Goal: Communication & Community: Answer question/provide support

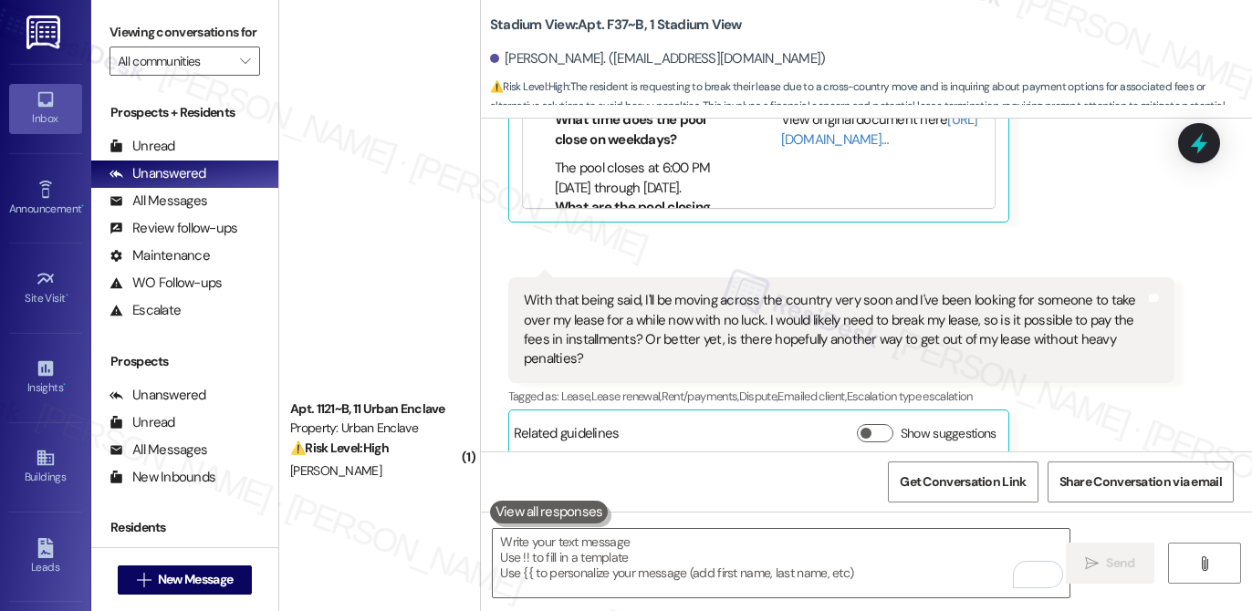
scroll to position [4773, 0]
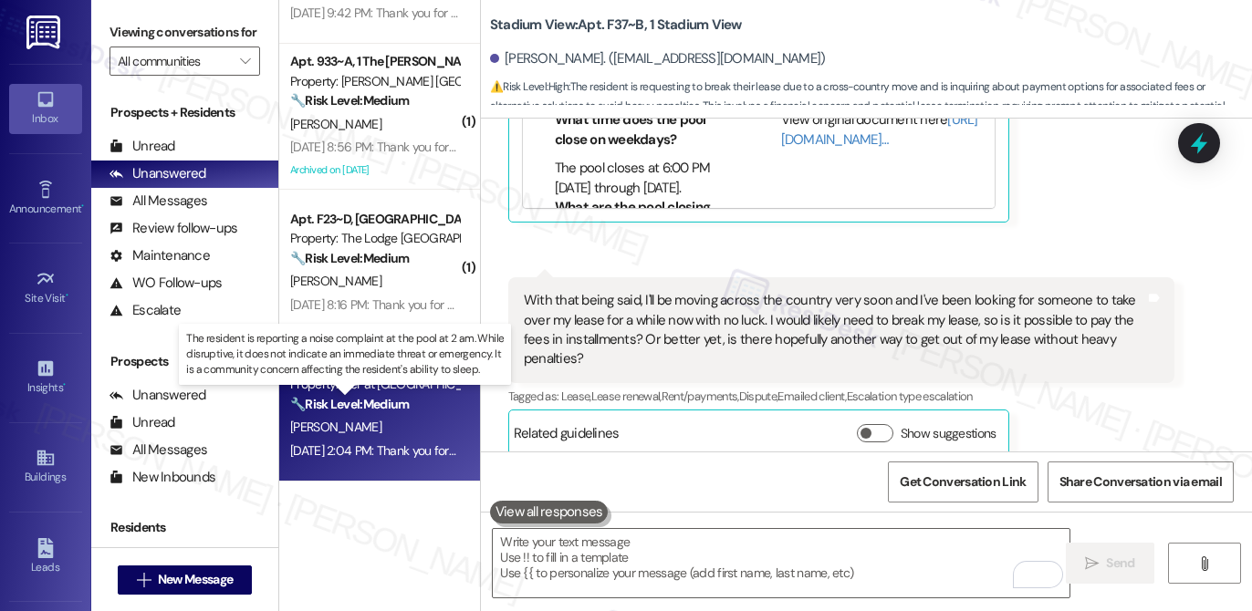
click at [369, 408] on strong "🔧 Risk Level: Medium" at bounding box center [349, 404] width 119 height 16
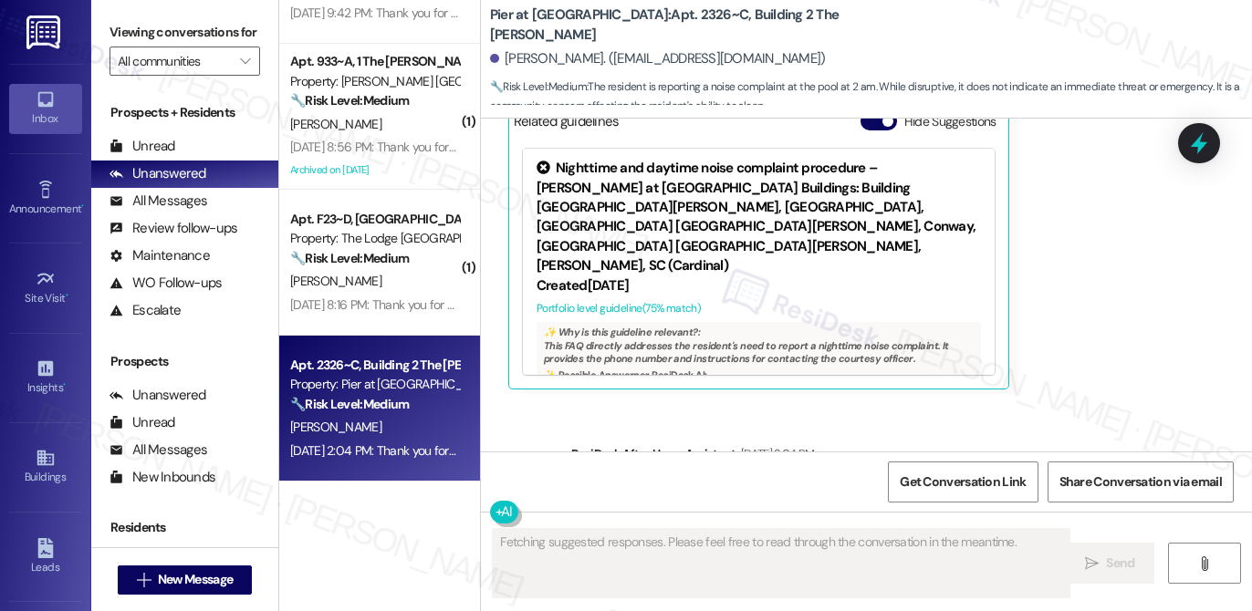
scroll to position [3298, 0]
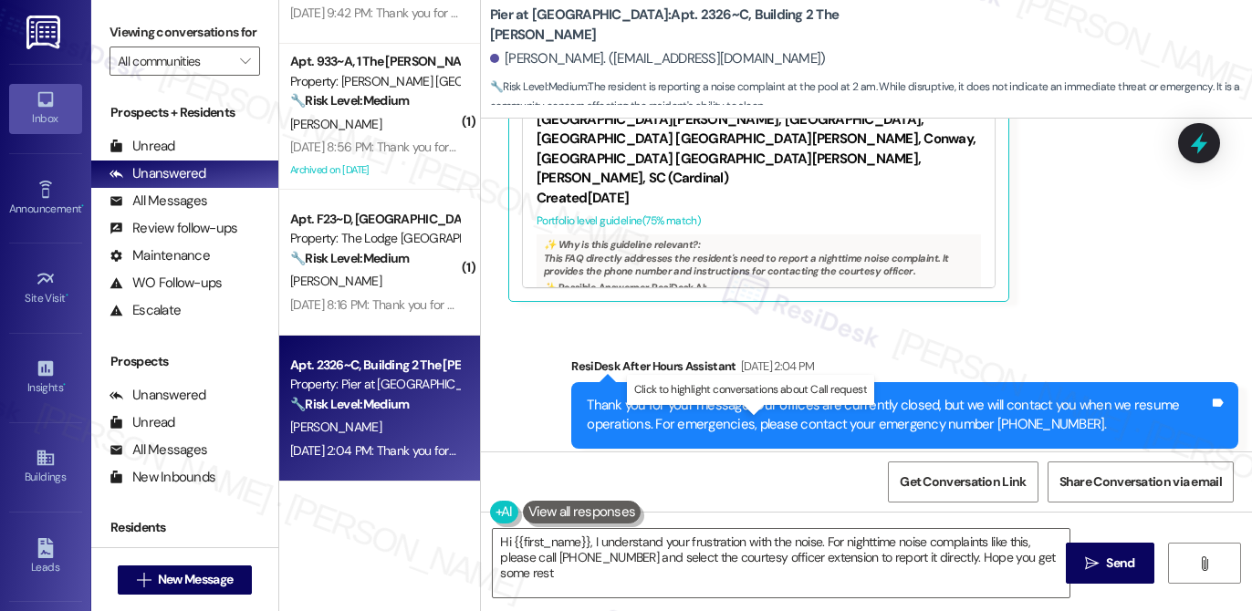
type textarea "Hi {{first_name}}, I understand your frustration with the noise. For nighttime …"
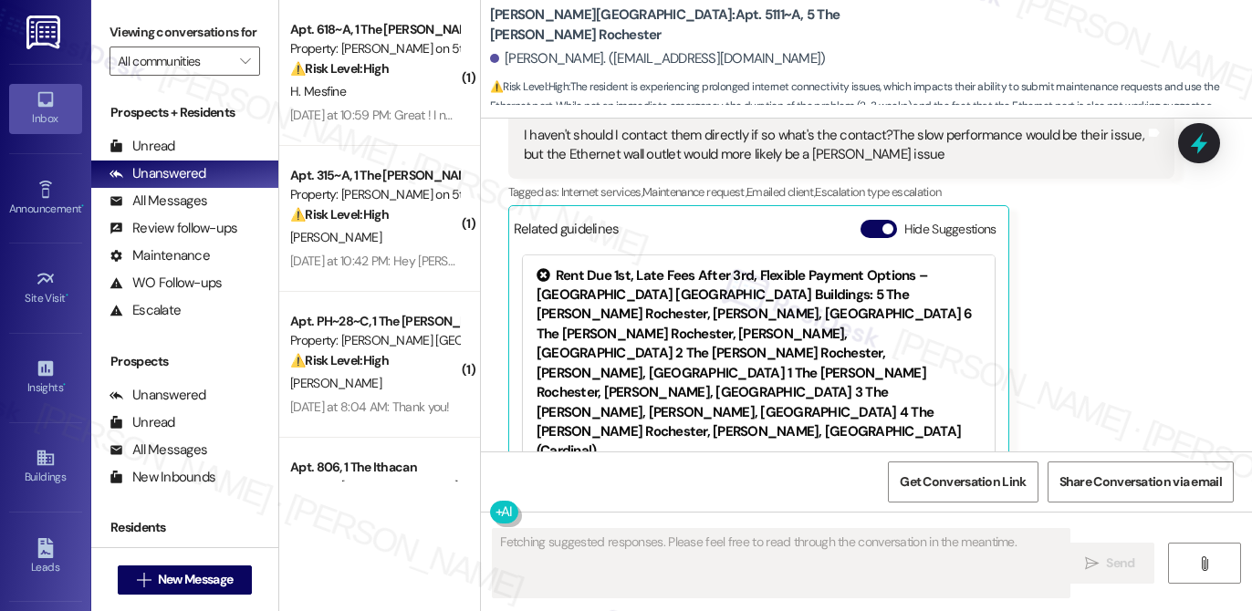
scroll to position [956, 0]
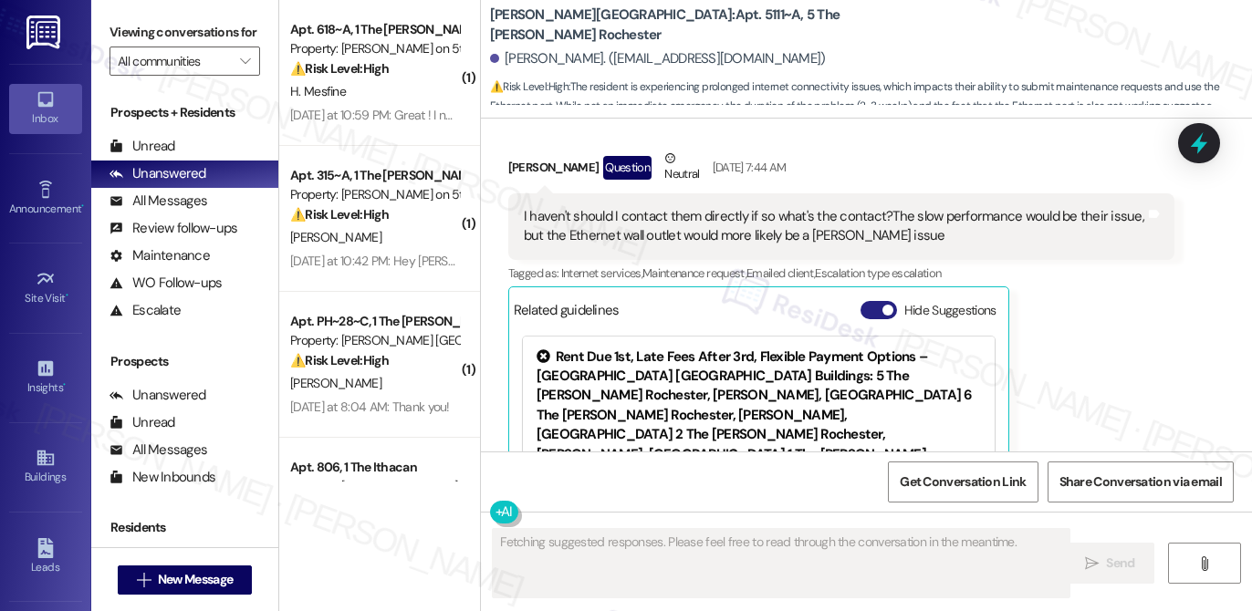
click at [871, 301] on button "Hide Suggestions" at bounding box center [878, 310] width 36 height 18
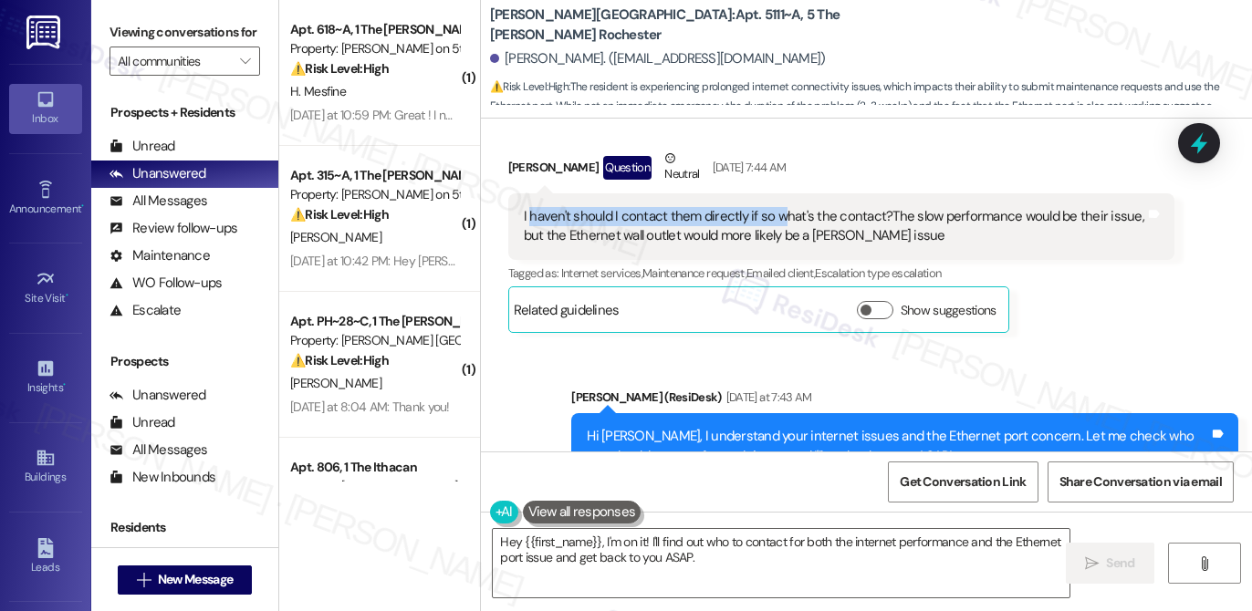
drag, startPoint x: 525, startPoint y: 195, endPoint x: 773, endPoint y: 195, distance: 247.2
click at [773, 207] on div "I haven't should I contact them directly if so what's the contact?The slow perf…" at bounding box center [835, 226] width 622 height 39
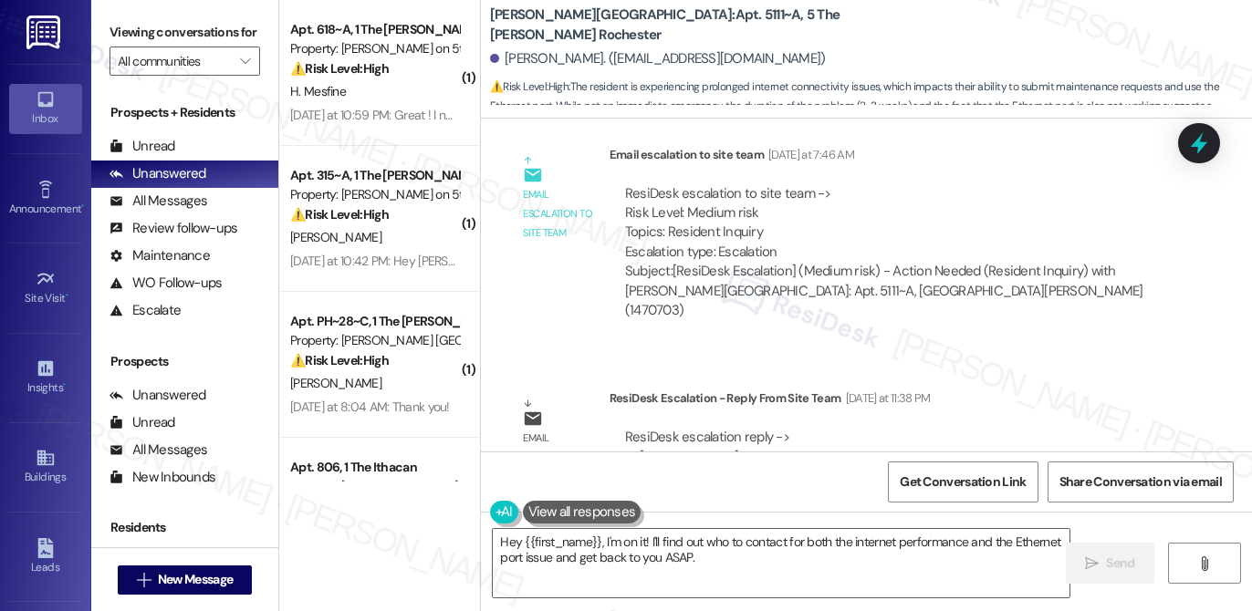
scroll to position [1417, 0]
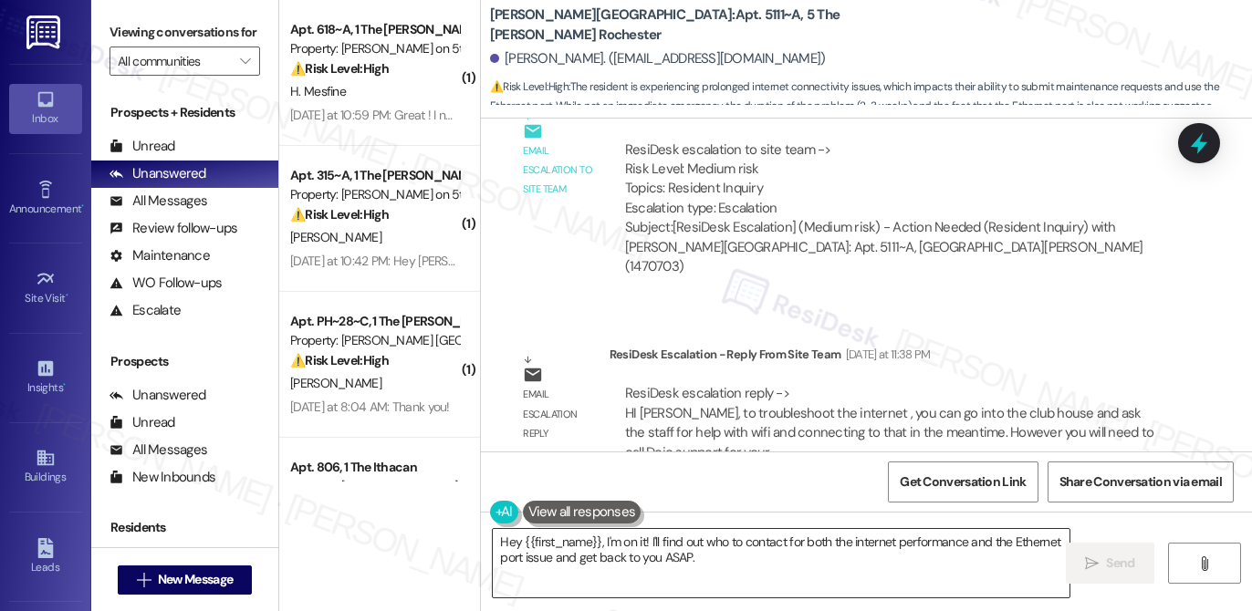
click at [572, 544] on textarea "Hey {{first_name}}, I'm on it! I'll find out who to contact for both the intern…" at bounding box center [781, 563] width 577 height 68
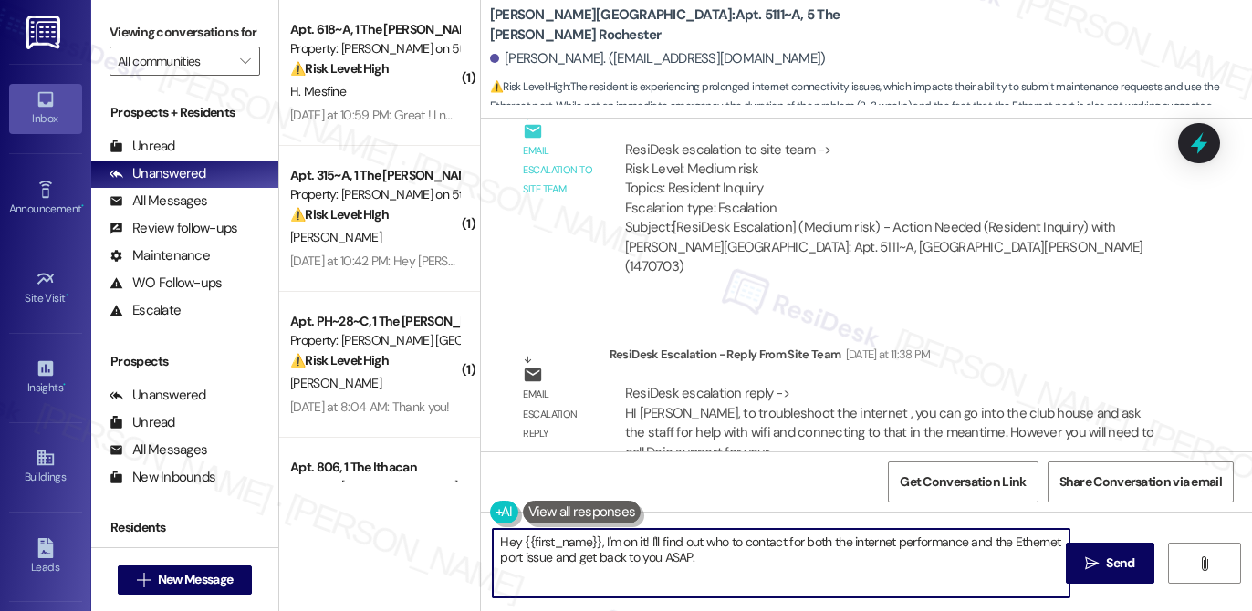
click at [572, 544] on textarea "Hey {{first_name}}, I'm on it! I'll find out who to contact for both the intern…" at bounding box center [781, 563] width 577 height 68
paste textarea "i Troy, To troubleshoot the internet, you can visit the clubhouse and ask the s…"
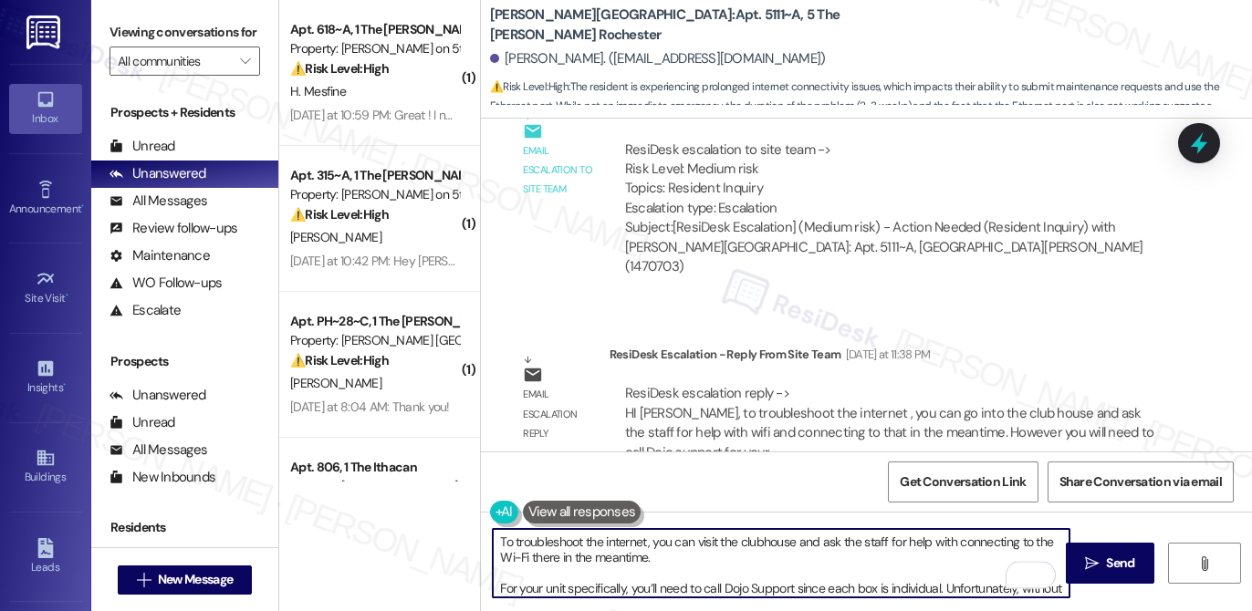
scroll to position [0, 0]
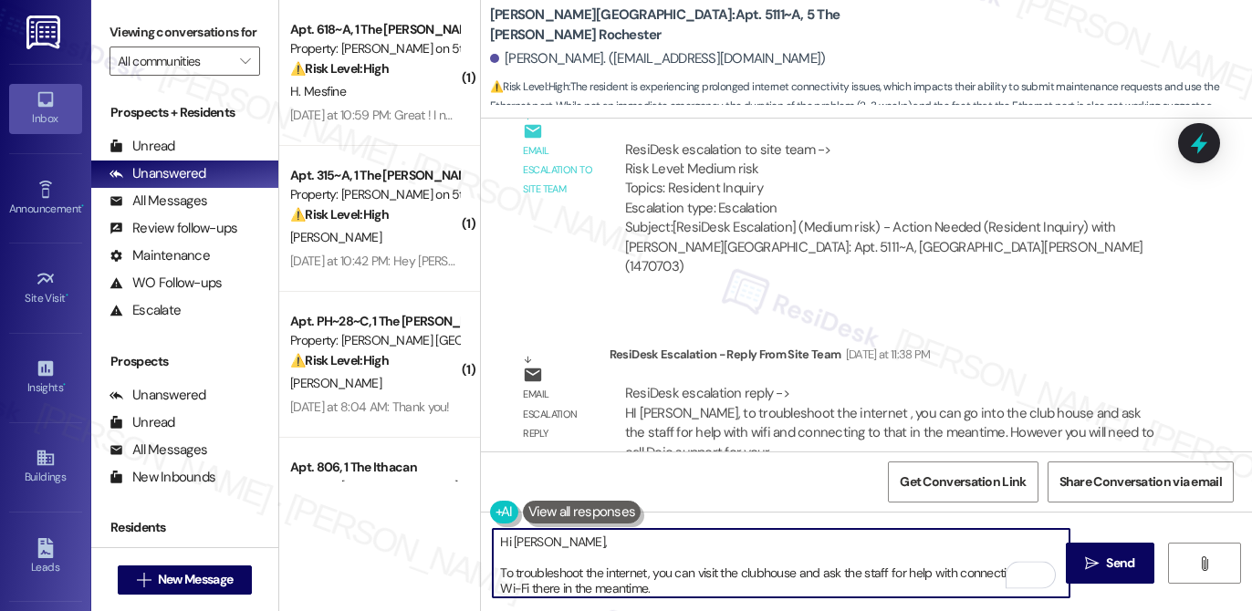
click at [501, 576] on textarea "Hi Troy, To troubleshoot the internet, you can visit the clubhouse and ask the …" at bounding box center [781, 563] width 577 height 68
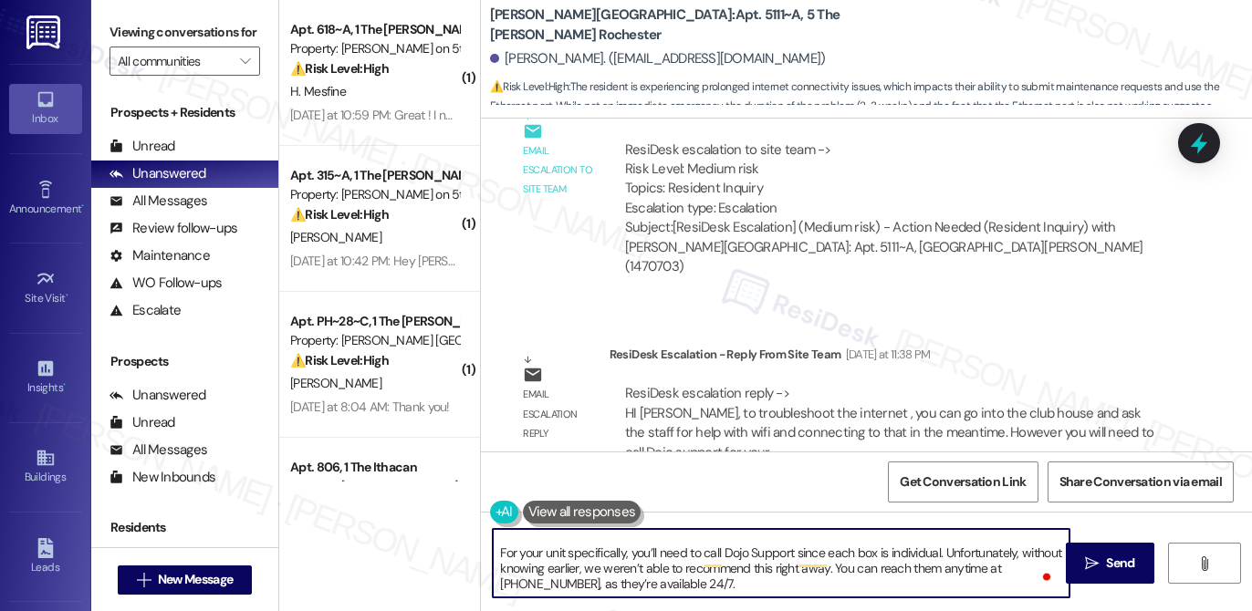
scroll to position [36, 0]
drag, startPoint x: 497, startPoint y: 588, endPoint x: 713, endPoint y: 622, distance: 218.8
click at [713, 610] on html "Inbox Go to Inbox Announcement • Send A Text Announcement Site Visit • Go to Si…" at bounding box center [626, 305] width 1252 height 611
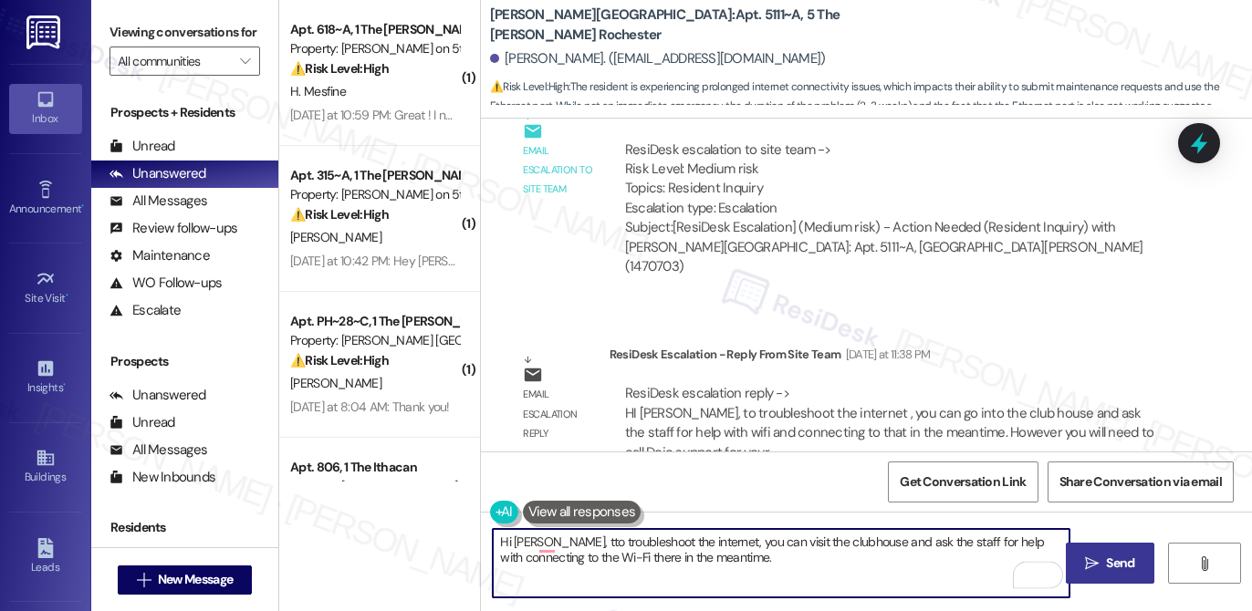
type textarea "Hi Troy, tto troubleshoot the internet, you can visit the clubhouse and ask the…"
click at [1132, 560] on span "Send" at bounding box center [1120, 563] width 28 height 19
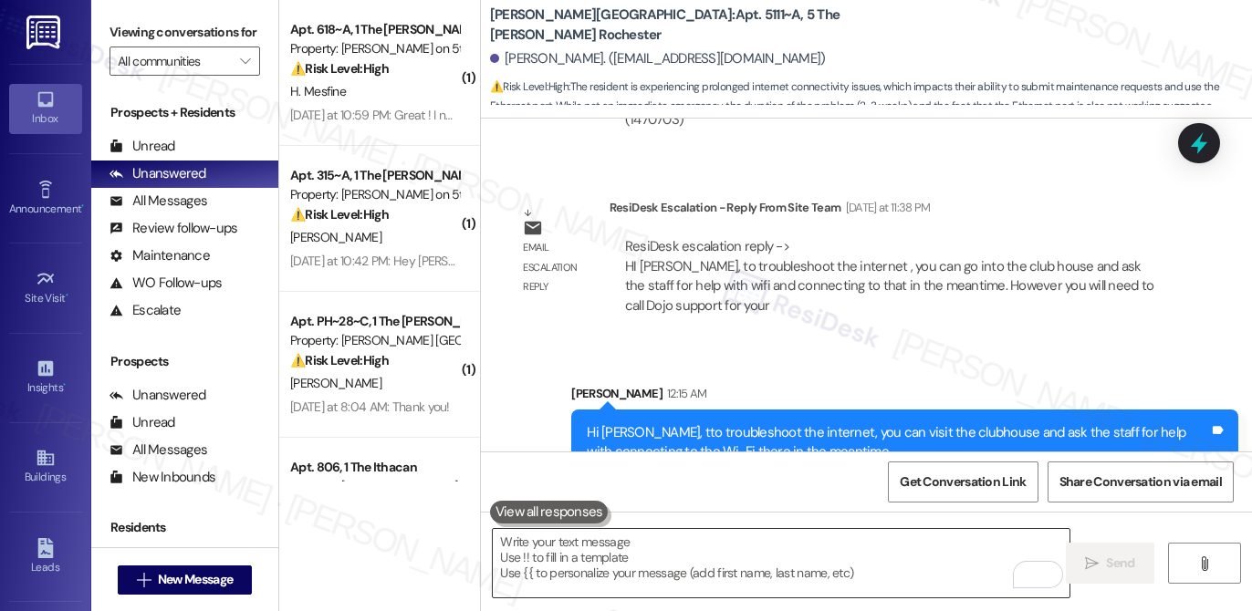
click at [897, 553] on textarea "To enrich screen reader interactions, please activate Accessibility in Grammarl…" at bounding box center [781, 563] width 577 height 68
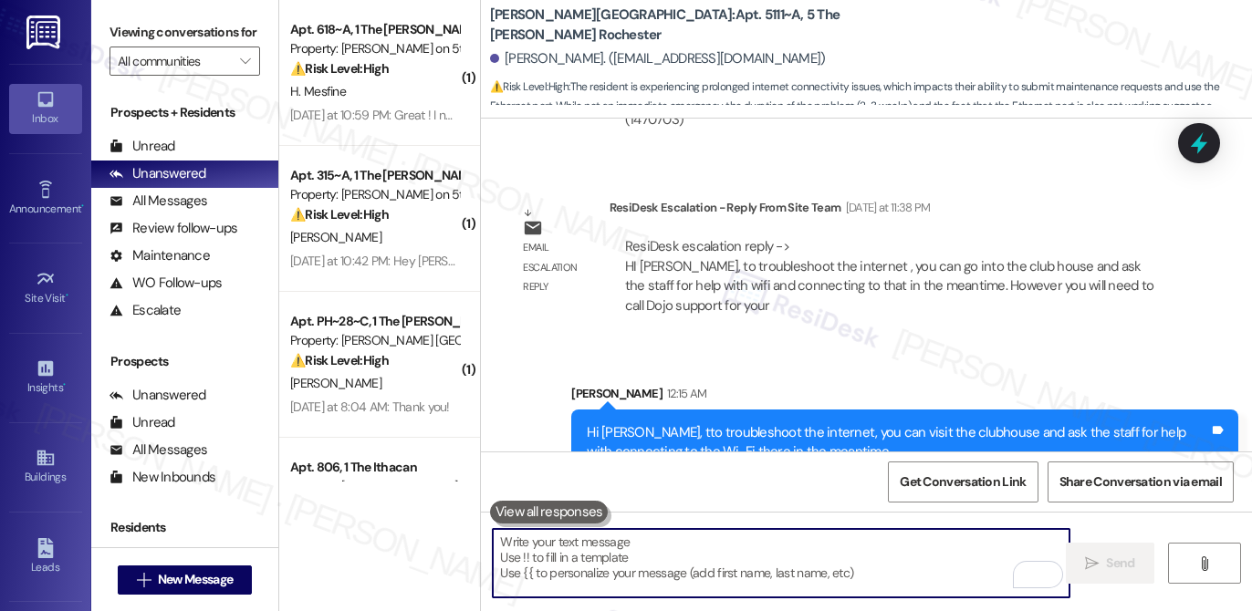
paste textarea "For your unit specifically, you’ll need to call Dojo Support since each box is …"
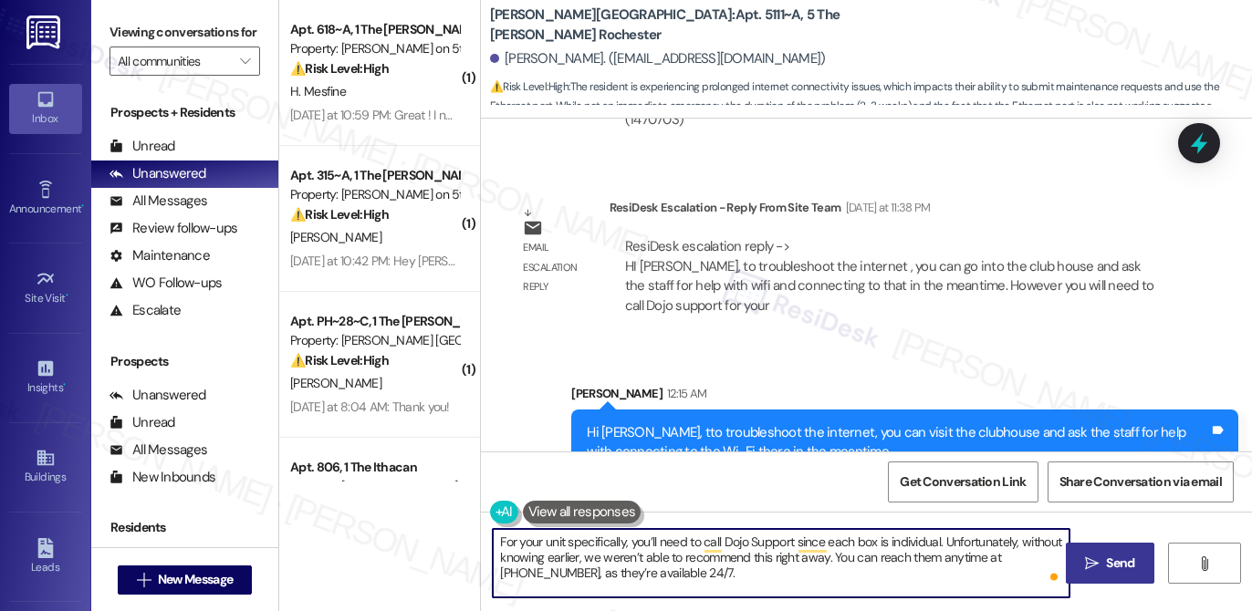
type textarea "For your unit specifically, you’ll need to call Dojo Support since each box is …"
click at [1103, 562] on span "Send" at bounding box center [1120, 563] width 36 height 19
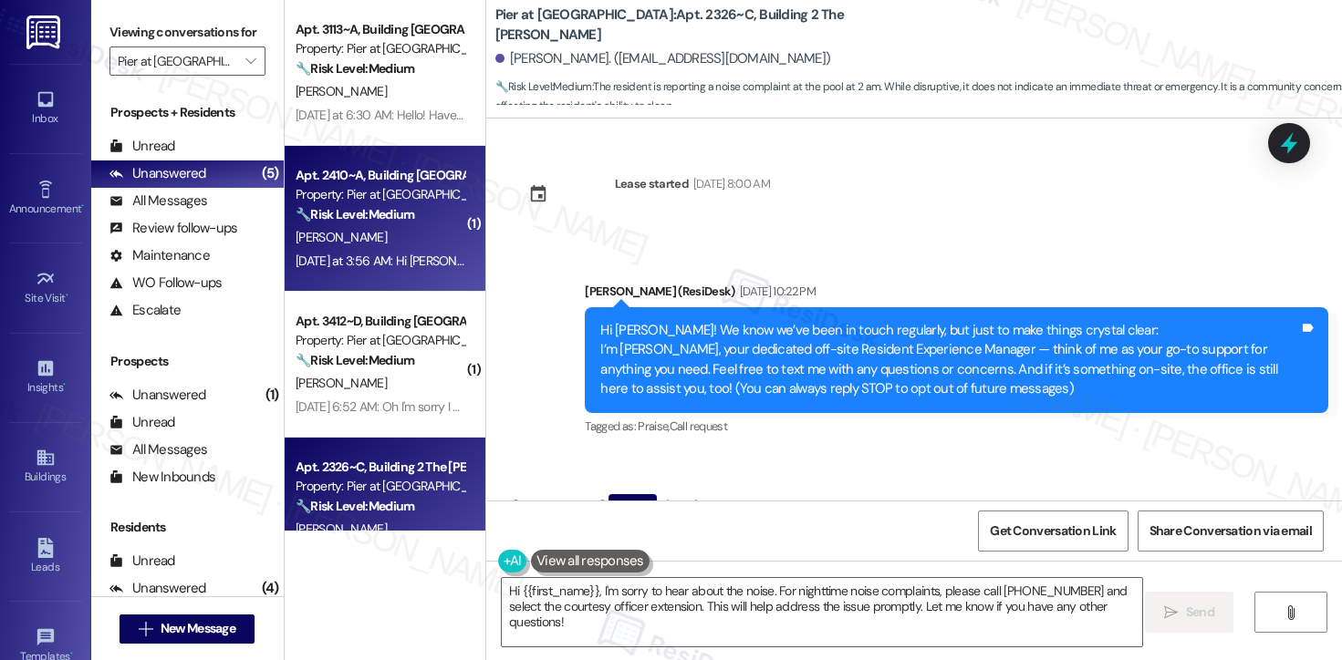
scroll to position [3170, 0]
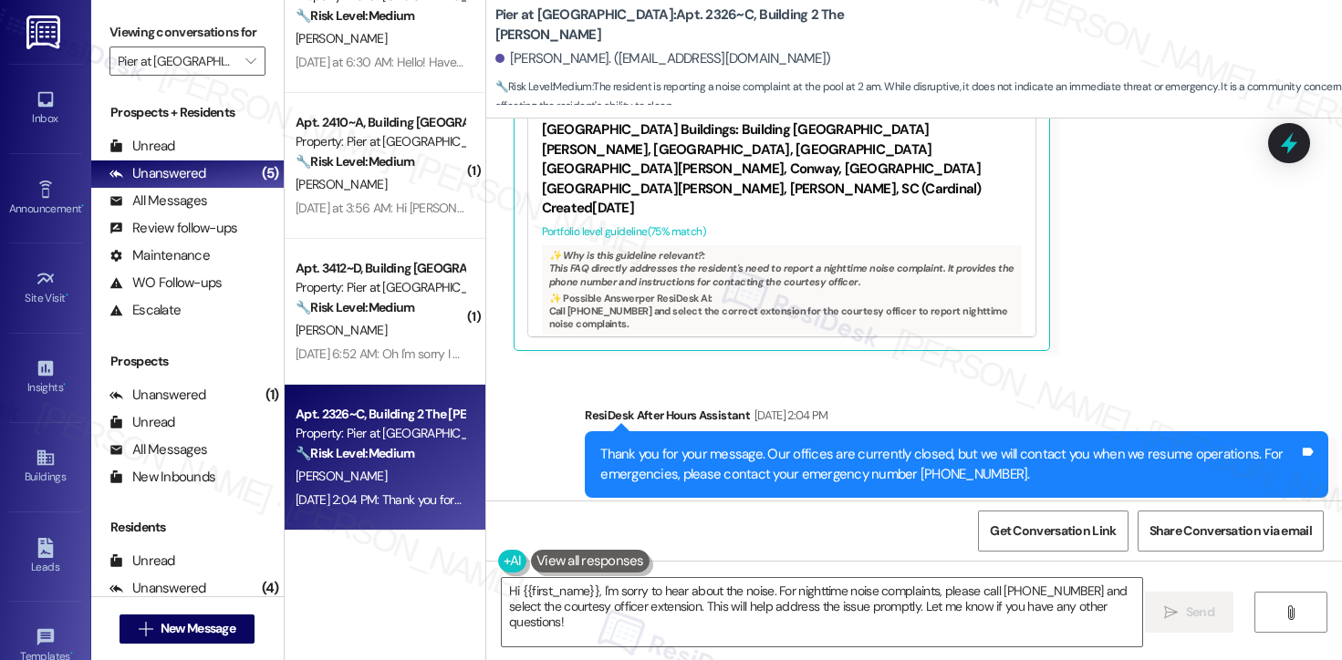
click at [395, 497] on div "[DATE] 2:04 PM: Thank you for your message. Our offices are currently closed, b…" at bounding box center [849, 500] width 1107 height 16
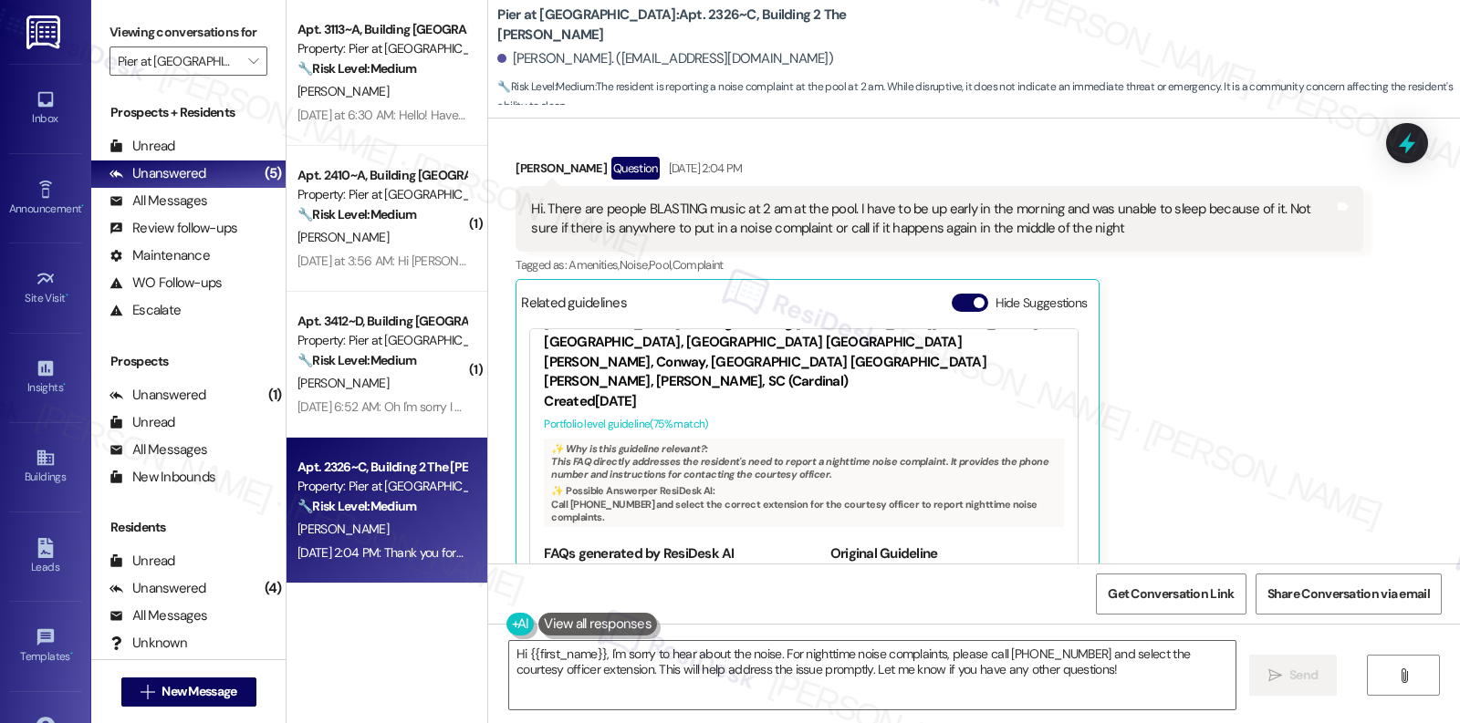
scroll to position [102, 0]
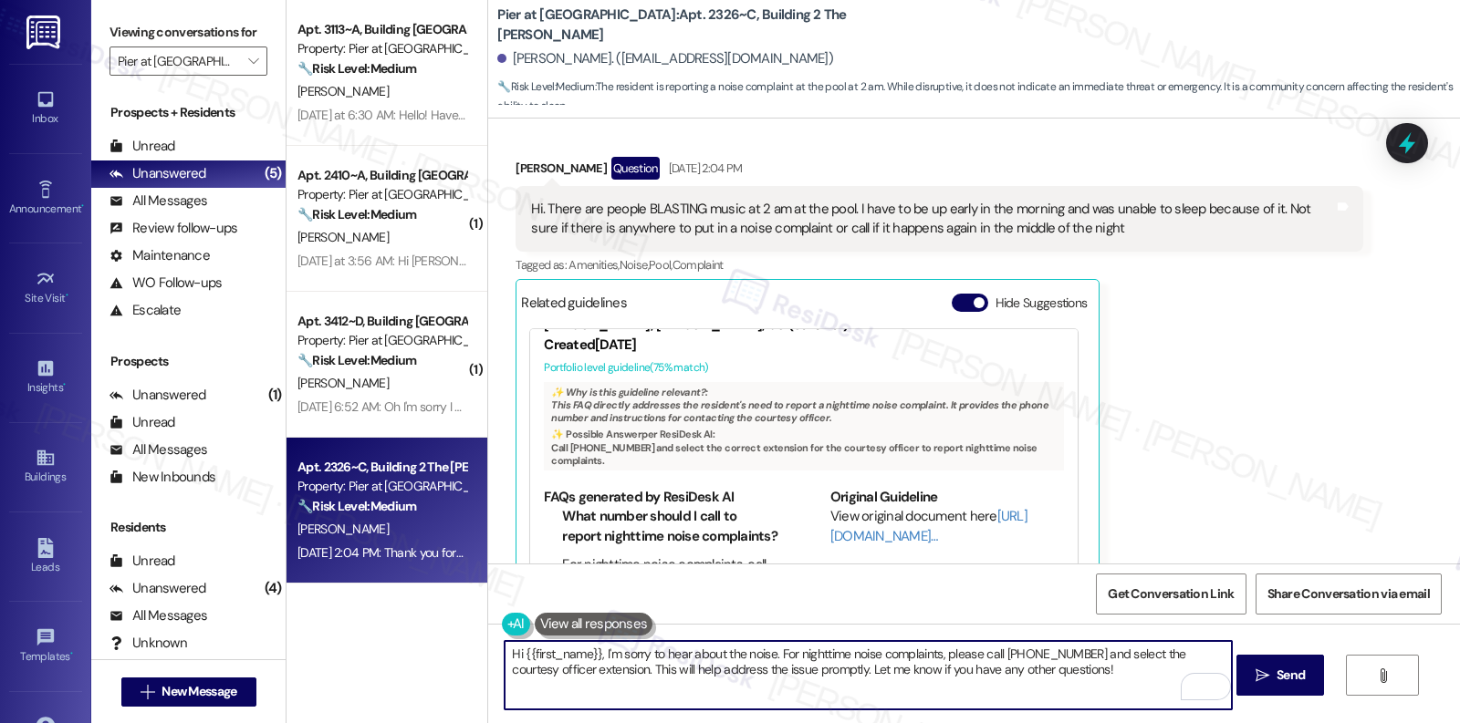
drag, startPoint x: 554, startPoint y: 666, endPoint x: 800, endPoint y: 678, distance: 246.6
click at [800, 660] on textarea "Hi {{first_name}}, I'm sorry to hear about the noise. For nighttime noise compl…" at bounding box center [867, 675] width 726 height 68
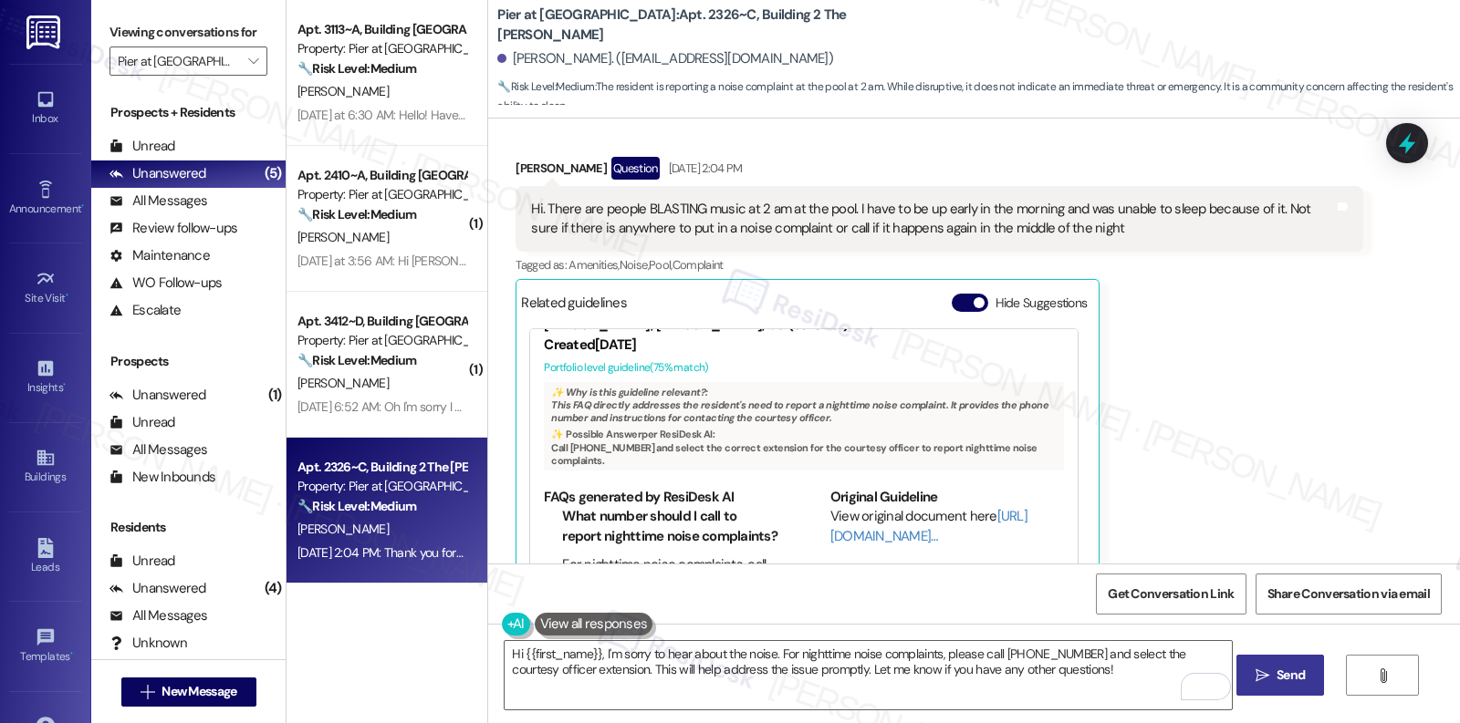
click at [1267, 660] on span " Send" at bounding box center [1280, 675] width 57 height 19
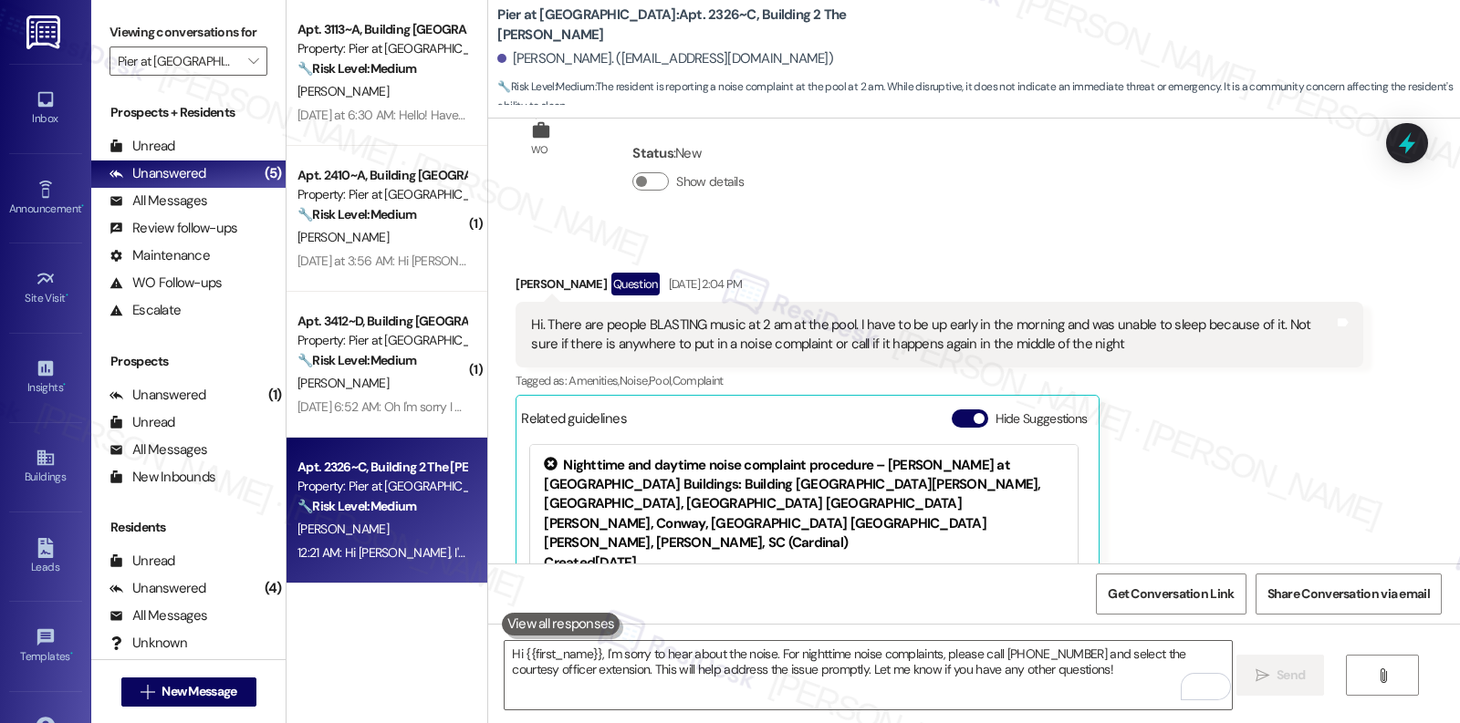
scroll to position [3220, 0]
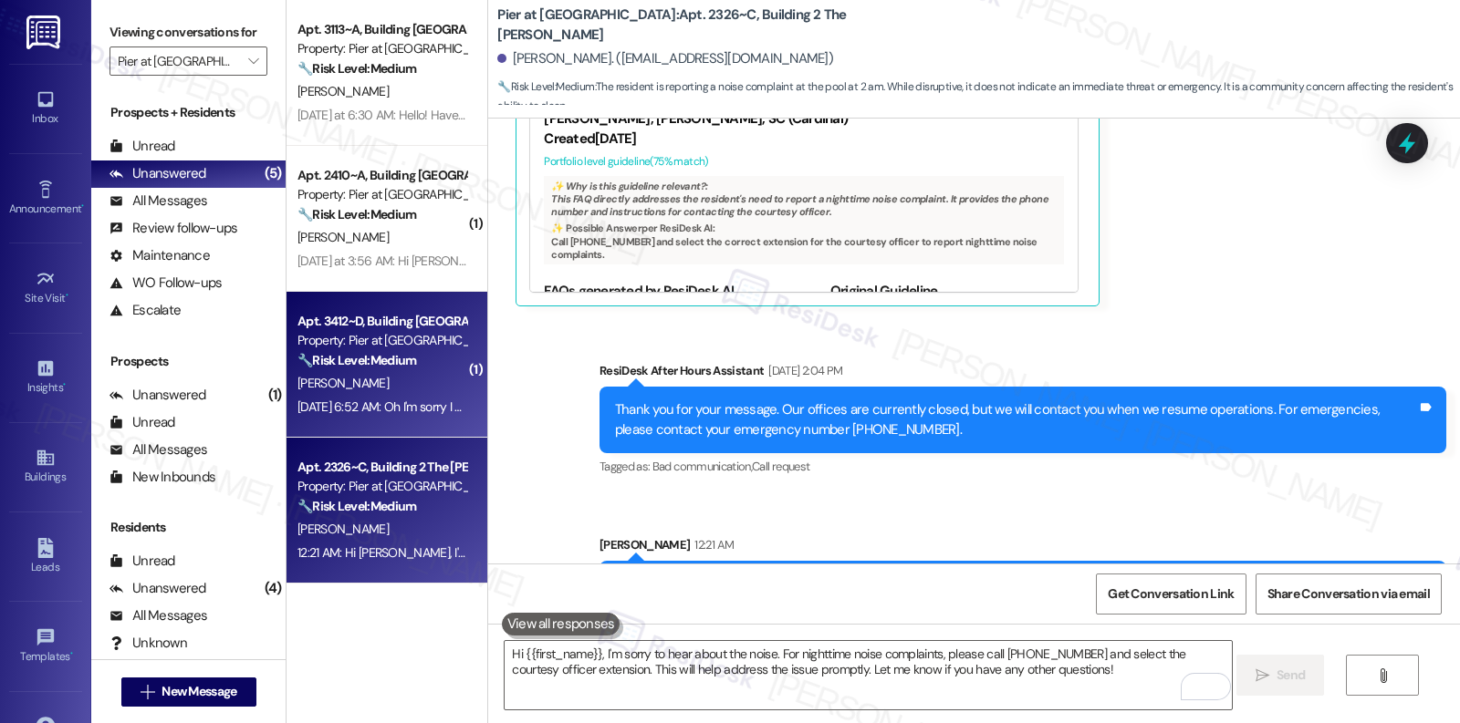
click at [371, 390] on div "N. Escalona" at bounding box center [382, 383] width 172 height 23
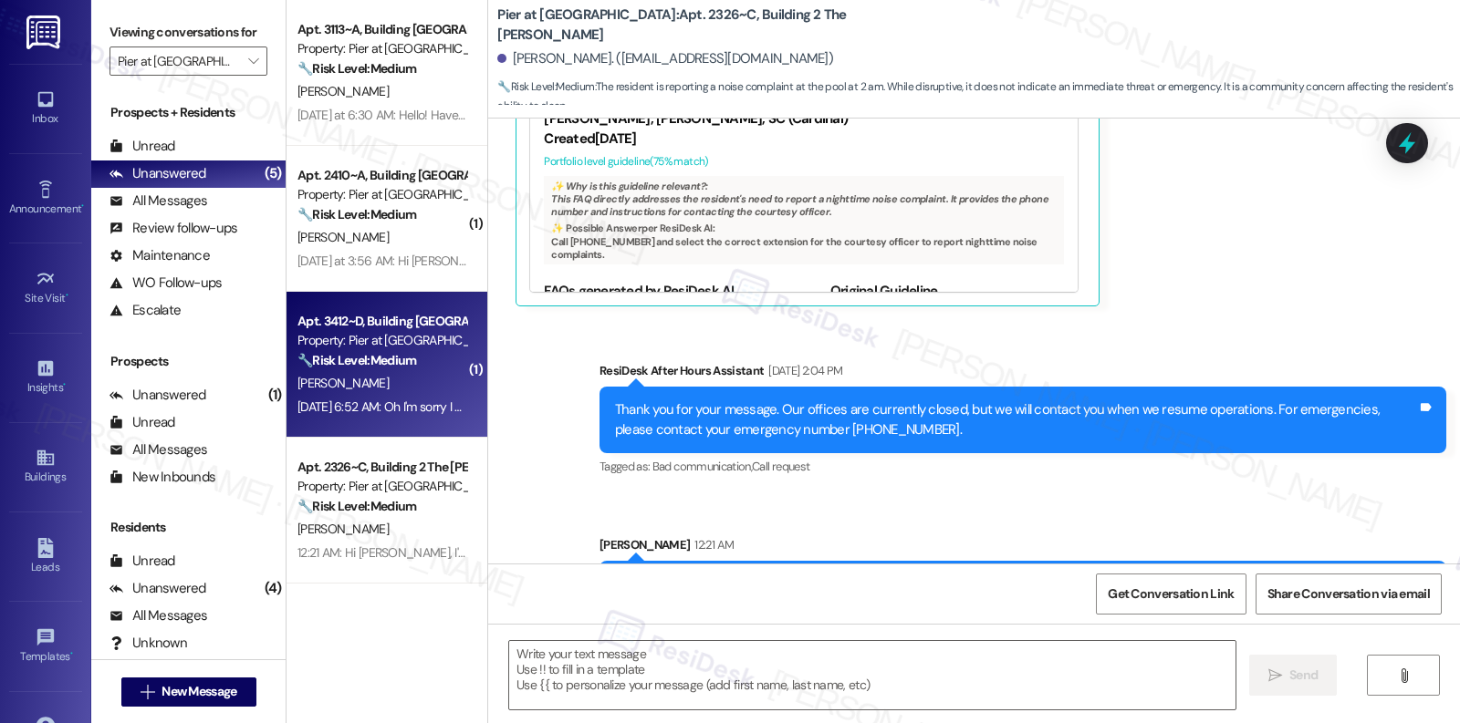
type textarea "Fetching suggested responses. Please feel free to read through the conversation…"
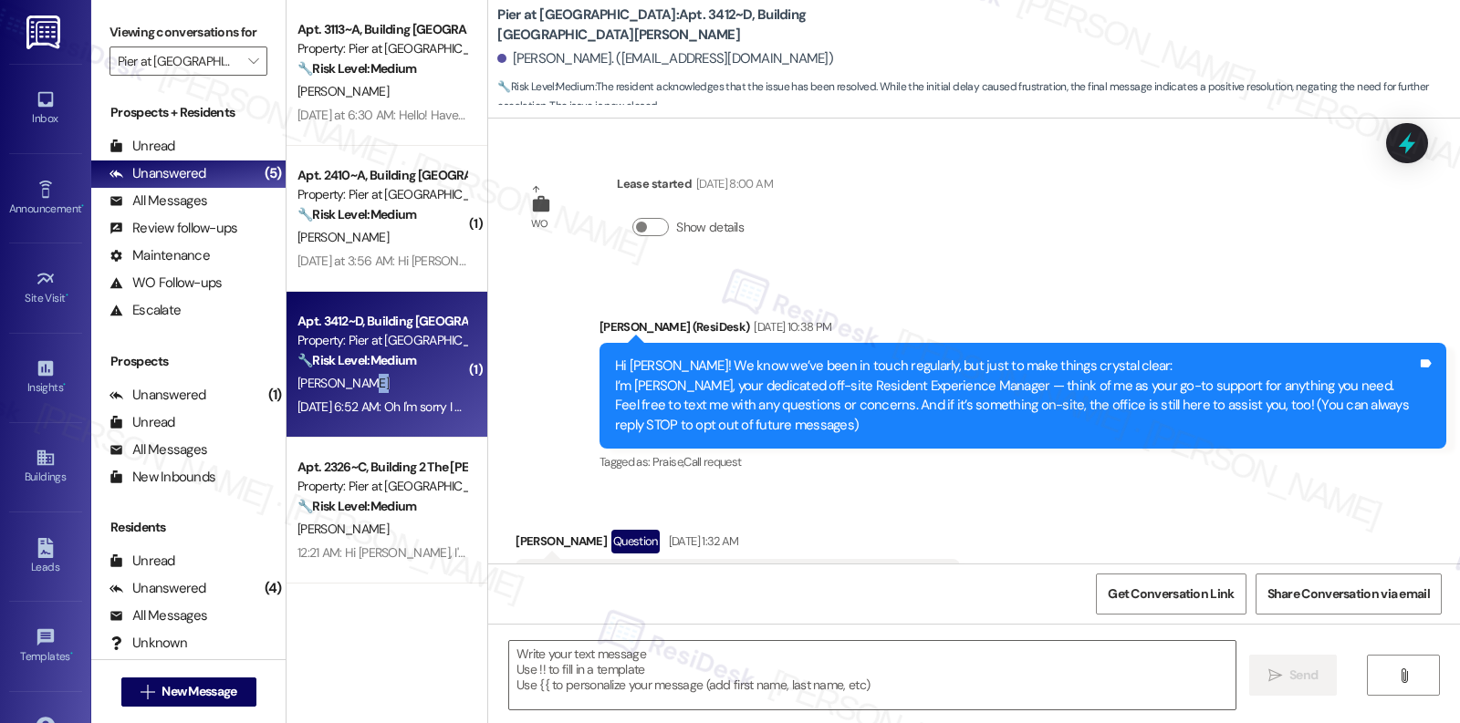
scroll to position [7627, 0]
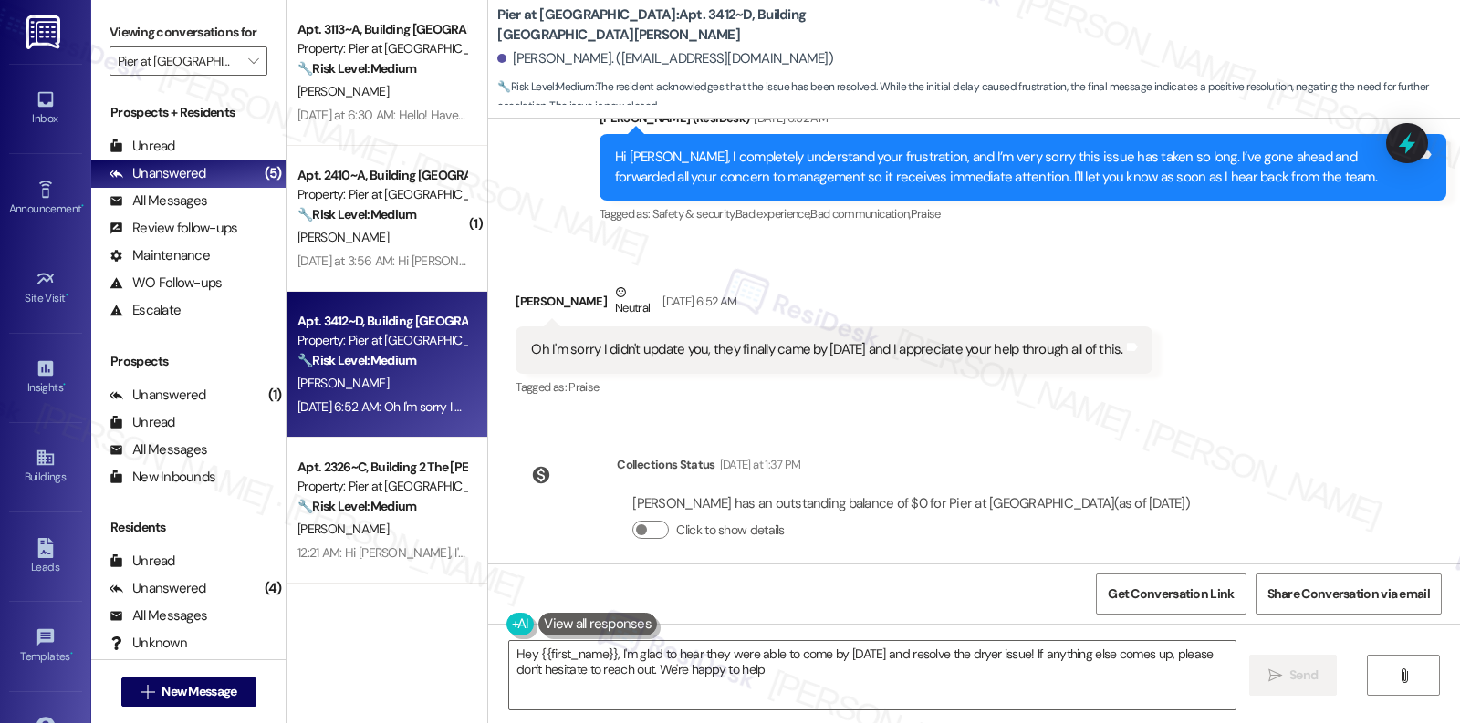
type textarea "Hey {{first_name}}, I'm glad to hear they were able to come by today and resolv…"
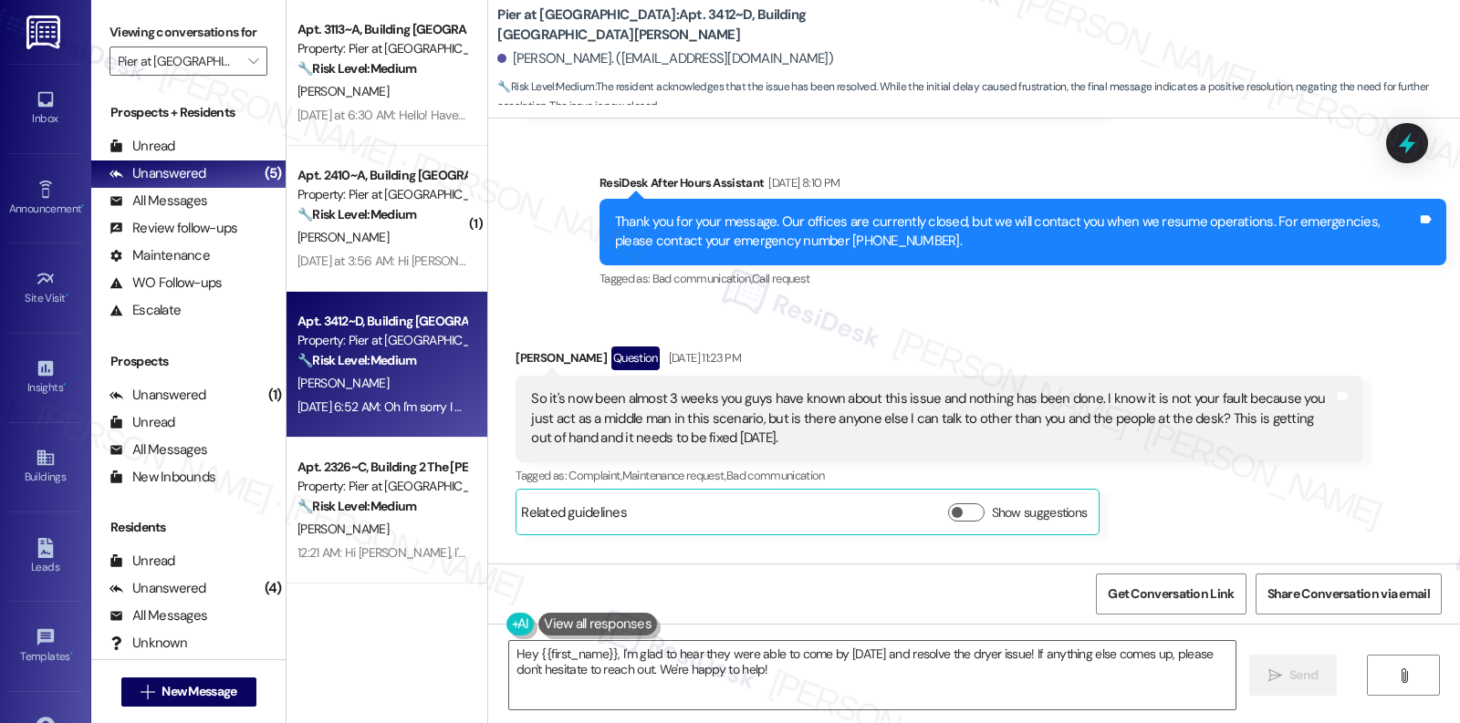
scroll to position [7101, 0]
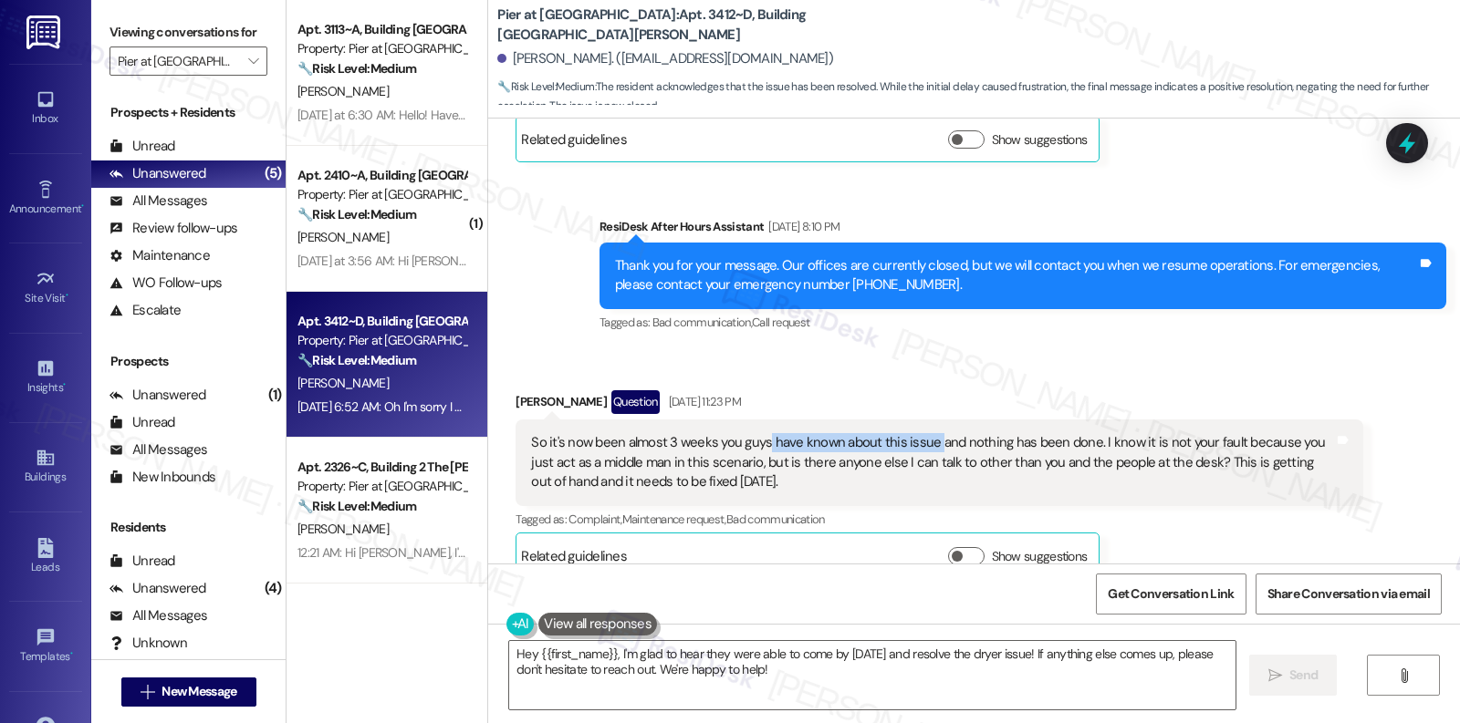
drag, startPoint x: 754, startPoint y: 426, endPoint x: 919, endPoint y: 428, distance: 165.1
click at [919, 433] on div "So it's now been almost 3 weeks you guys have known about this issue and nothin…" at bounding box center [932, 462] width 802 height 58
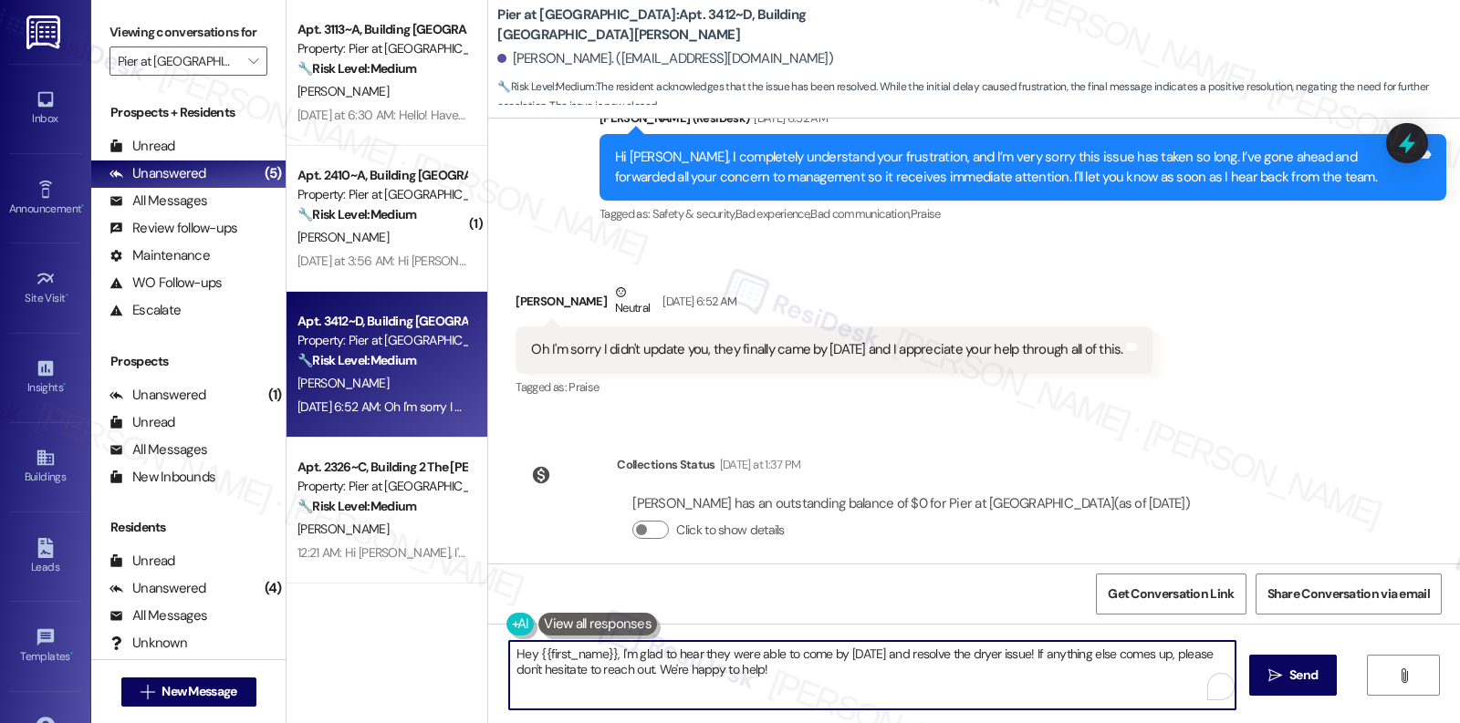
click at [732, 660] on textarea "Hey {{first_name}}, I'm glad to hear they were able to come by today and resolv…" at bounding box center [872, 675] width 726 height 68
click at [668, 660] on textarea "Hey {{first_name}}, I'm glad to hear they were able to come by today and resolv…" at bounding box center [872, 675] width 726 height 68
drag, startPoint x: 669, startPoint y: 657, endPoint x: 837, endPoint y: 669, distance: 168.3
click at [837, 660] on textarea "Hey {{first_name}}, I'm glad to hear they were able to come by today and resolv…" at bounding box center [867, 675] width 726 height 68
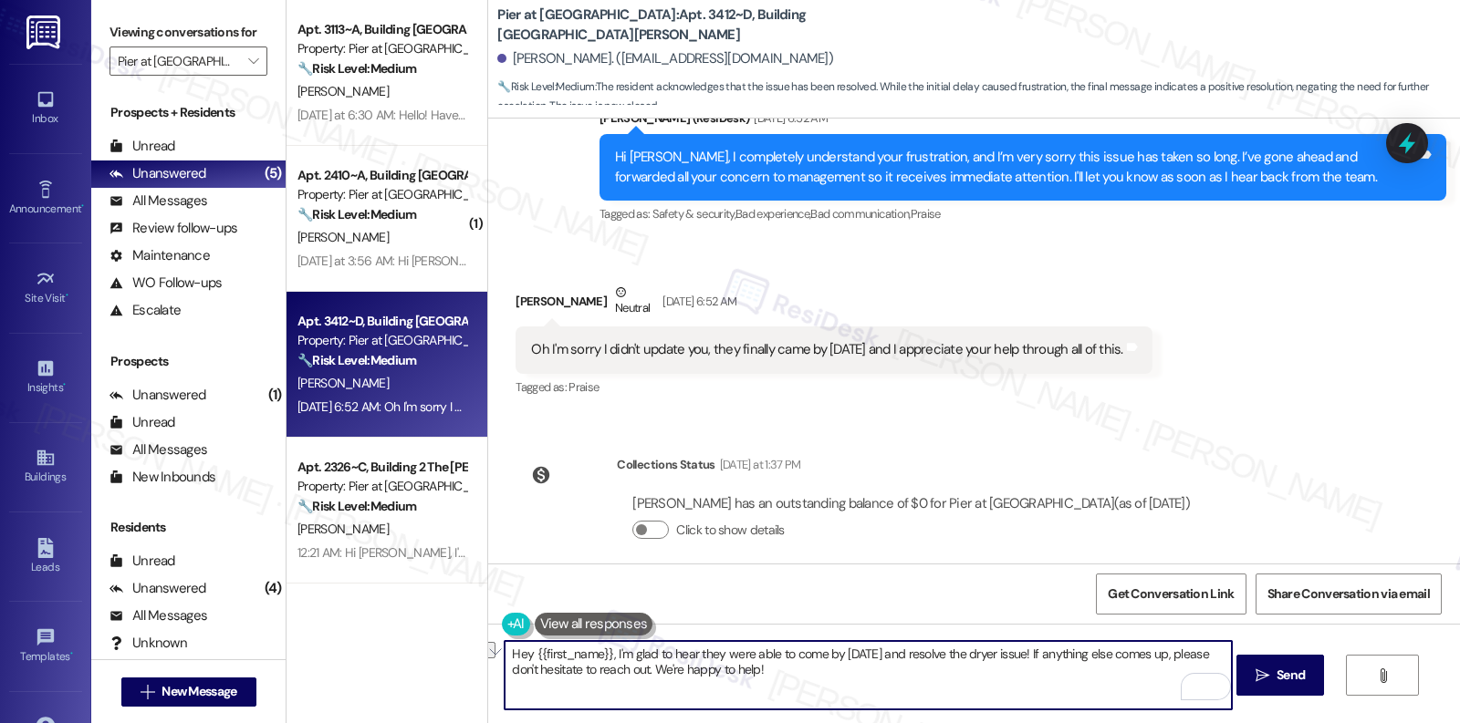
drag, startPoint x: 530, startPoint y: 675, endPoint x: 694, endPoint y: 675, distance: 164.2
click at [694, 660] on textarea "Hey {{first_name}}, I'm glad to hear they were able to come by today and resolv…" at bounding box center [867, 675] width 726 height 68
click at [783, 660] on textarea "Hey {{first_name}}, I'm glad to hear they were able to come by today and resolv…" at bounding box center [867, 675] width 726 height 68
click at [801, 660] on textarea "Hey {{first_name}}, I'm glad to hear they were able to come by today and resolv…" at bounding box center [867, 675] width 726 height 68
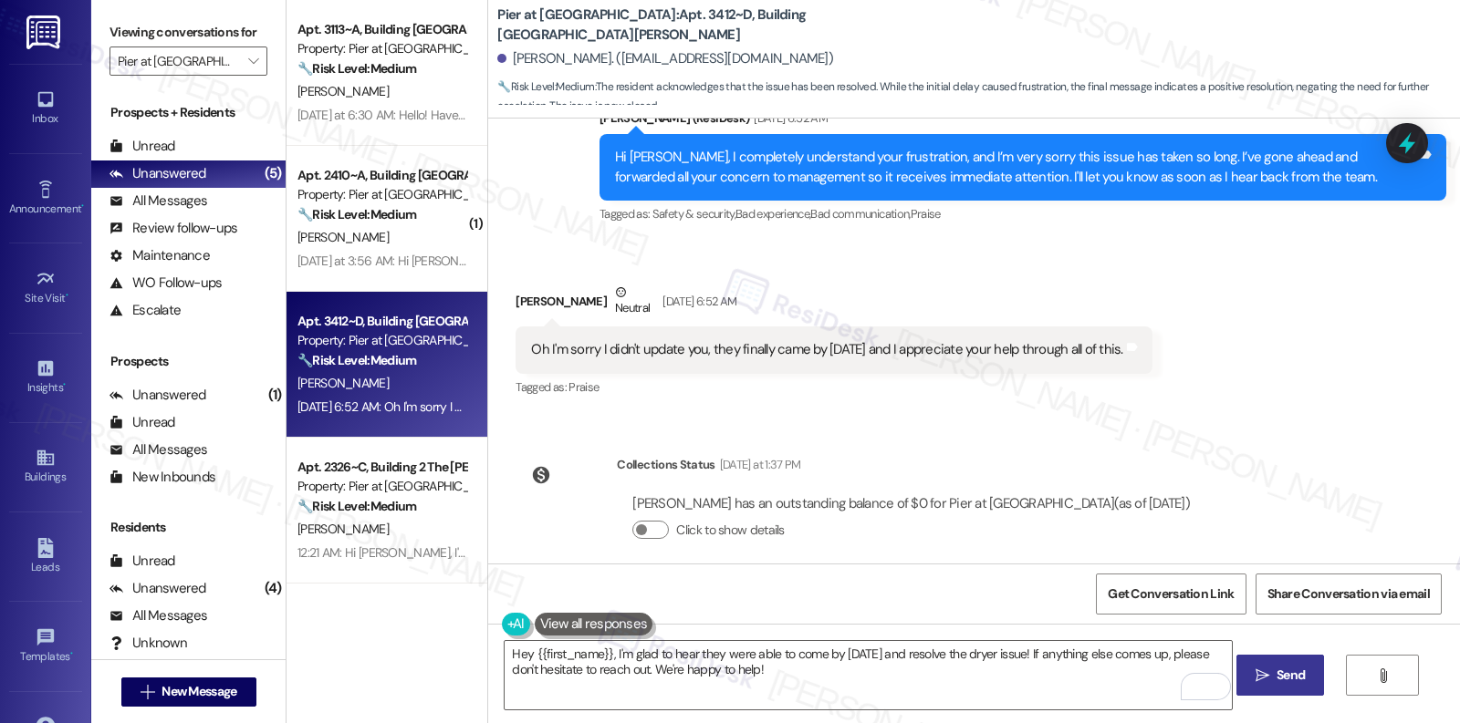
click at [1280, 660] on span "Send" at bounding box center [1290, 675] width 28 height 19
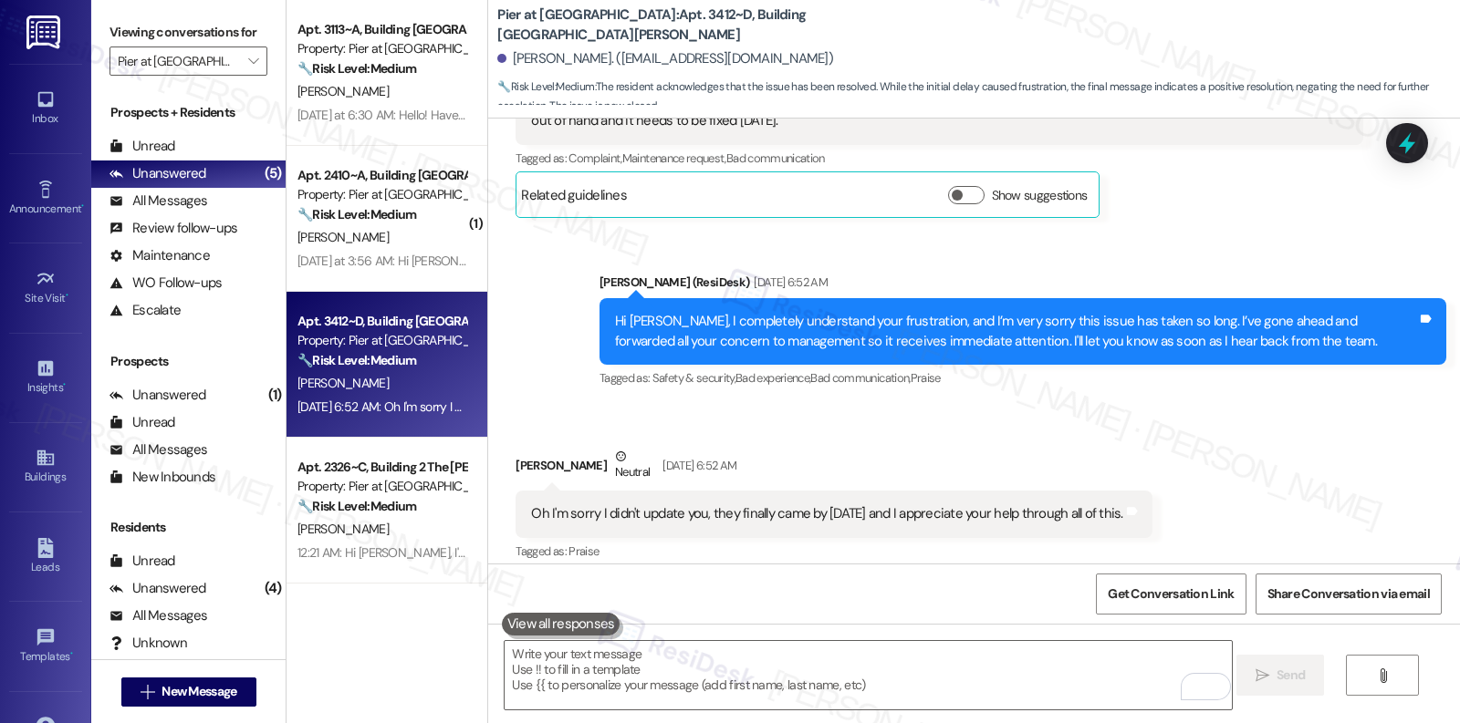
scroll to position [7458, 0]
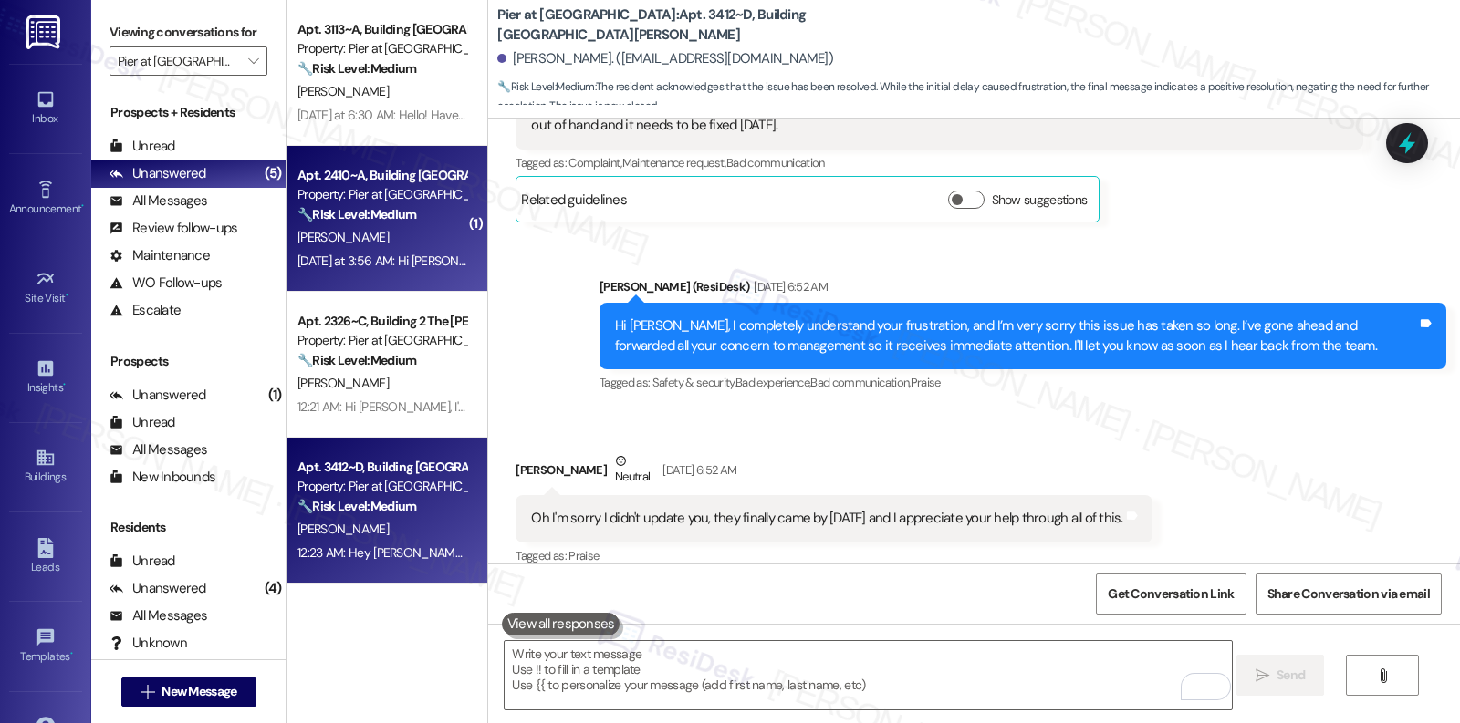
click at [390, 279] on div "Apt. 2410~A, Building 2 The Pier Conway Property: Pier at Conway 🔧 Risk Level: …" at bounding box center [386, 219] width 201 height 146
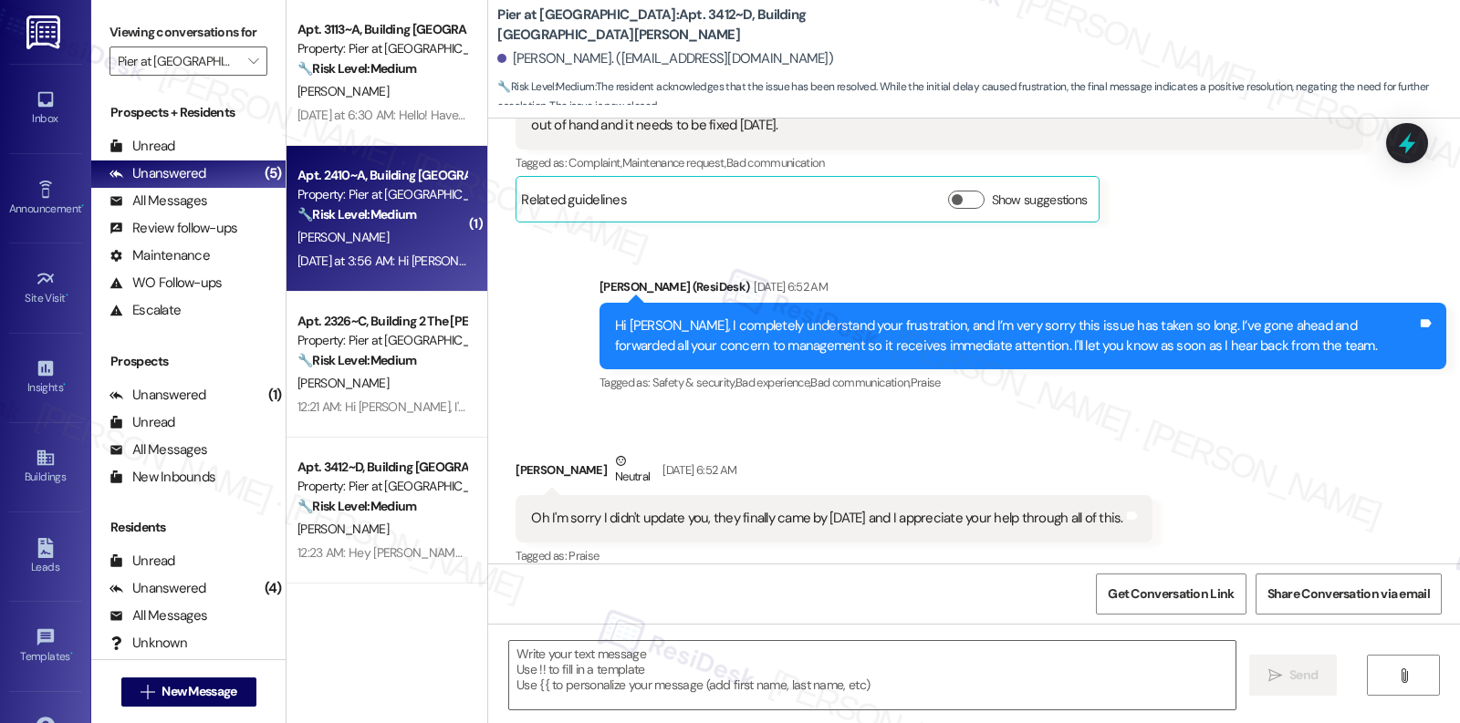
type textarea "Fetching suggested responses. Please feel free to read through the conversation…"
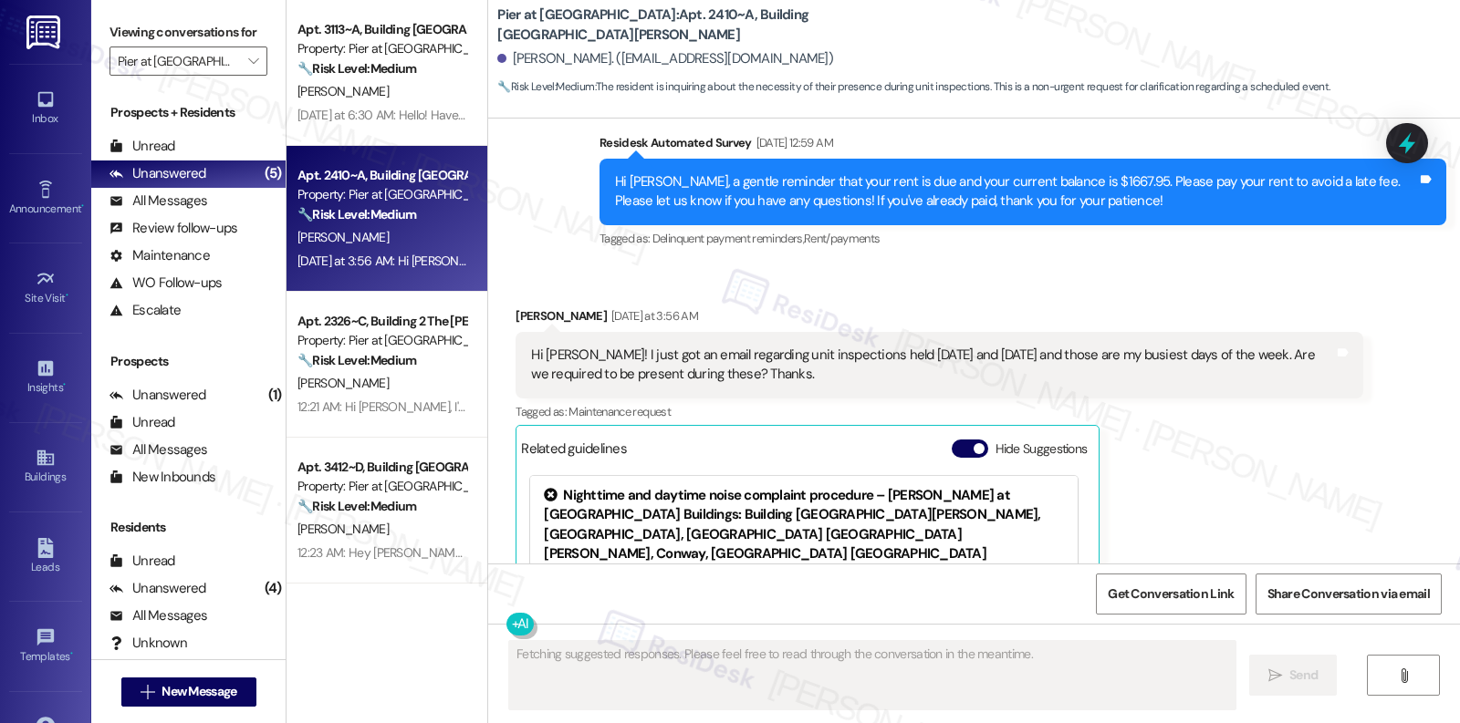
scroll to position [2838, 0]
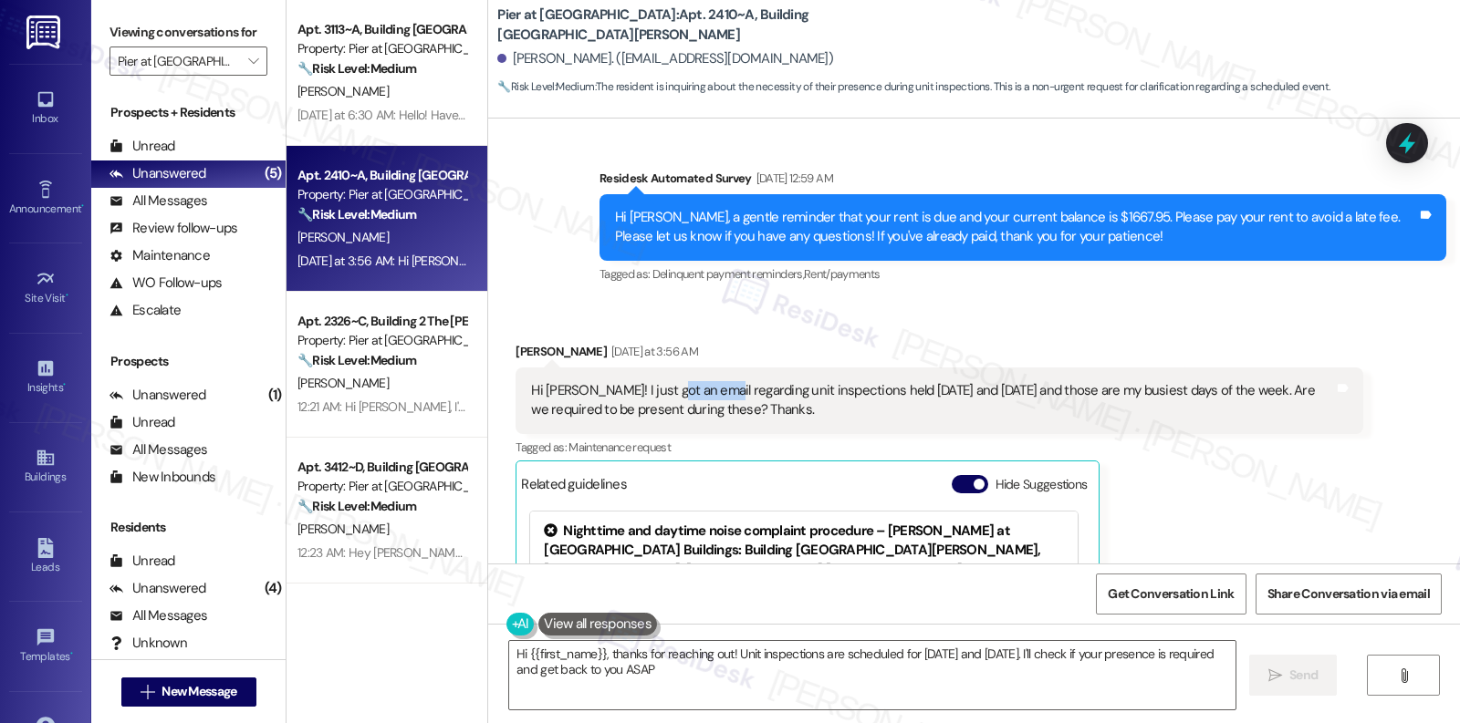
type textarea "Hi {{first_name}}, thanks for reaching out! Unit inspections are scheduled for …"
drag, startPoint x: 651, startPoint y: 371, endPoint x: 702, endPoint y: 375, distance: 50.3
click at [702, 381] on div "Hi Emily! I just got an email regarding unit inspections held tomorrow and thur…" at bounding box center [932, 400] width 802 height 39
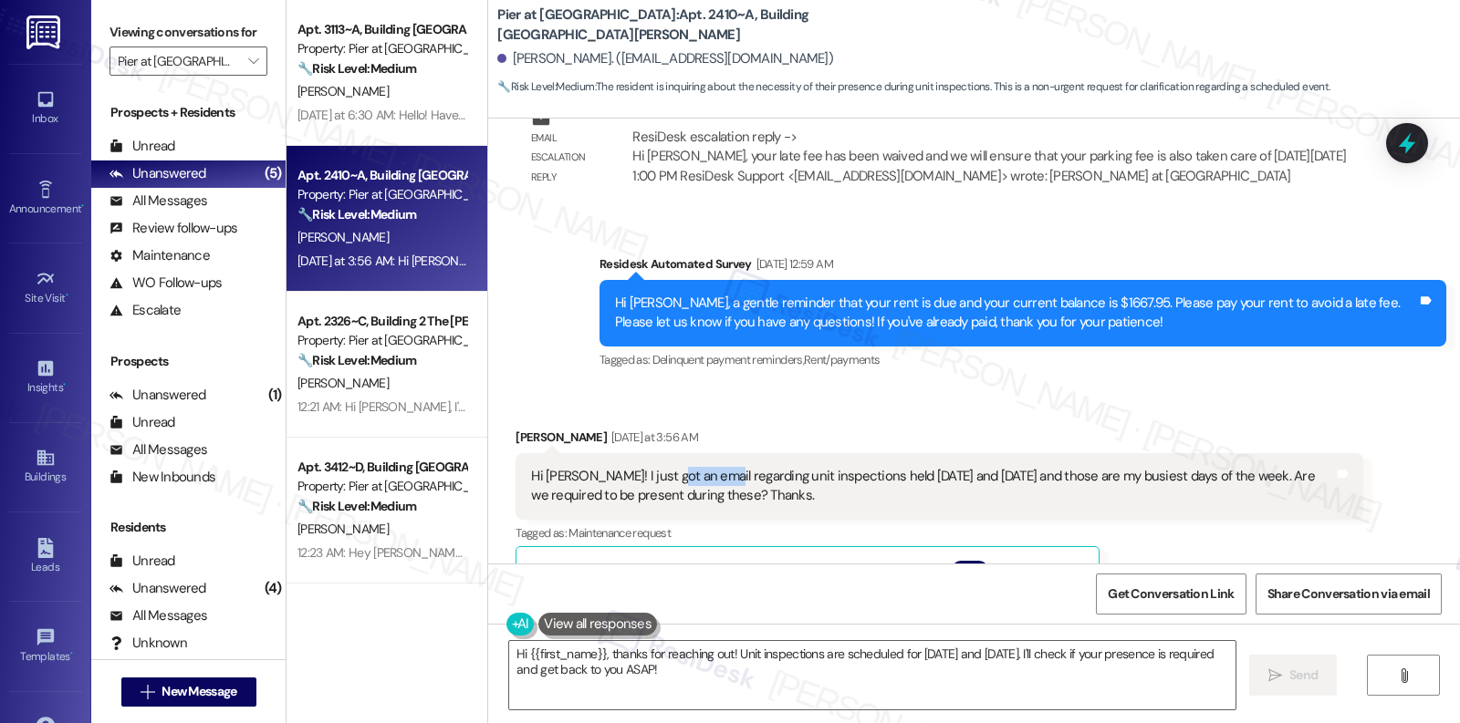
scroll to position [2751, 0]
click at [553, 468] on div "Hi Emily! I just got an email regarding unit inspections held tomorrow and thur…" at bounding box center [932, 487] width 802 height 39
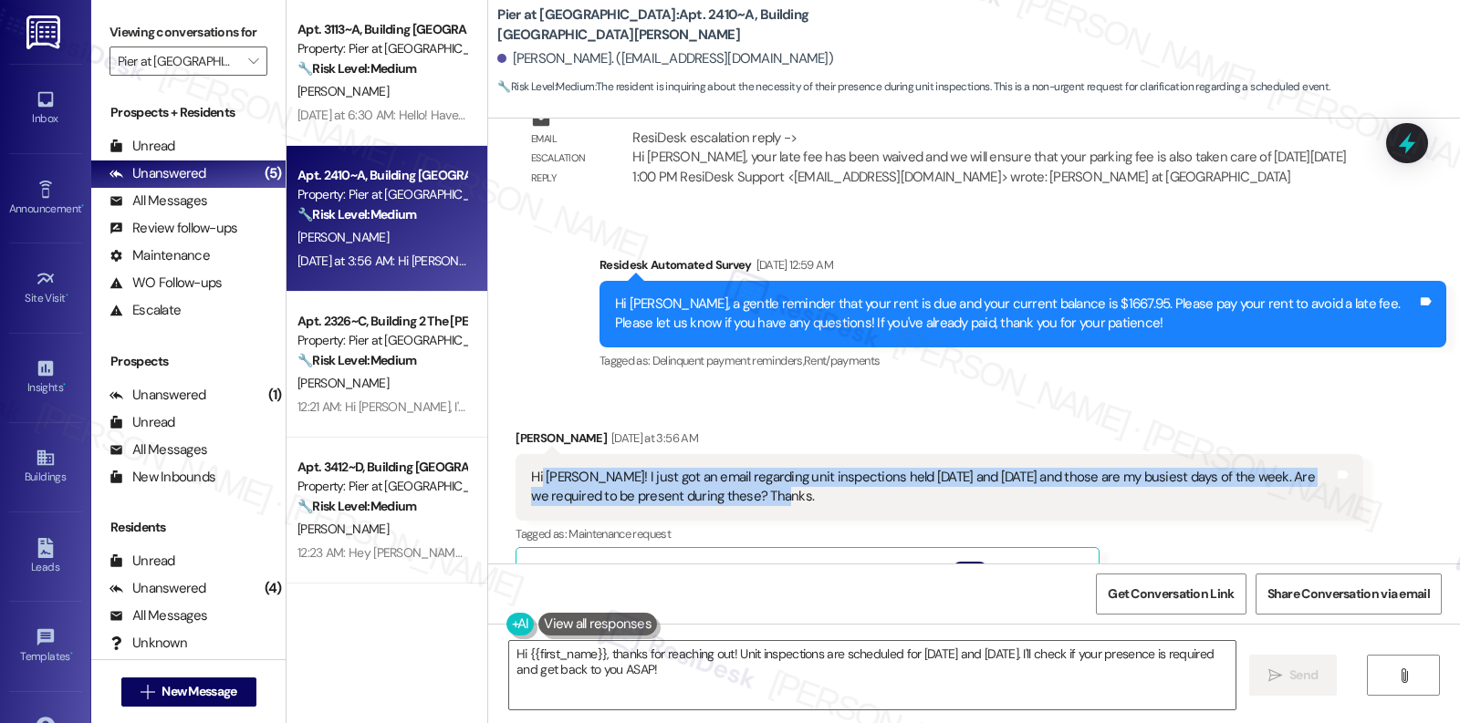
drag, startPoint x: 530, startPoint y: 460, endPoint x: 783, endPoint y: 469, distance: 252.9
click at [783, 469] on div "Hi Emily! I just got an email regarding unit inspections held tomorrow and thur…" at bounding box center [932, 487] width 802 height 39
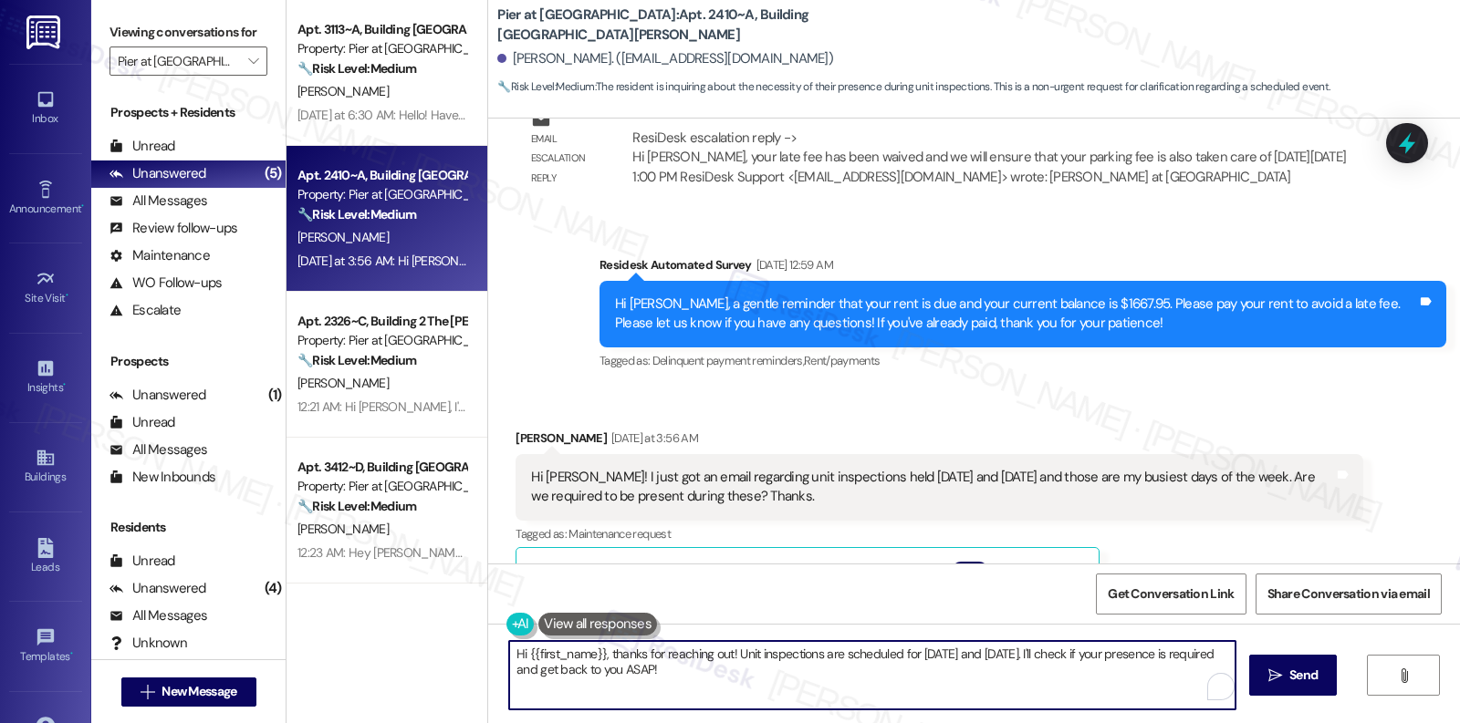
click at [795, 660] on textarea "Hi {{first_name}}, thanks for reaching out! Unit inspections are scheduled for …" at bounding box center [872, 675] width 726 height 68
click at [750, 660] on textarea "Hi {{first_name}}, thanks for reaching out! Unit inspections are scheduled for …" at bounding box center [867, 675] width 726 height 68
click at [1295, 660] on span "Send" at bounding box center [1290, 675] width 28 height 19
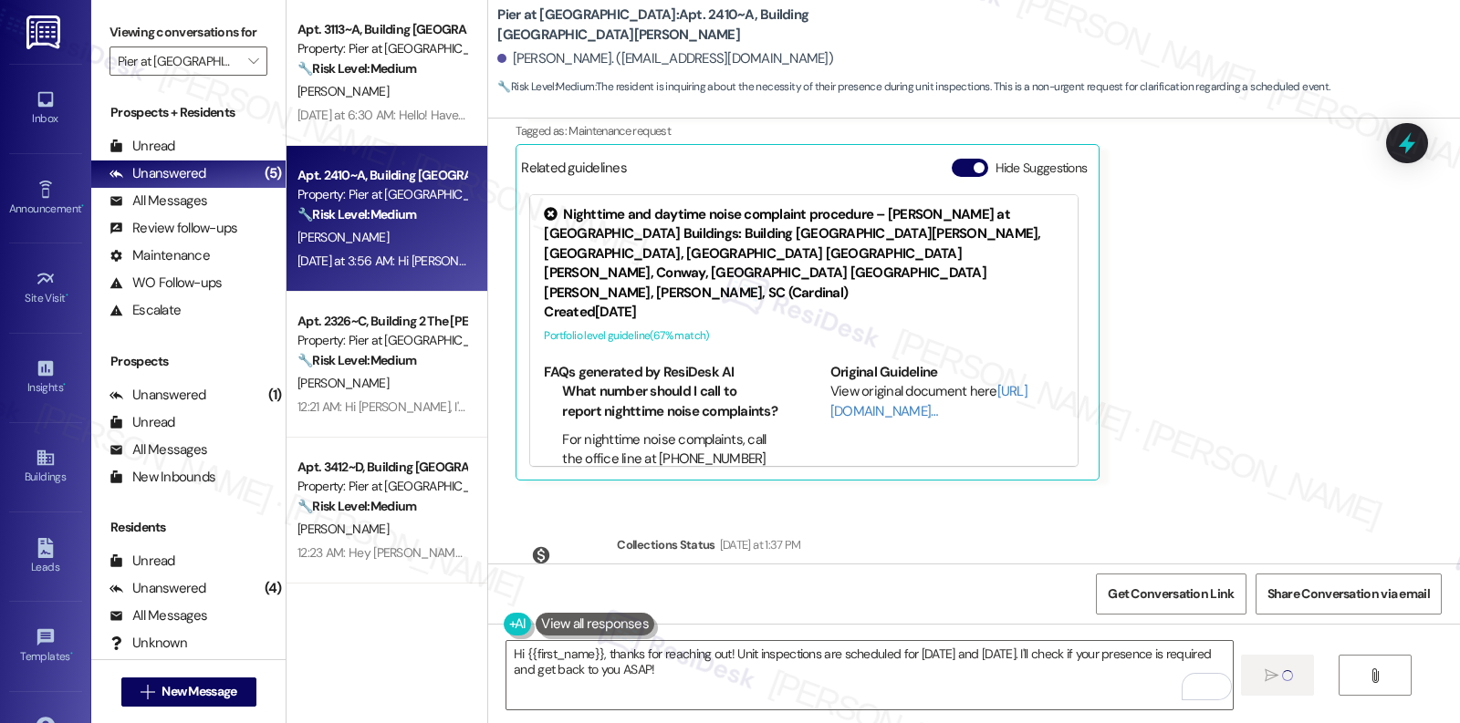
scroll to position [3234, 0]
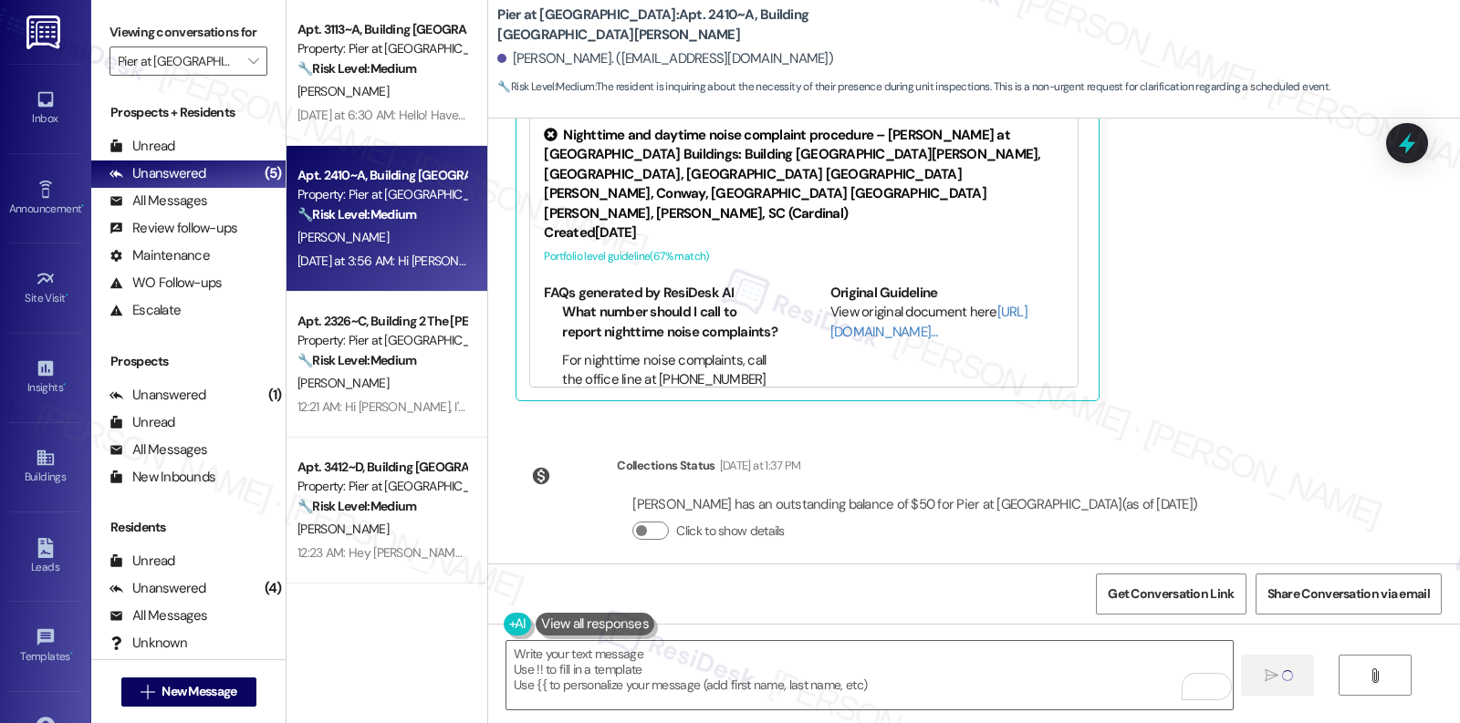
click at [1205, 483] on div "WO Lease started Aug 16, 2025 at 8:00 AM Show details Announcement, sent via SM…" at bounding box center [974, 341] width 972 height 445
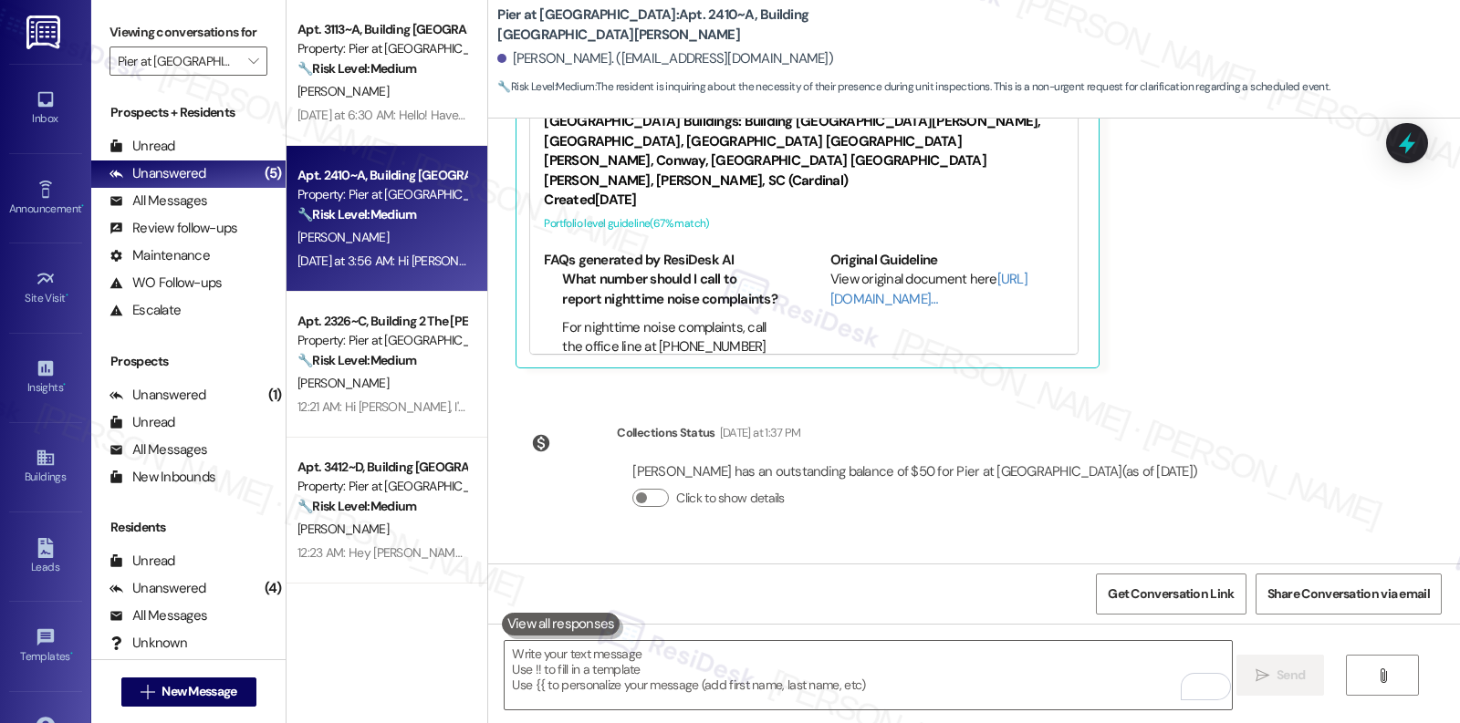
scroll to position [3381, 0]
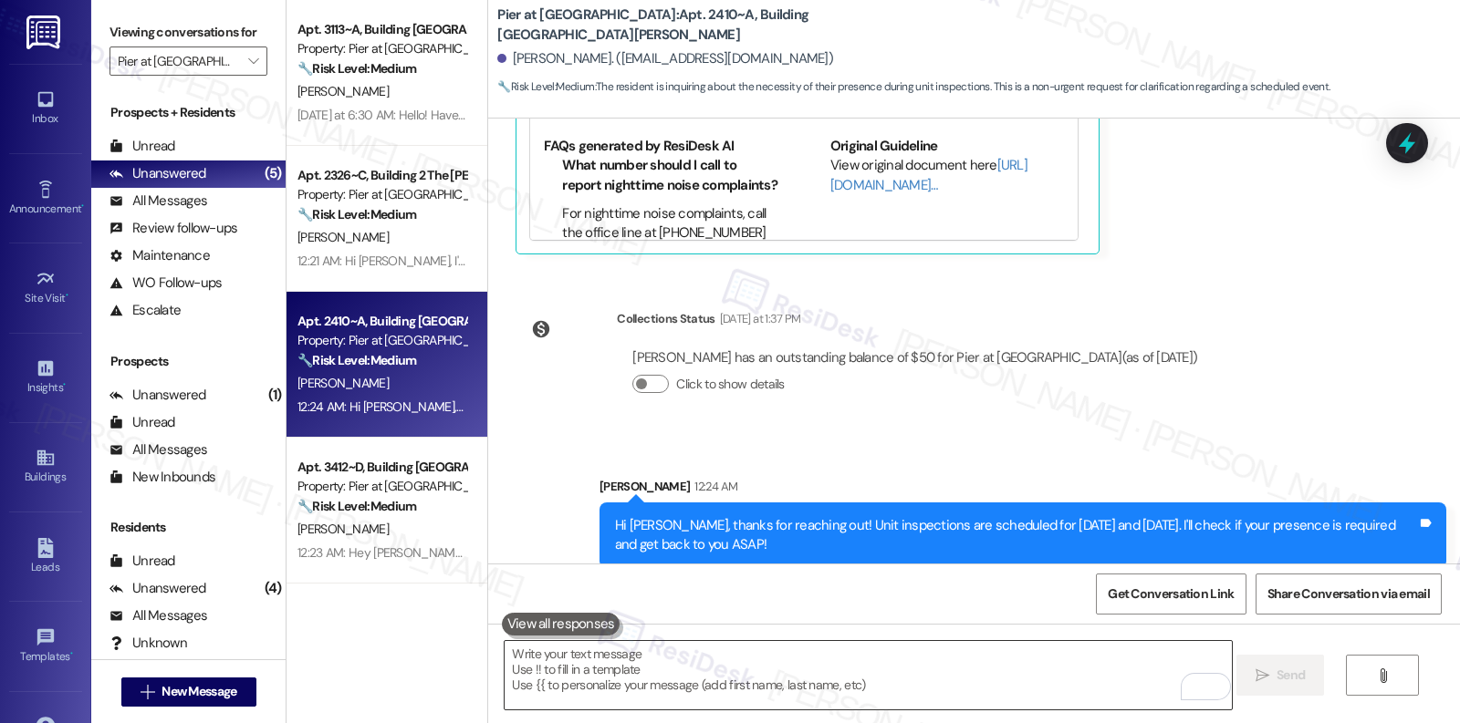
click at [952, 660] on textarea "To enrich screen reader interactions, please activate Accessibility in Grammarl…" at bounding box center [867, 675] width 726 height 68
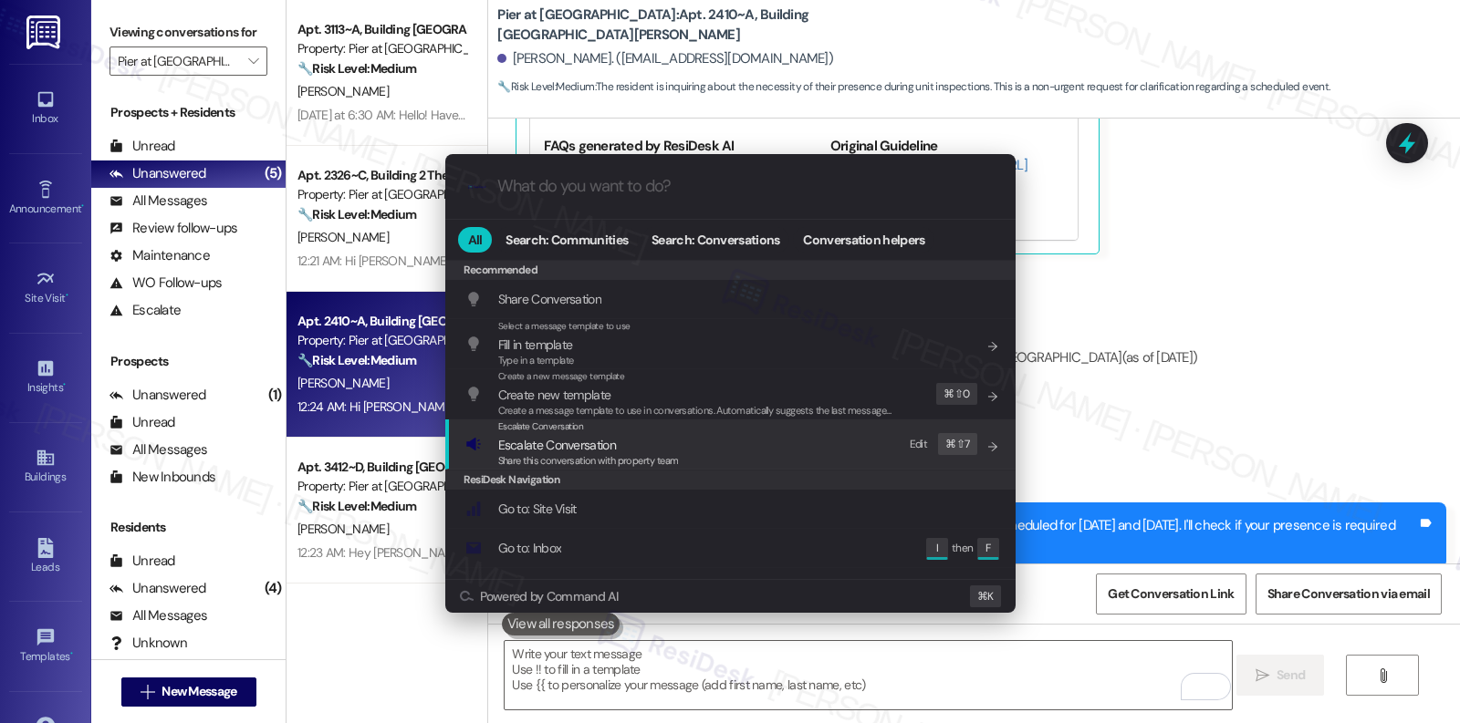
click at [691, 467] on div "Escalate Conversation Escalate Conversation Share this conversation with proper…" at bounding box center [732, 444] width 534 height 49
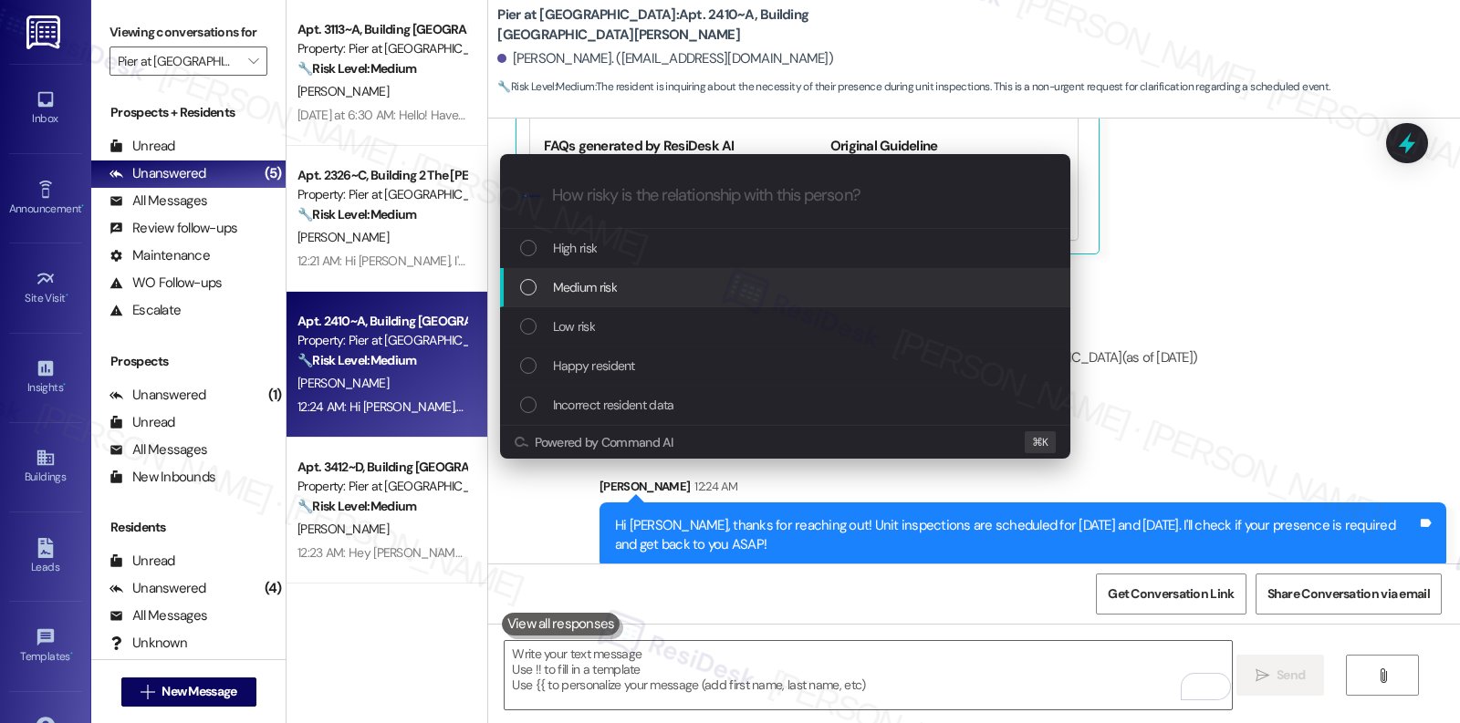
click at [693, 278] on div "Medium risk" at bounding box center [787, 287] width 534 height 20
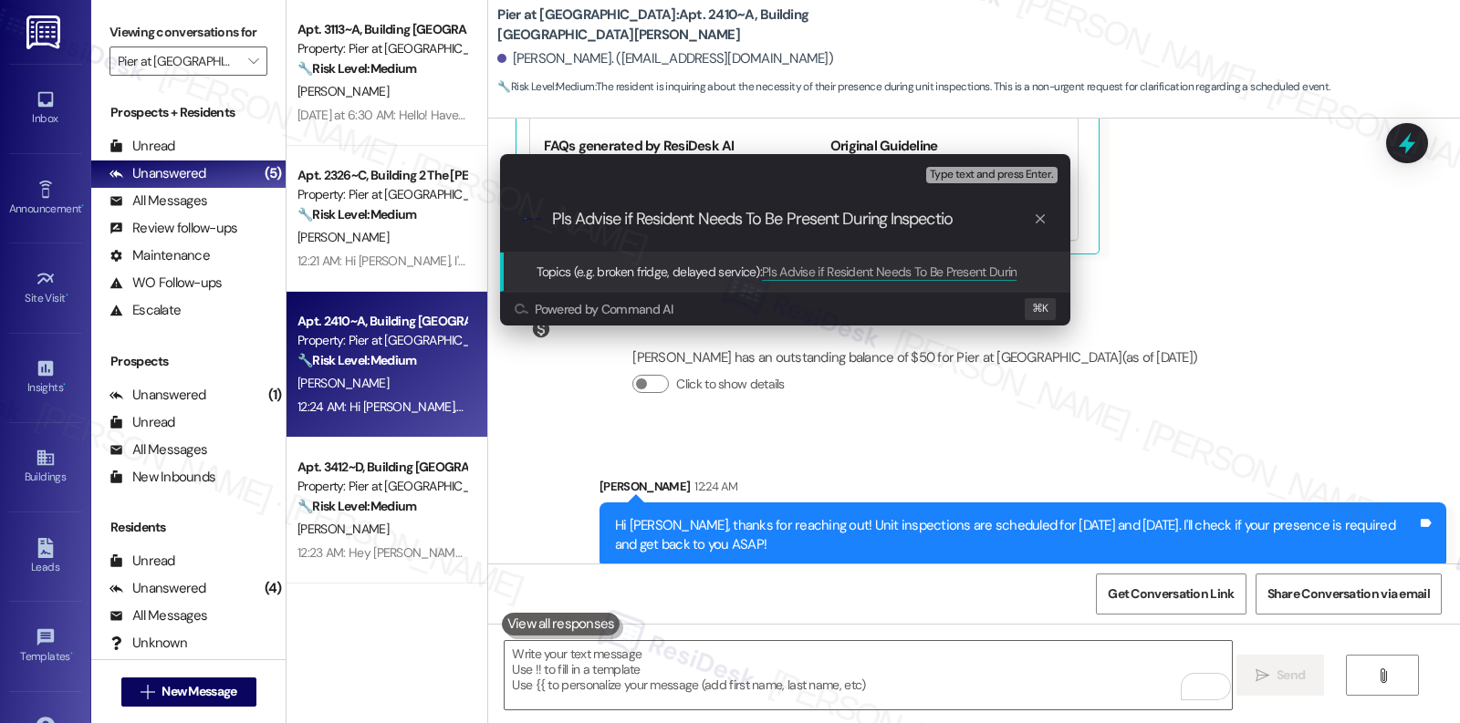
type input "Pls Advise if Resident Needs To Be Present During Inspection"
click at [610, 220] on input "Topics (e.g. broken fridge, delayed service)" at bounding box center [799, 219] width 495 height 19
paste input "Confirmation Needed: Resident Attendance at Inspection"
type input "Confirmation Needed: Resident Attendance at Inspection"
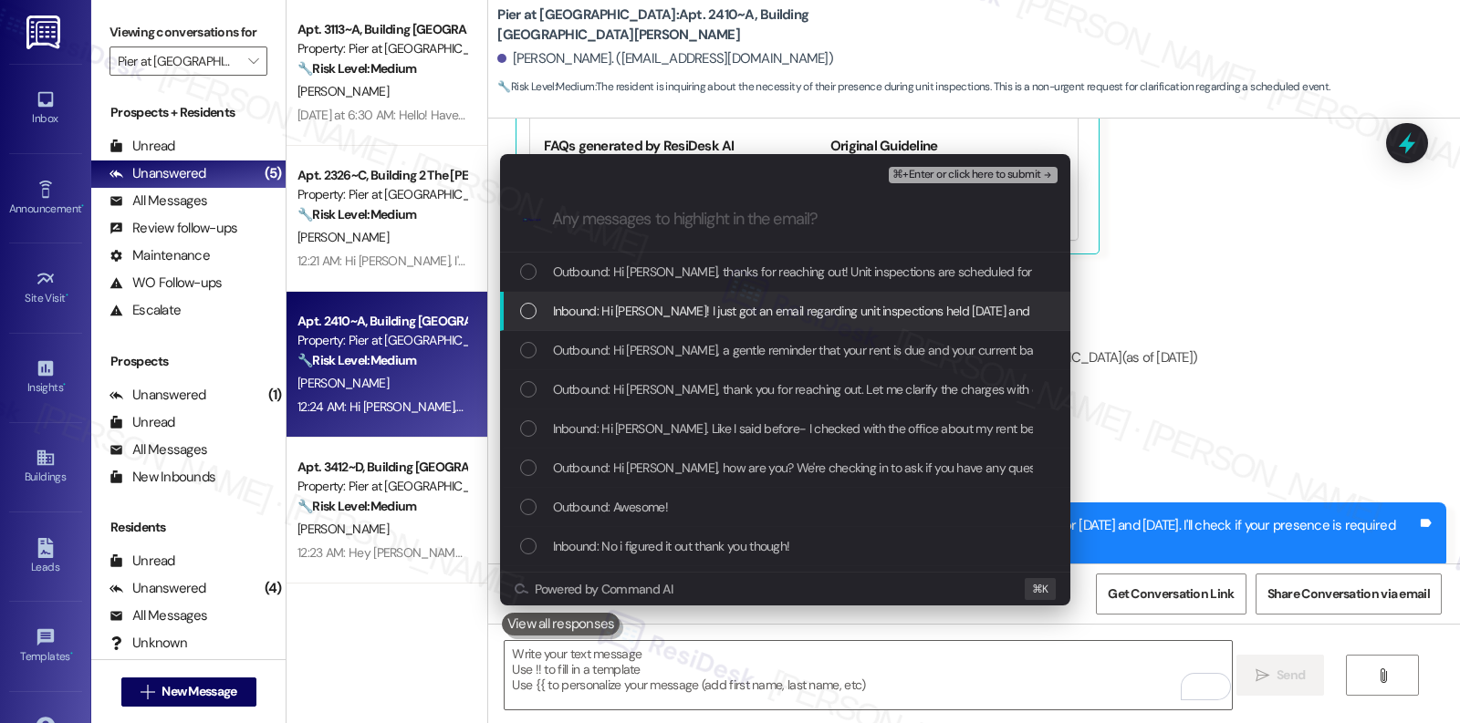
click at [639, 307] on span "Inbound: Hi Emily! I just got an email regarding unit inspections held tomorrow…" at bounding box center [1068, 311] width 1030 height 20
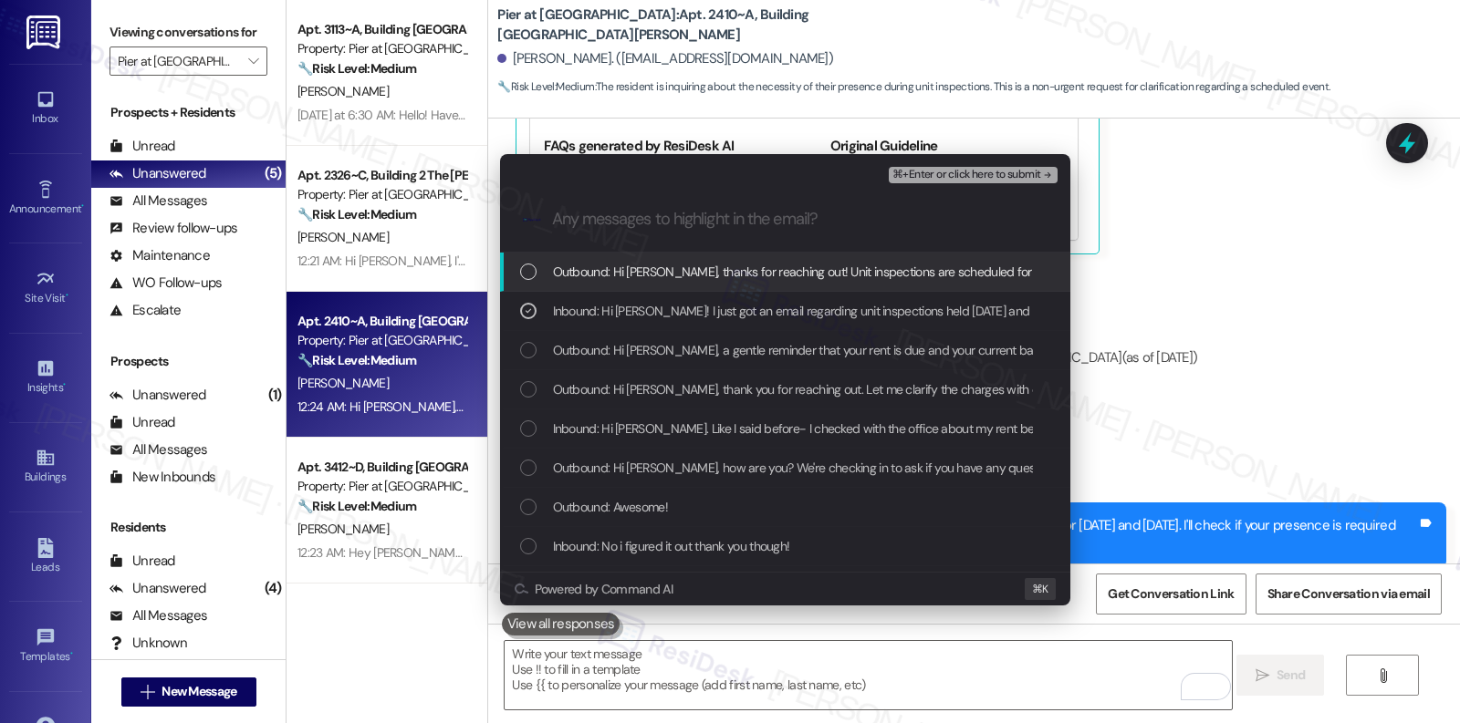
click at [634, 275] on span "Outbound: Hi Katrina, thanks for reaching out! Unit inspections are scheduled f…" at bounding box center [1011, 272] width 916 height 20
click at [943, 179] on span "⌘+Enter or click here to submit" at bounding box center [966, 175] width 148 height 13
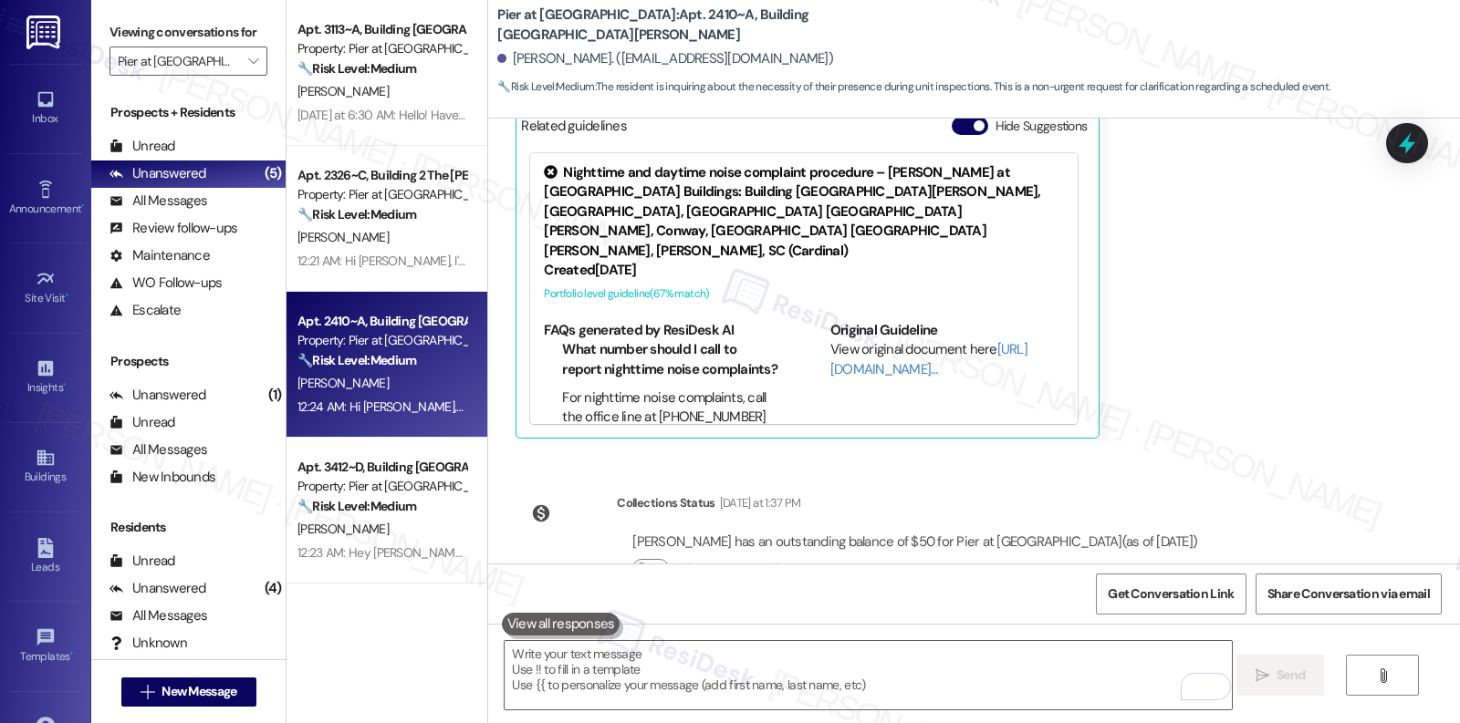
scroll to position [3065, 0]
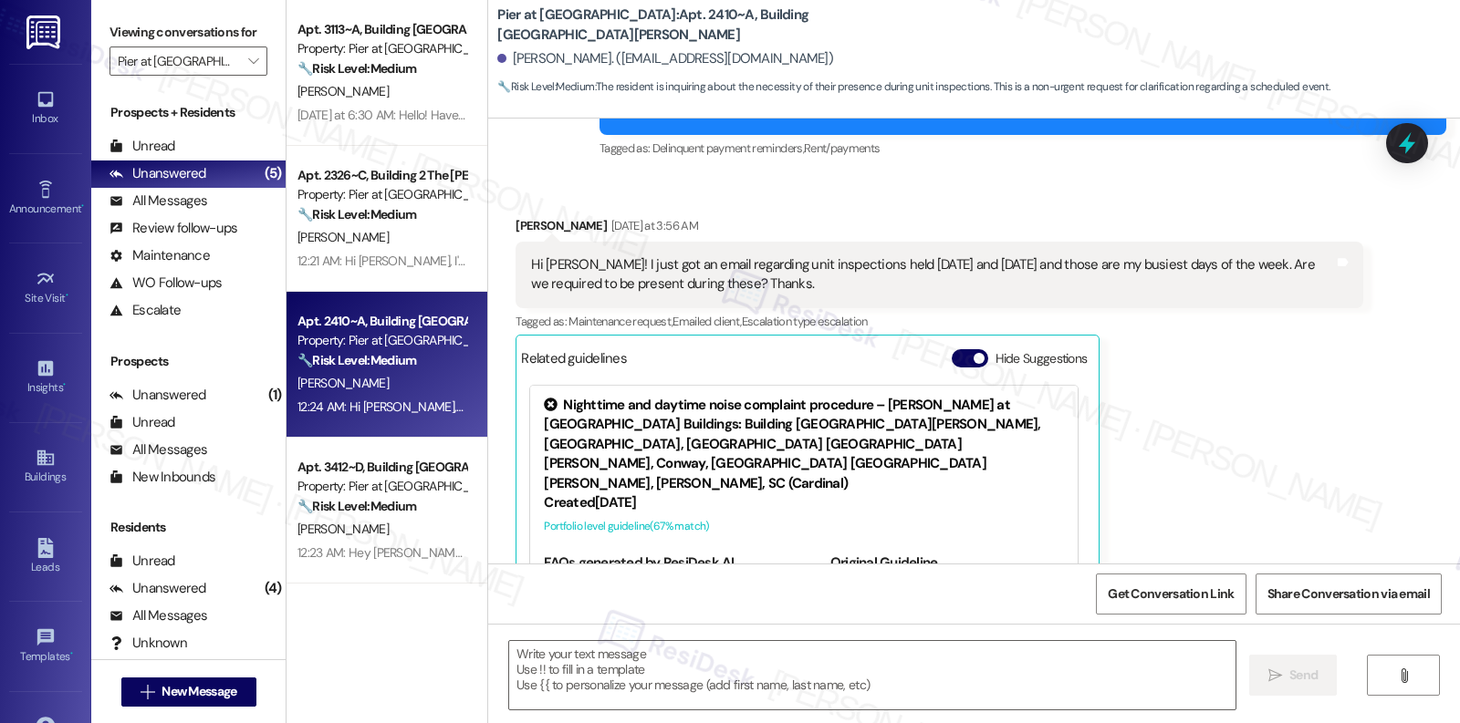
type textarea "Fetching suggested responses. Please feel free to read through the conversation…"
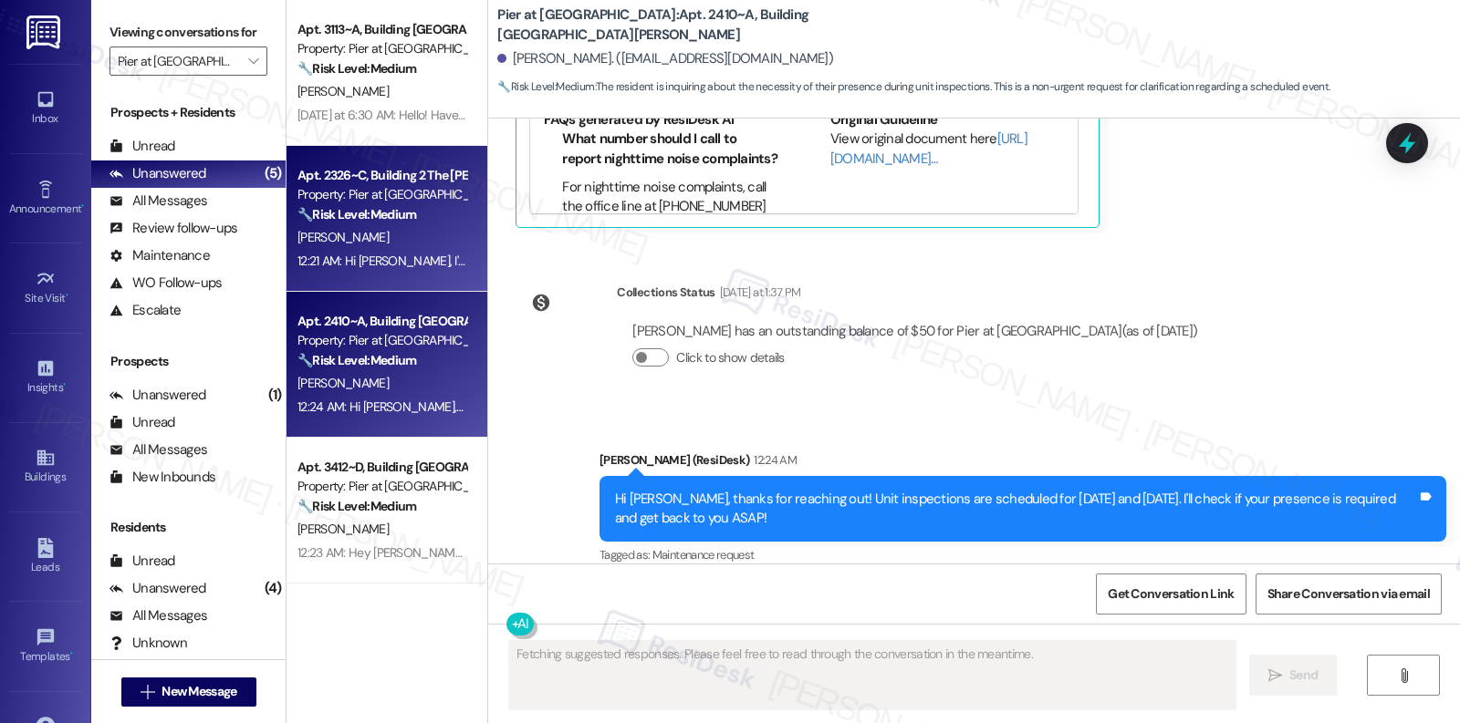
click at [382, 273] on div "Apt. 2326~C, Building 2 The Pier Conway Property: Pier at Conway 🔧 Risk Level: …" at bounding box center [386, 219] width 201 height 146
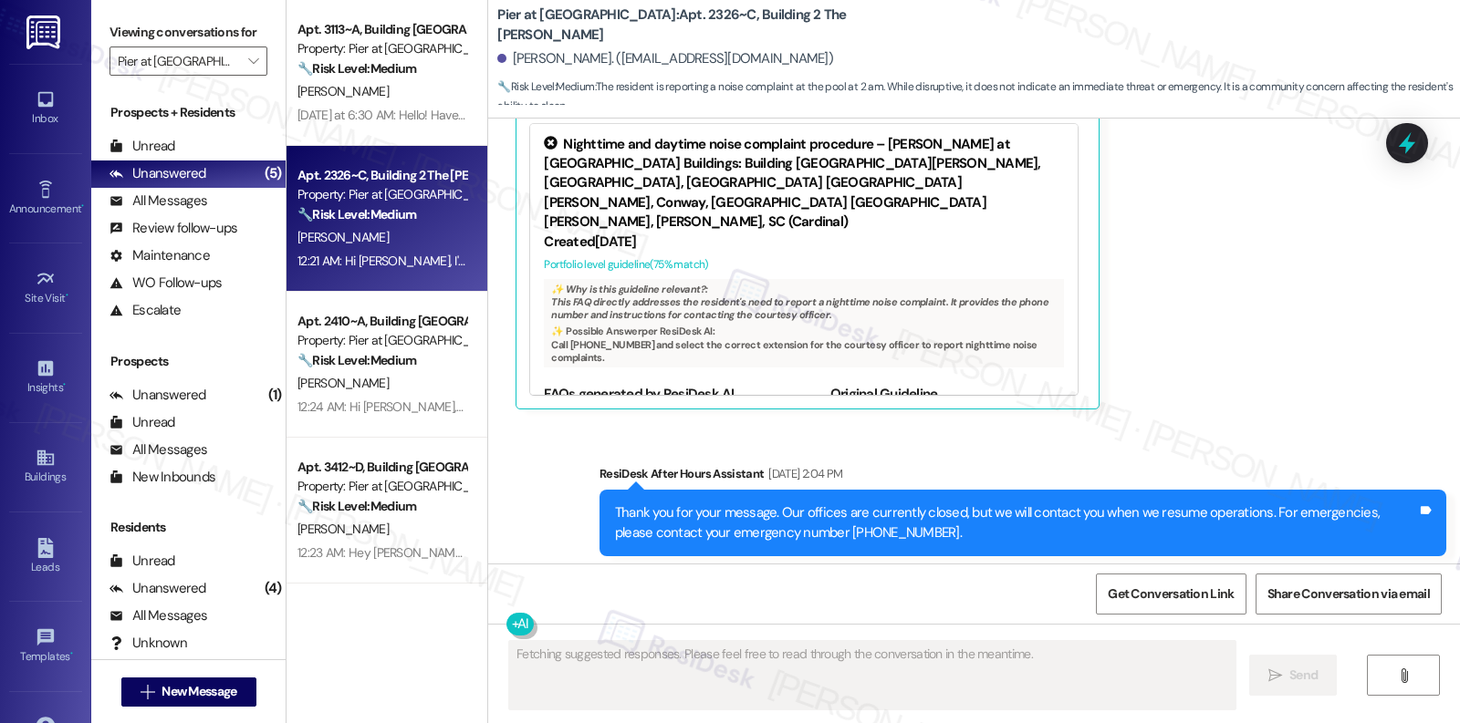
scroll to position [3247, 0]
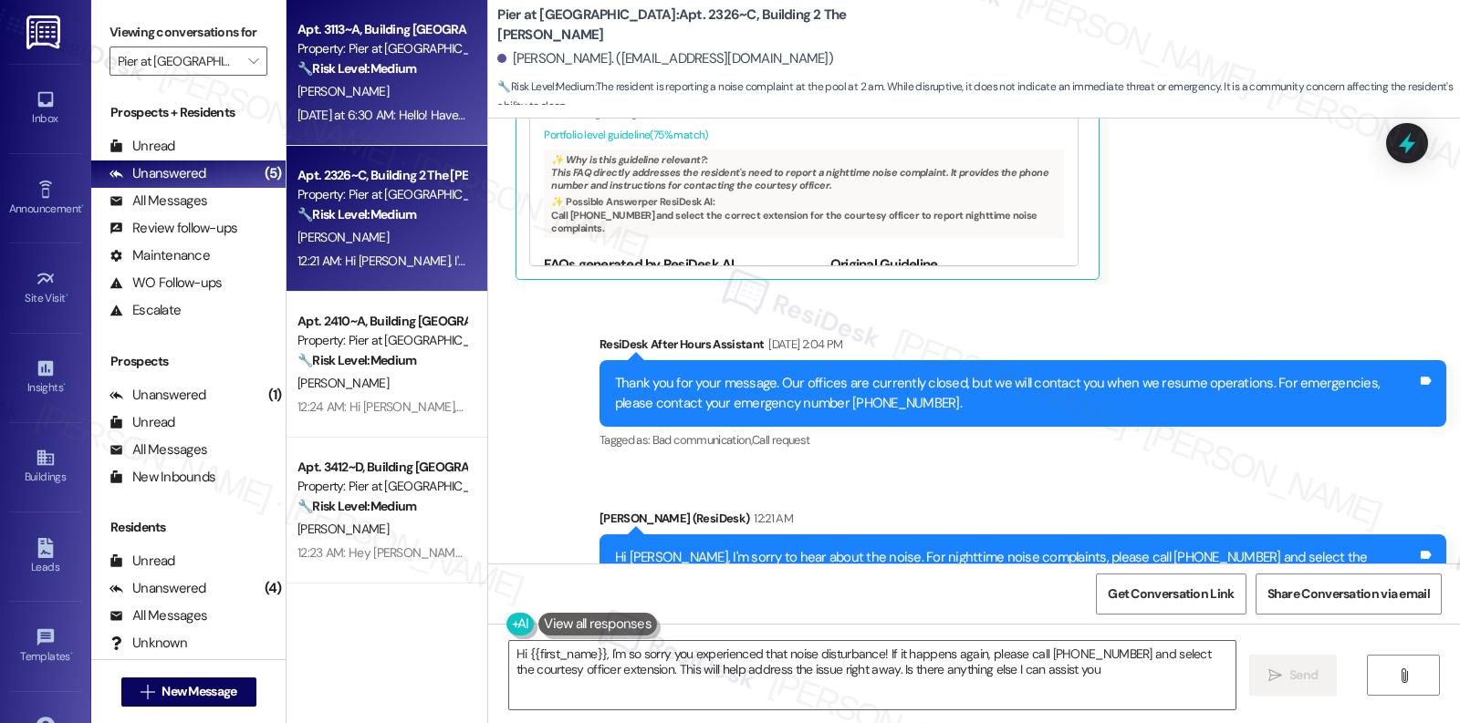
type textarea "Hi {{first_name}}, I'm so sorry you experienced that noise disturbance! If it h…"
click at [390, 82] on div "J. Ramos" at bounding box center [382, 91] width 172 height 23
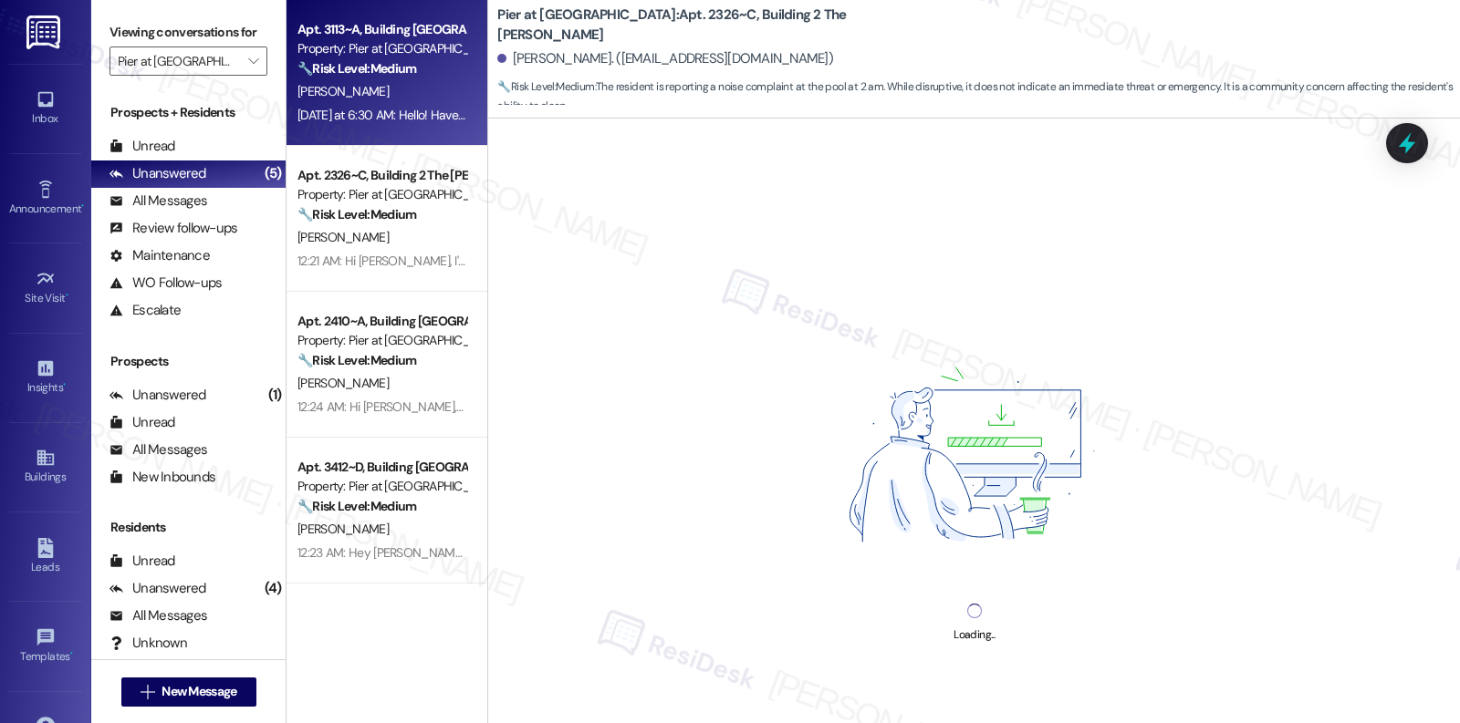
click at [390, 82] on div "J. Ramos" at bounding box center [382, 91] width 172 height 23
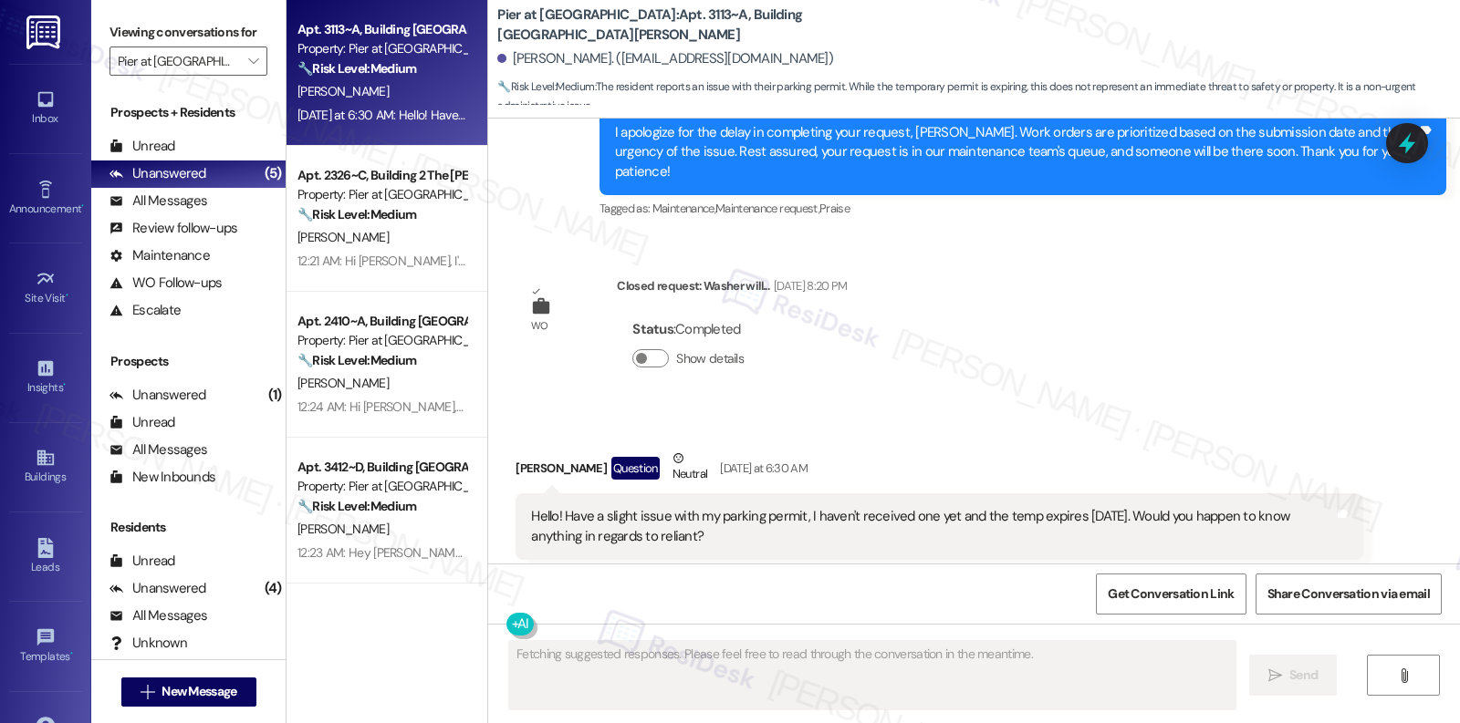
scroll to position [8234, 0]
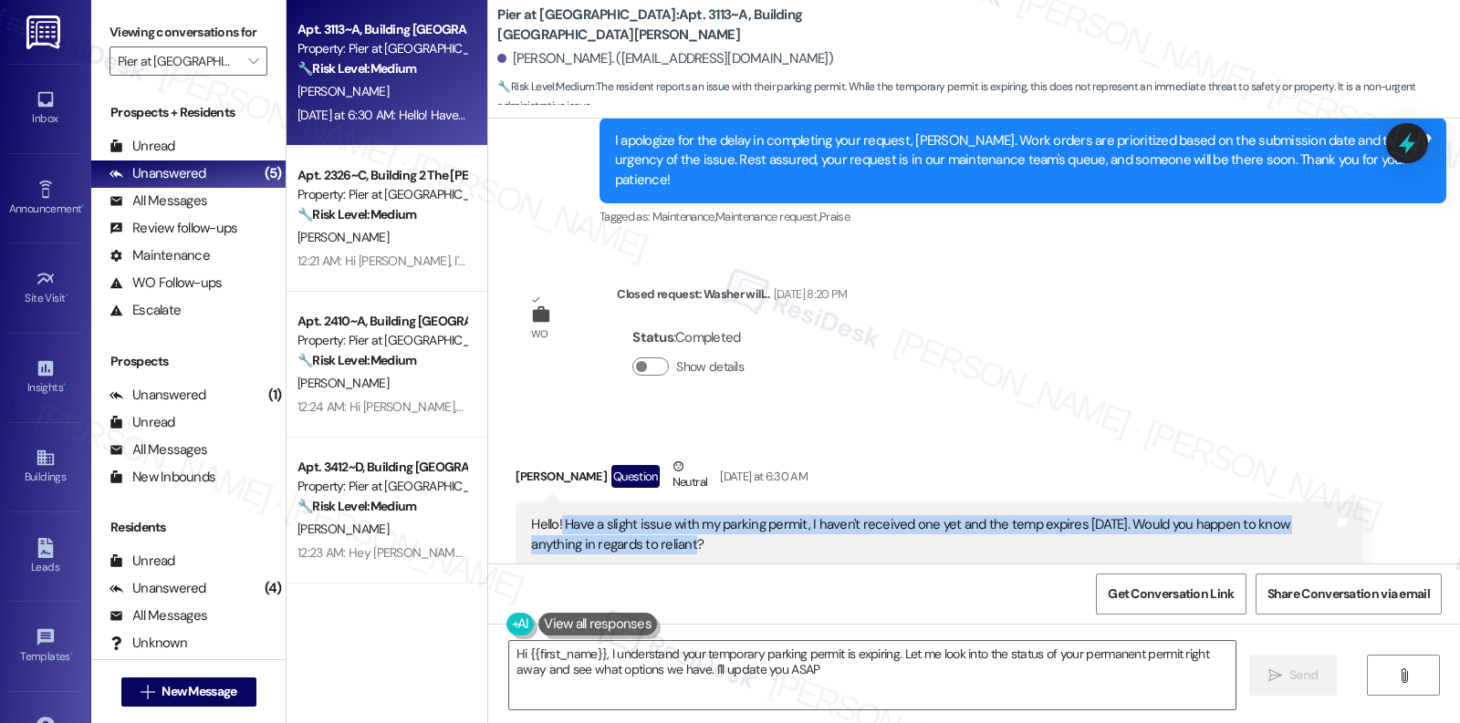
type textarea "Hi {{first_name}}, I understand your temporary parking permit is expiring. Let …"
drag, startPoint x: 549, startPoint y: 467, endPoint x: 775, endPoint y: 478, distance: 225.6
click at [775, 515] on div "Hello! Have a slight issue with my parking permit, I haven't received one yet a…" at bounding box center [932, 534] width 802 height 39
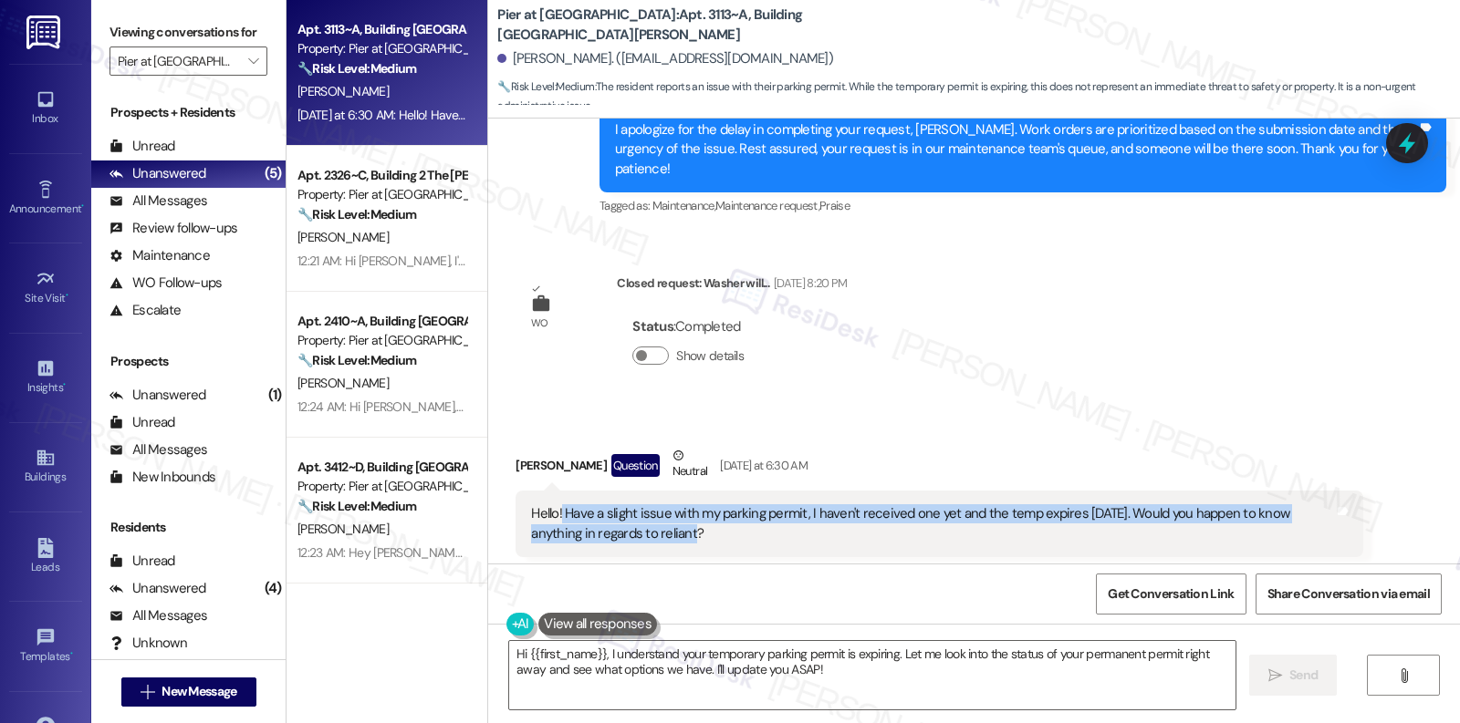
scroll to position [8725, 0]
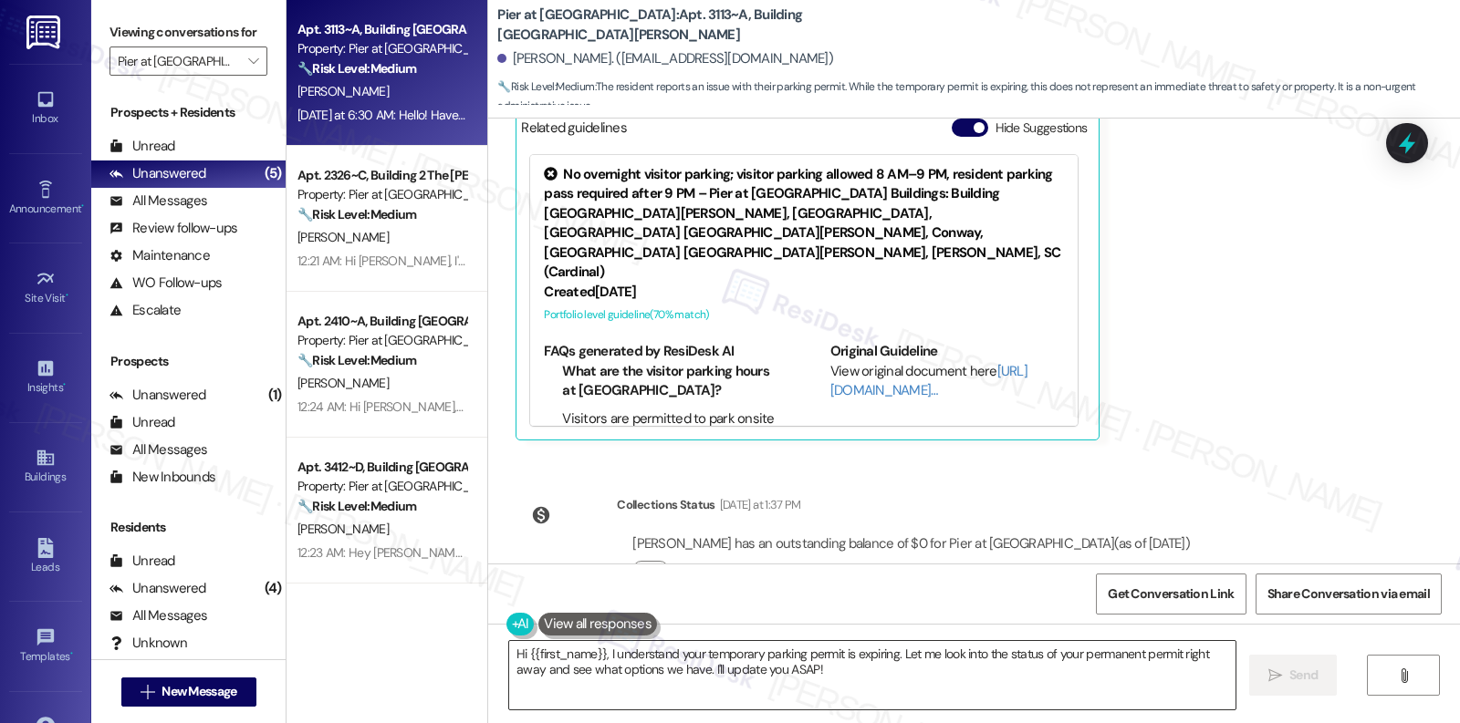
click at [715, 660] on textarea "Hi {{first_name}}, I understand your temporary parking permit is expiring. Let …" at bounding box center [872, 675] width 726 height 68
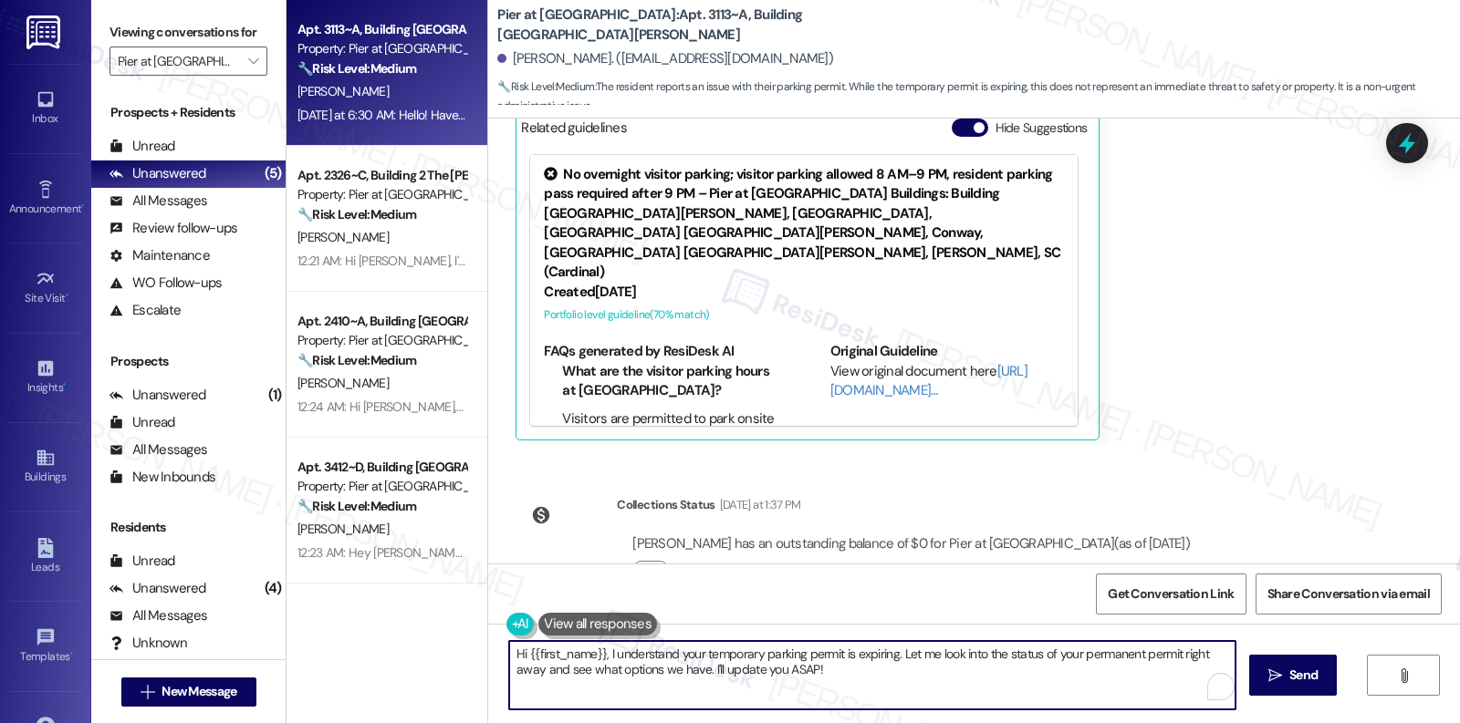
click at [847, 660] on textarea "Hi {{first_name}}, I understand your temporary parking permit is expiring. Let …" at bounding box center [872, 675] width 726 height 68
click at [516, 660] on textarea "Hi {{first_name}}, I understand your temporary parking permit is expiring. Let …" at bounding box center [867, 675] width 726 height 68
click at [822, 660] on textarea "Hi {{first_name}}, I understand your temporary parking permit is expiring. Let …" at bounding box center [867, 675] width 726 height 68
click at [1277, 660] on span "Send" at bounding box center [1290, 675] width 28 height 19
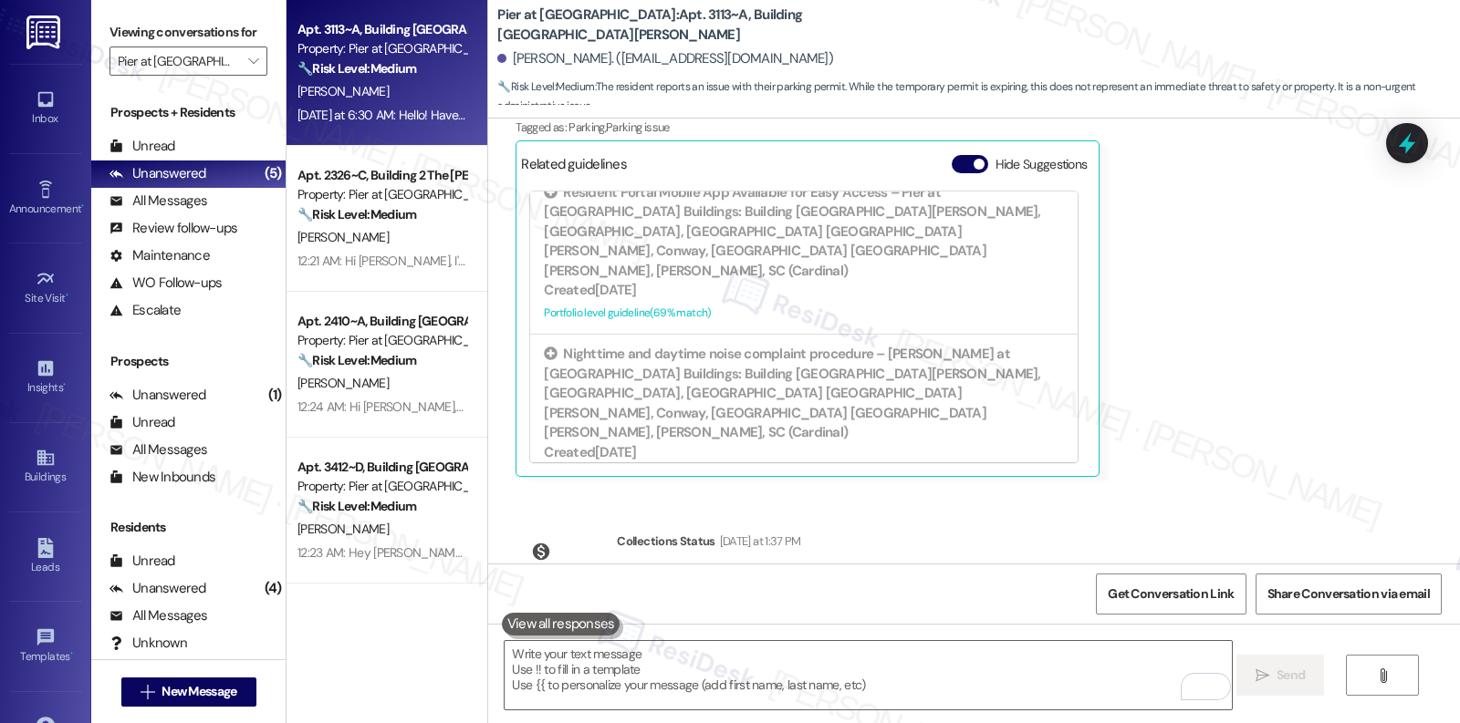
scroll to position [8872, 0]
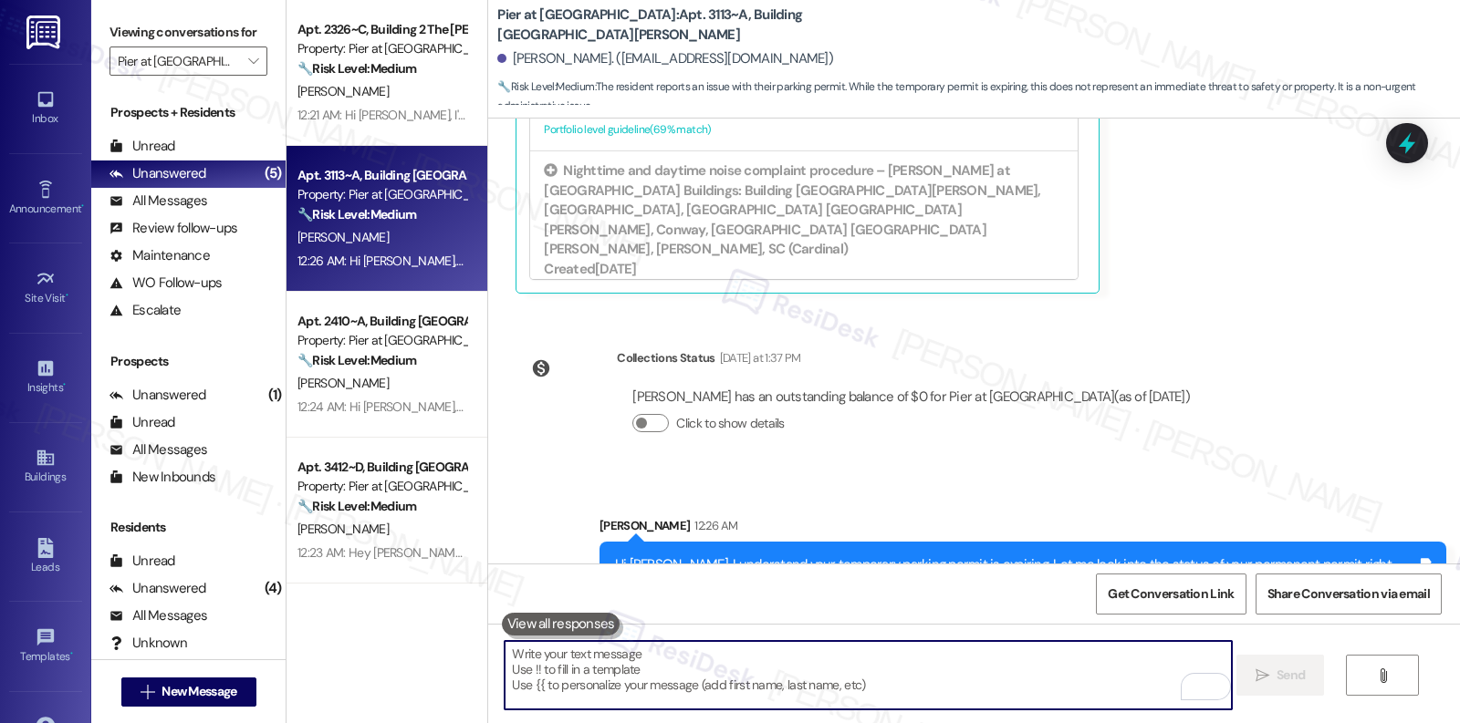
click at [877, 653] on textarea "To enrich screen reader interactions, please activate Accessibility in Grammarl…" at bounding box center [867, 675] width 726 height 68
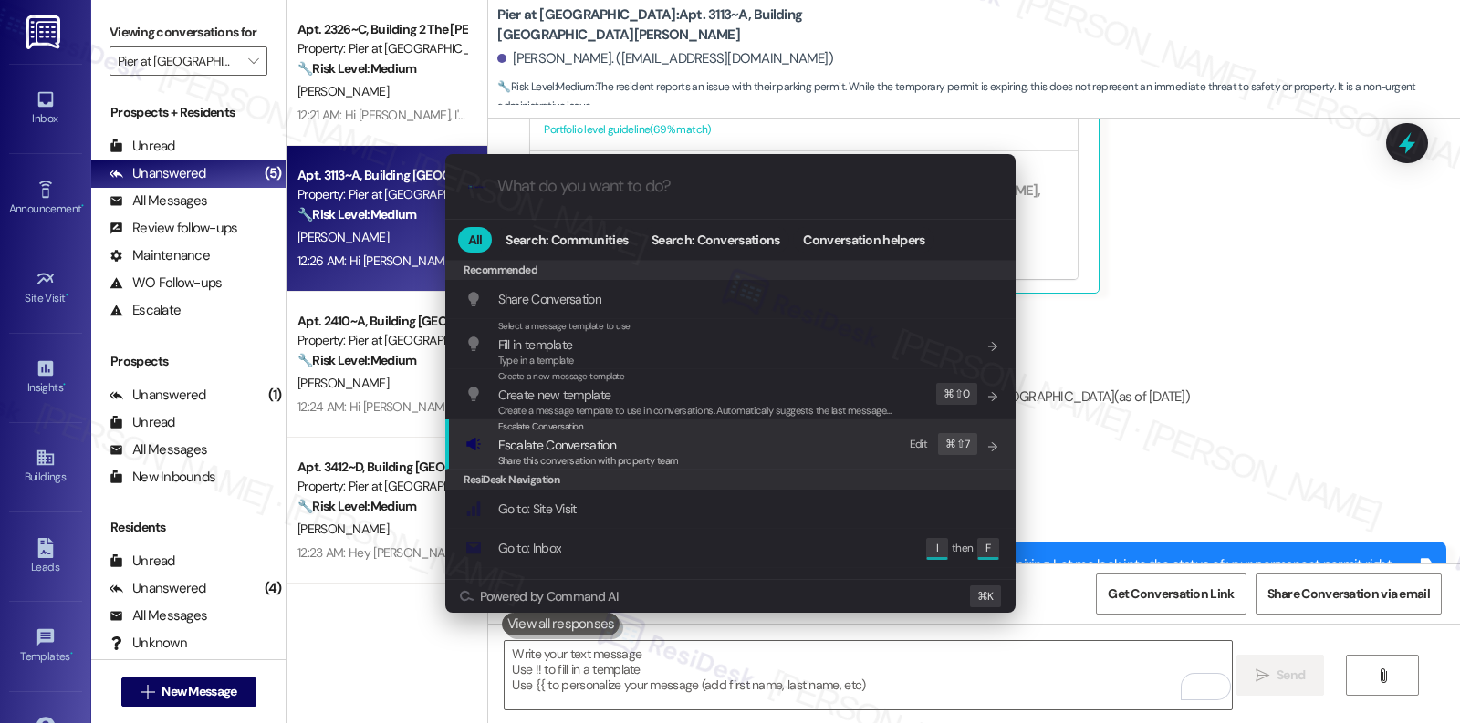
click at [743, 451] on div "Escalate Conversation Escalate Conversation Share this conversation with proper…" at bounding box center [732, 444] width 534 height 49
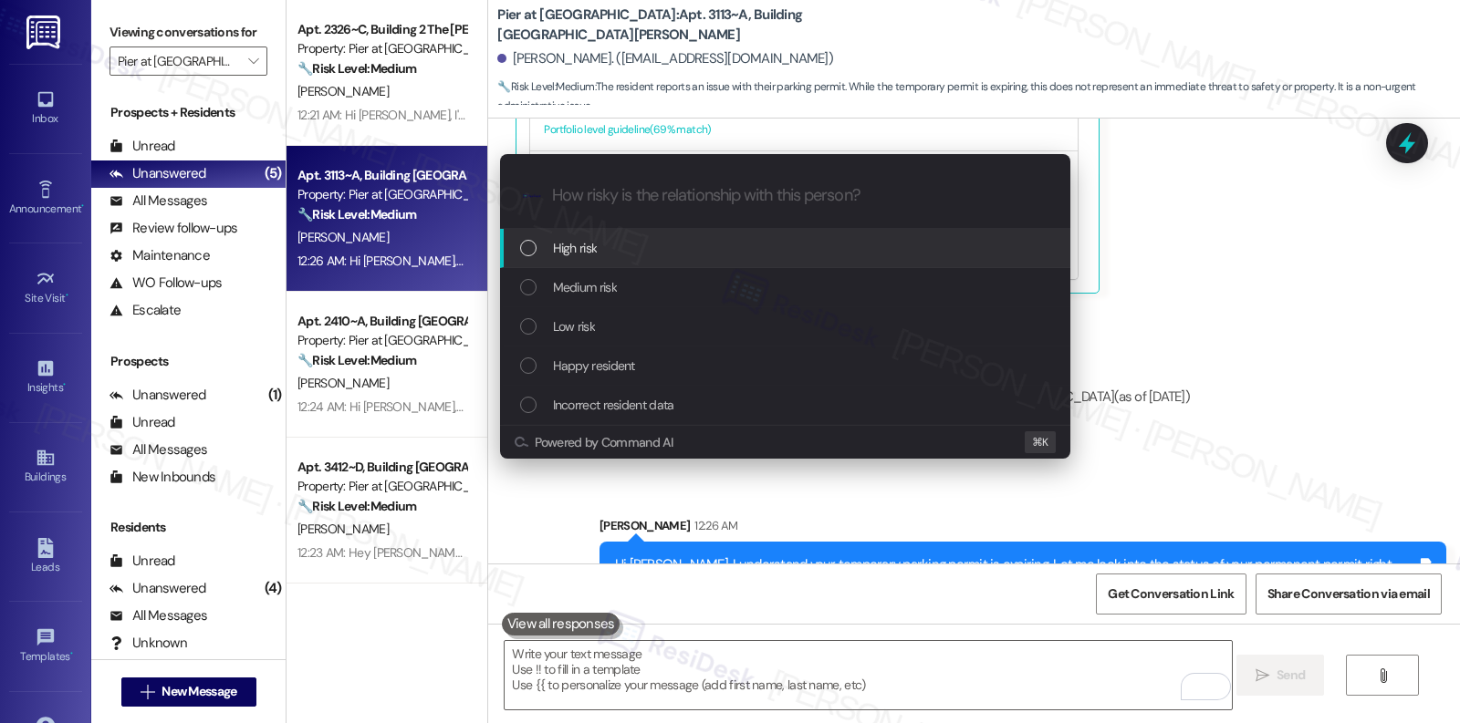
click at [647, 244] on div "High risk" at bounding box center [787, 248] width 534 height 20
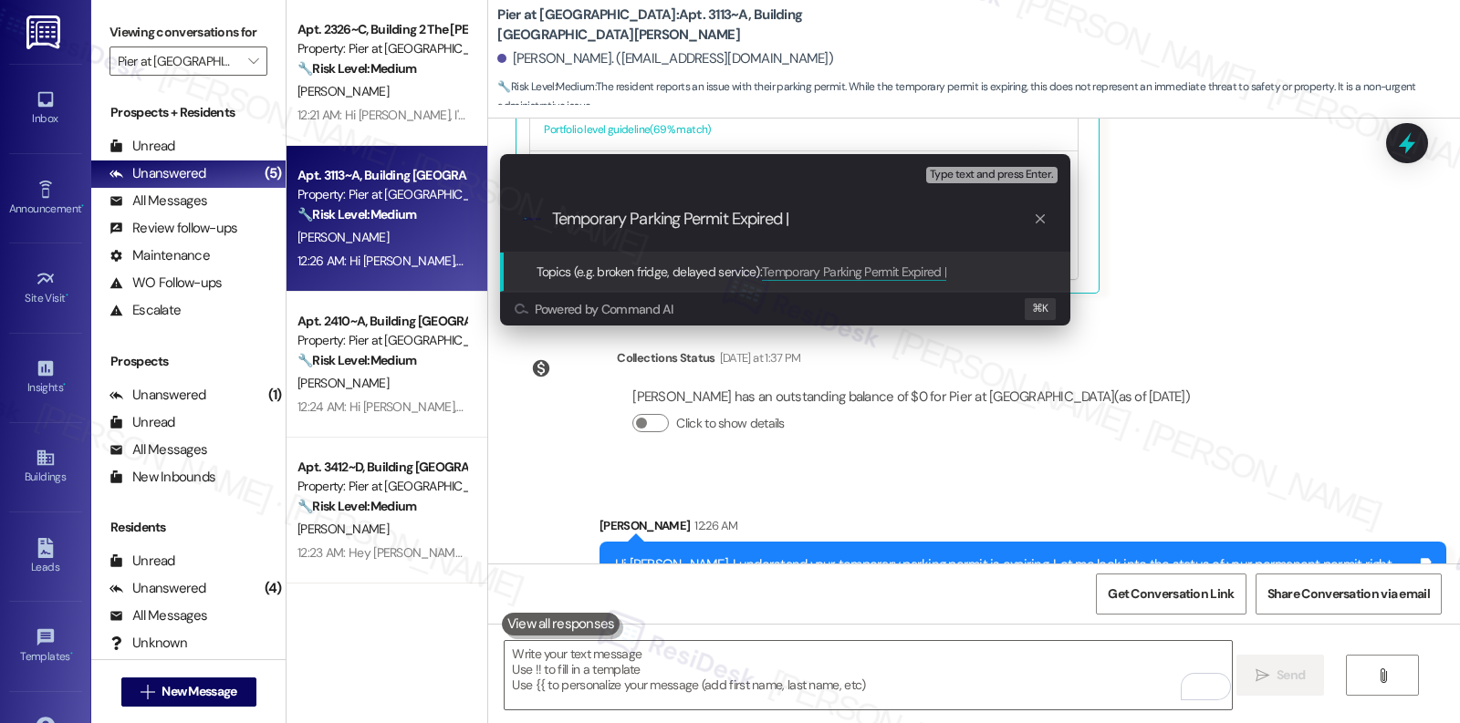
type input "Temporary Parking Permit Expired"
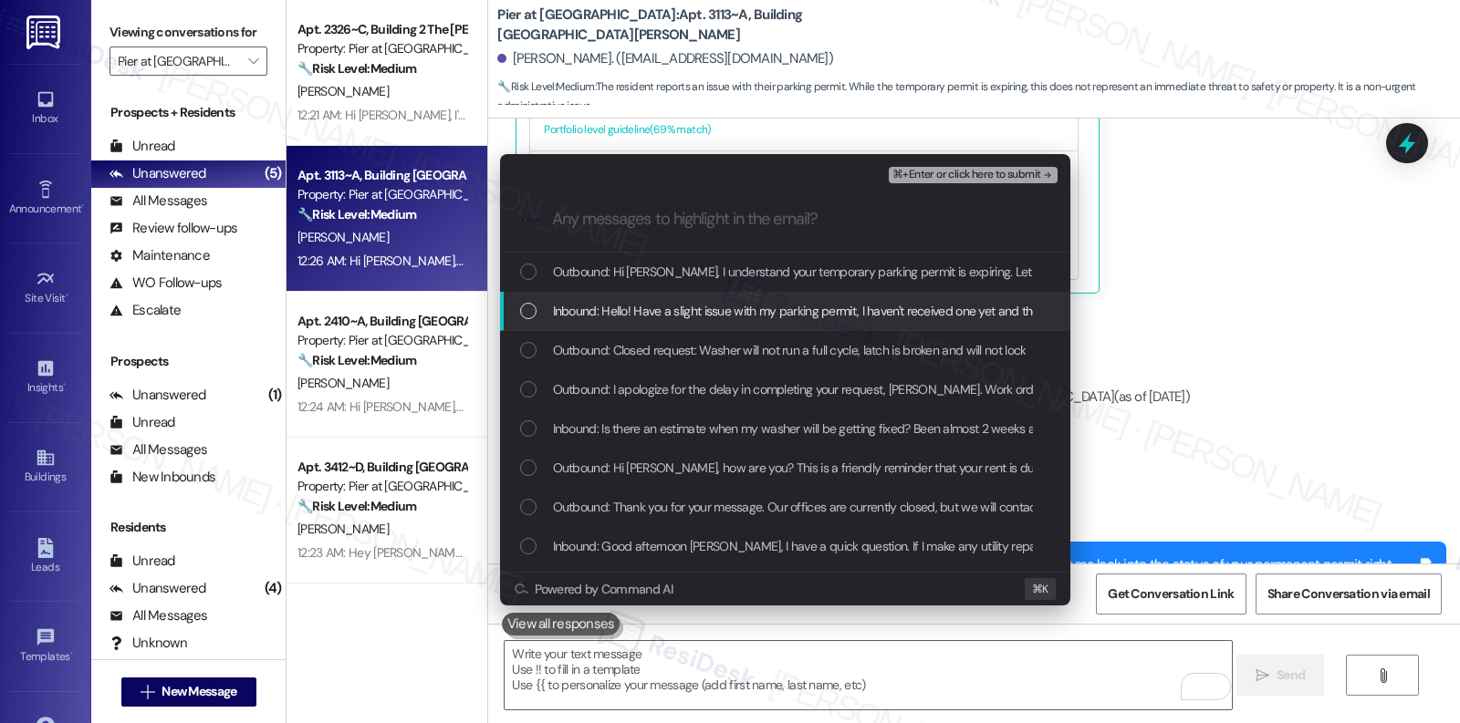
click at [647, 317] on span "Inbound: Hello! Have a slight issue with my parking permit, I haven't received …" at bounding box center [1006, 311] width 907 height 20
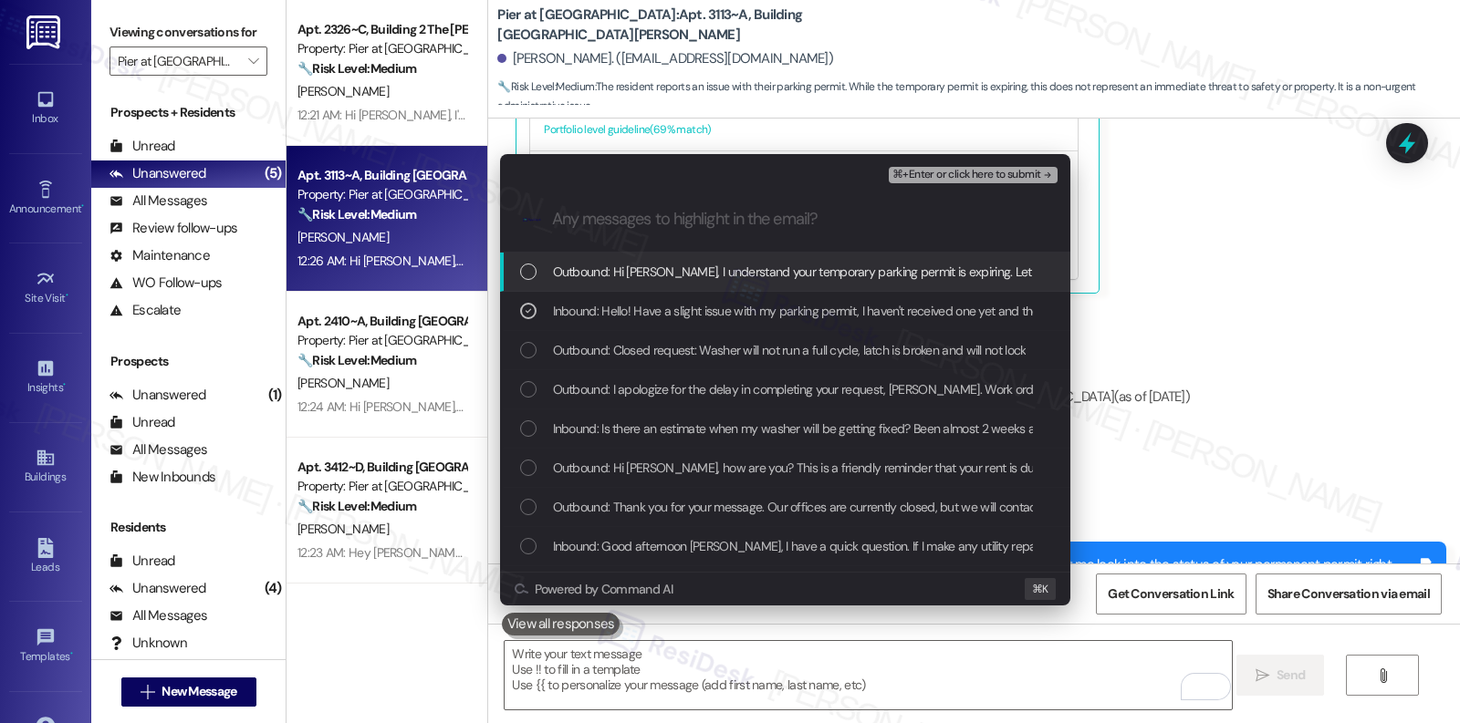
click at [650, 273] on span "Outbound: Hi Johnathon, I understand your temporary parking permit is expiring.…" at bounding box center [1091, 272] width 1076 height 20
click at [951, 174] on span "⌘+Enter or click here to submit" at bounding box center [966, 175] width 148 height 13
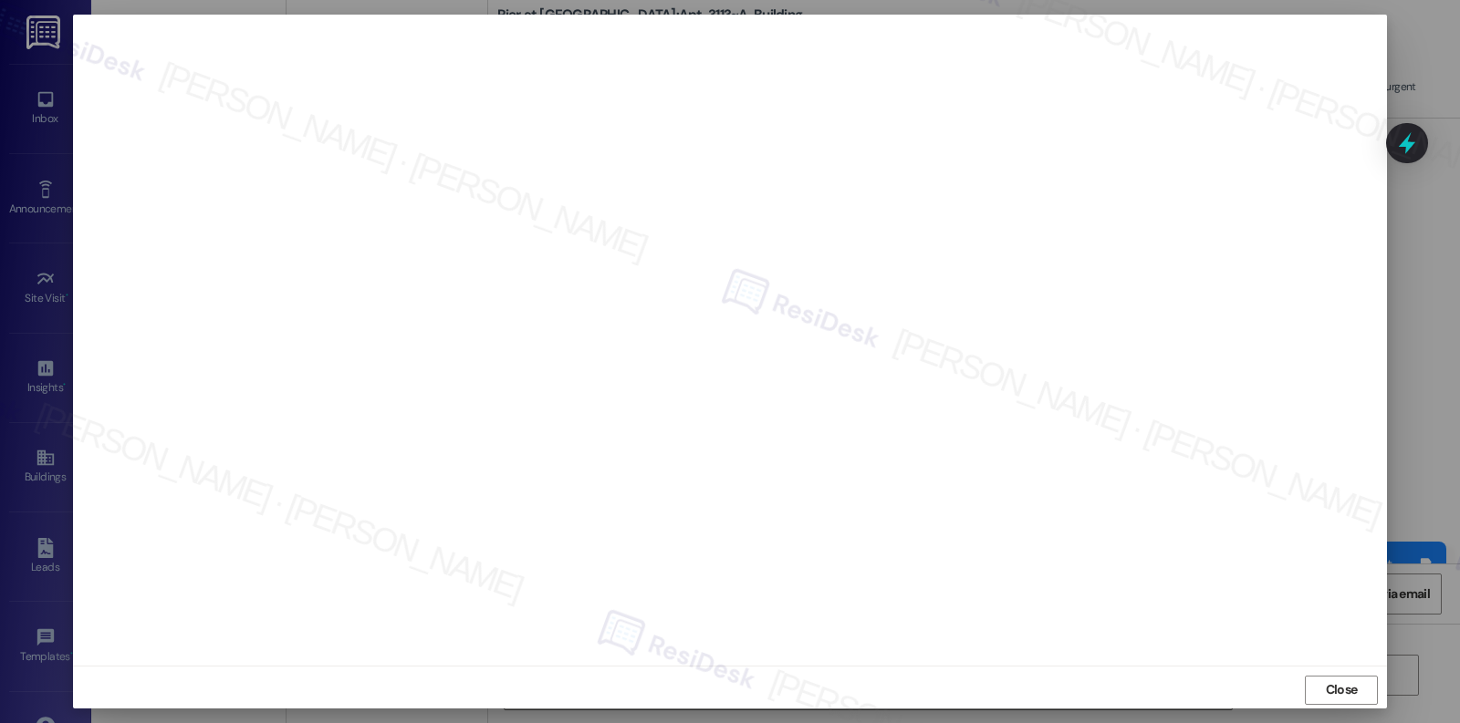
drag, startPoint x: 1335, startPoint y: 685, endPoint x: 1221, endPoint y: 721, distance: 119.5
click at [1335, 660] on span "Close" at bounding box center [1342, 690] width 32 height 19
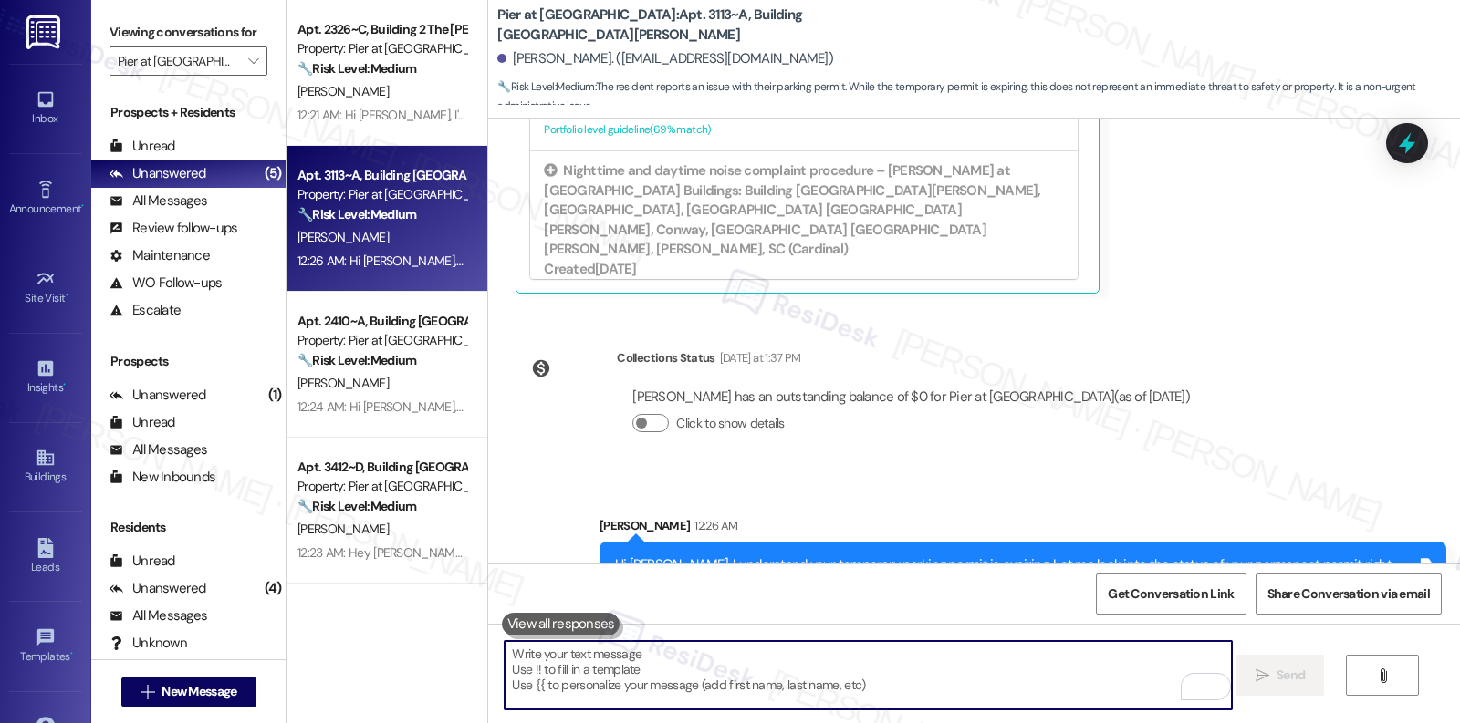
drag, startPoint x: 936, startPoint y: 702, endPoint x: 976, endPoint y: 675, distance: 48.1
click at [936, 660] on textarea "To enrich screen reader interactions, please activate Accessibility in Grammarl…" at bounding box center [867, 675] width 726 height 68
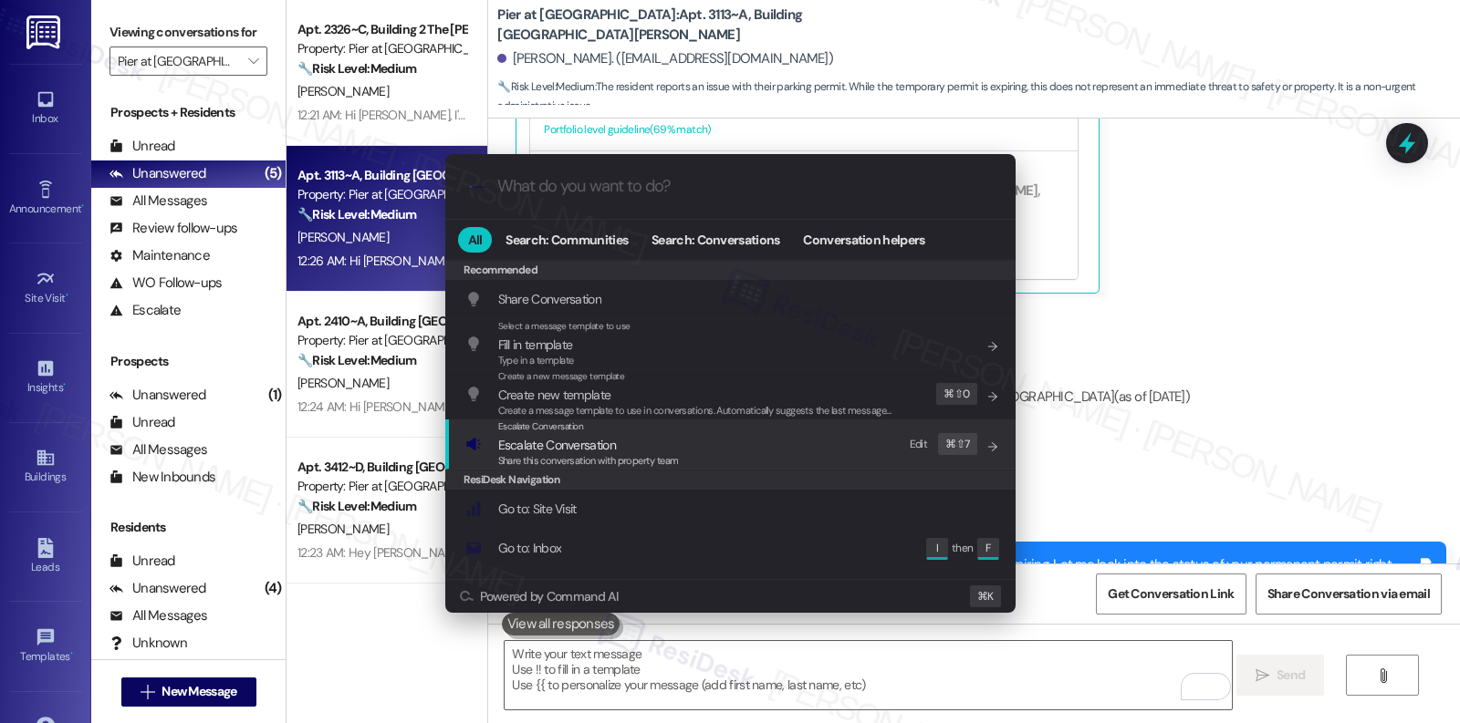
click at [720, 449] on div "Escalate Conversation Escalate Conversation Share this conversation with proper…" at bounding box center [732, 444] width 534 height 49
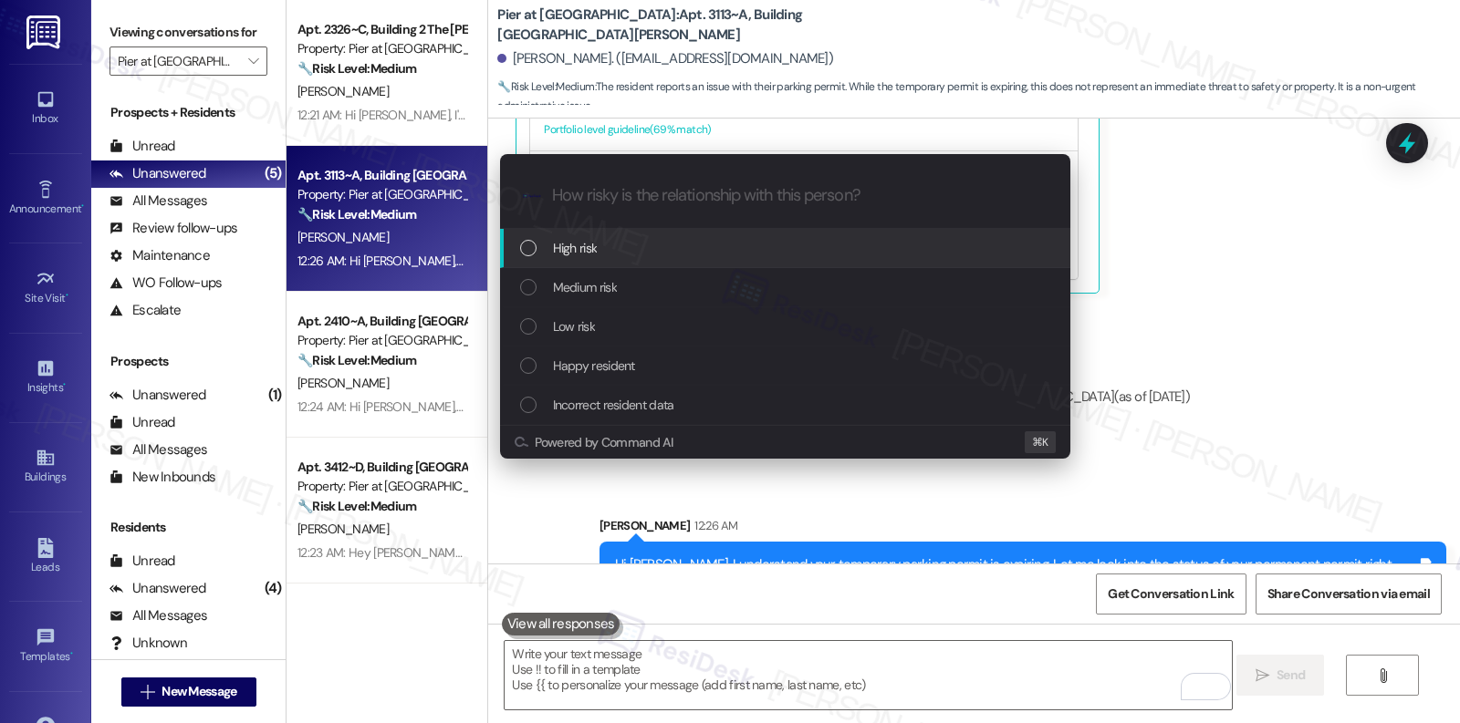
click at [745, 238] on div "High risk" at bounding box center [787, 248] width 534 height 20
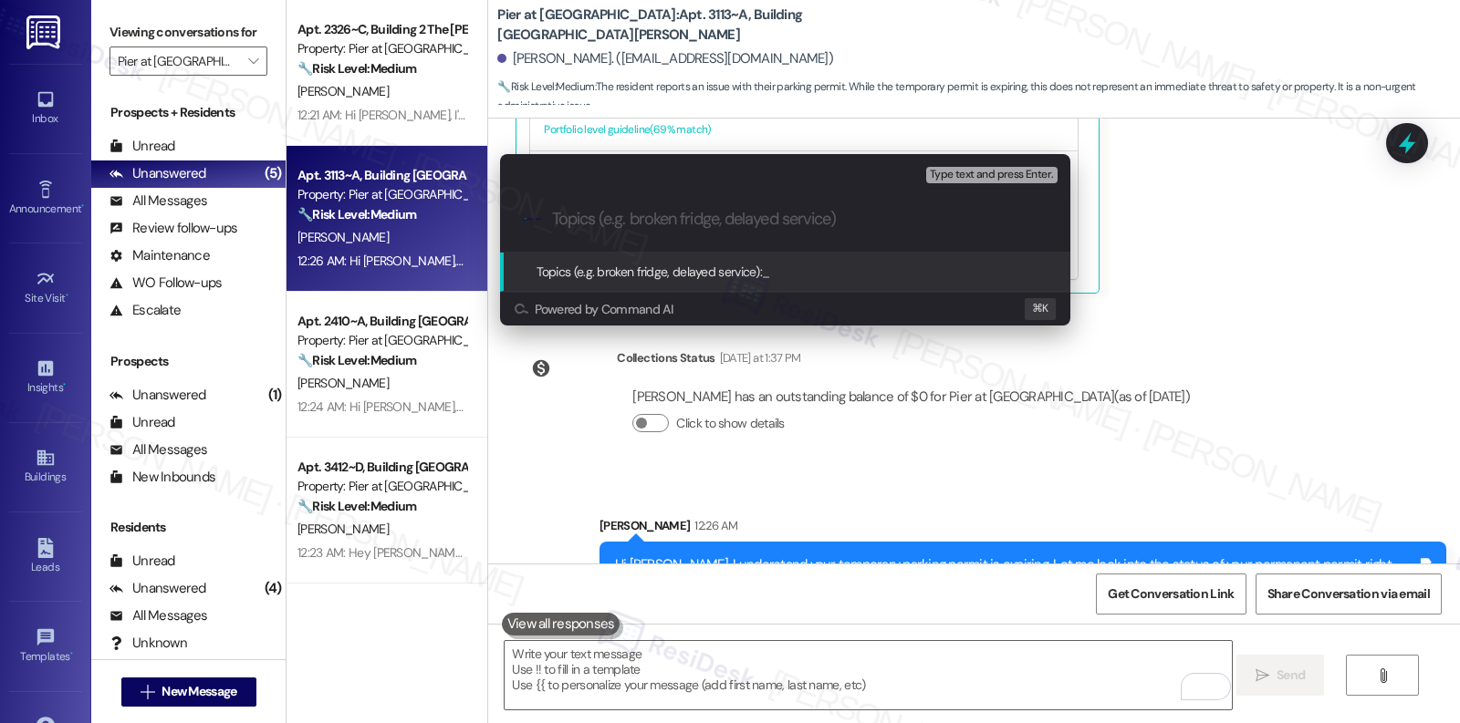
paste input "Temporary Parking Permit Expired"
type input "Temporary Parking Permit Expired"
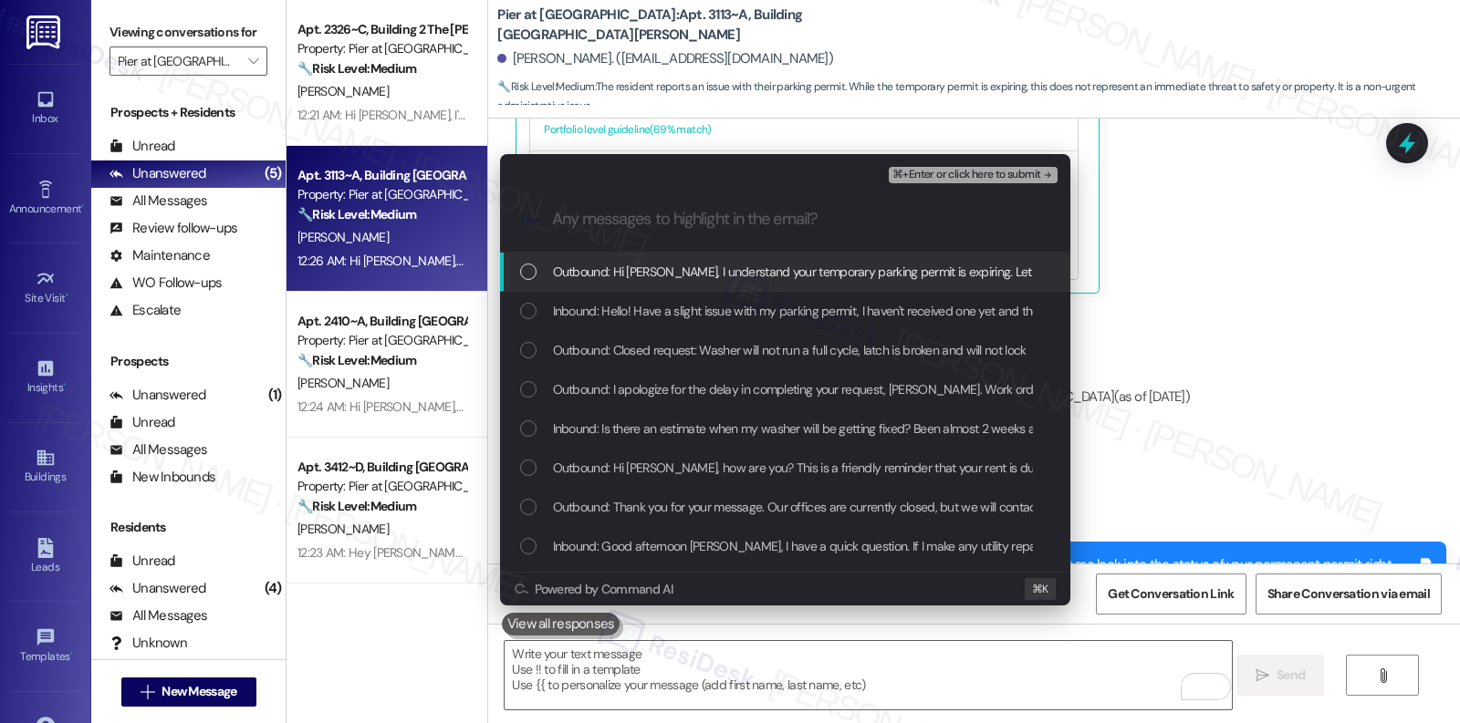
click at [735, 276] on span "Outbound: Hi Johnathon, I understand your temporary parking permit is expiring.…" at bounding box center [1091, 272] width 1076 height 20
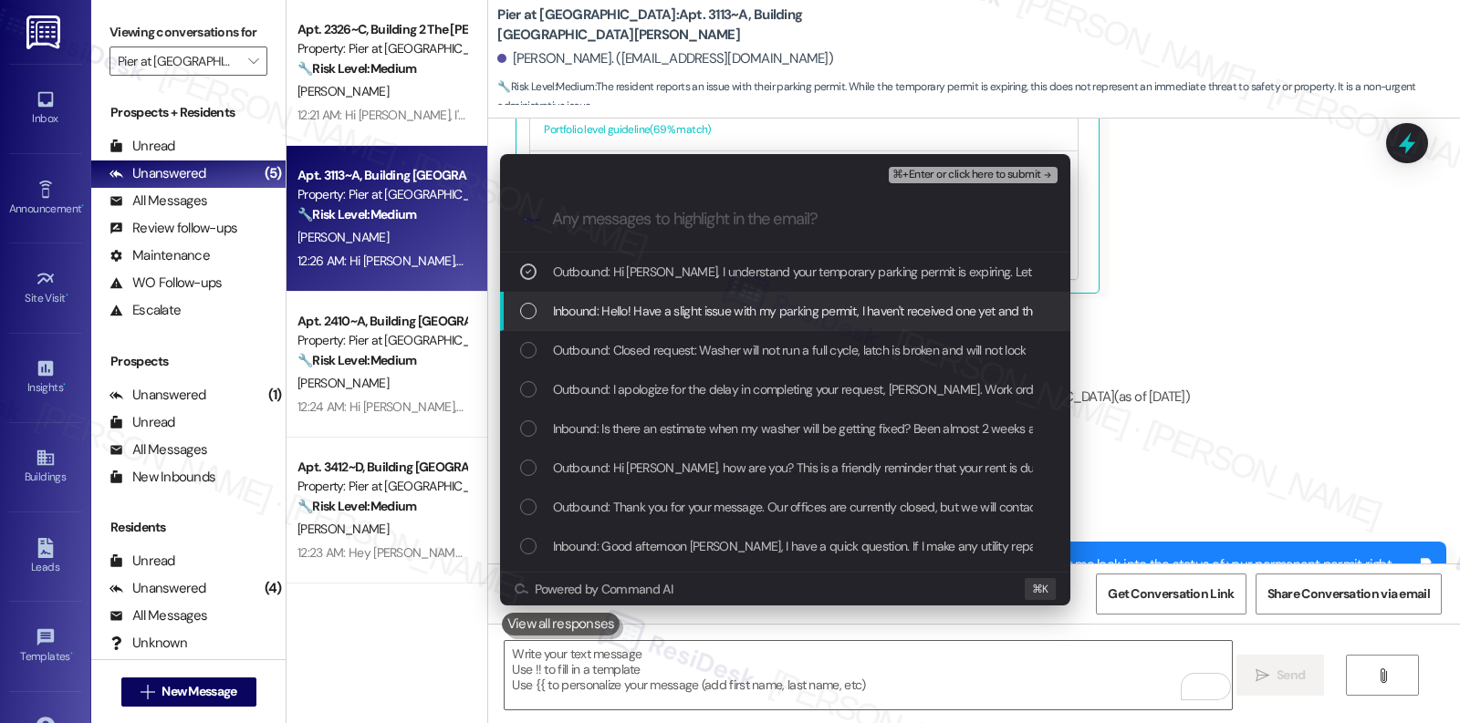
click at [726, 307] on span "Inbound: Hello! Have a slight issue with my parking permit, I haven't received …" at bounding box center [1006, 311] width 907 height 20
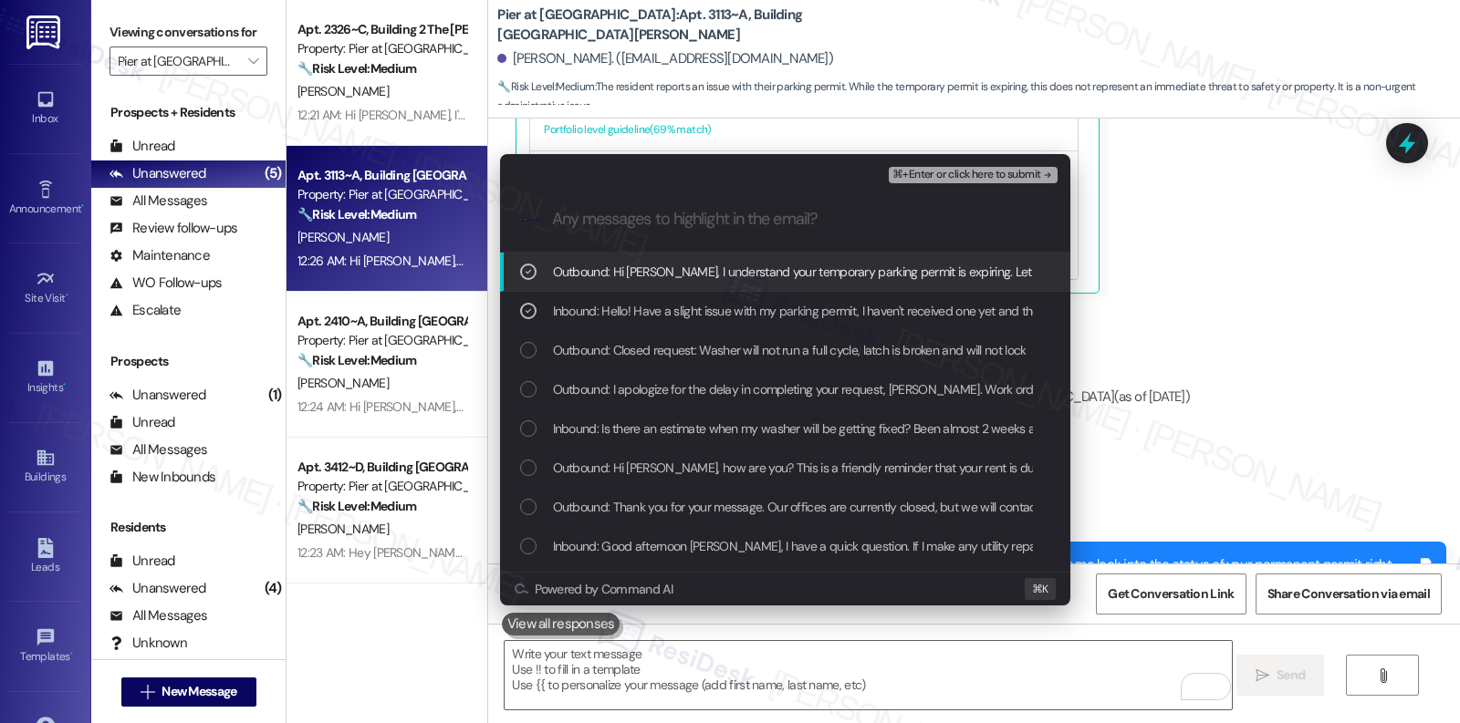
click at [921, 169] on span "⌘+Enter or click here to submit" at bounding box center [966, 175] width 148 height 13
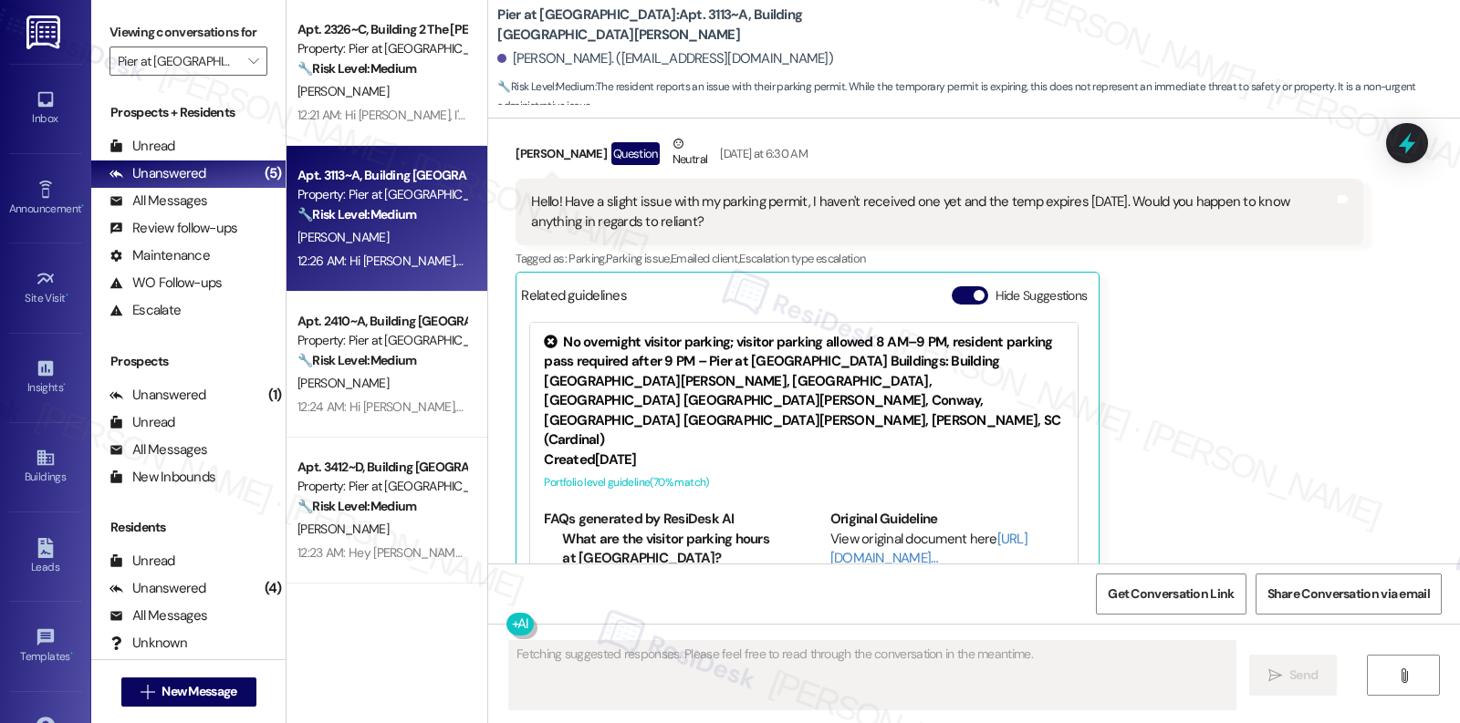
scroll to position [8899, 0]
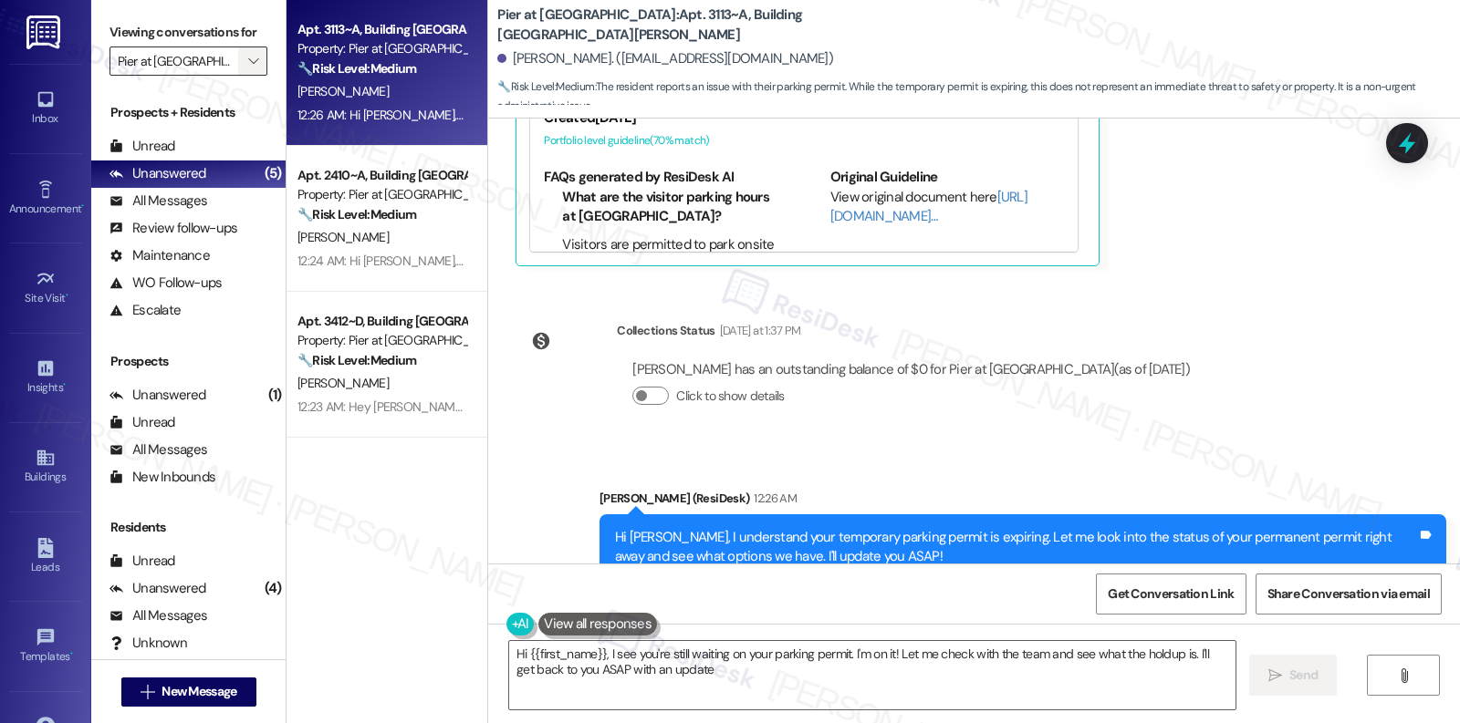
type textarea "Hi {{first_name}}, I see you're still waiting on your parking permit. I'm on it…"
click at [244, 70] on span "" at bounding box center [252, 61] width 17 height 29
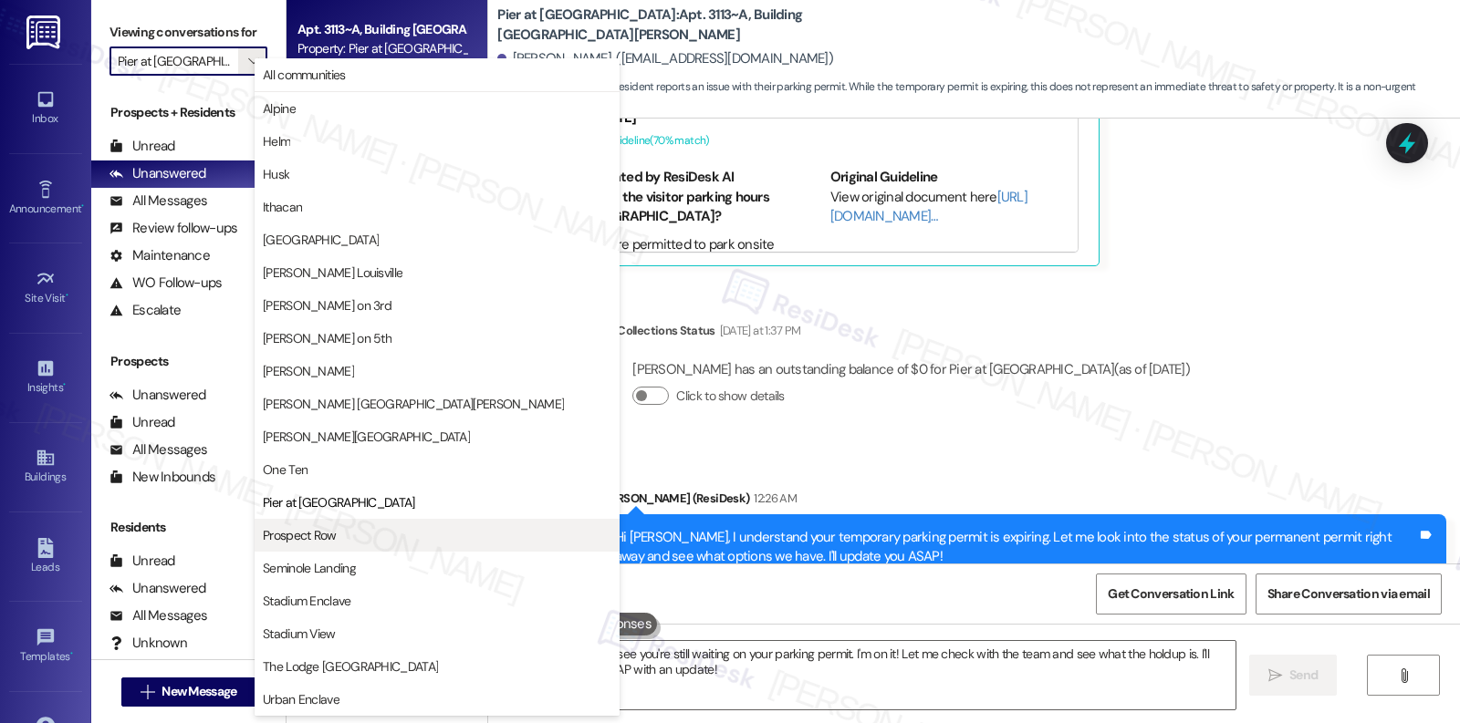
click at [321, 529] on span "Prospect Row" at bounding box center [300, 535] width 74 height 18
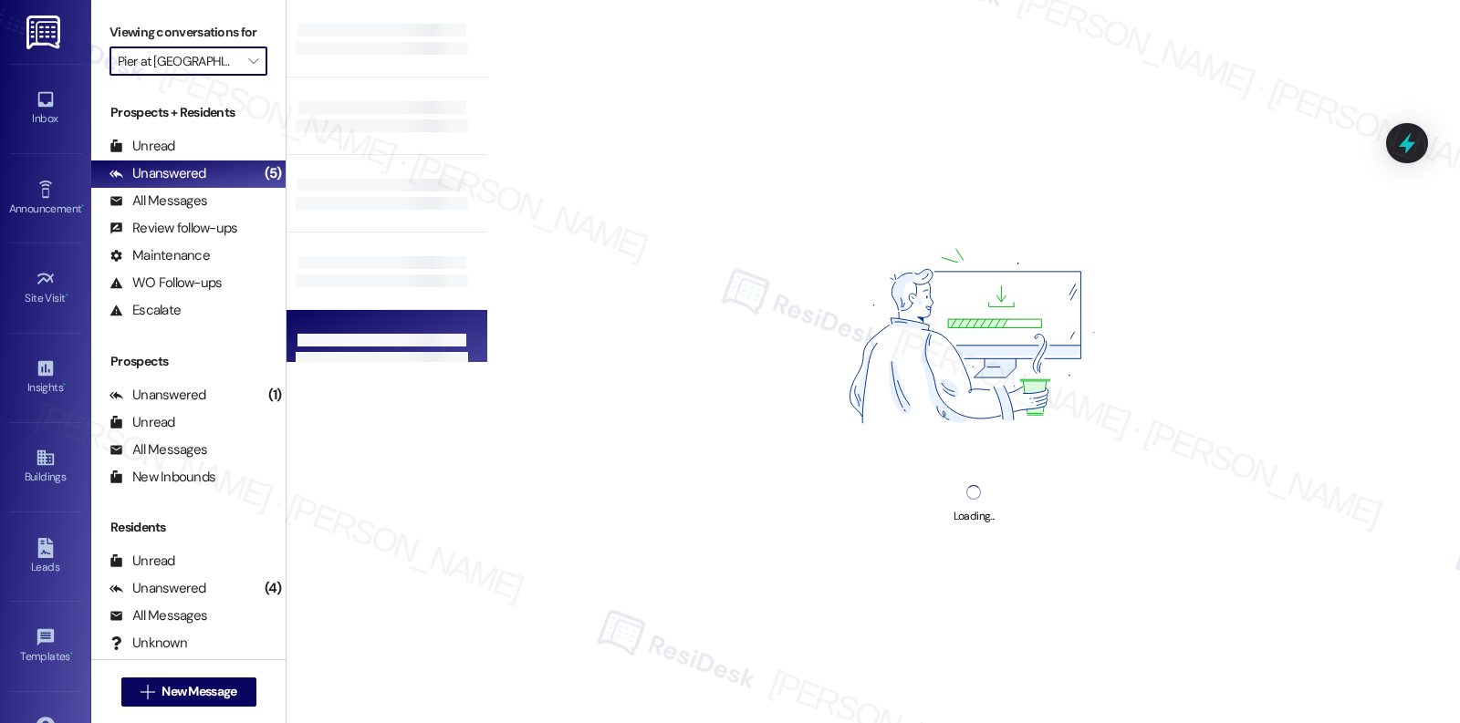
type input "Prospect Row"
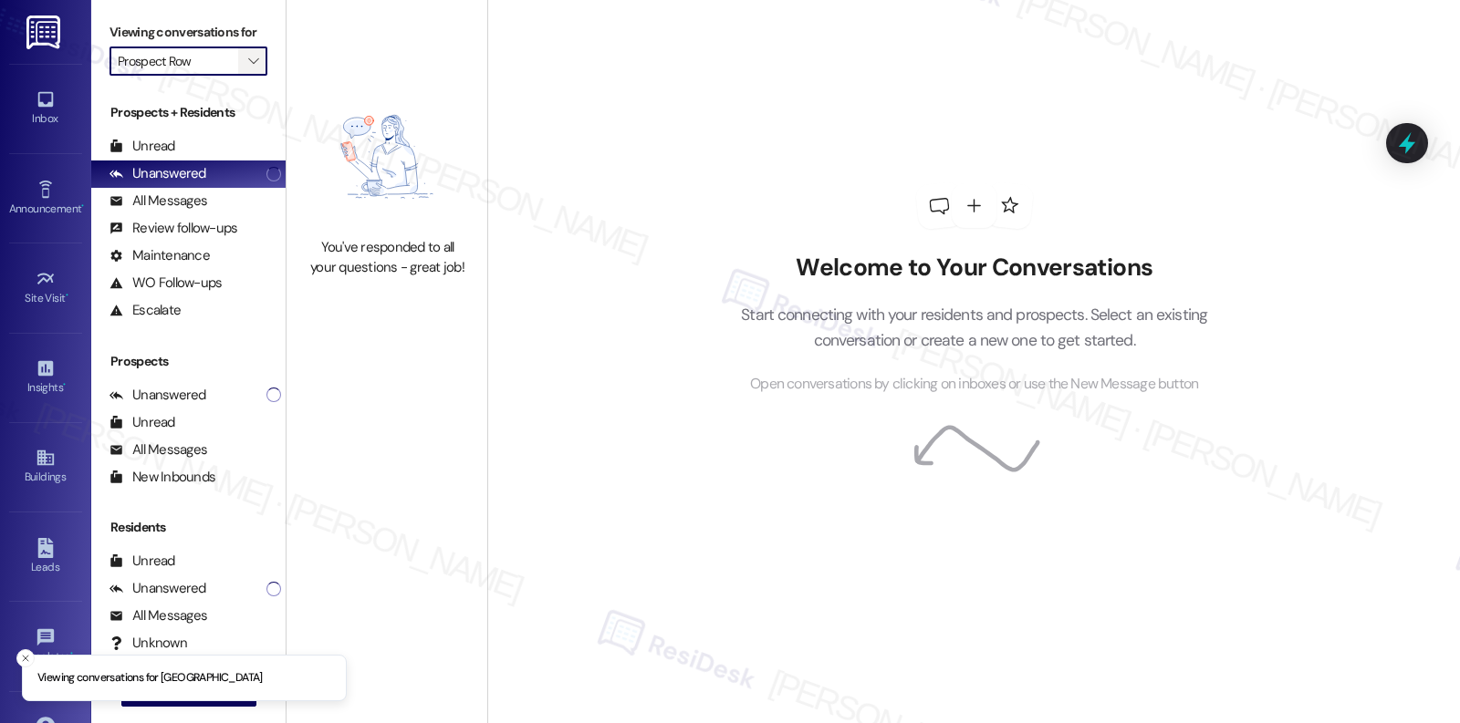
click at [248, 68] on icon "" at bounding box center [253, 61] width 10 height 15
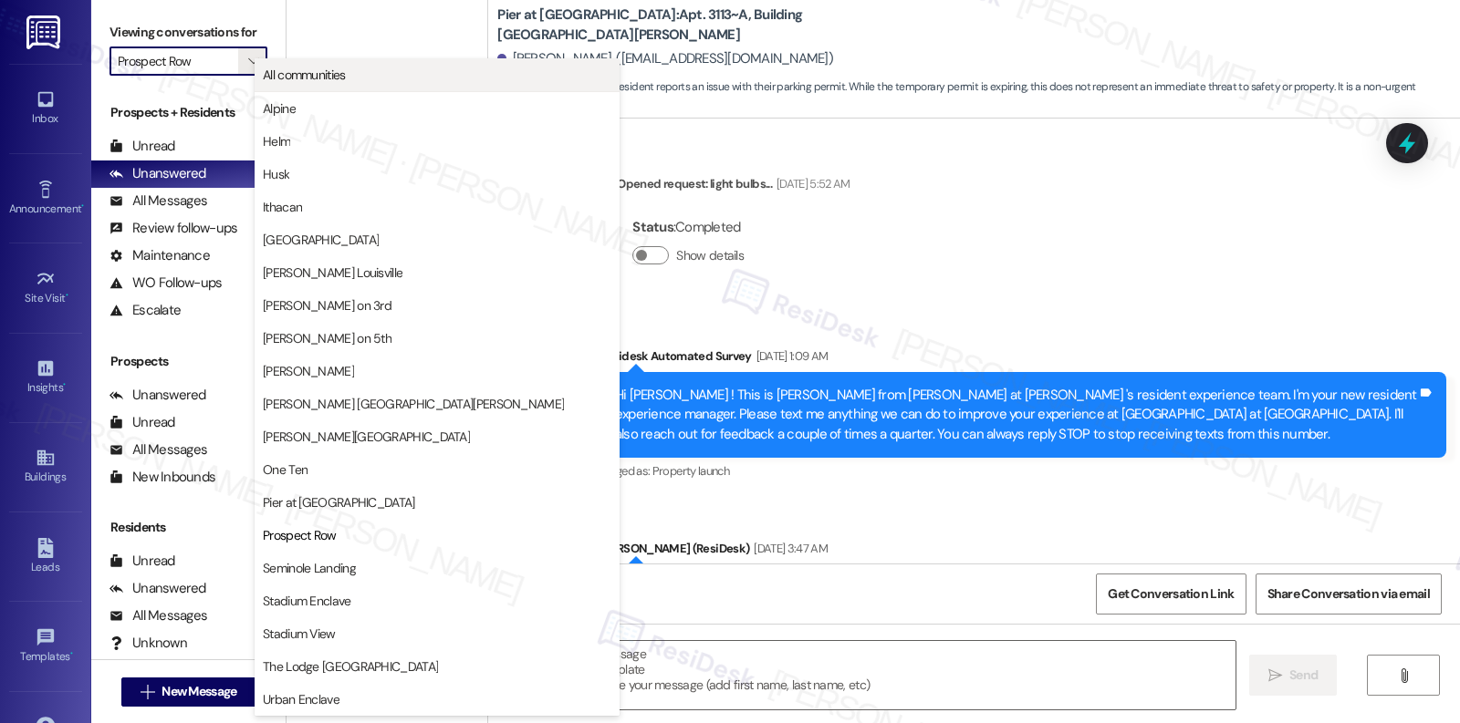
click at [301, 73] on div "You've responded to all your questions - great job!" at bounding box center [386, 181] width 201 height 362
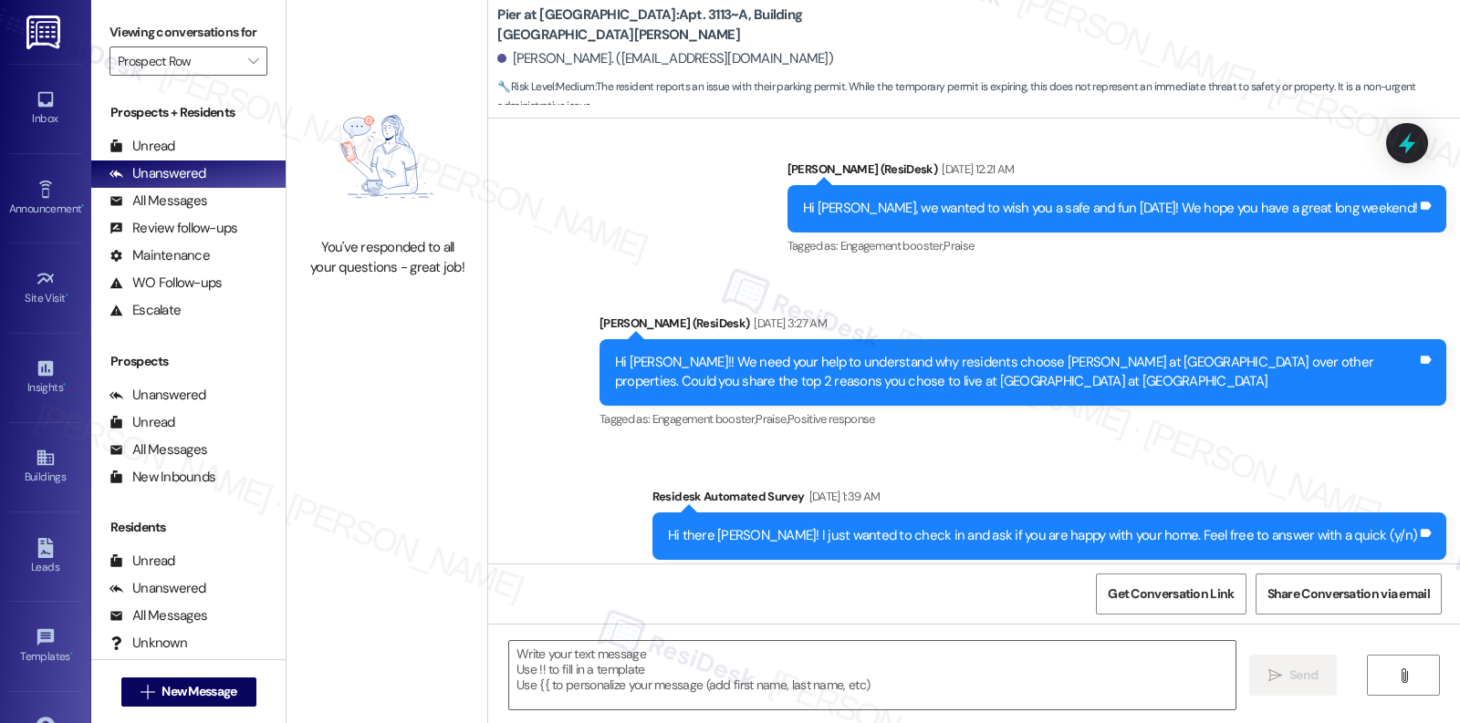
type textarea "Fetching suggested responses. Please feel free to read through the conversation…"
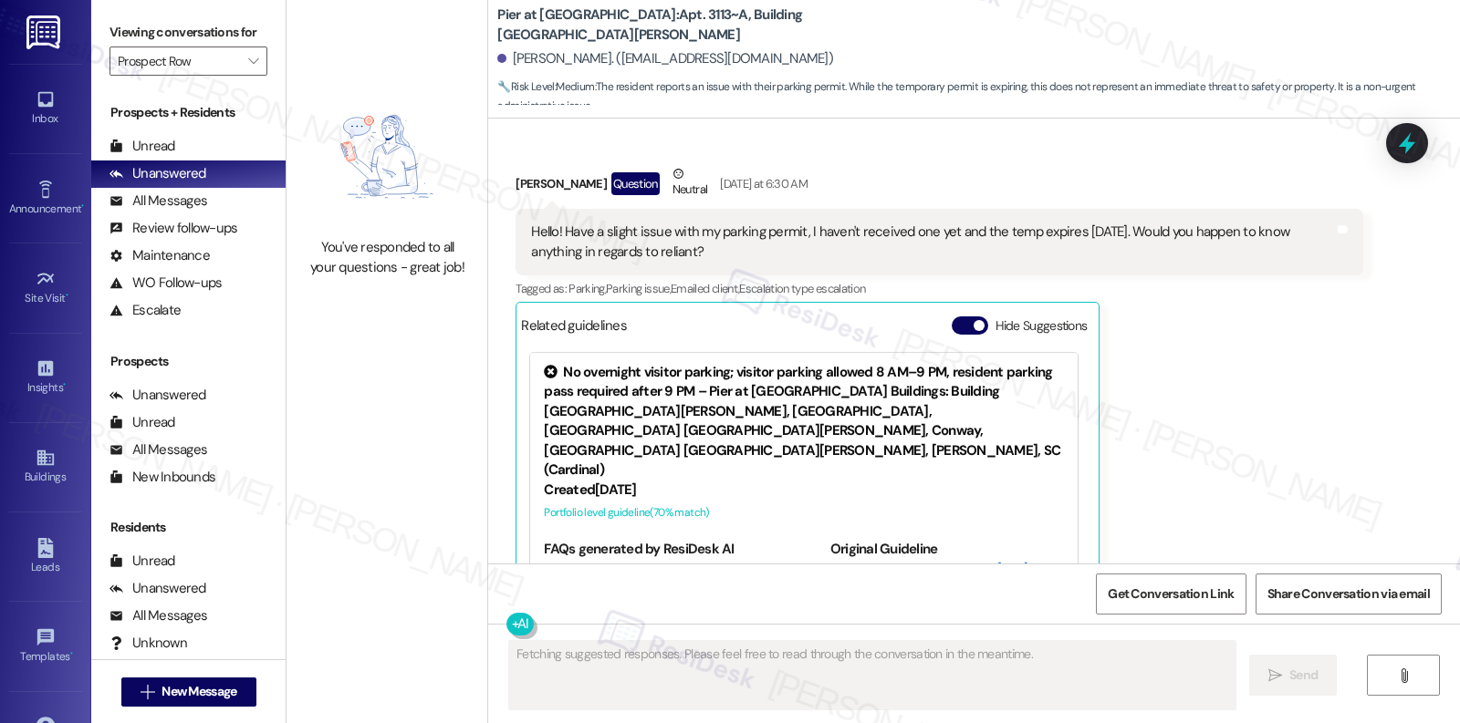
scroll to position [8557, 0]
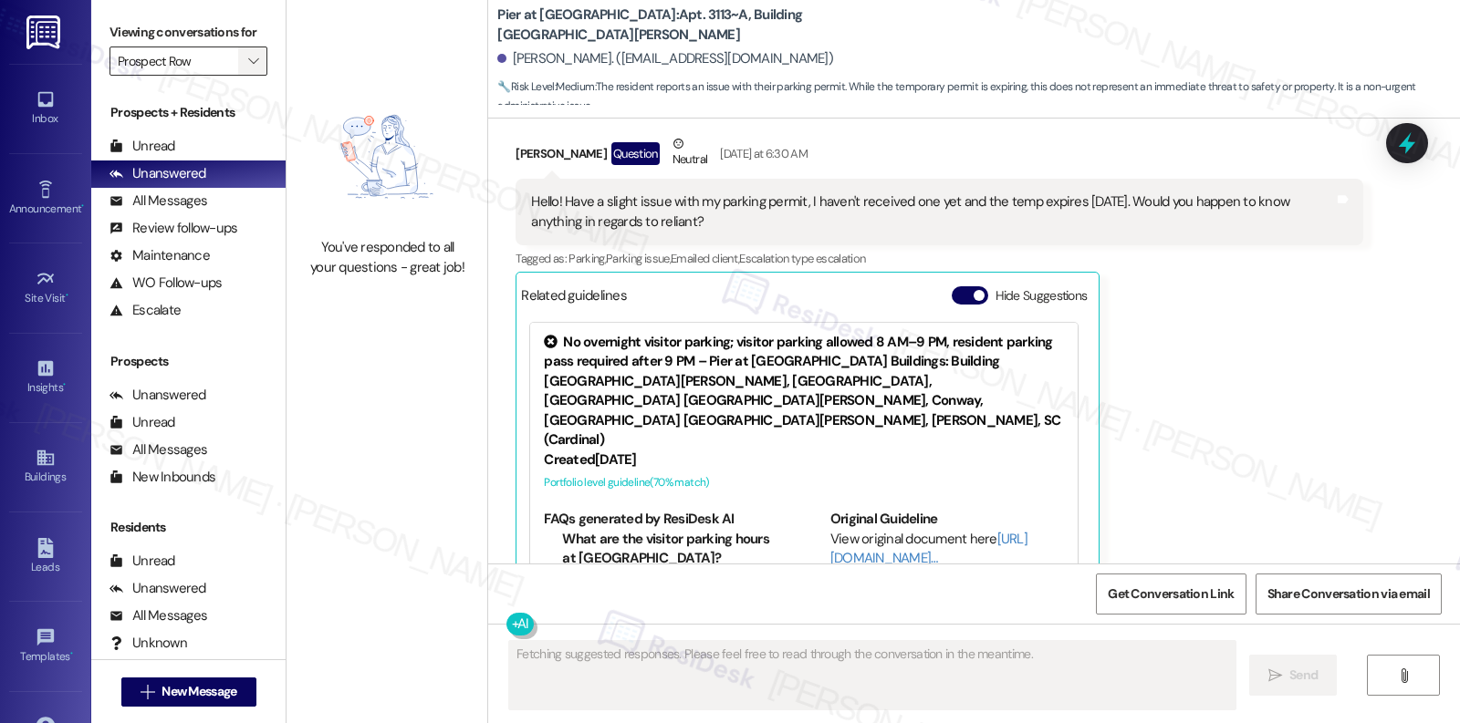
click at [248, 68] on icon "" at bounding box center [253, 61] width 10 height 15
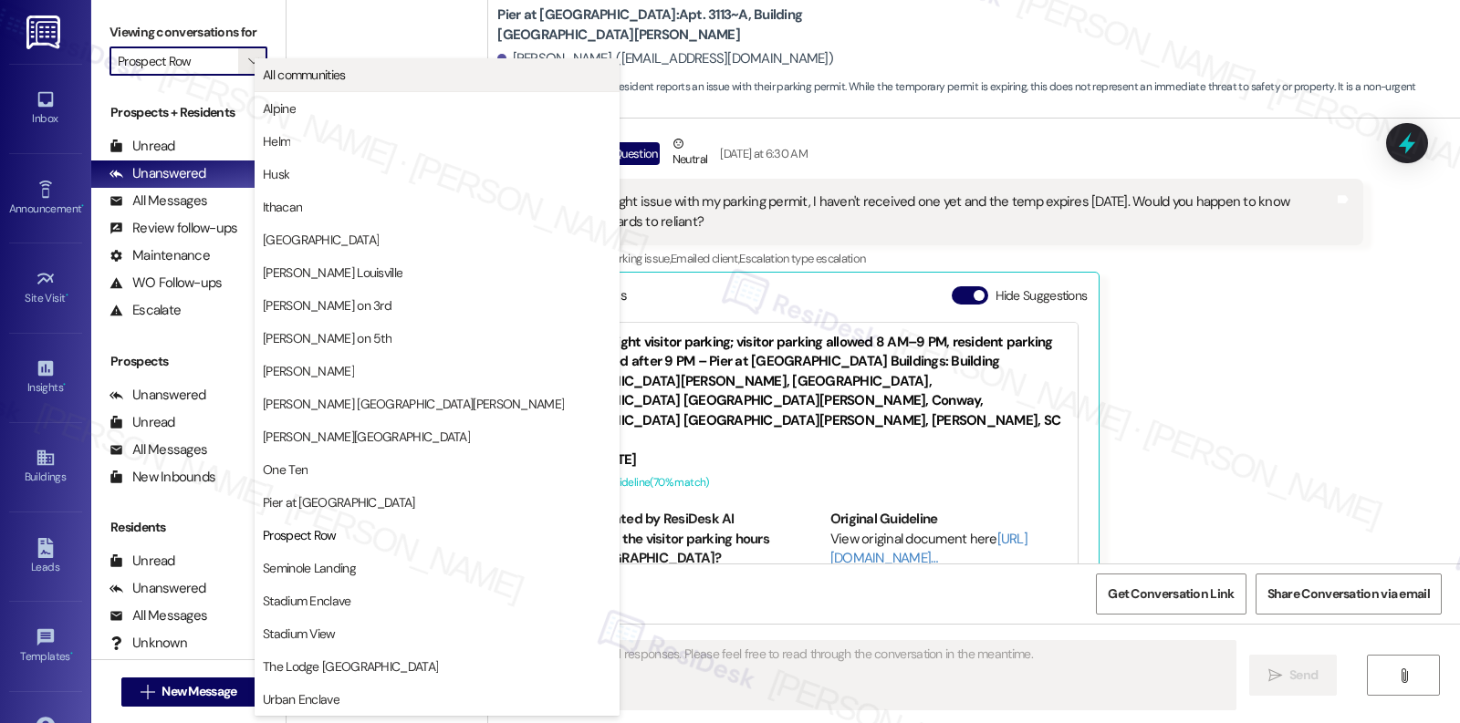
click at [298, 86] on button "All communities" at bounding box center [437, 74] width 365 height 33
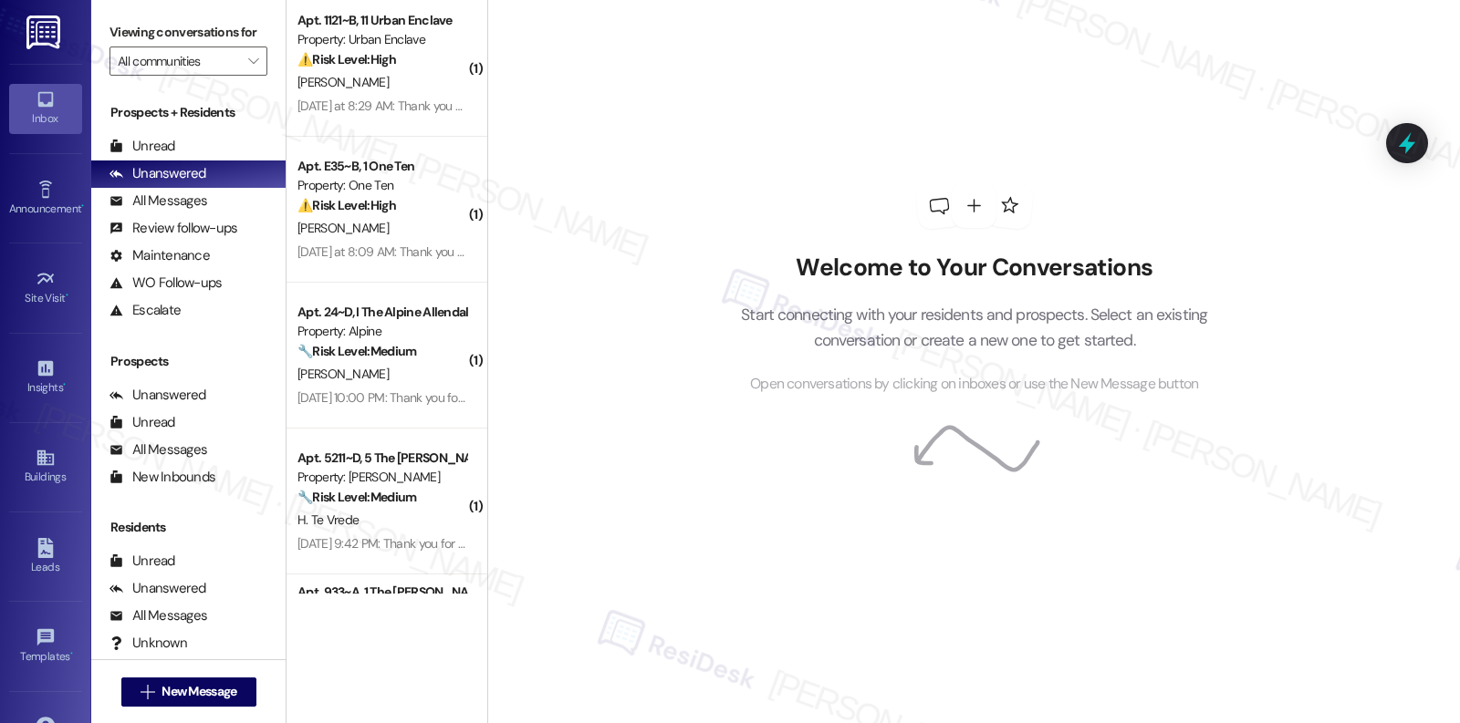
scroll to position [4661, 0]
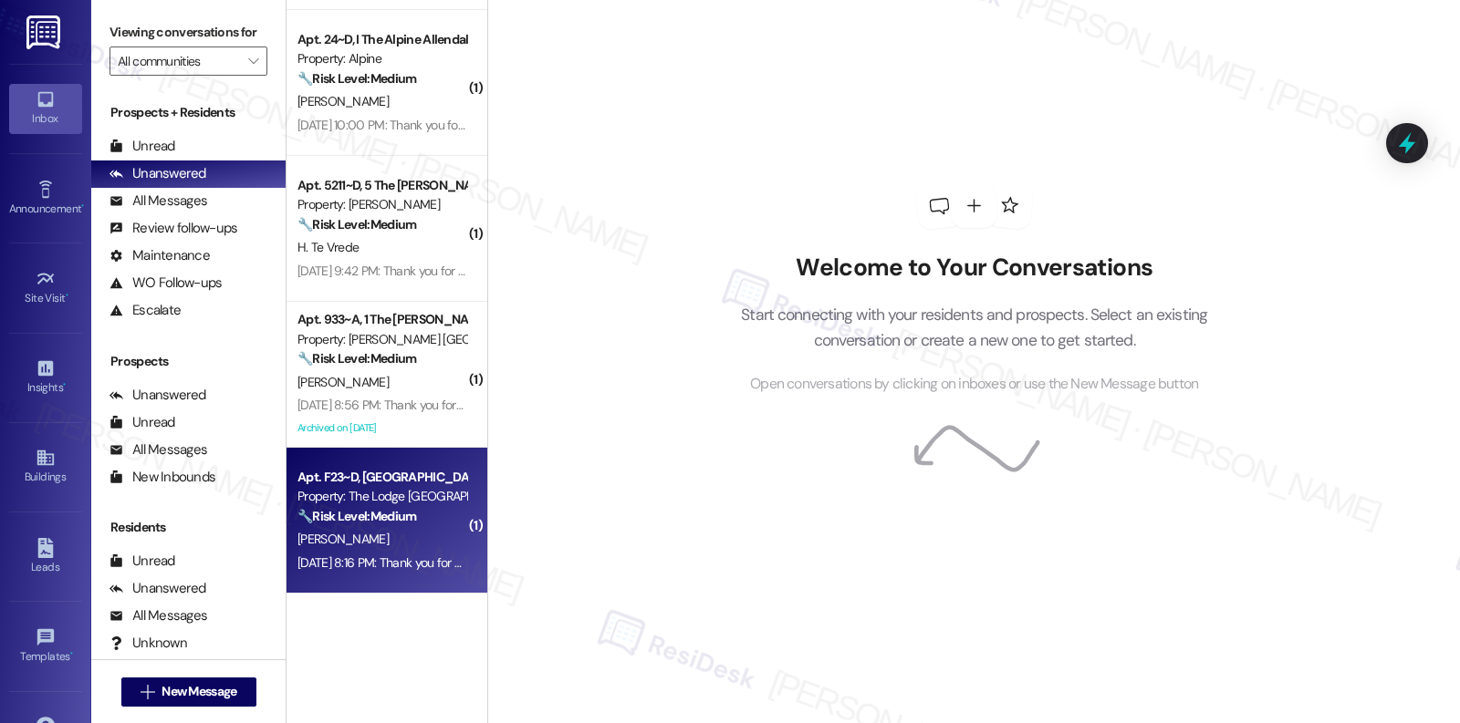
click at [377, 494] on div "Property: The Lodge Allendale" at bounding box center [381, 496] width 169 height 19
click at [390, 528] on div "S. Paupert" at bounding box center [382, 539] width 172 height 23
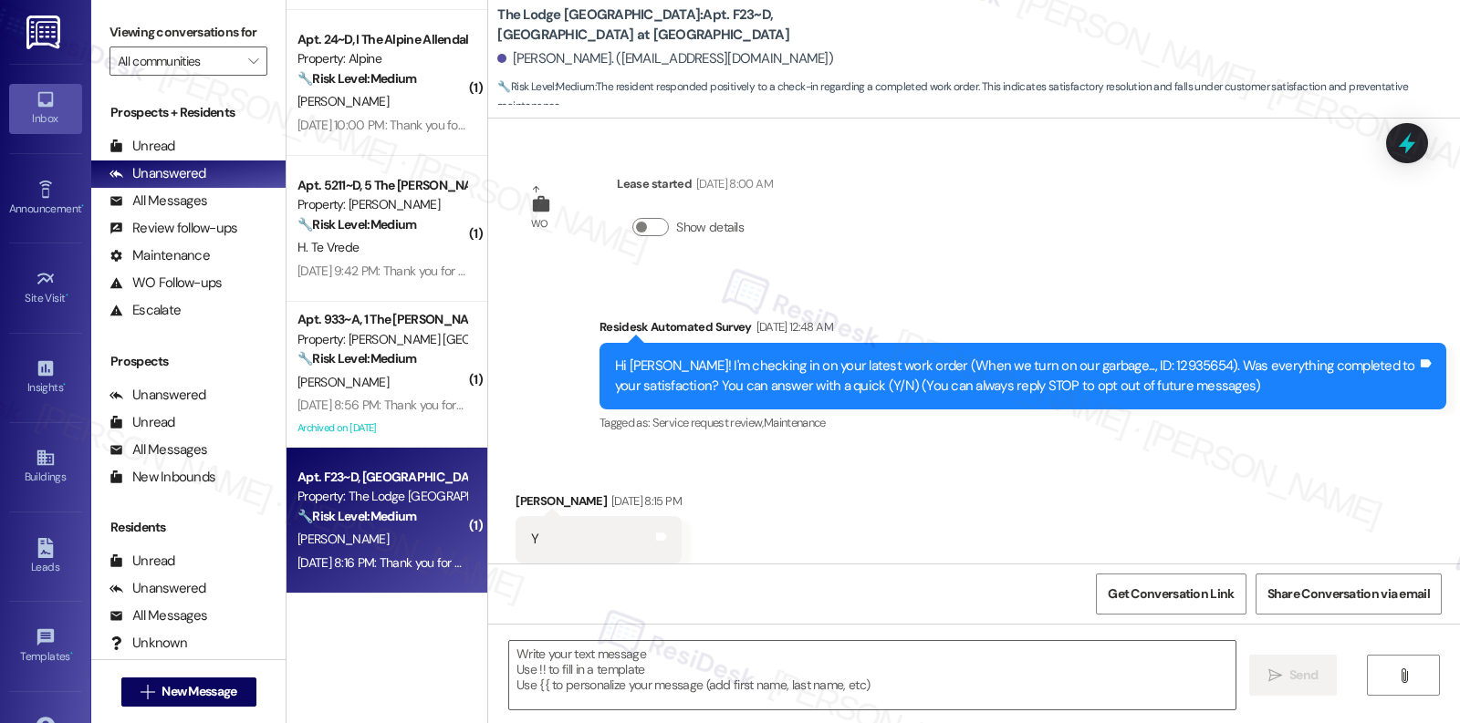
scroll to position [40, 0]
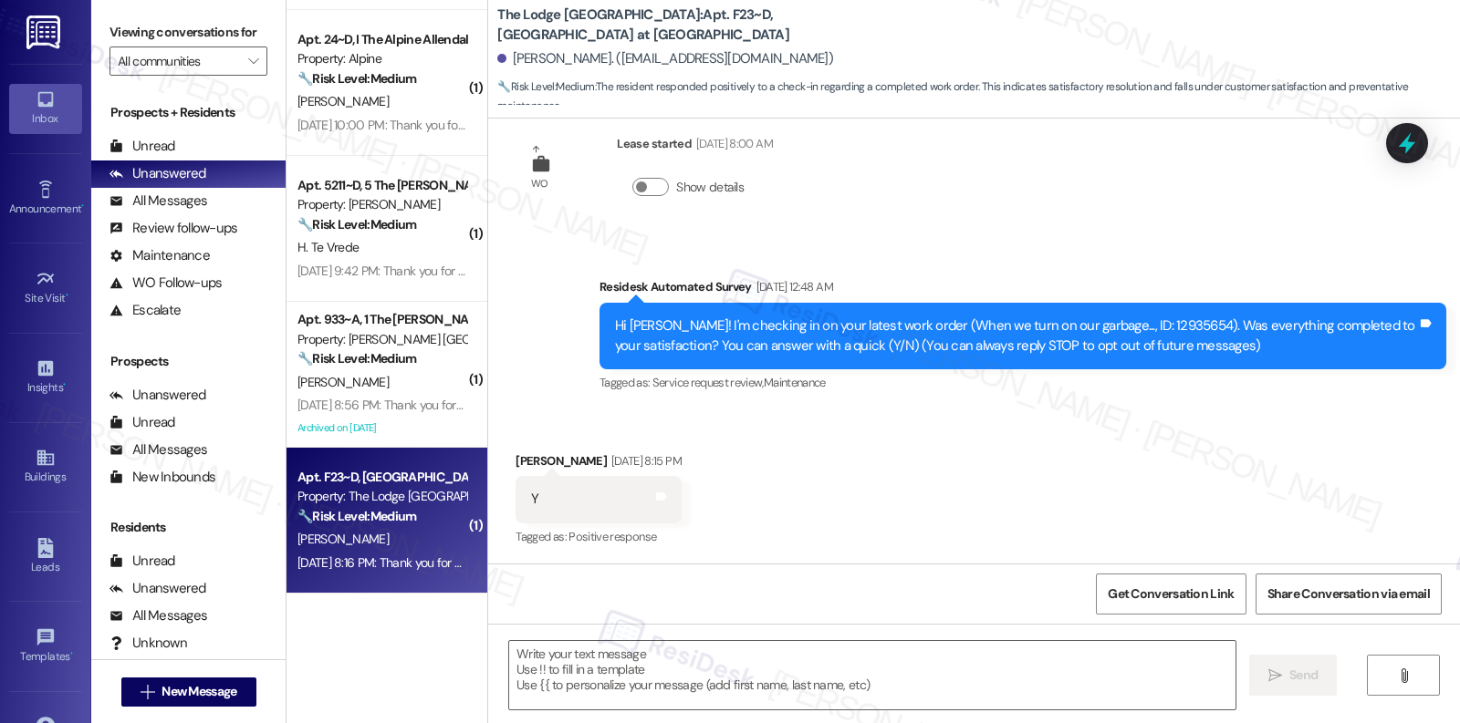
click at [390, 528] on div "S. Paupert" at bounding box center [382, 539] width 172 height 23
type textarea "Fetching suggested responses. Please feel free to read through the conversation…"
click at [591, 650] on textarea at bounding box center [872, 675] width 726 height 68
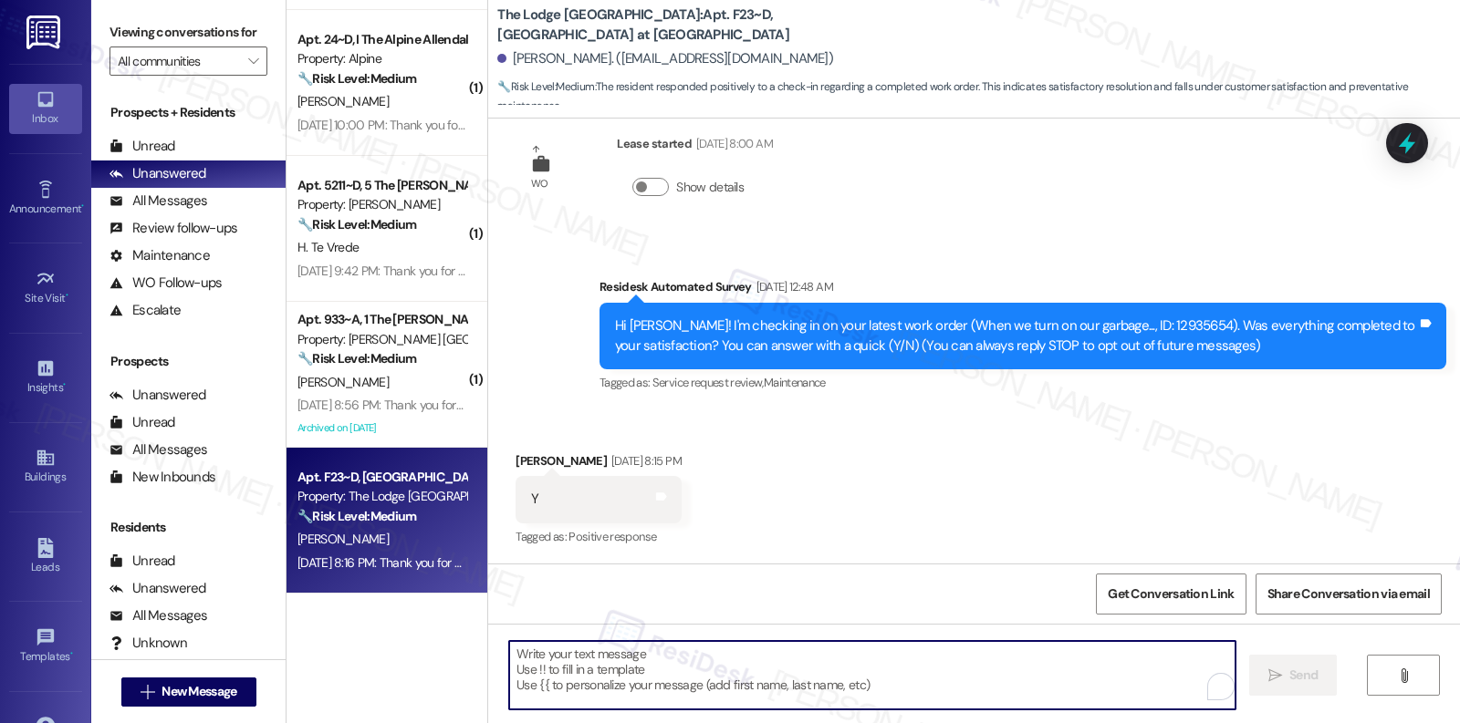
paste textarea "Hi {{first_name}}, I'm so glad to hear the work order was completed to your sat…"
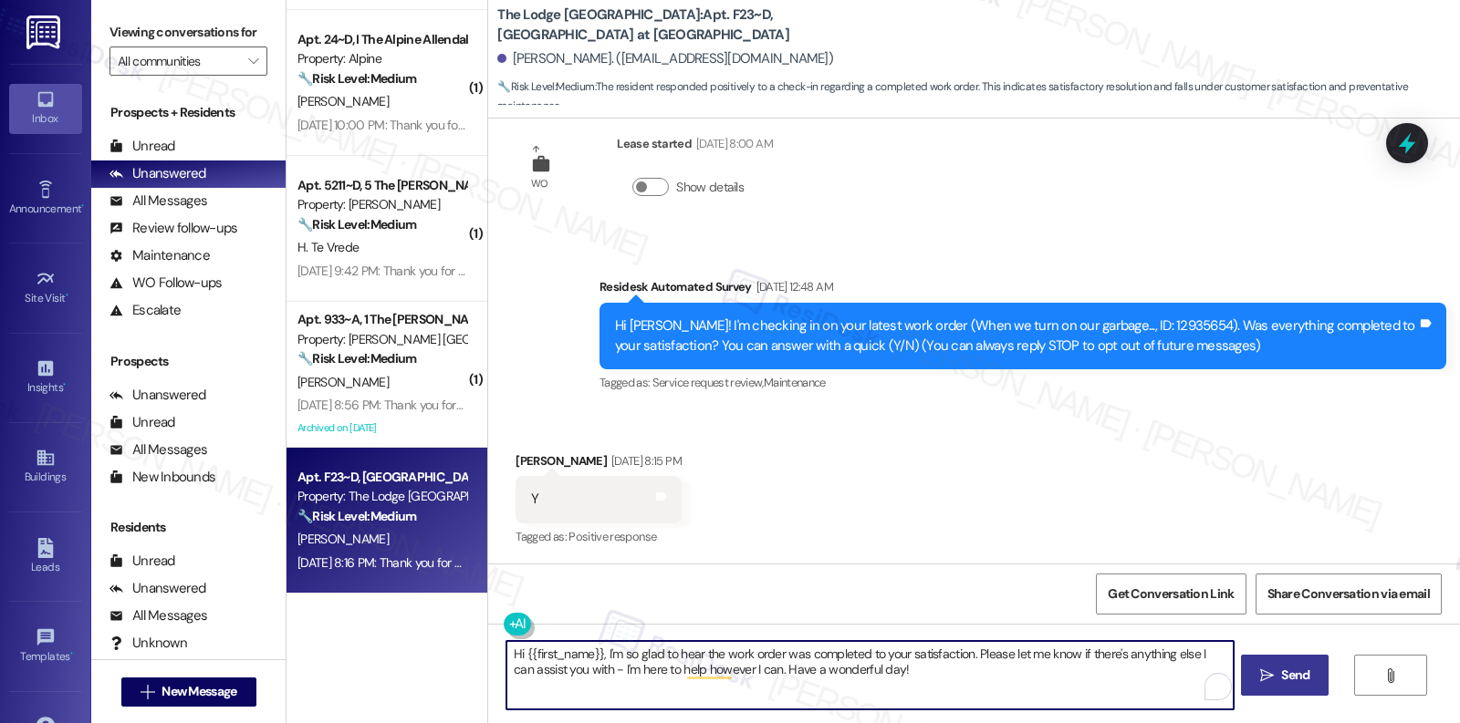
type textarea "Hi {{first_name}}, I'm so glad to hear the work order was completed to your sat…"
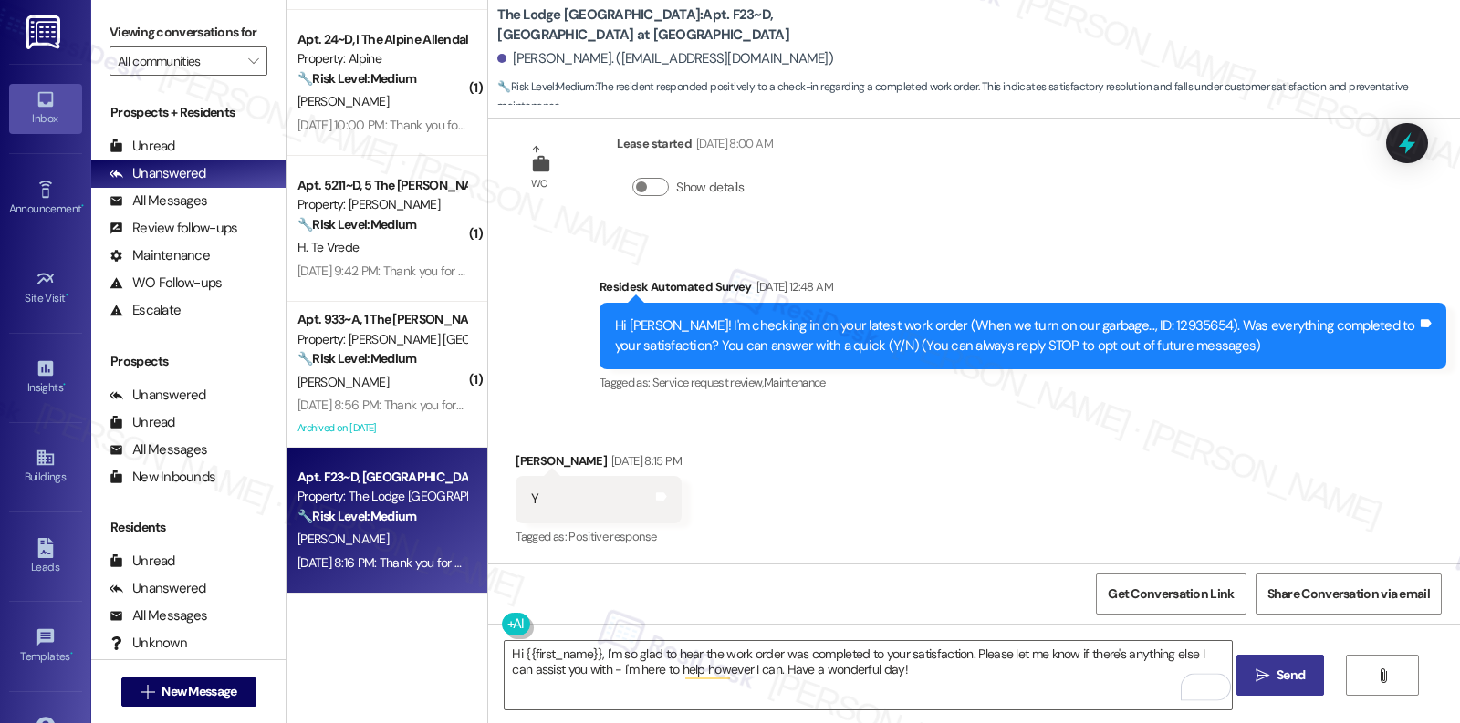
click at [1298, 660] on button " Send" at bounding box center [1280, 675] width 88 height 41
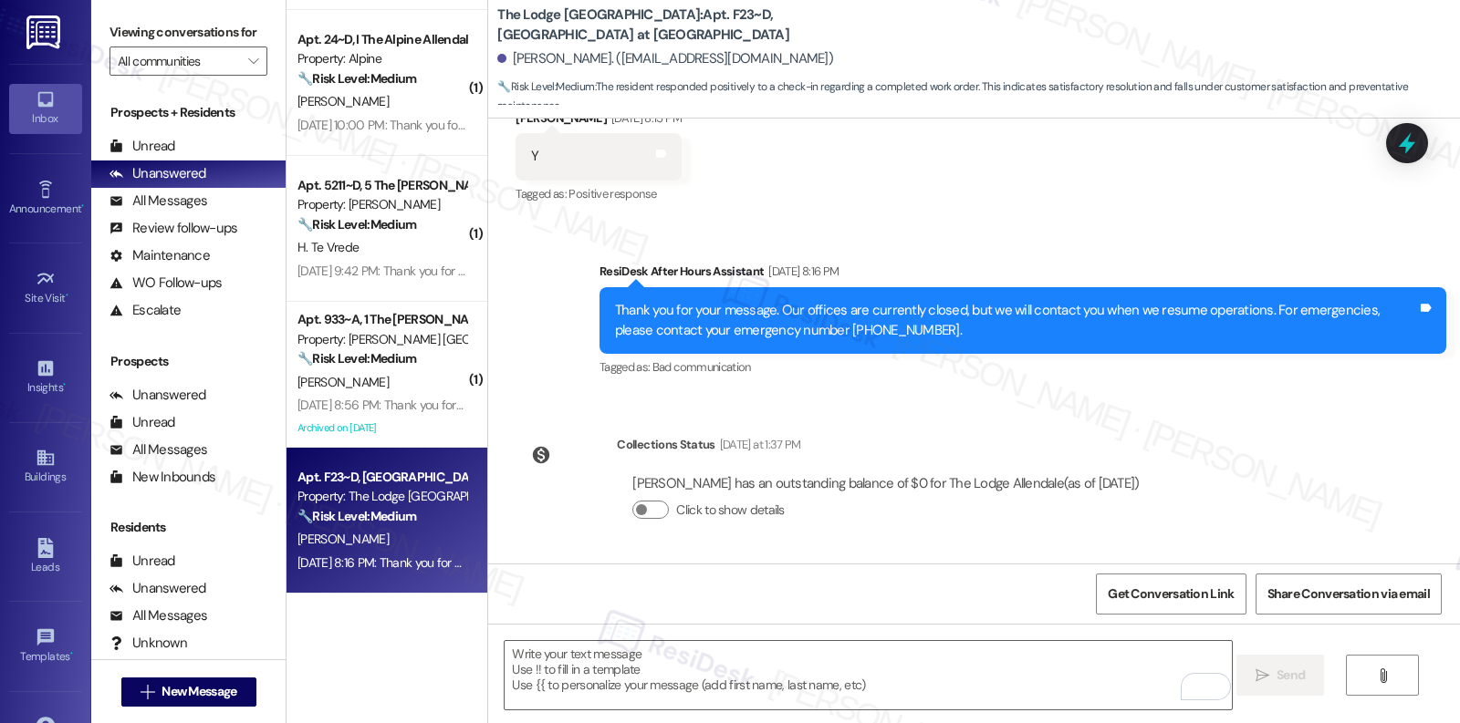
scroll to position [529, 0]
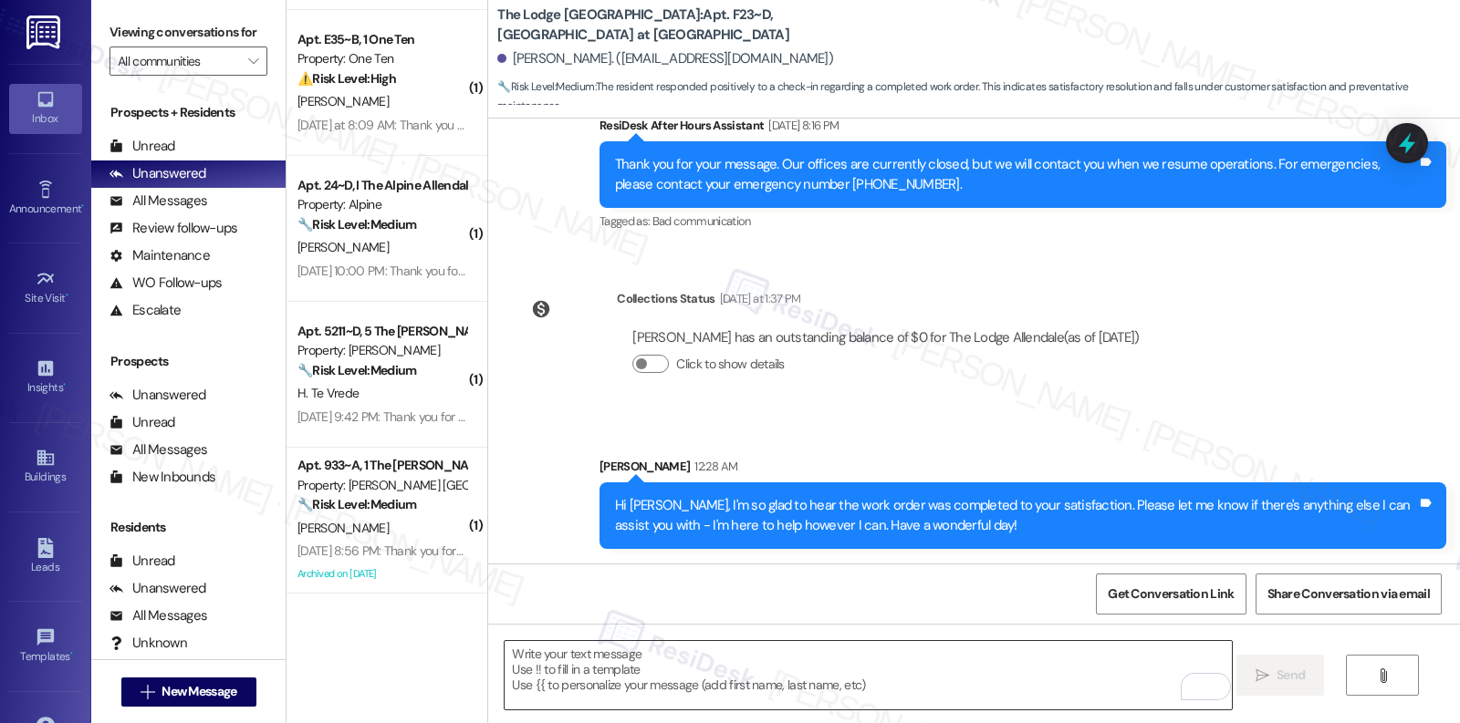
click at [713, 660] on textarea "To enrich screen reader interactions, please activate Accessibility in Grammarl…" at bounding box center [867, 675] width 726 height 68
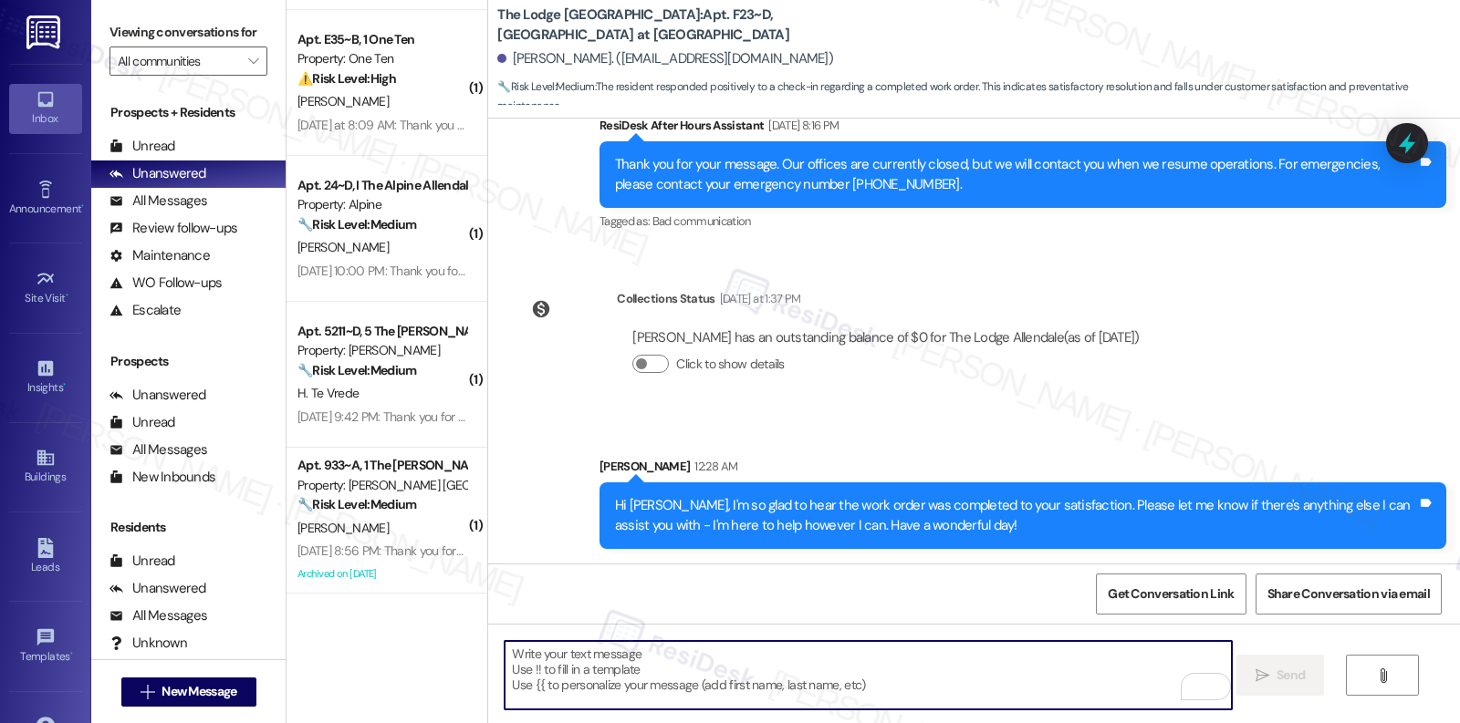
click at [713, 660] on textarea "To enrich screen reader interactions, please activate Accessibility in Grammarl…" at bounding box center [867, 675] width 726 height 68
paste textarea "If I may ask...has {{property}} lived up to your expectations?"
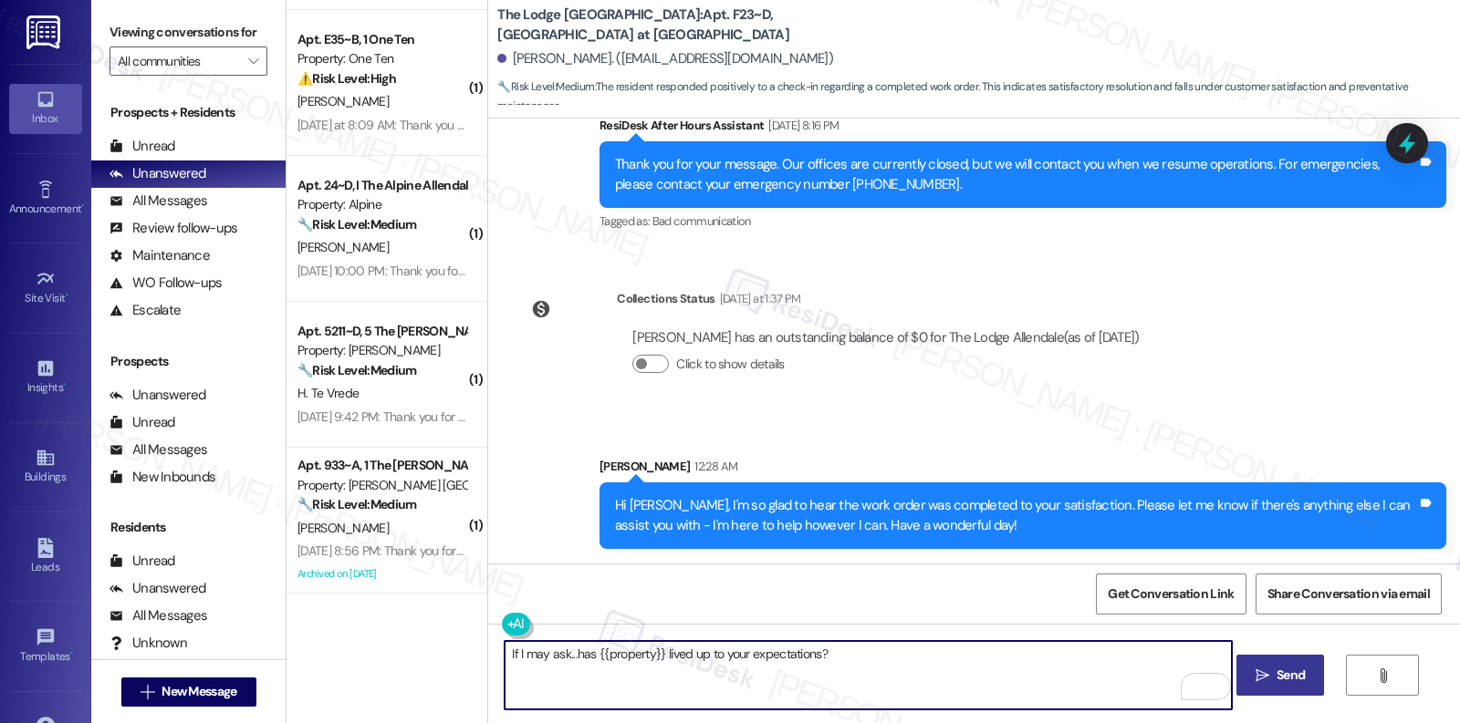
type textarea "If I may ask...has {{property}} lived up to your expectations?"
click at [1265, 660] on icon "" at bounding box center [1262, 676] width 14 height 15
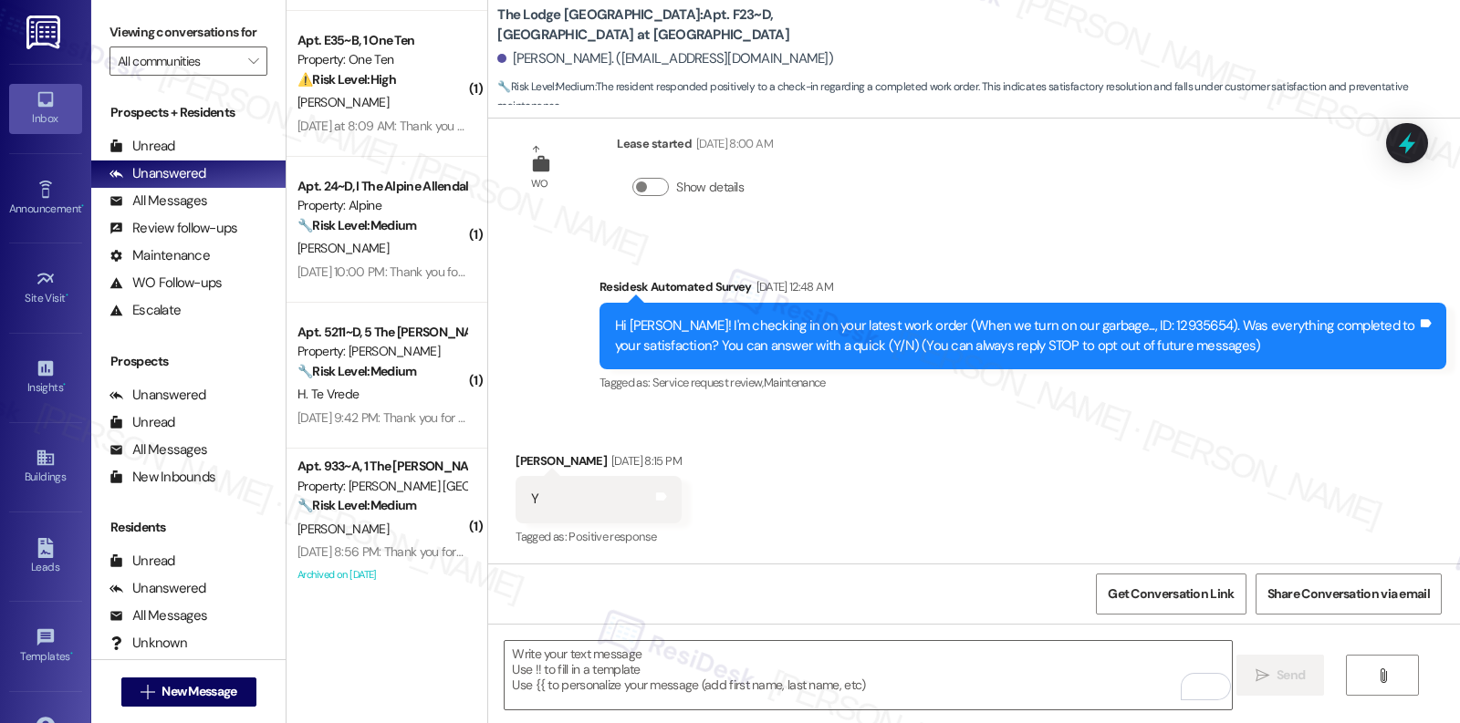
scroll to position [4661, 0]
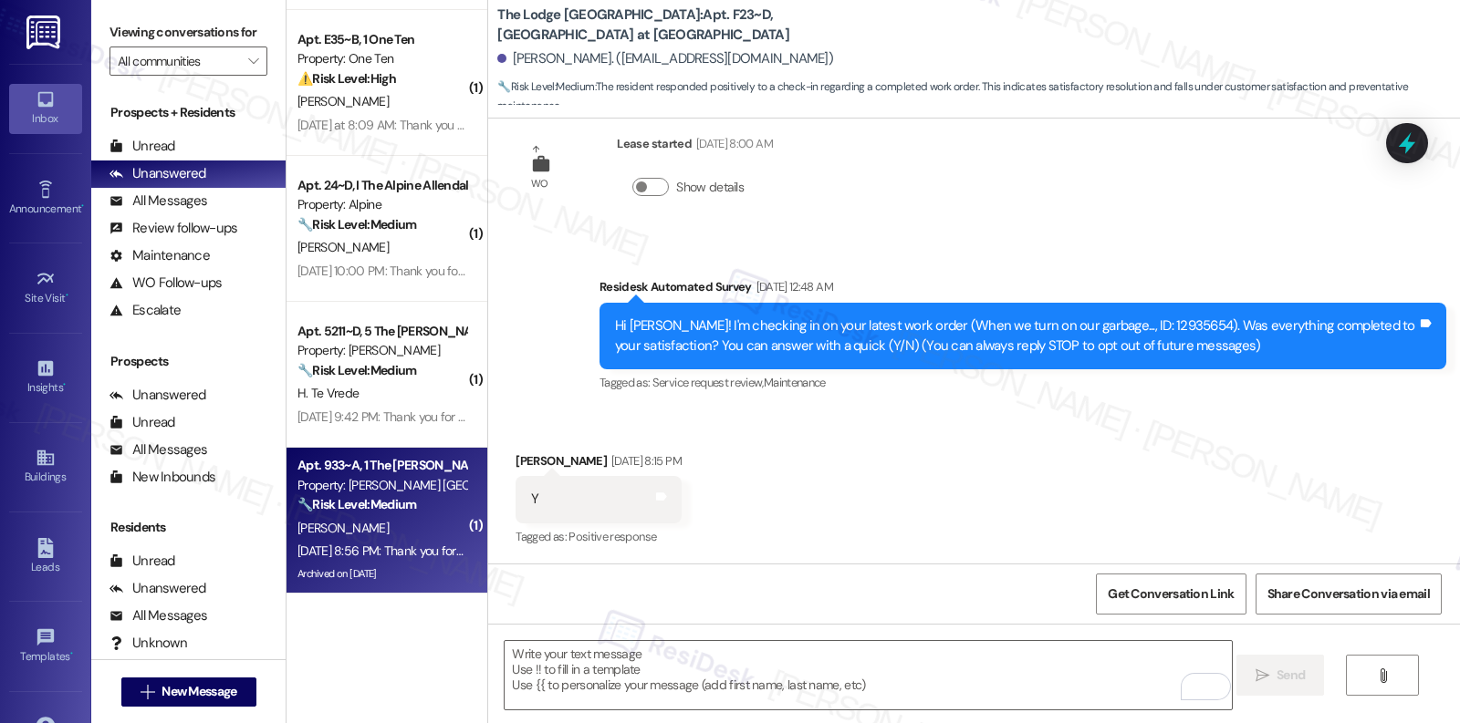
click at [377, 522] on div "J. Thames" at bounding box center [382, 528] width 172 height 23
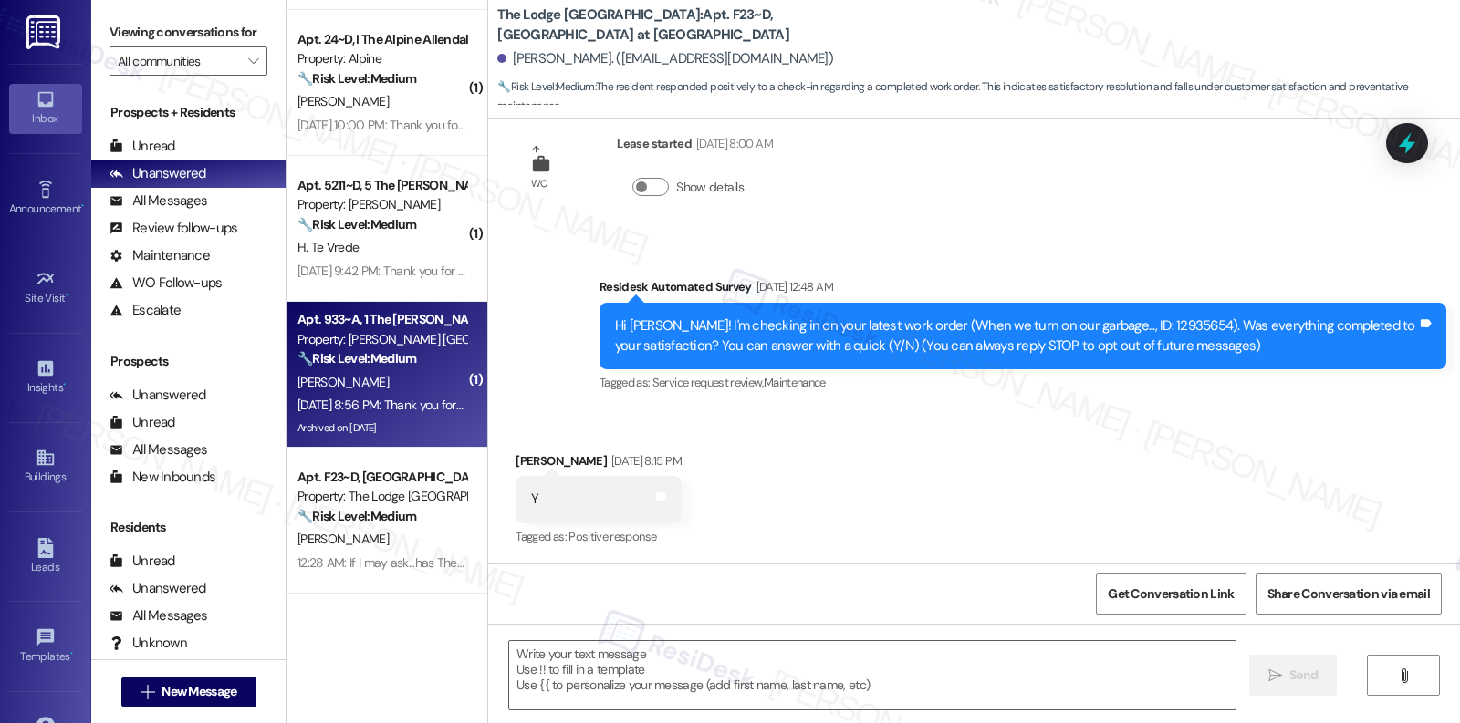
type textarea "Fetching suggested responses. Please feel free to read through the conversation…"
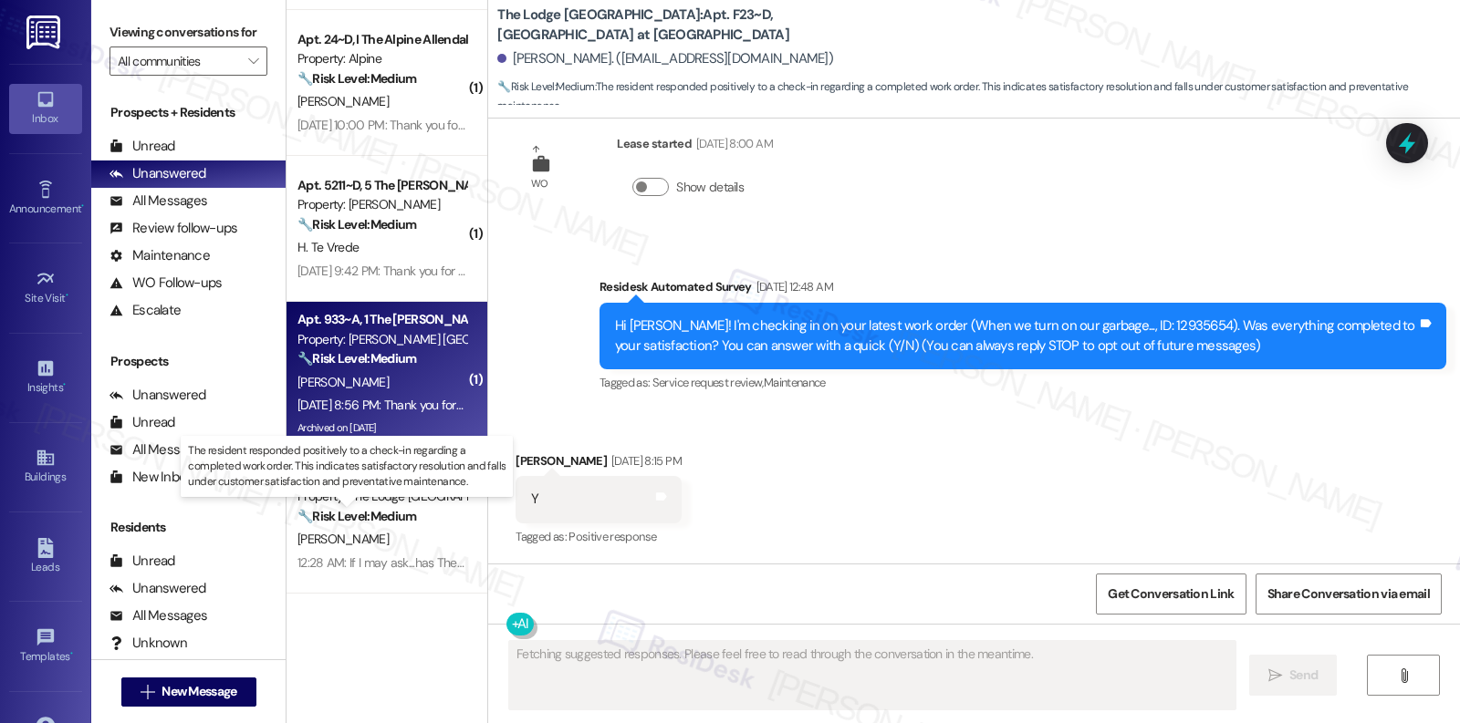
click at [377, 522] on strong "🔧 Risk Level: Medium" at bounding box center [356, 516] width 119 height 16
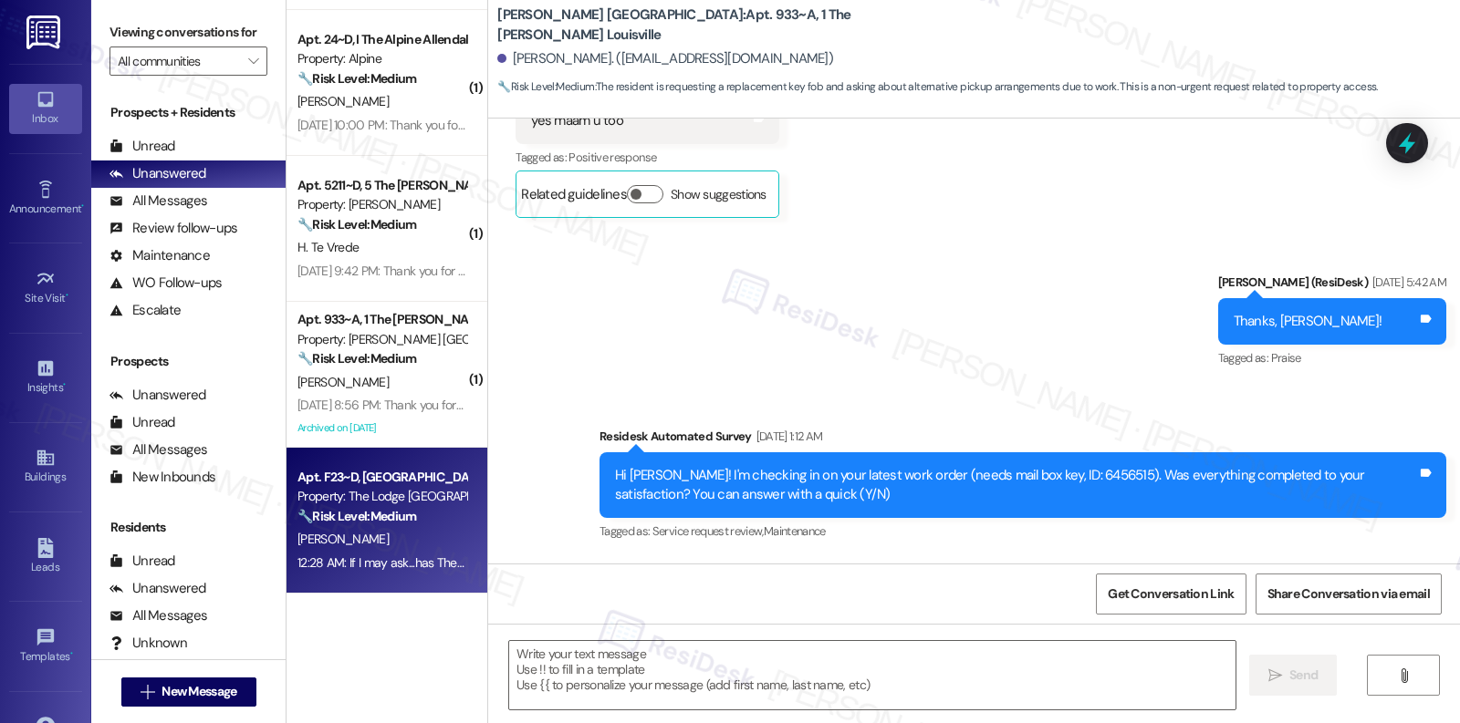
scroll to position [7941, 0]
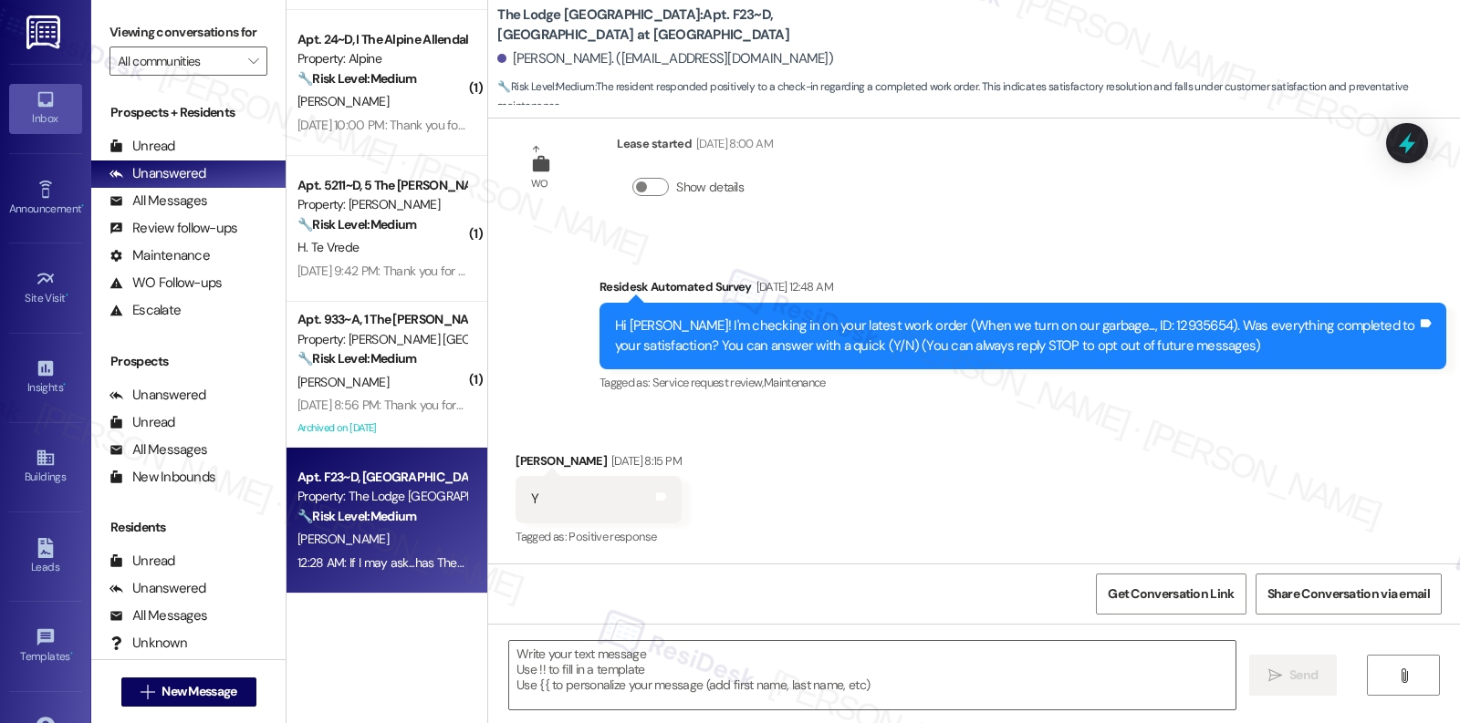
type textarea "Fetching suggested responses. Please feel free to read through the conversation…"
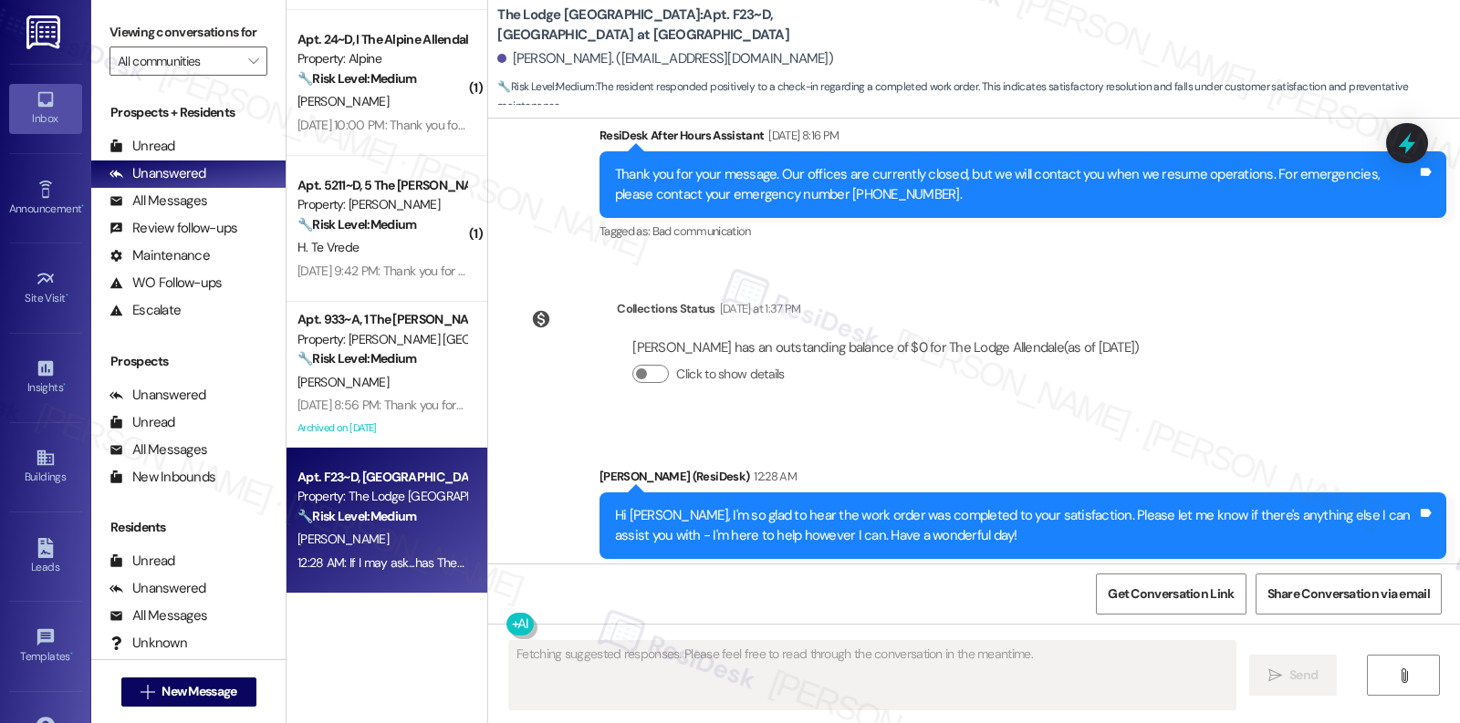
scroll to position [400, 0]
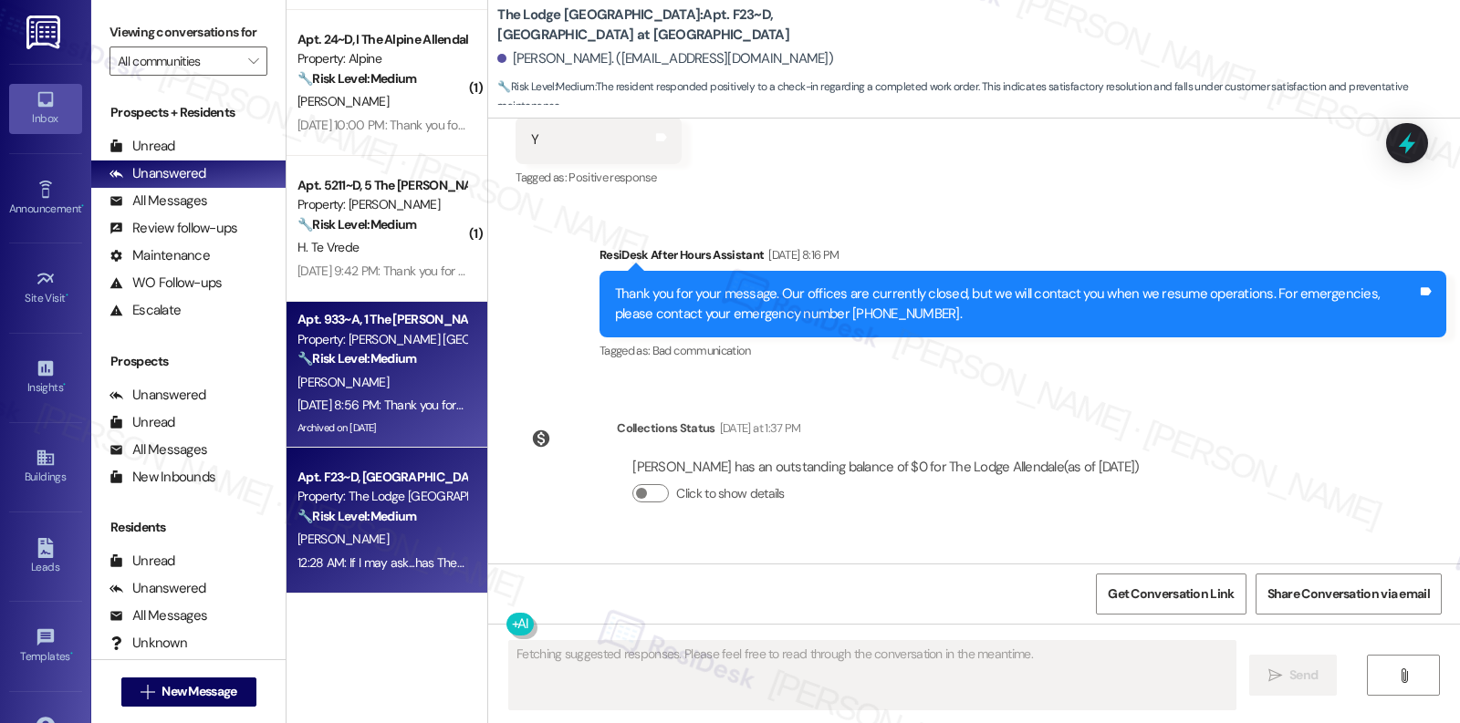
click at [388, 411] on div "Sep 16, 2025 at 8:56 PM: Thank you for your message. Our offices are currently …" at bounding box center [850, 405] width 1107 height 16
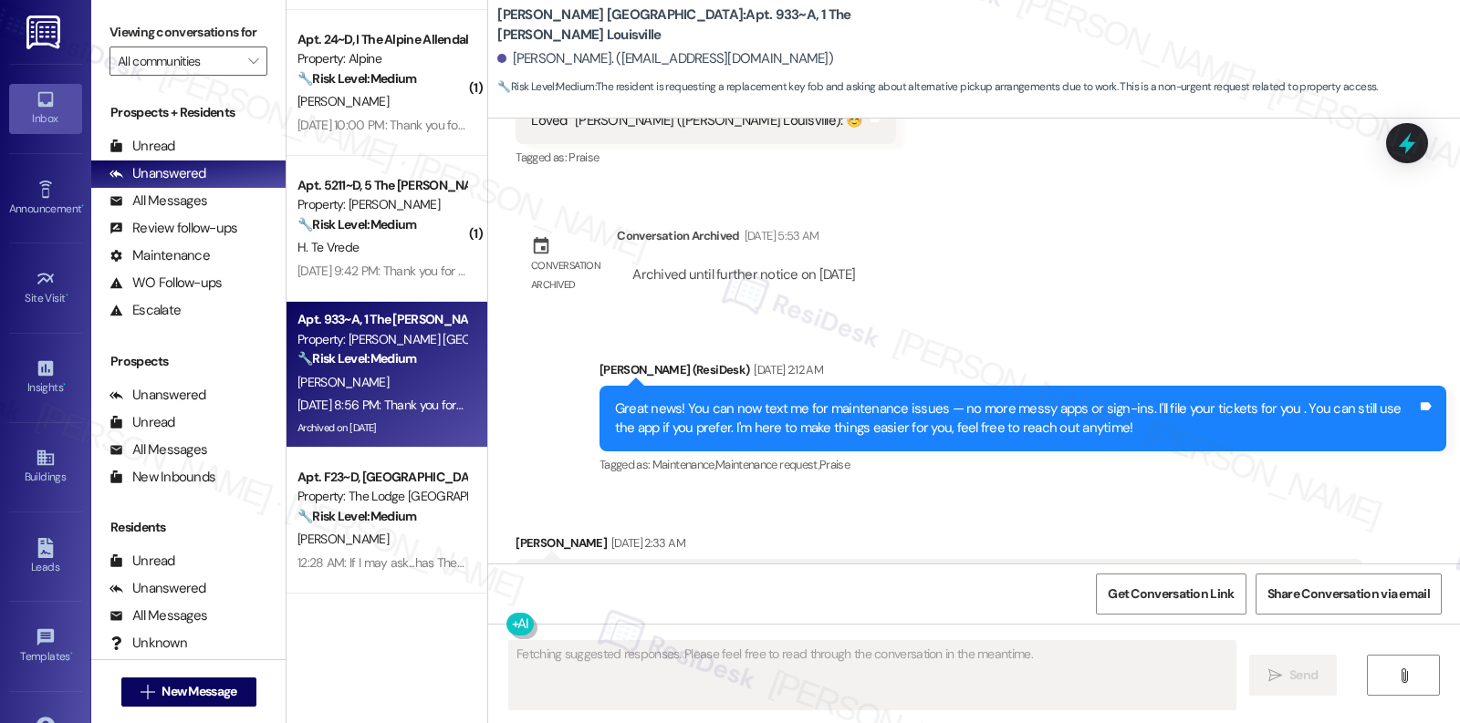
scroll to position [14461, 0]
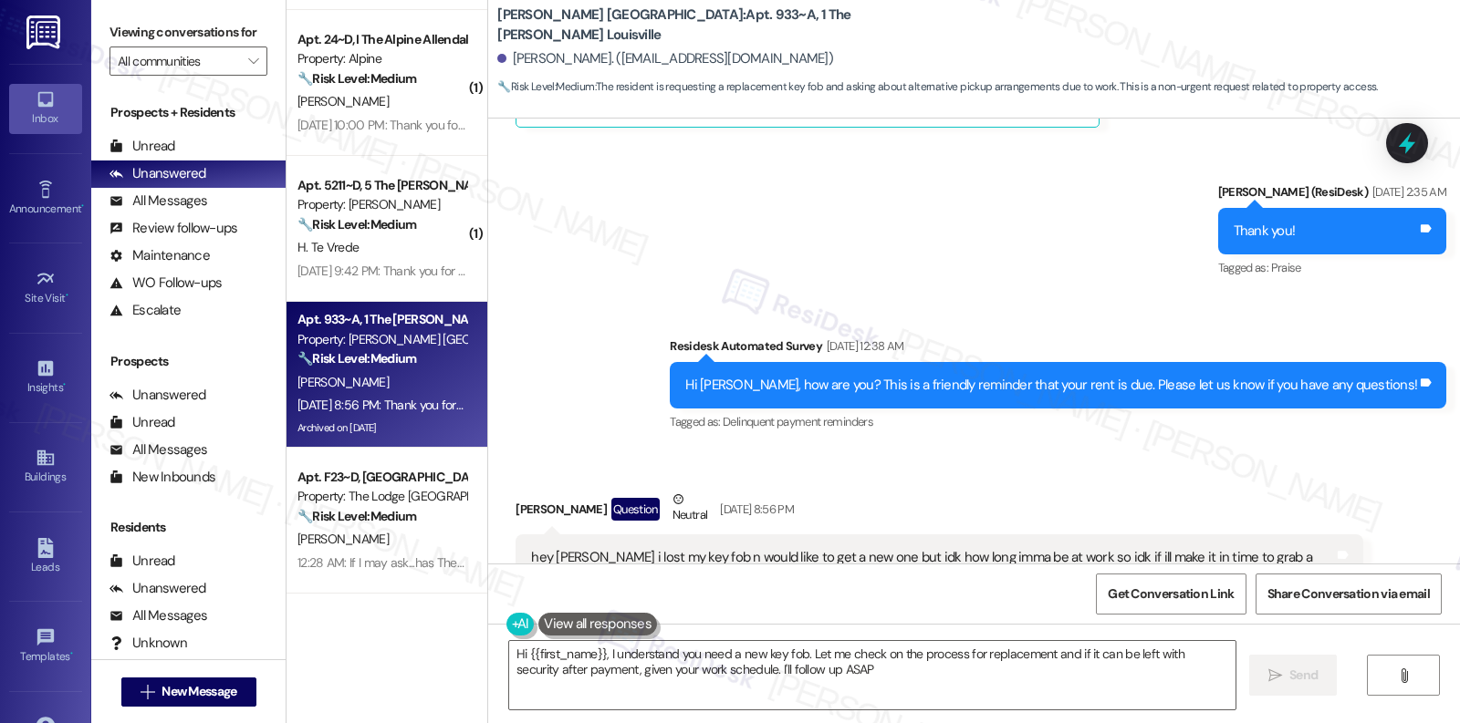
type textarea "Hi {{first_name}}, I understand you need a new key fob. Let me check on the pro…"
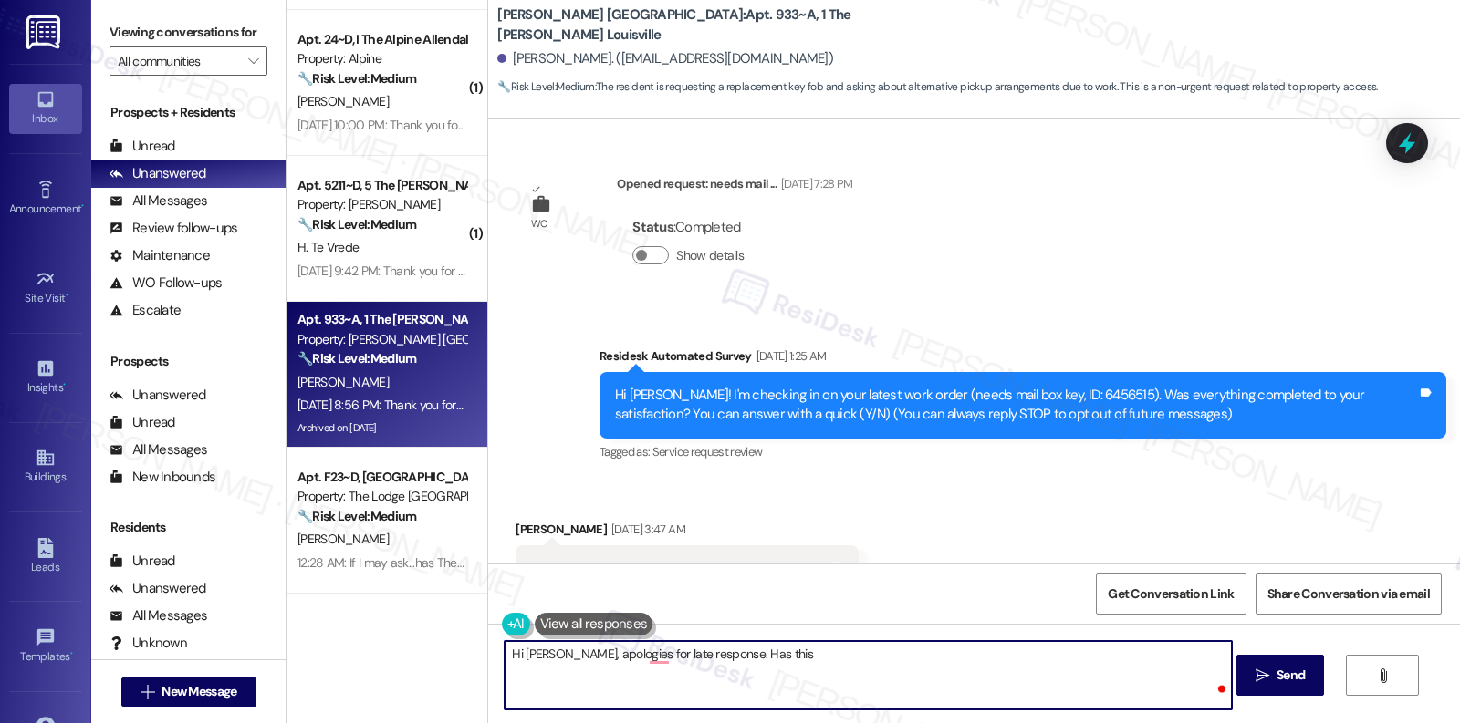
scroll to position [14461, 0]
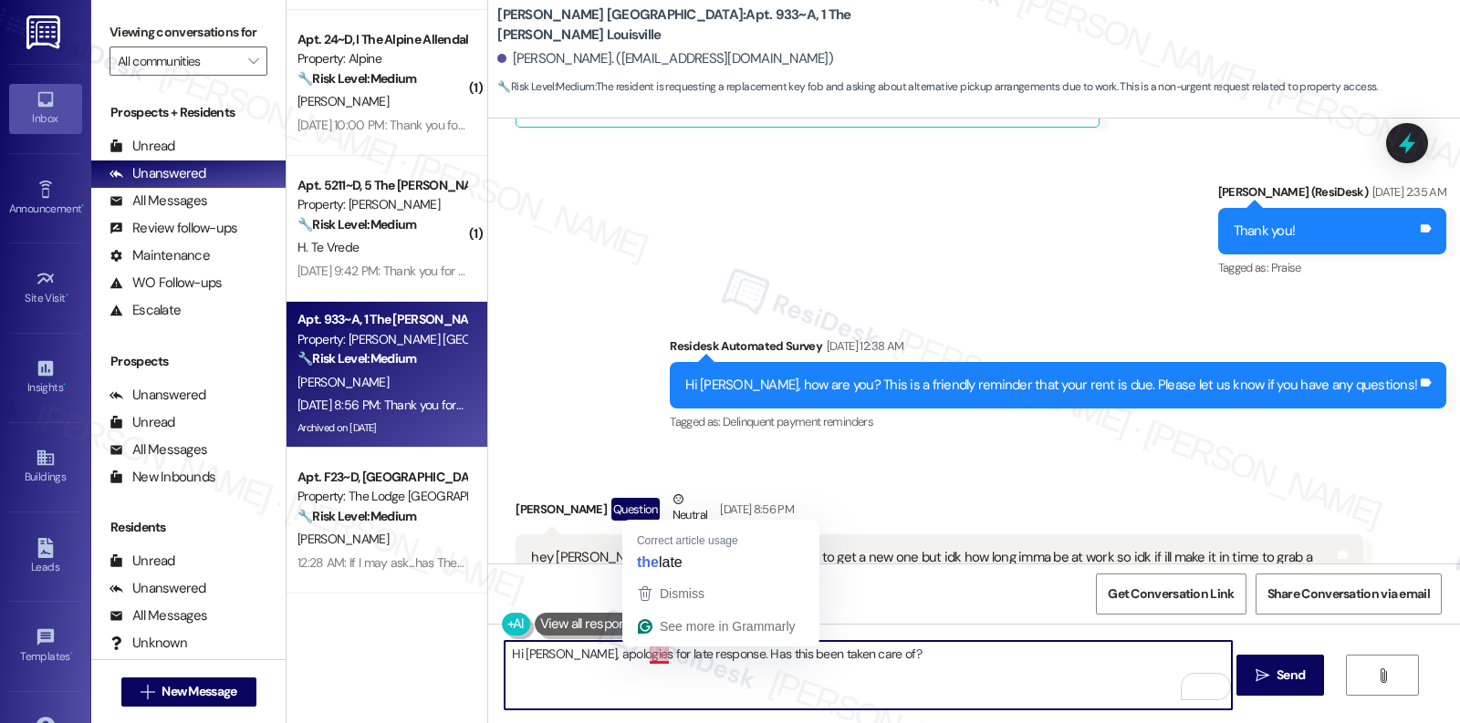
click at [647, 655] on textarea "Hi Jeremiah, apologies for late response. Has this been taken care of?" at bounding box center [867, 675] width 726 height 68
type textarea "Hi Jeremiah, apologies for the late response. Has this been taken care of?"
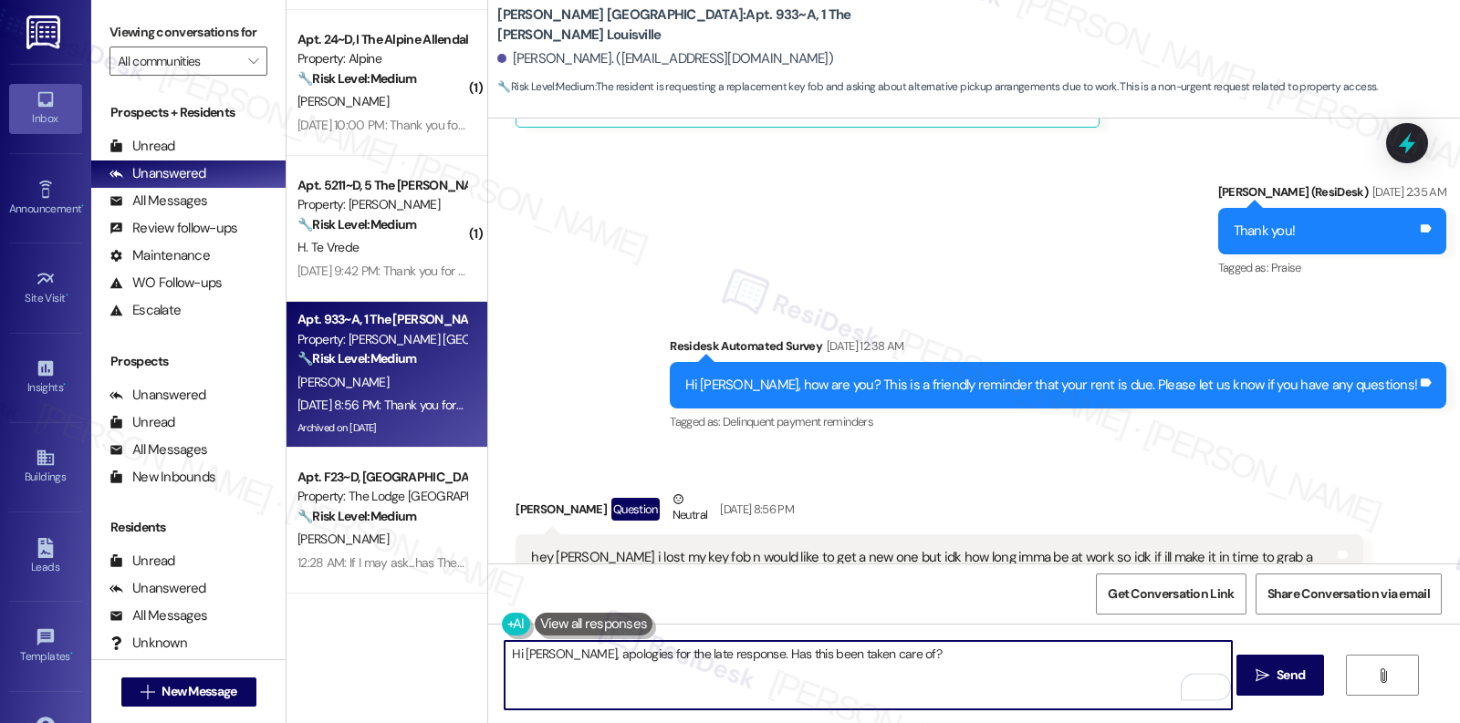
click at [599, 657] on textarea "Hi Jeremiah, apologies for the late response. Has this been taken care of?" at bounding box center [867, 675] width 726 height 68
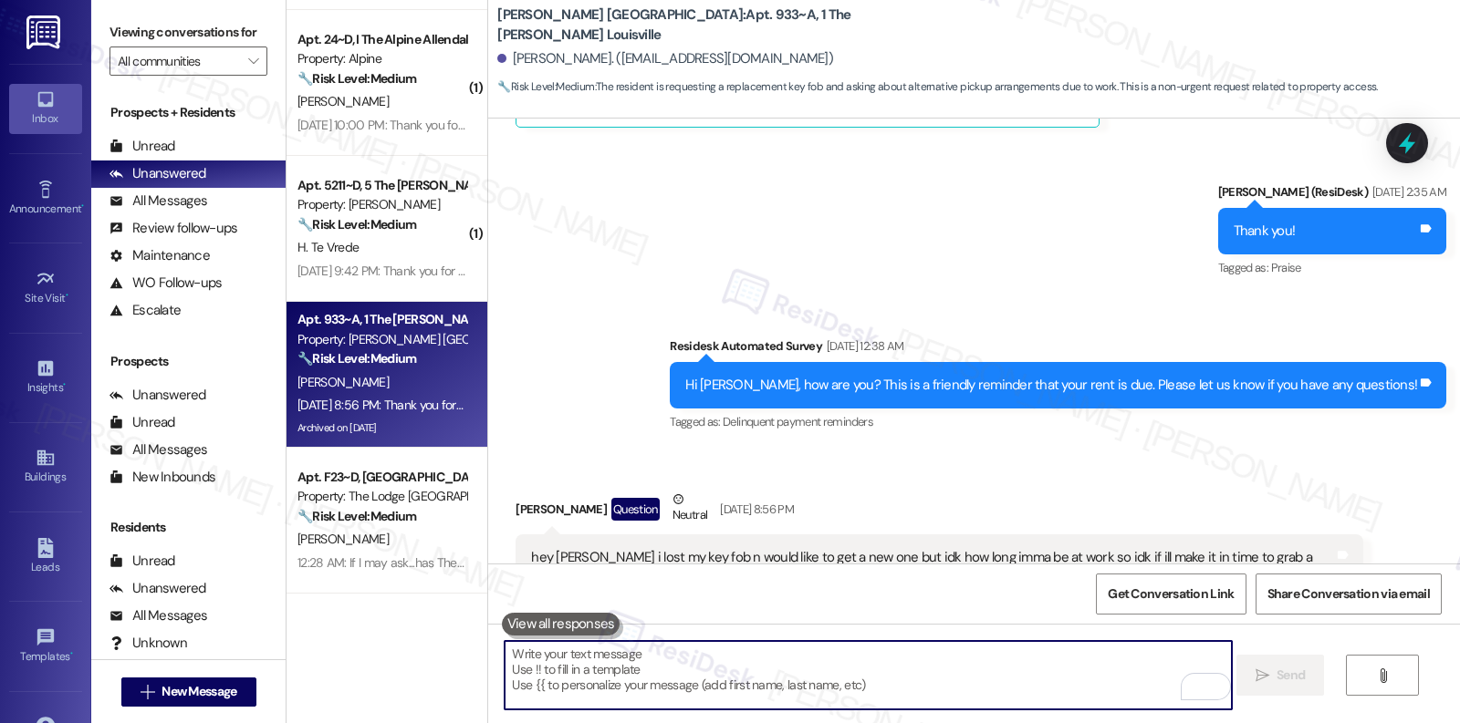
paste textarea "Hi Jeremiah, sorry for the delay in getting back to you. Has this been taken ca…"
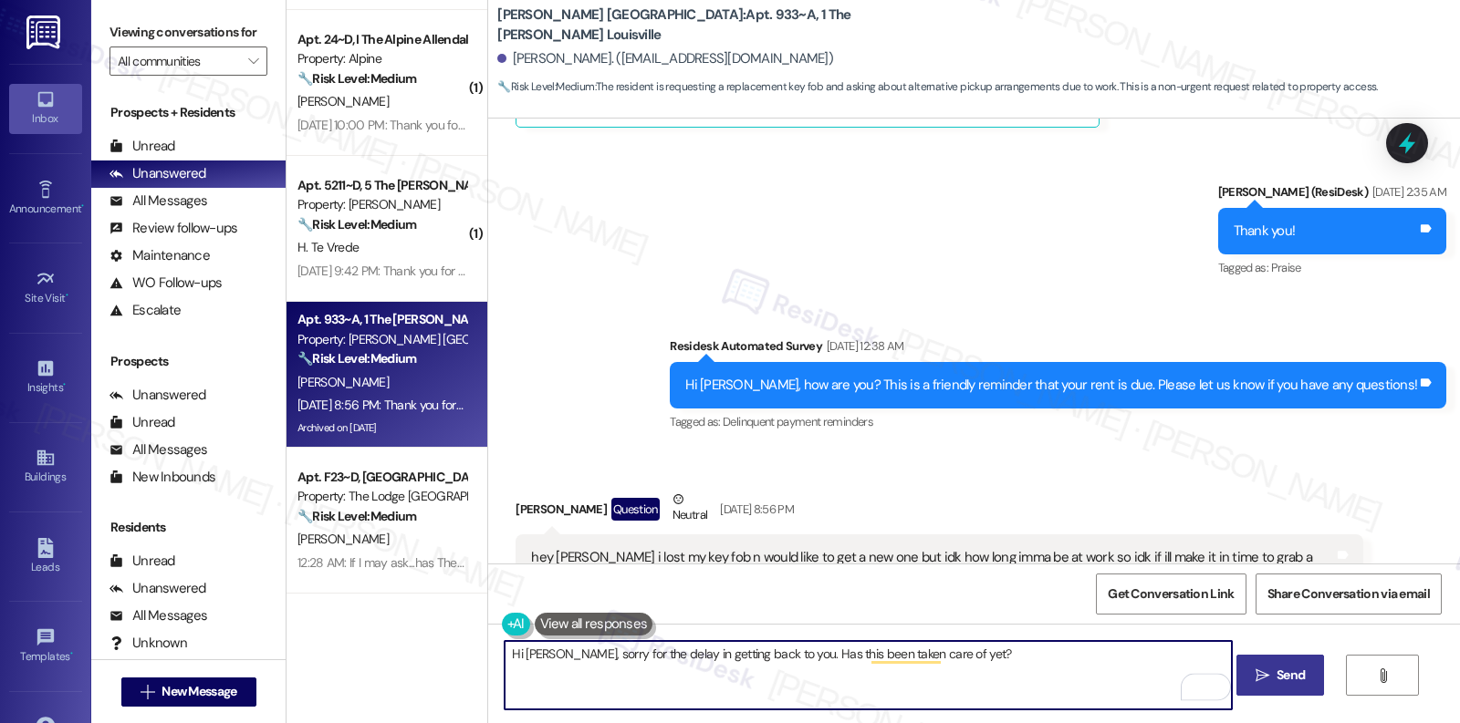
type textarea "Hi Jeremiah, sorry for the delay in getting back to you. Has this been taken ca…"
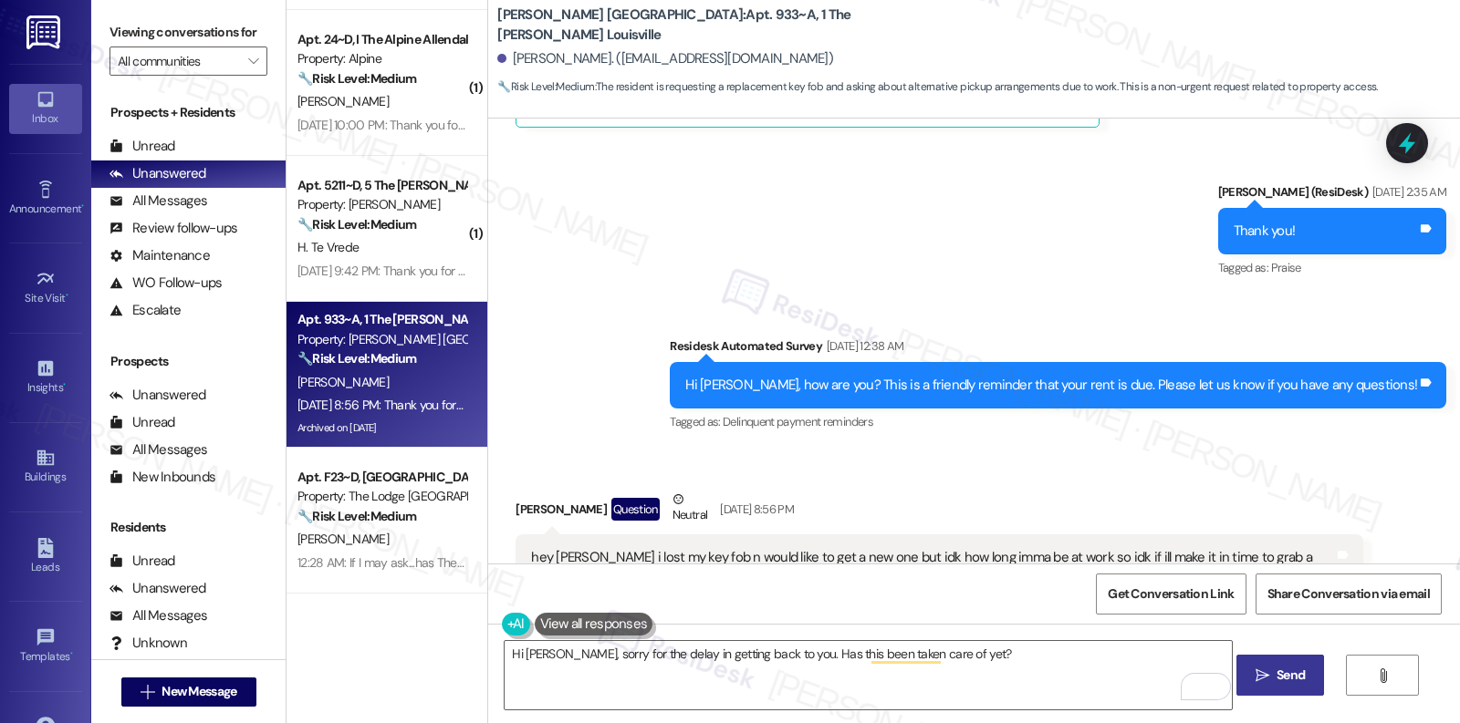
click at [1269, 679] on span " Send" at bounding box center [1280, 675] width 57 height 19
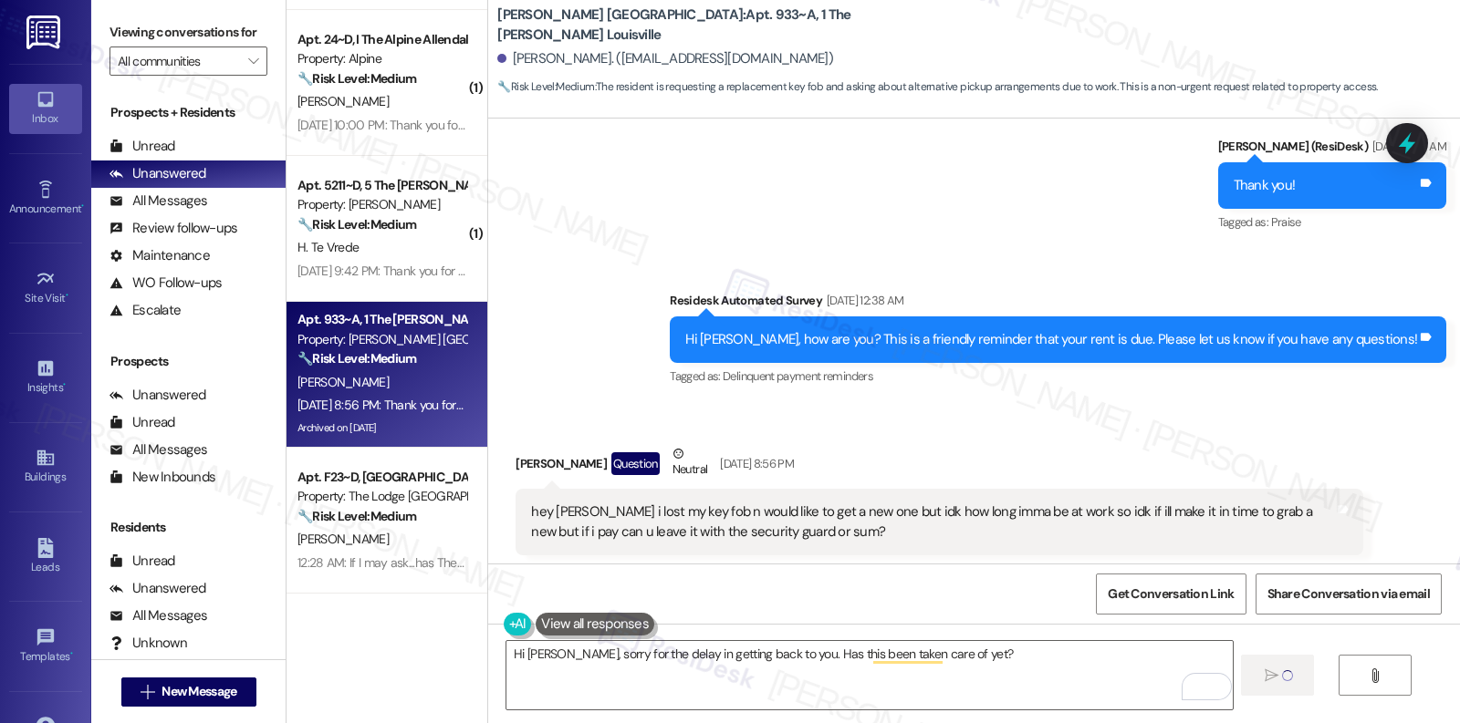
scroll to position [14612, 0]
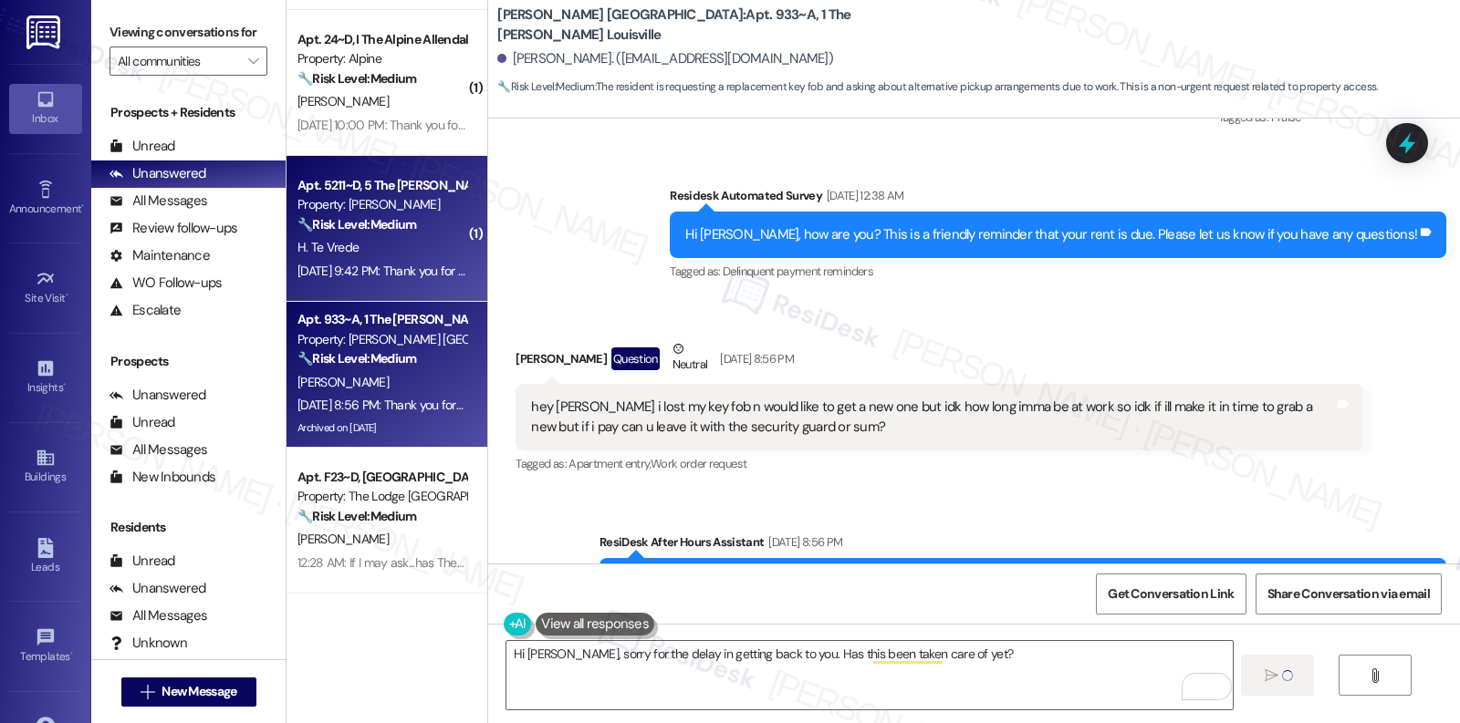
click at [386, 272] on div "Sep 16, 2025 at 9:42 PM: Thank you for your message. Our offices are currently …" at bounding box center [850, 271] width 1106 height 16
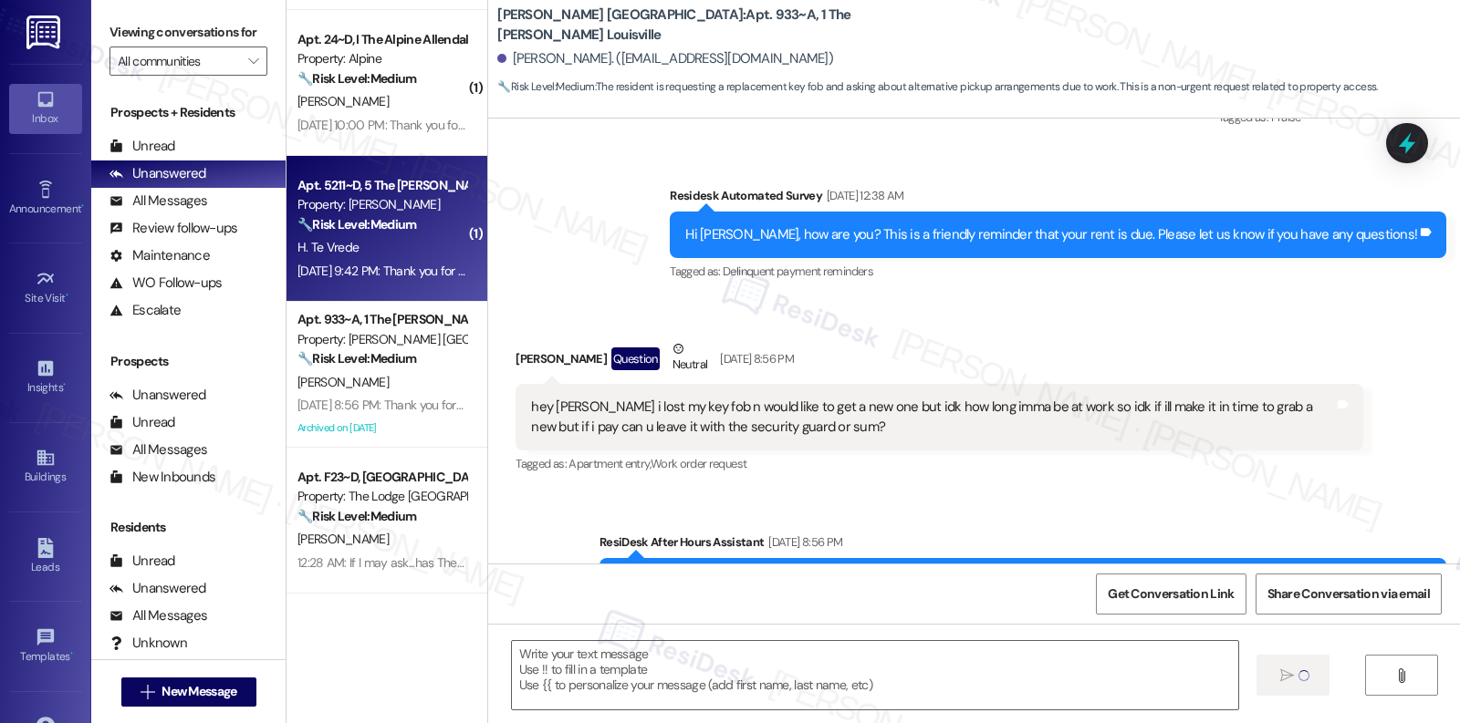
type textarea "Fetching suggested responses. Please feel free to read through the conversation…"
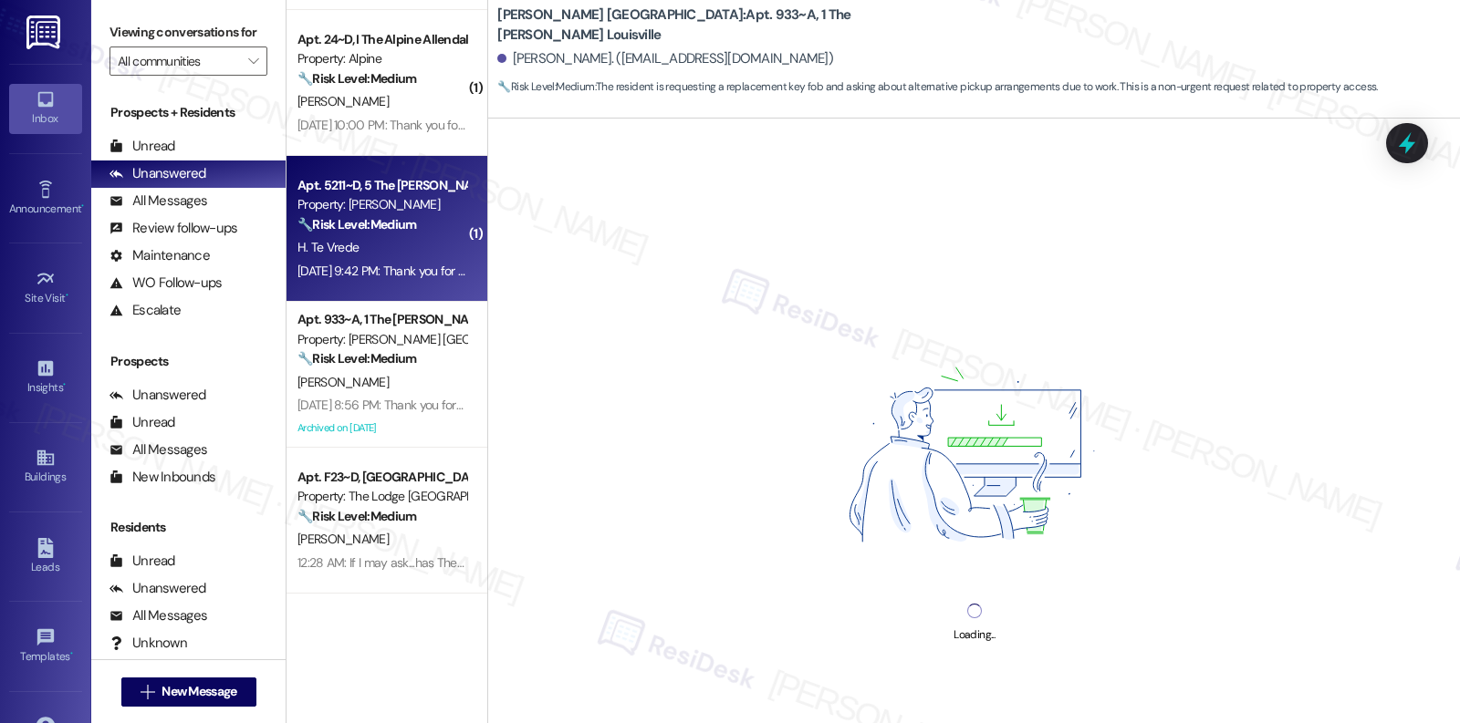
click at [386, 272] on div "Sep 16, 2025 at 9:42 PM: Thank you for your message. Our offices are currently …" at bounding box center [850, 271] width 1106 height 16
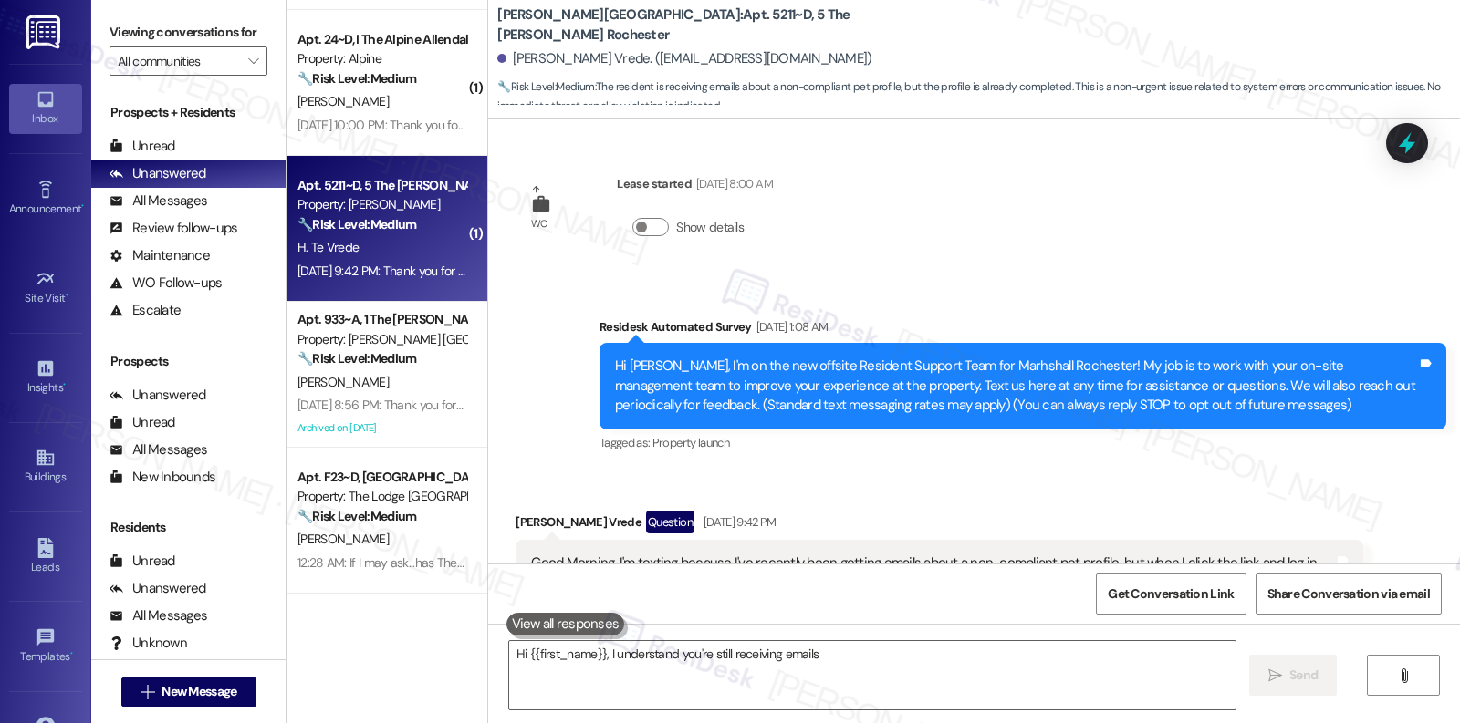
scroll to position [83, 0]
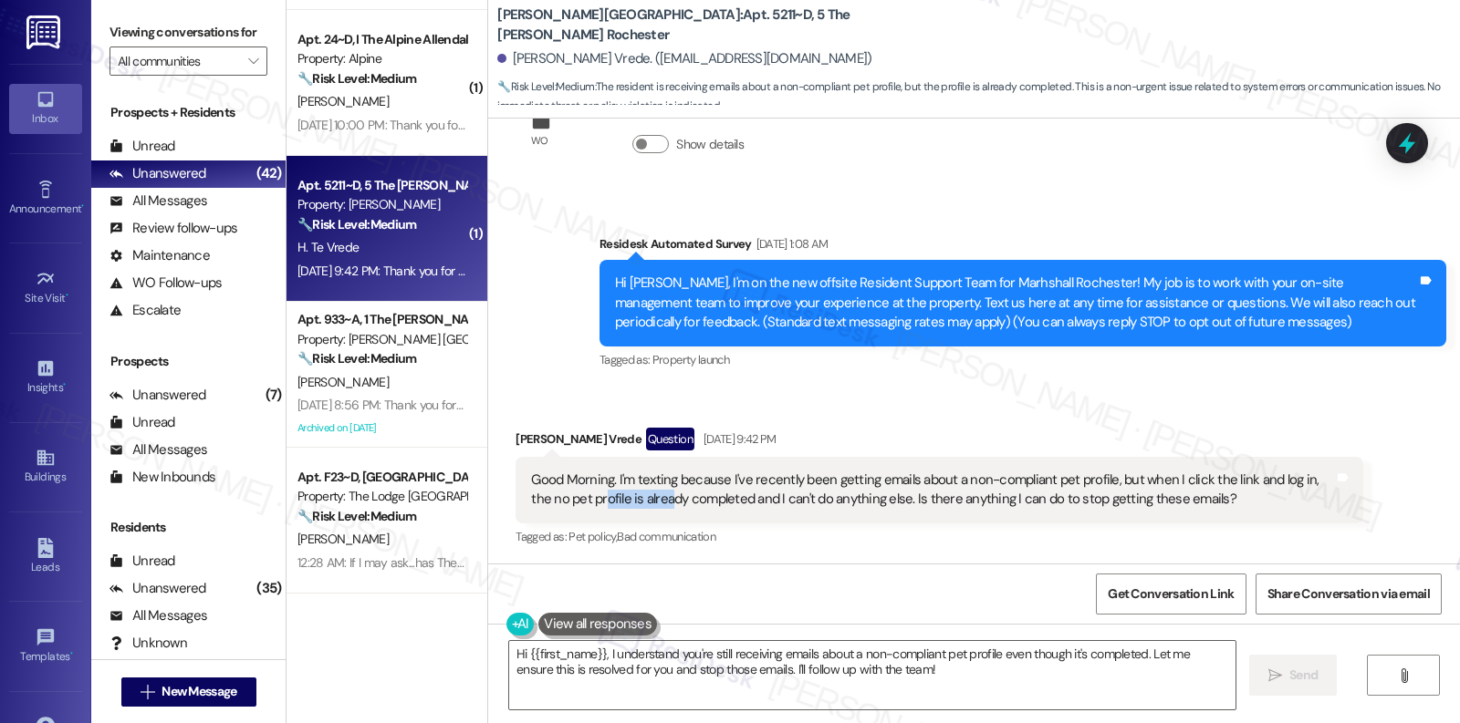
drag, startPoint x: 569, startPoint y: 502, endPoint x: 632, endPoint y: 500, distance: 63.0
click at [632, 500] on div "Good Morning. I'm texting because I've recently been getting emails about a non…" at bounding box center [932, 490] width 802 height 39
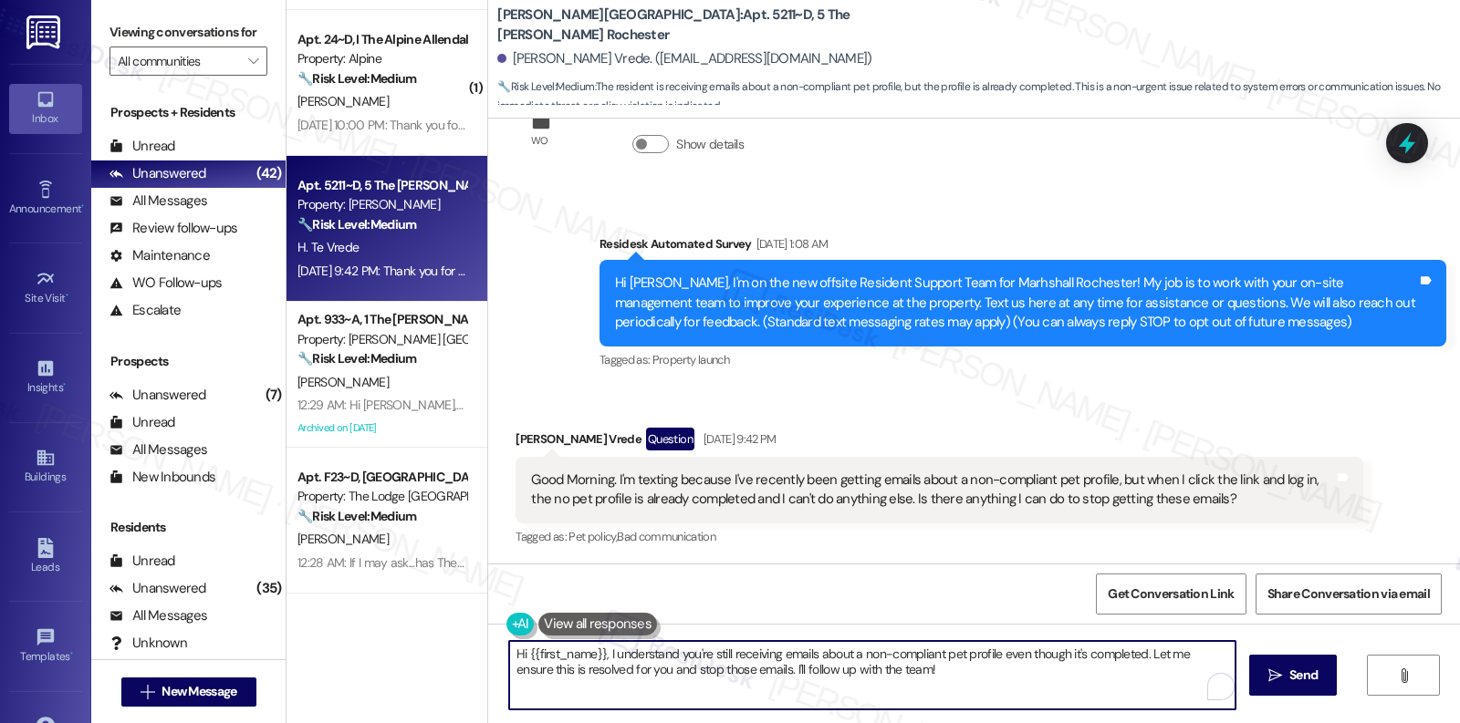
click at [765, 667] on textarea "Hi {{first_name}}, I understand you're still receiving emails about a non-compl…" at bounding box center [872, 675] width 726 height 68
click at [993, 670] on textarea "Hi {{first_name}}, I understand you're still receiving emails about a non-compl…" at bounding box center [867, 675] width 726 height 68
type textarea "Hi {{first_name}}, I understand you're still receiving emails about a non-compl…"
click at [858, 488] on div "Good Morning. I'm texting because I've recently been getting emails about a non…" at bounding box center [932, 490] width 802 height 39
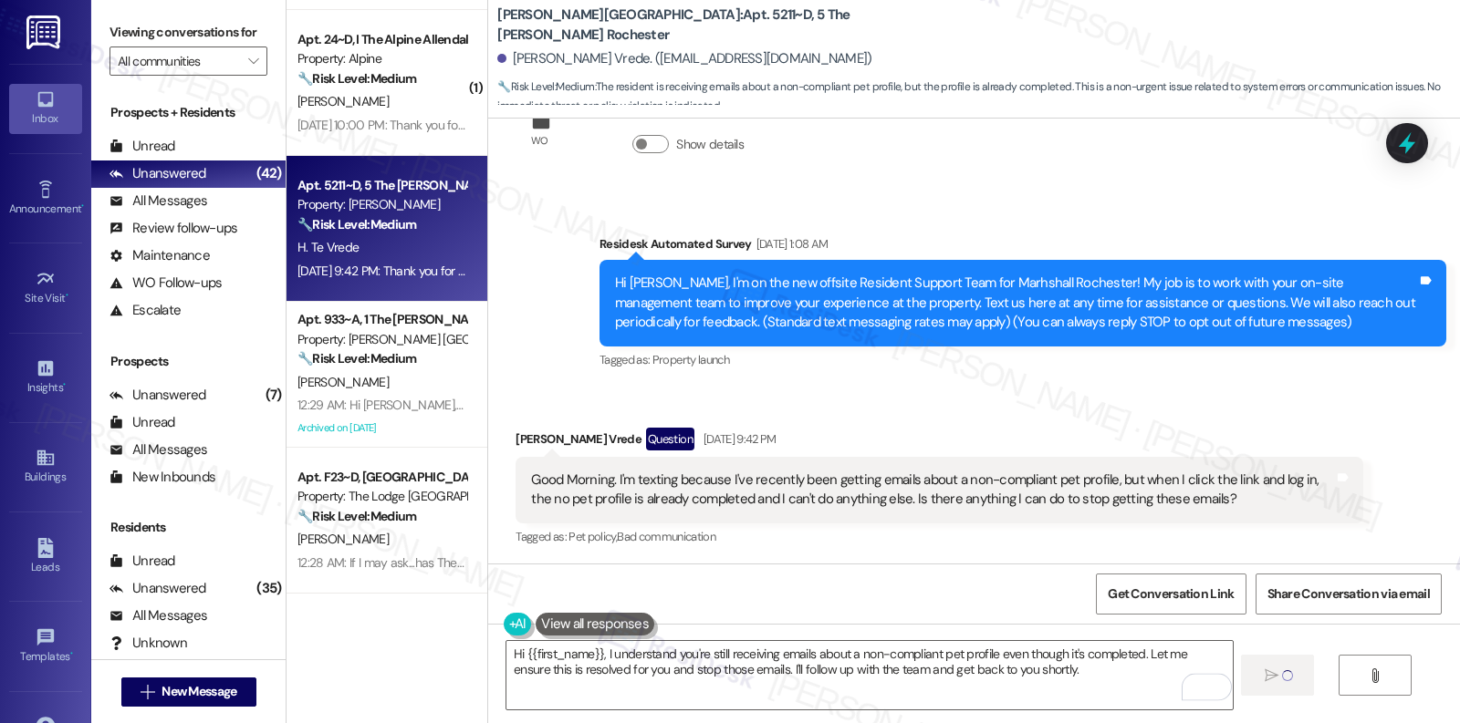
click at [858, 488] on div "Good Morning. I'm texting because I've recently been getting emails about a non…" at bounding box center [932, 490] width 802 height 39
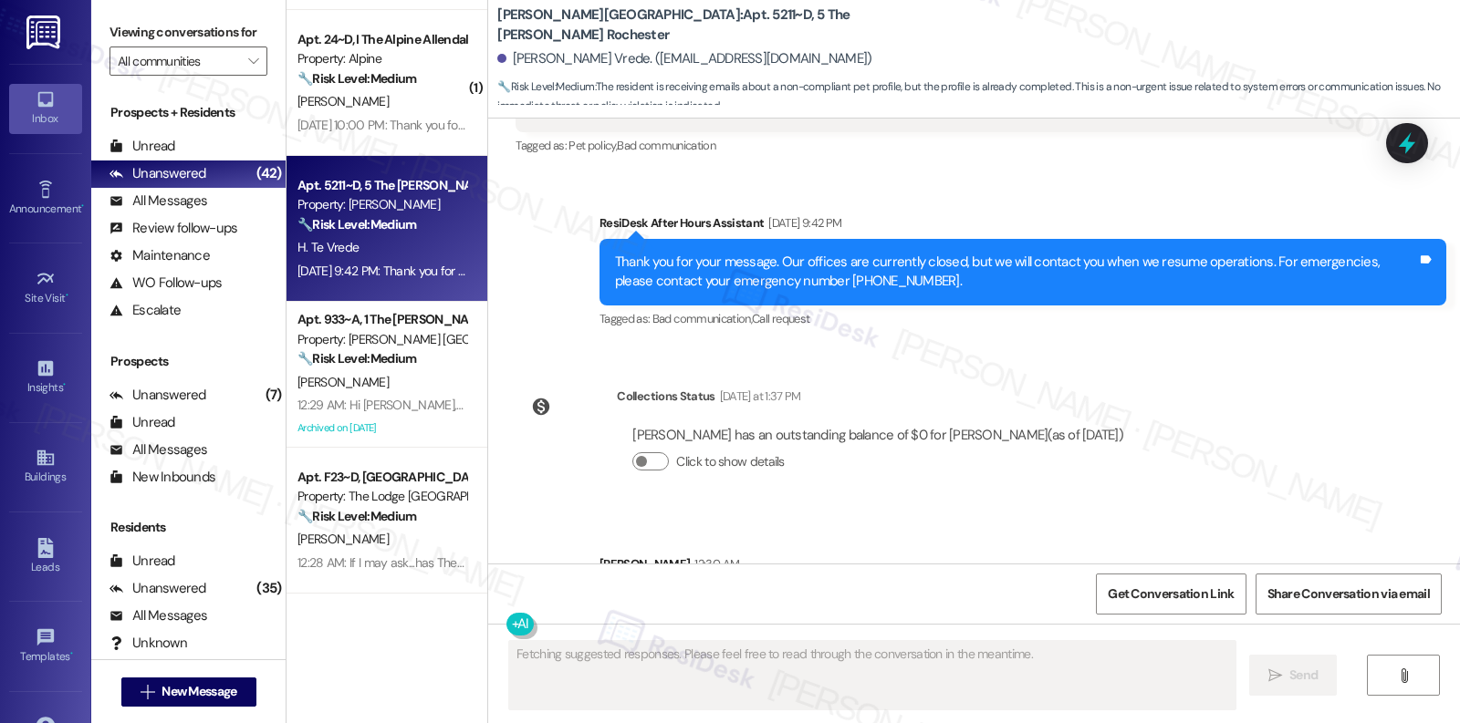
scroll to position [572, 0]
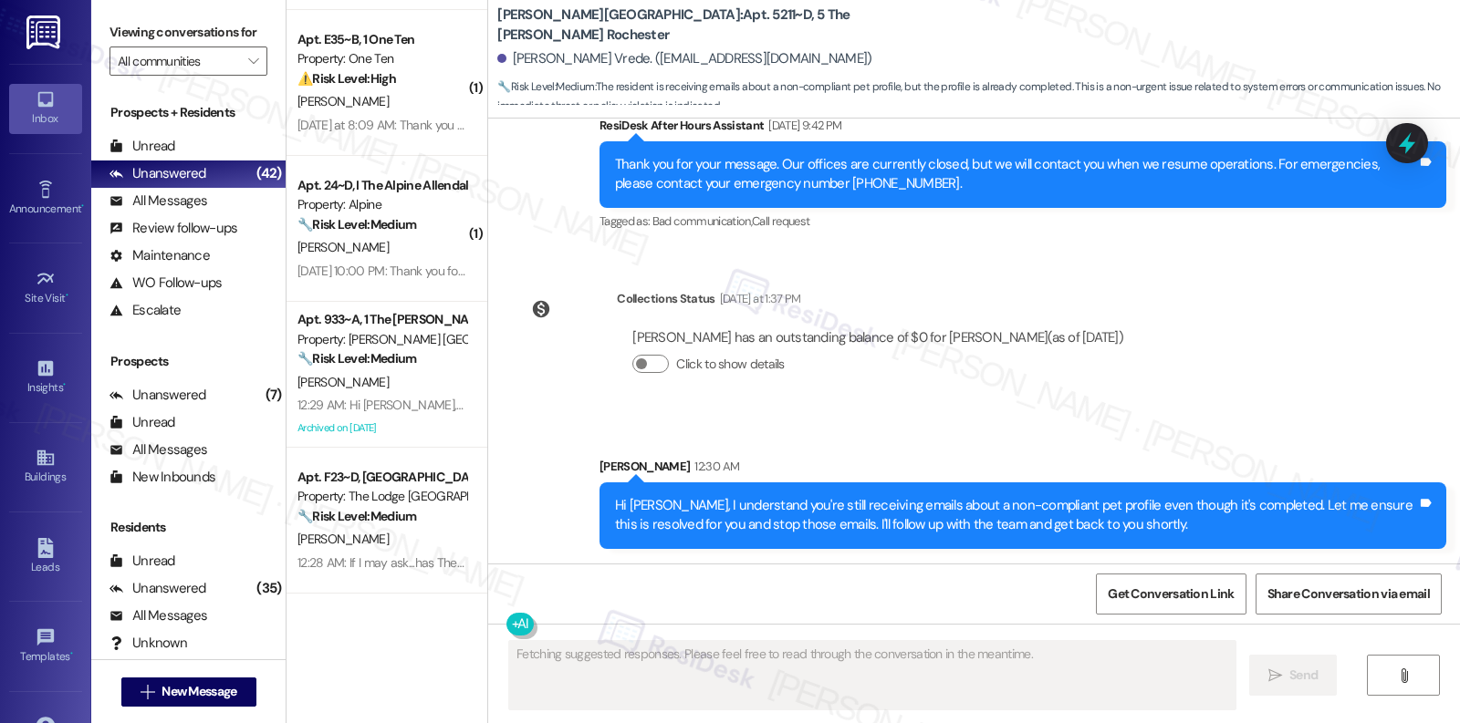
click at [854, 505] on div "Hi Harrison, I understand you're still receiving emails about a non-compliant p…" at bounding box center [1016, 515] width 802 height 39
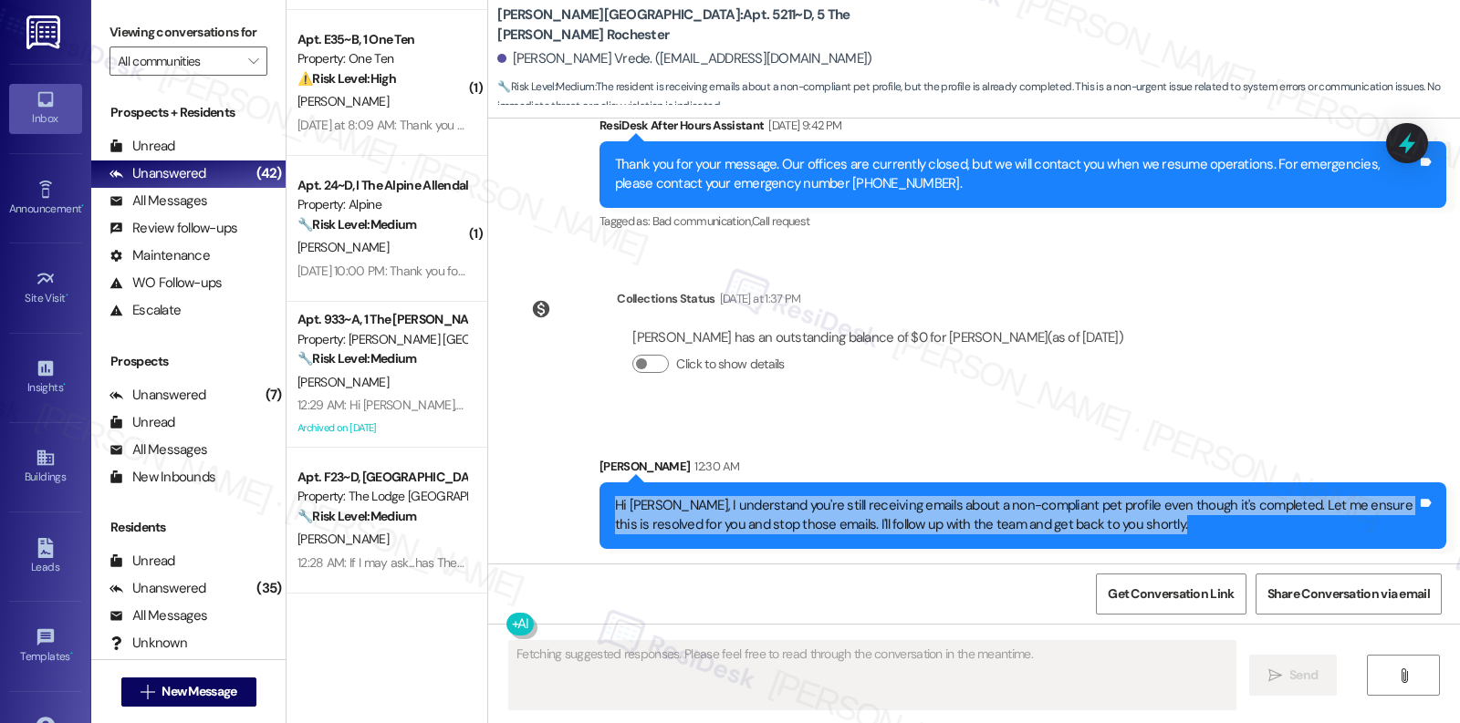
copy div "Hi Harrison, I understand you're still receiving emails about a non-compliant p…"
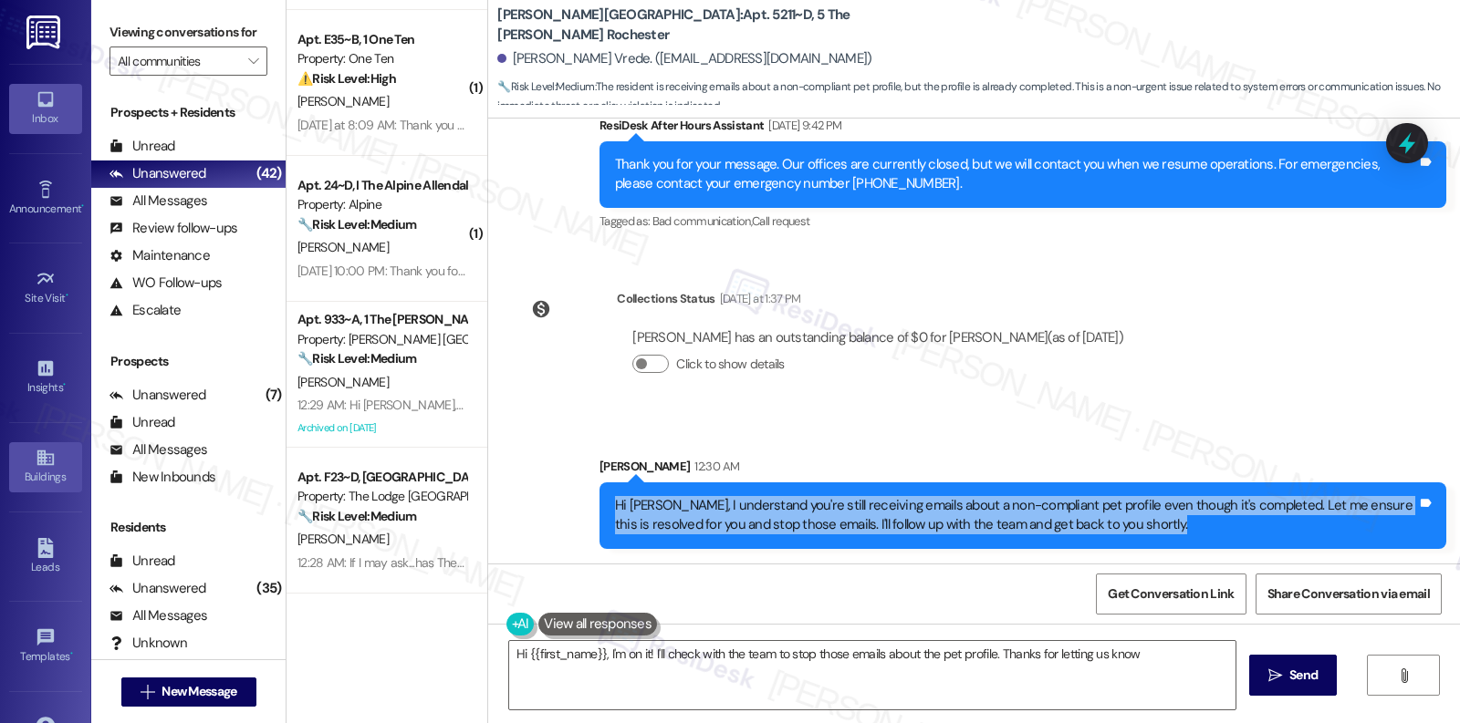
type textarea "Hi {{first_name}}, I'm on it! I'll check with the team to stop those emails abo…"
click at [734, 653] on textarea "Hi {{first_name}}, I'm on it! I'll check with the team to stop those emails abo…" at bounding box center [872, 675] width 726 height 68
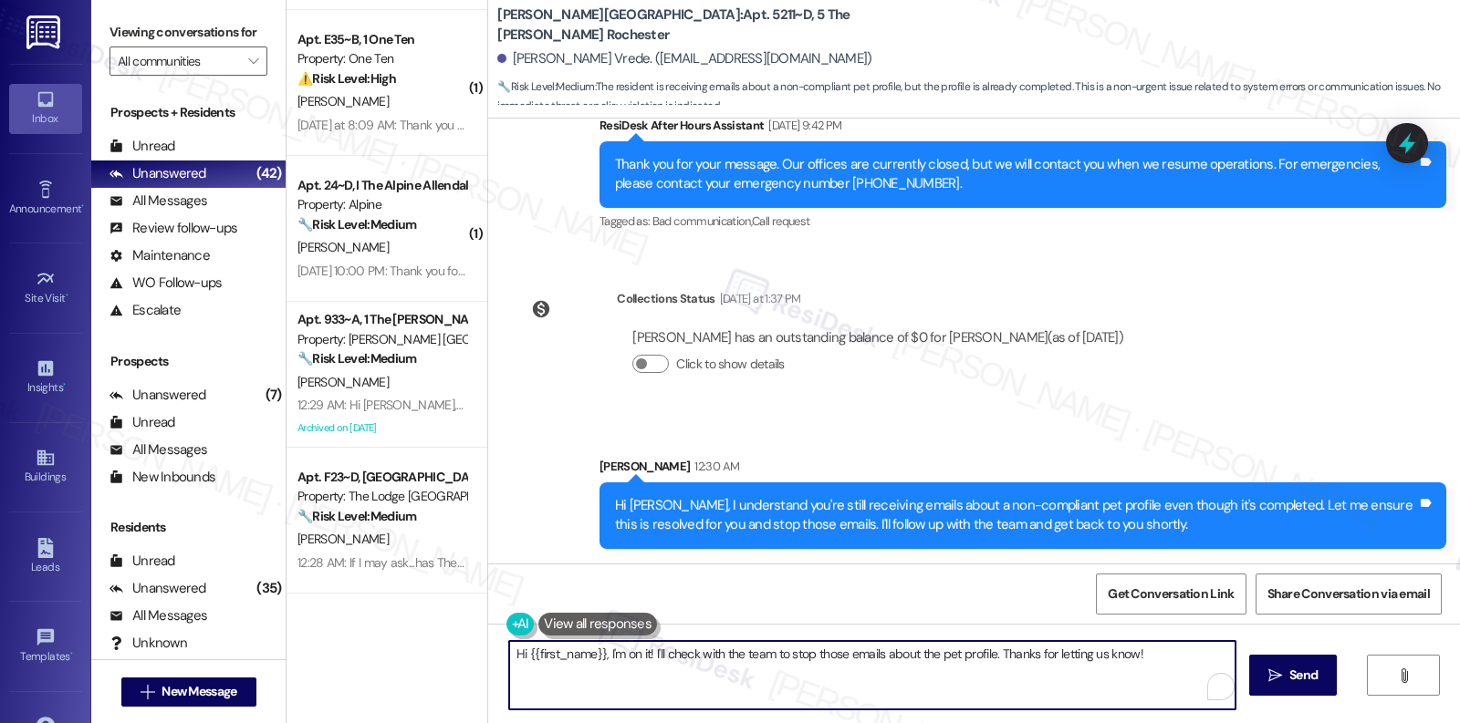
click at [734, 653] on textarea "Hi {{first_name}}, I'm on it! I'll check with the team to stop those emails abo…" at bounding box center [872, 675] width 726 height 68
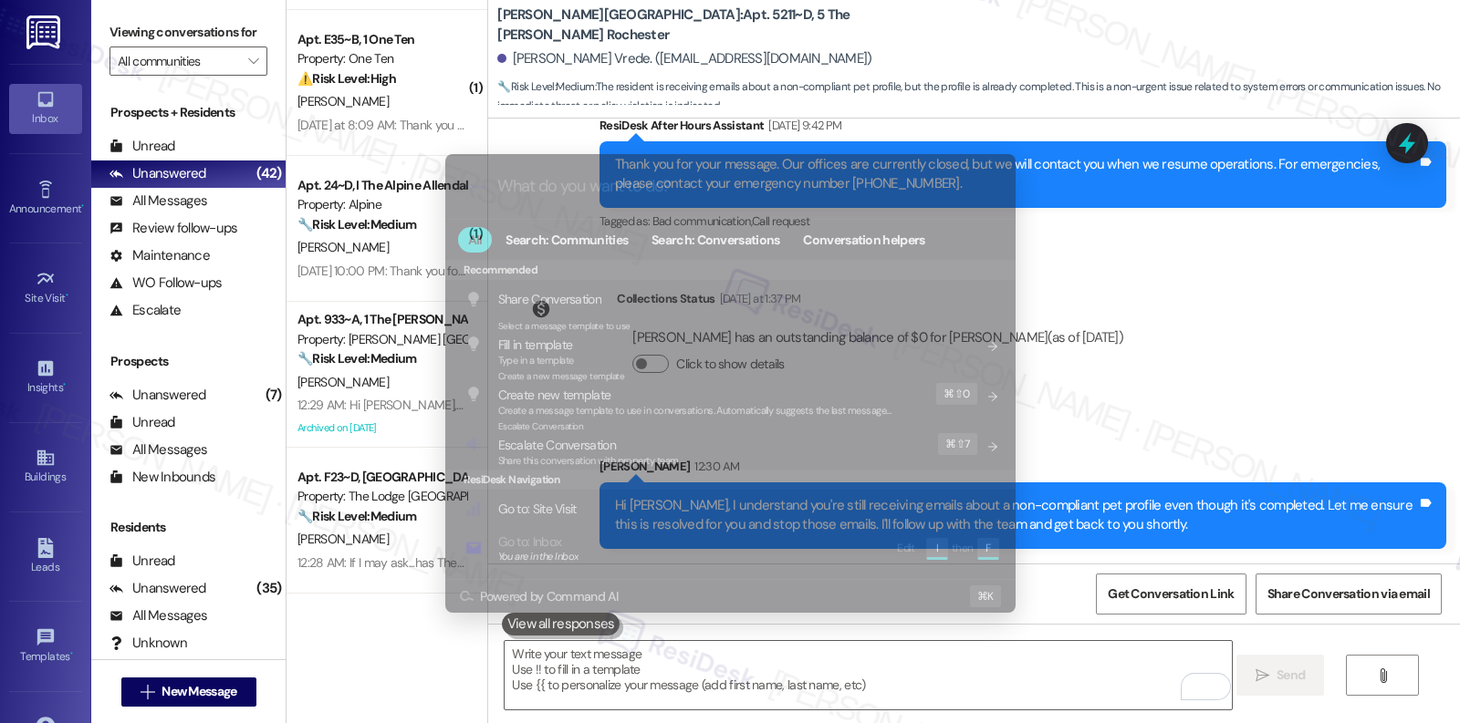
type input "n"
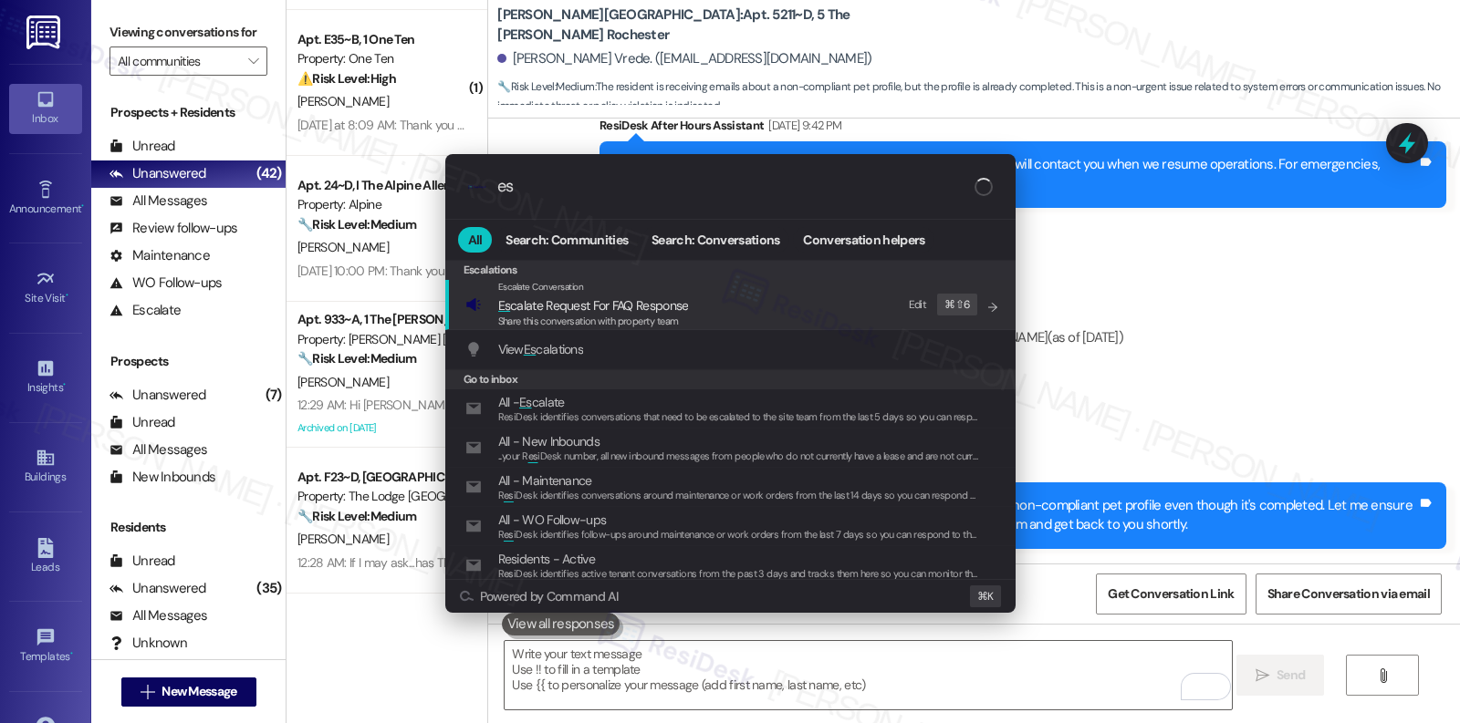
type input "e"
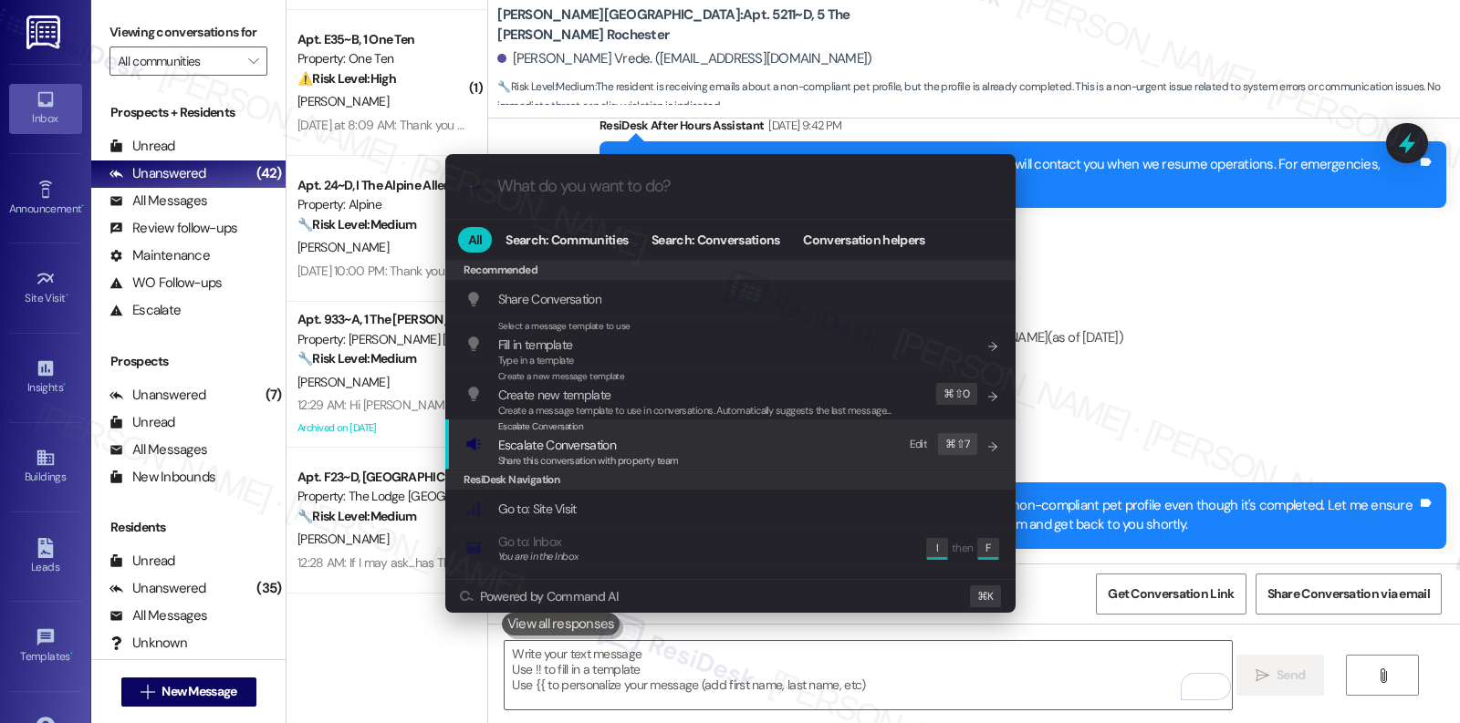
click at [650, 445] on span "Escalate Conversation" at bounding box center [588, 445] width 181 height 20
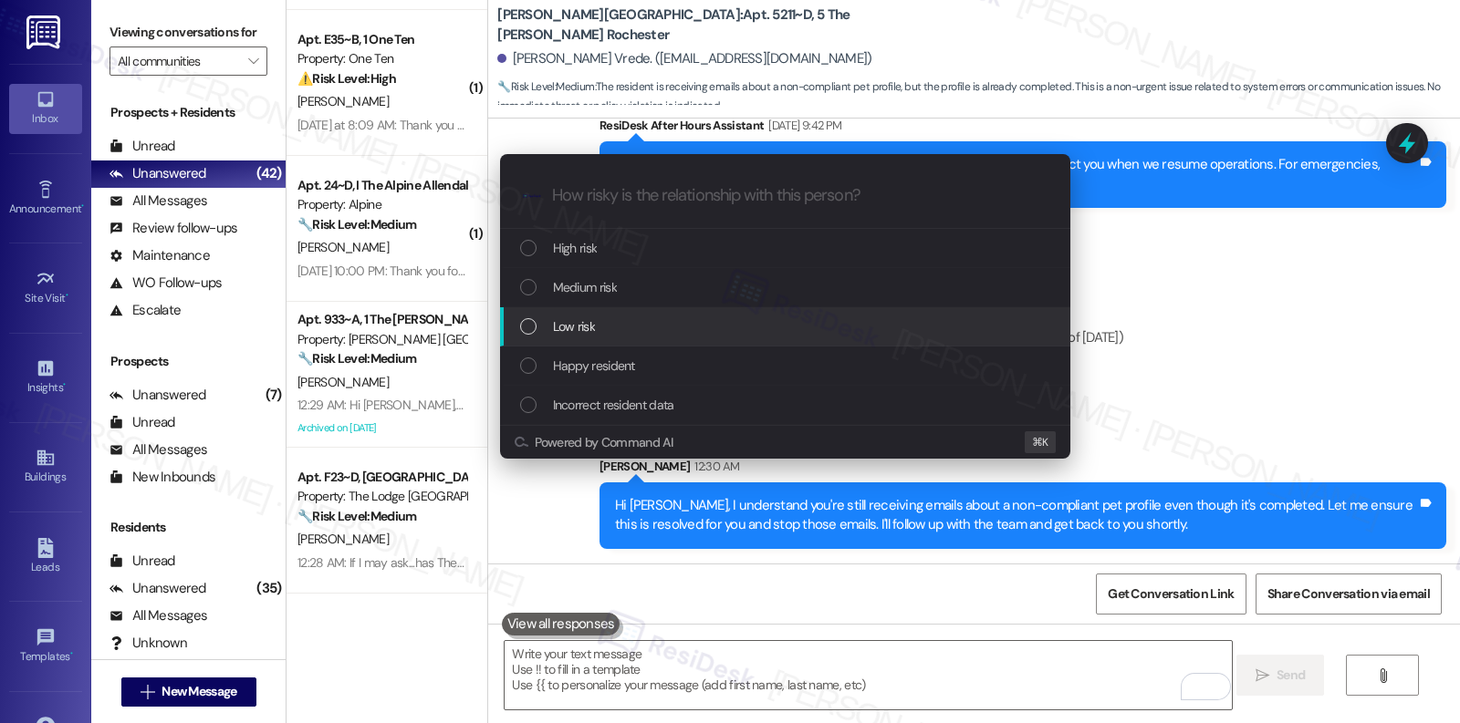
click at [677, 320] on div "Low risk" at bounding box center [787, 327] width 534 height 20
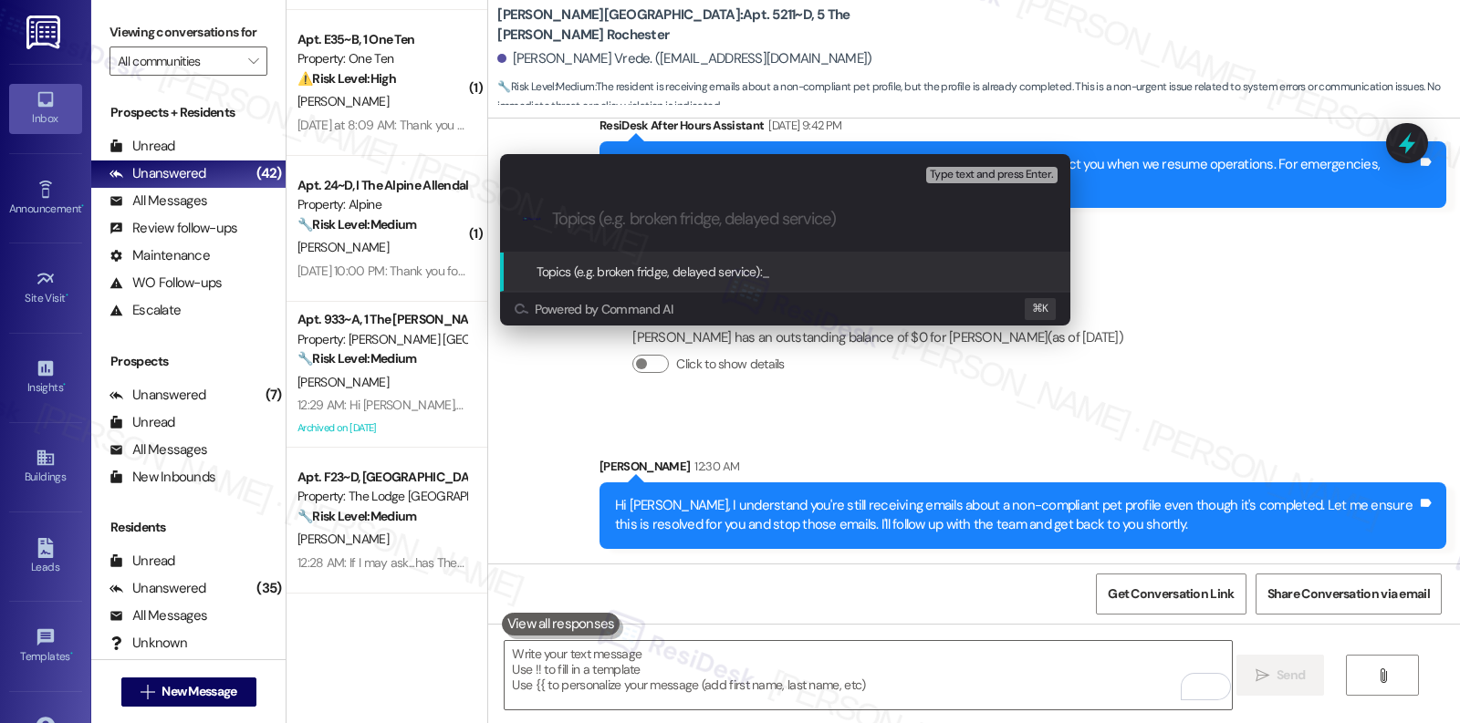
paste input "Resolving Pet Profile Notification Issue"
type input "Resolving Pet Profile Notification Issue"
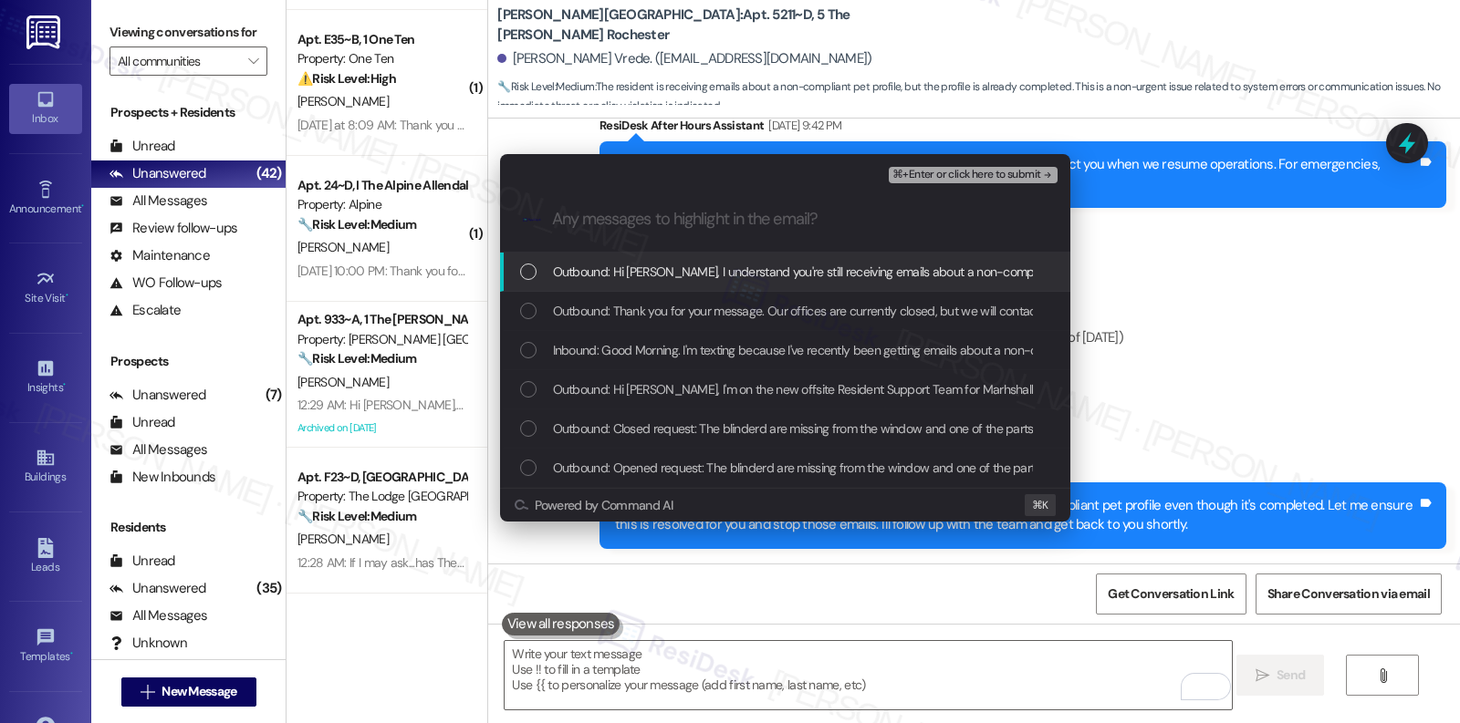
click at [701, 274] on span "Outbound: Hi Harrison, I understand you're still receiving emails about a non-c…" at bounding box center [1211, 272] width 1316 height 20
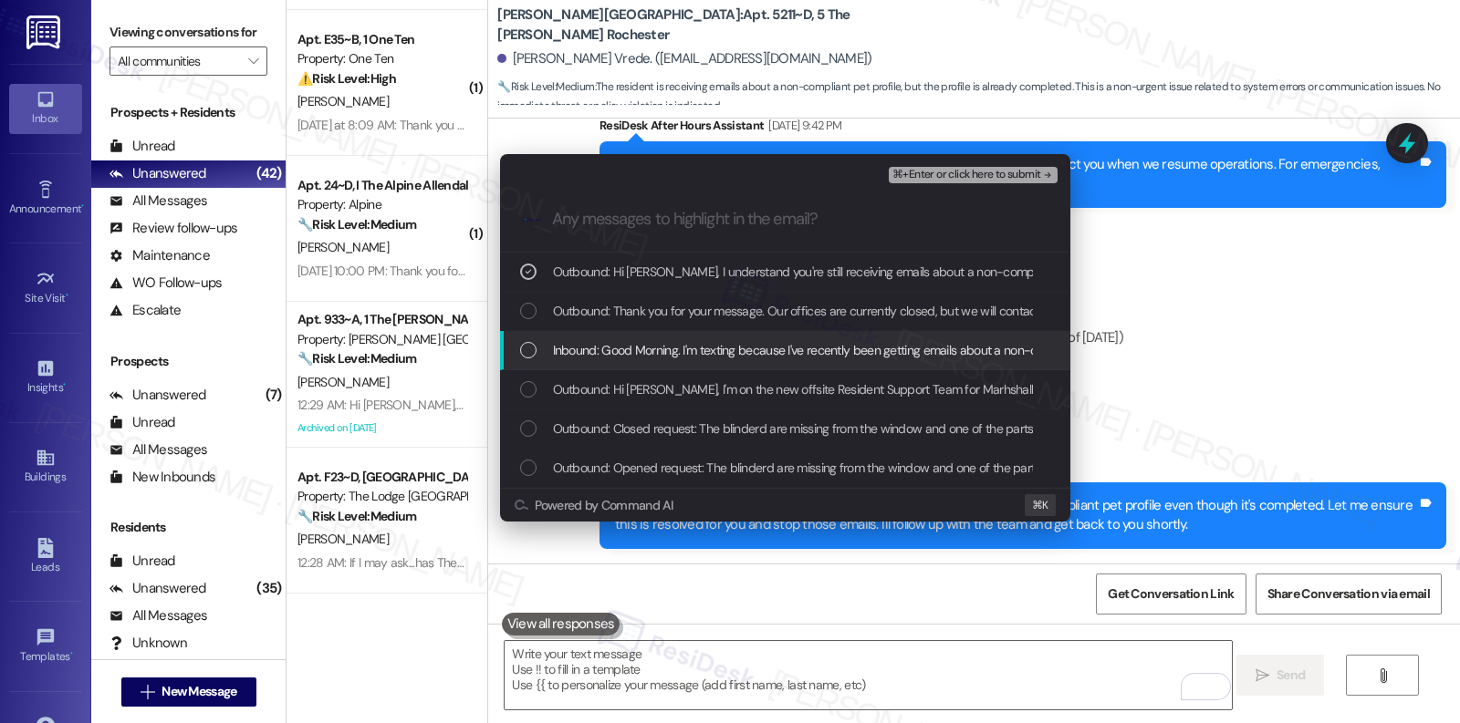
click at [690, 347] on span "Inbound: Good Morning. I'm texting because I've recently been getting emails ab…" at bounding box center [1262, 350] width 1419 height 20
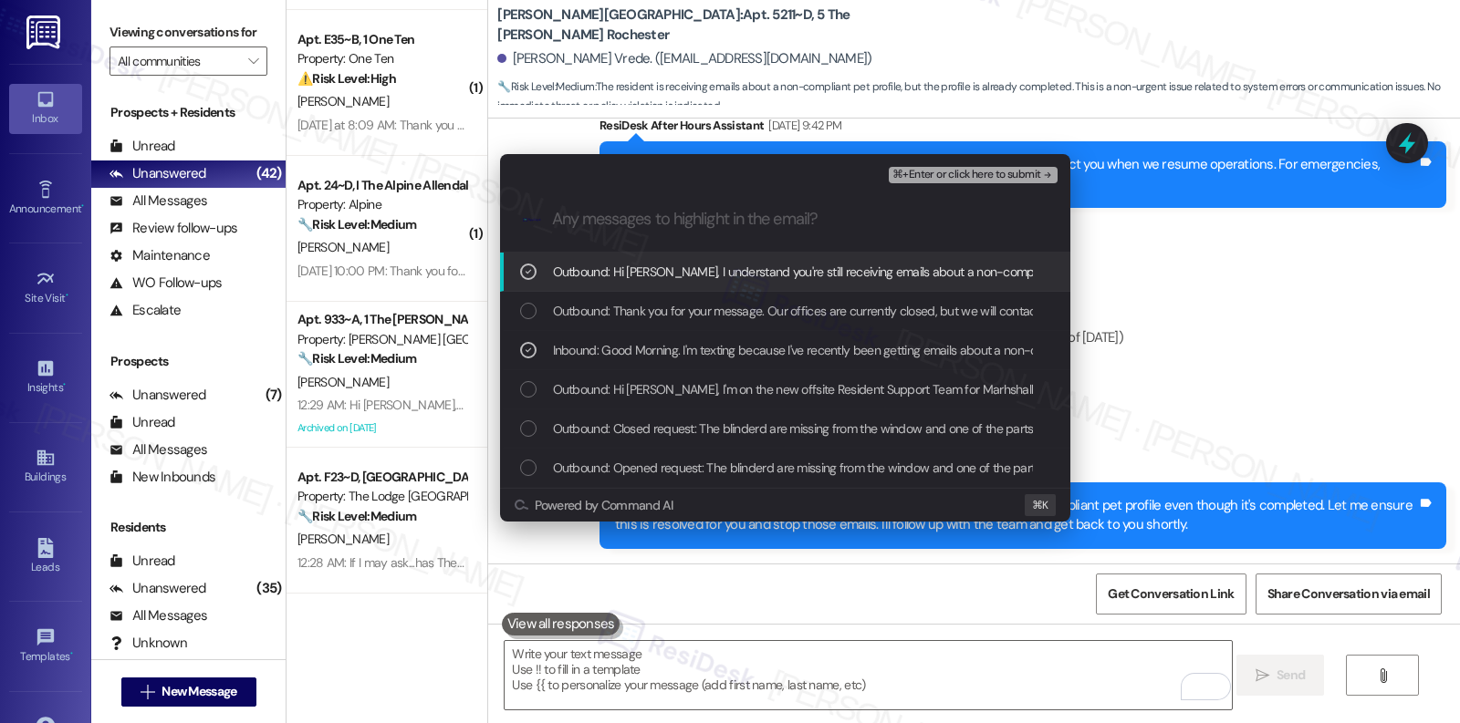
click at [957, 175] on span "⌘+Enter or click here to submit" at bounding box center [966, 175] width 148 height 13
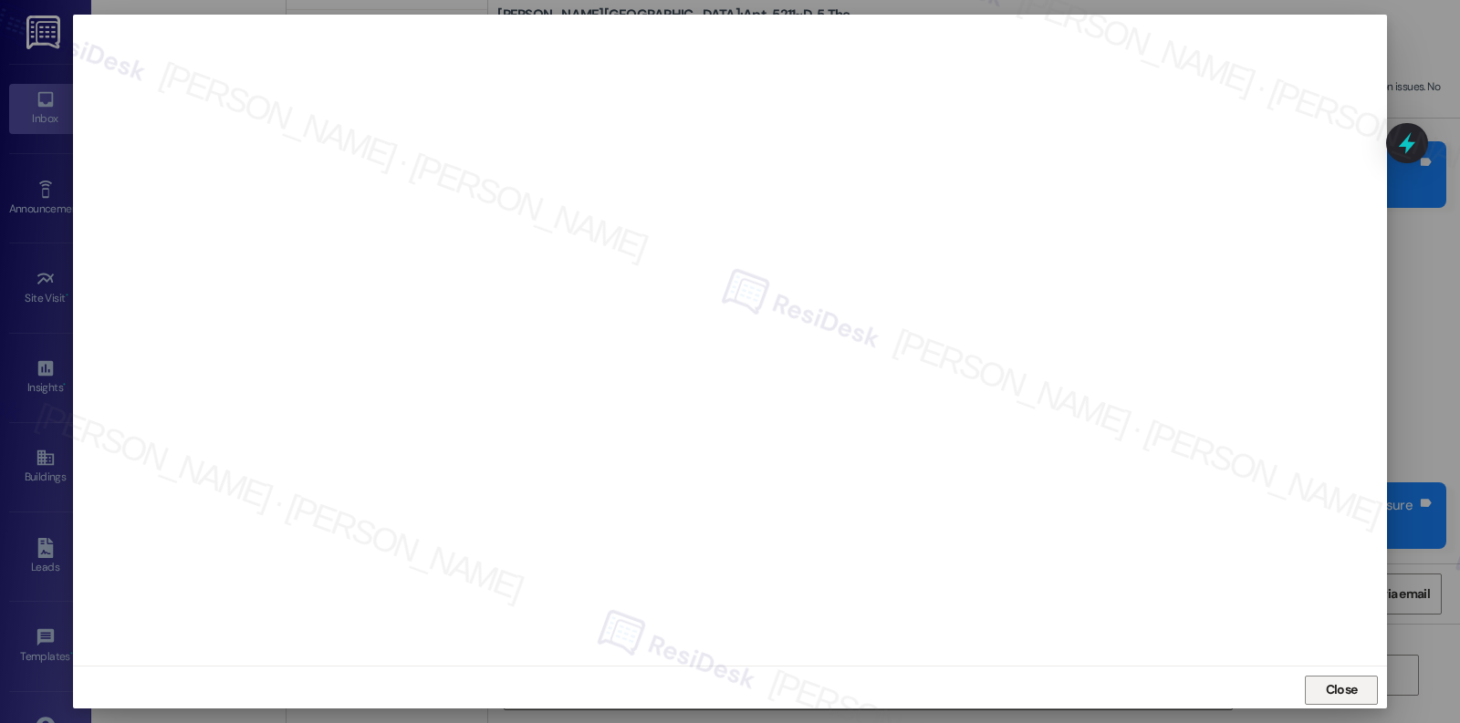
click at [1340, 683] on span "Close" at bounding box center [1342, 690] width 32 height 19
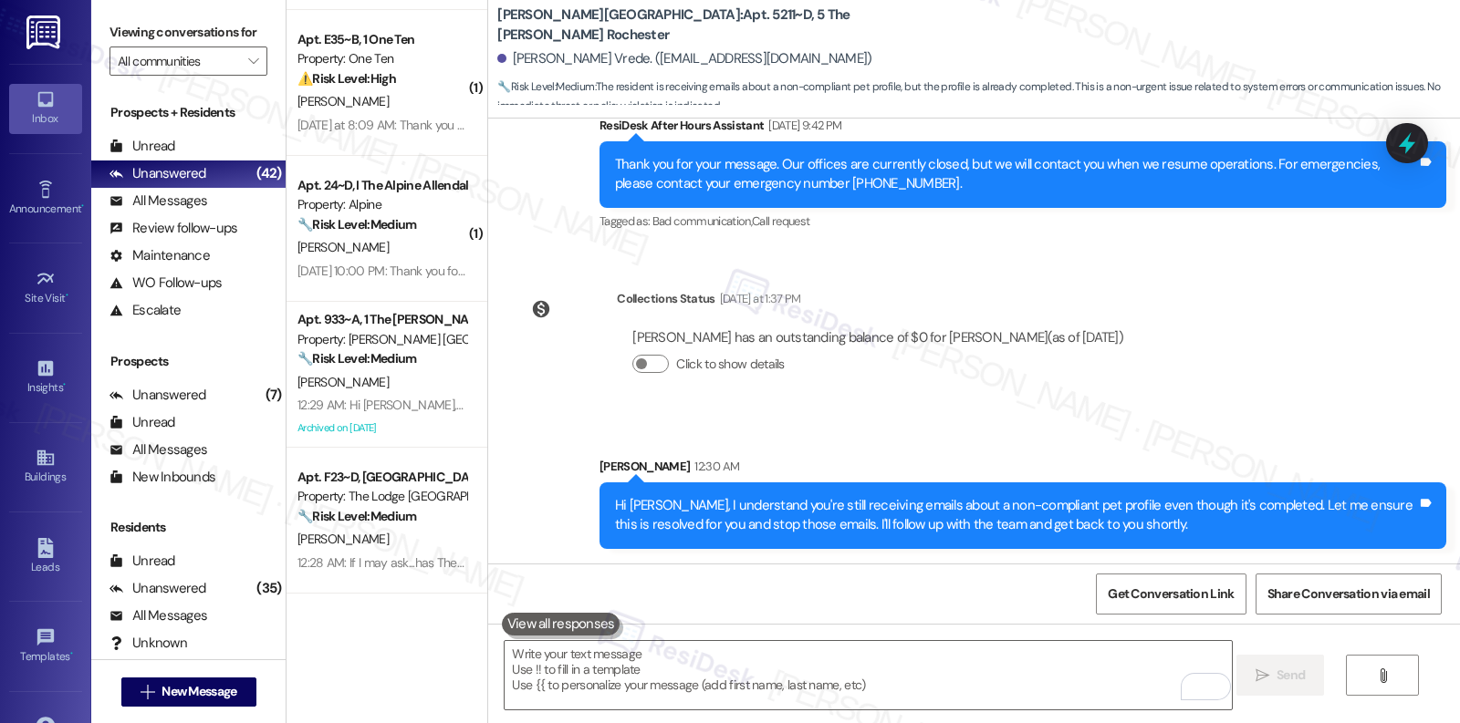
click at [946, 392] on div "Harrison Te Vrede has an outstanding balance of $0 for Marshall Rochester (as o…" at bounding box center [878, 359] width 522 height 88
click at [912, 672] on textarea "To enrich screen reader interactions, please activate Accessibility in Grammarl…" at bounding box center [867, 675] width 726 height 68
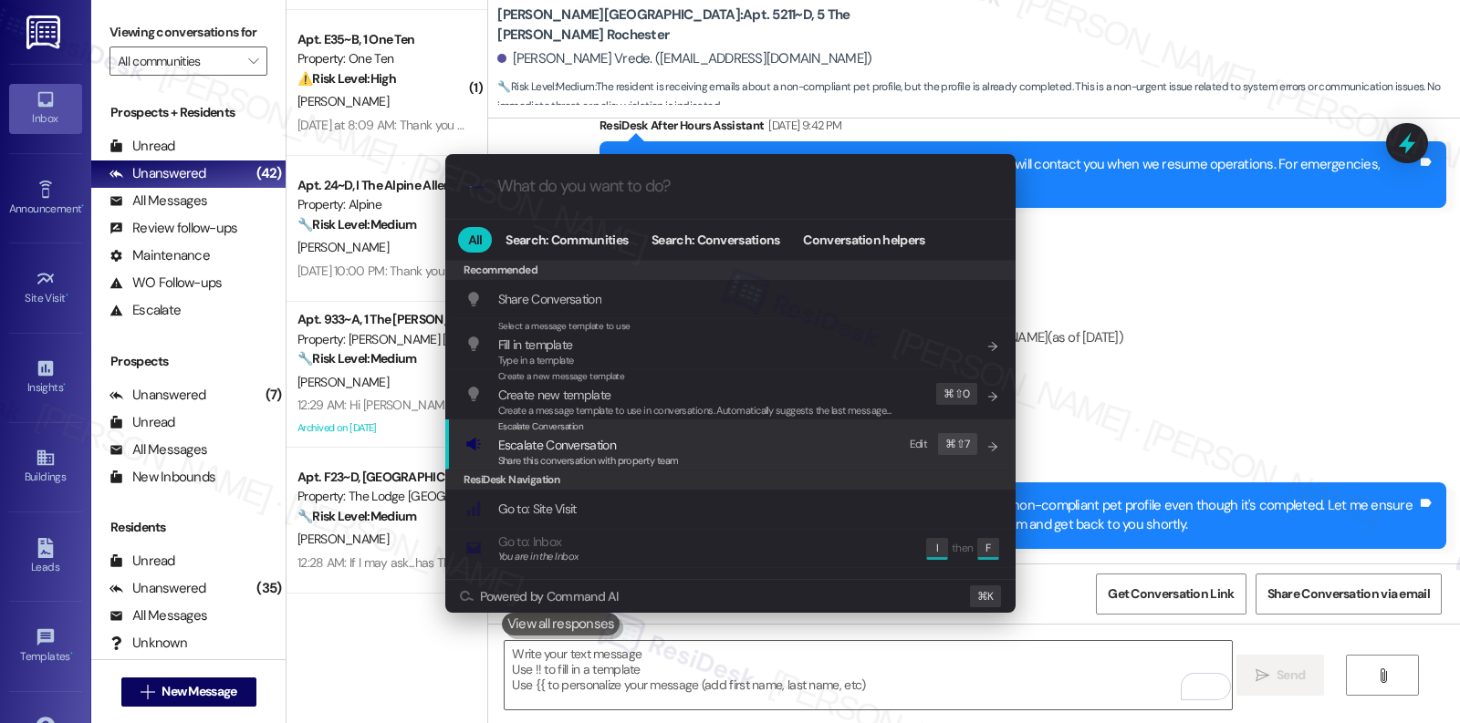
click at [667, 442] on span "Escalate Conversation" at bounding box center [588, 445] width 181 height 20
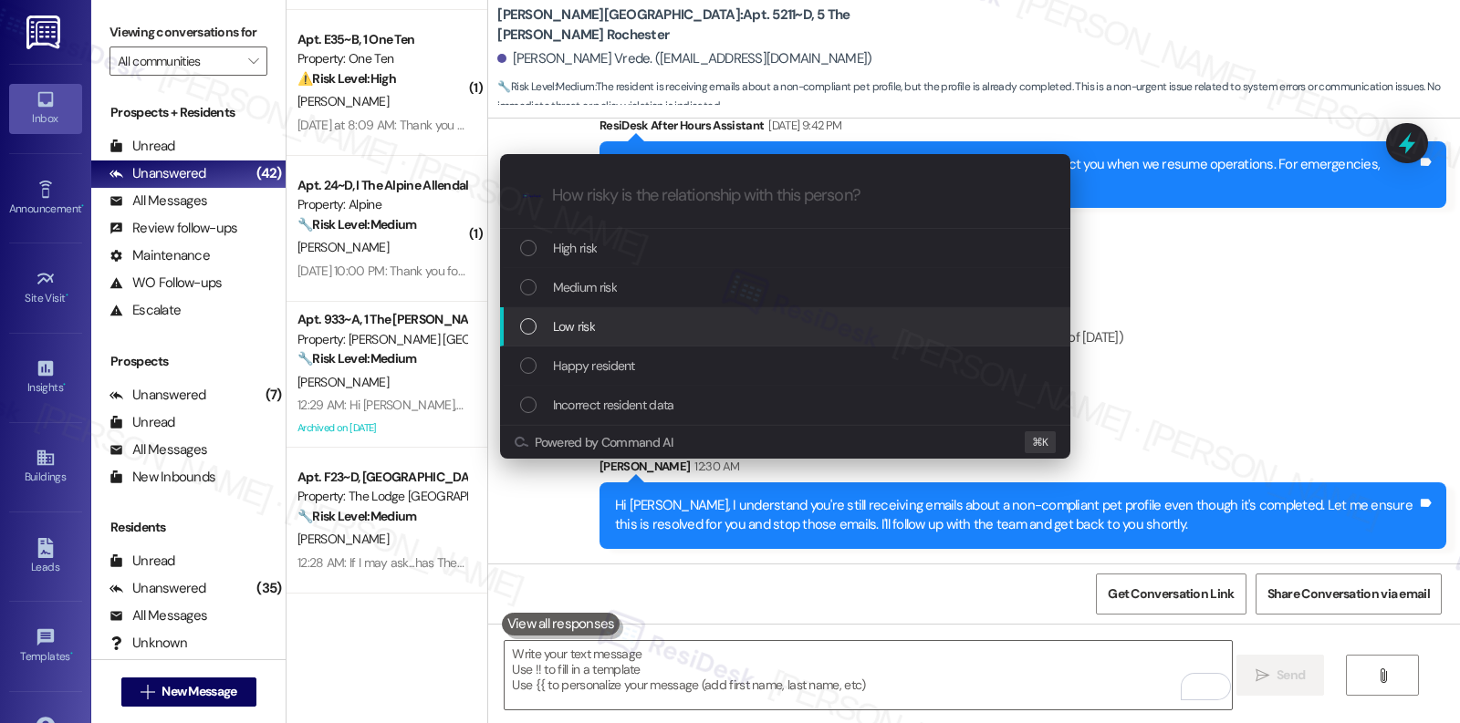
click at [676, 336] on div "Low risk" at bounding box center [787, 327] width 534 height 20
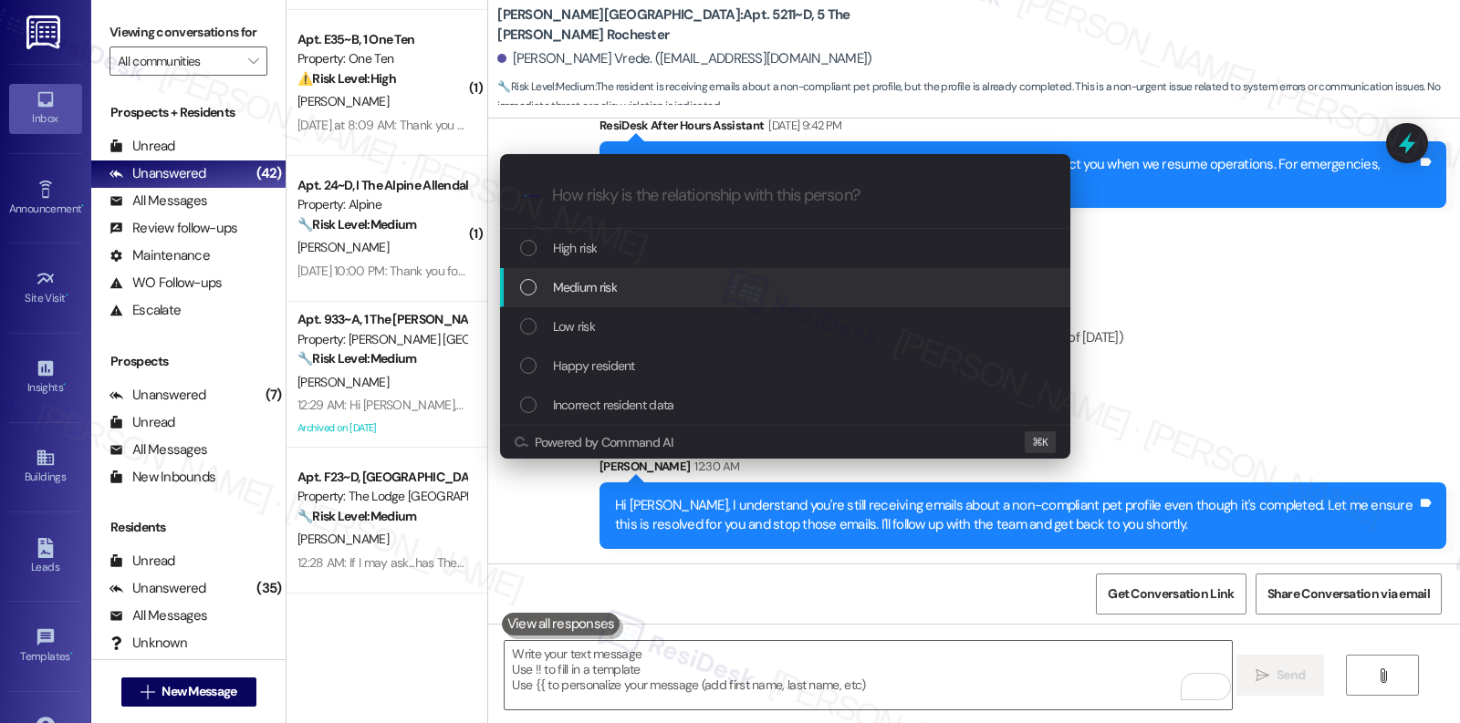
click at [683, 288] on div "Medium risk" at bounding box center [787, 287] width 534 height 20
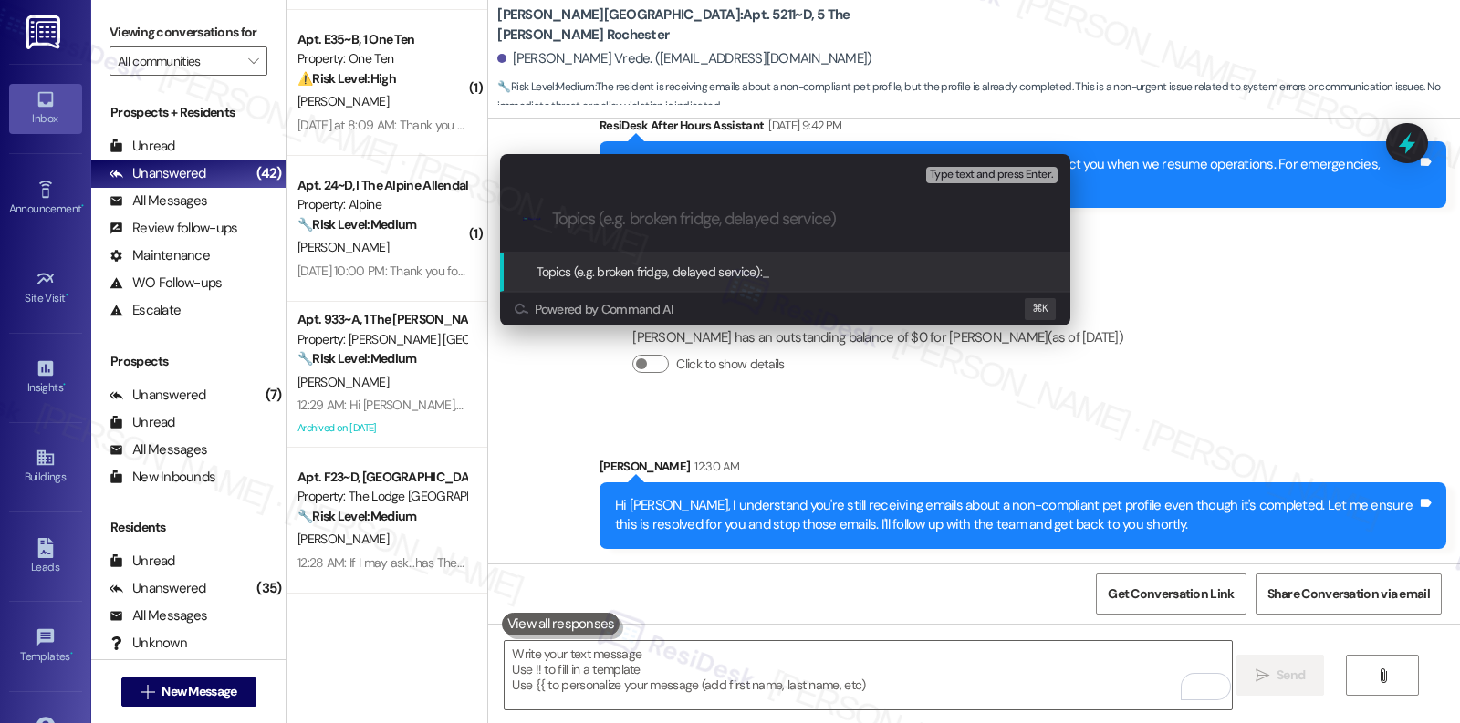
paste input "Resolving Pet Profile Notification Issue"
type input "Resolving Pet Profile Notification Issue"
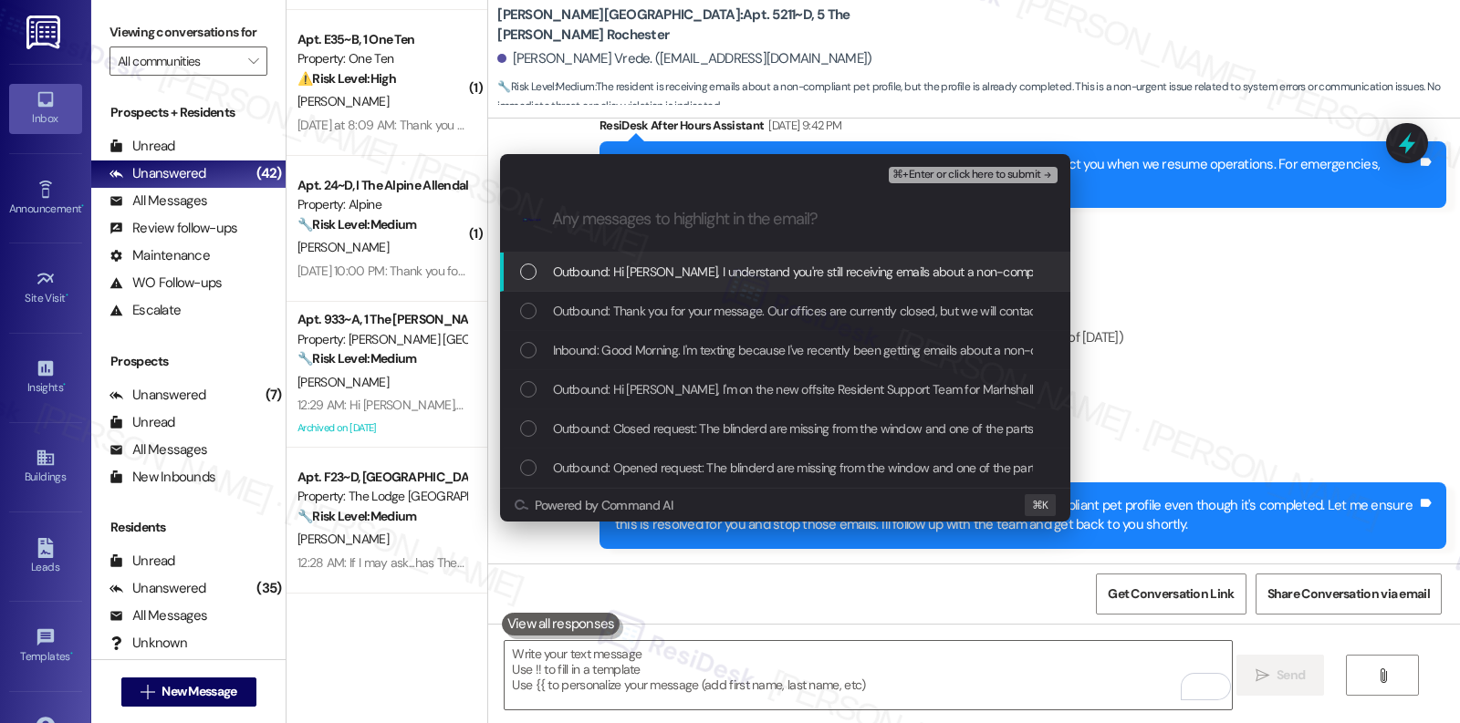
click at [751, 270] on span "Outbound: Hi Harrison, I understand you're still receiving emails about a non-c…" at bounding box center [1211, 272] width 1316 height 20
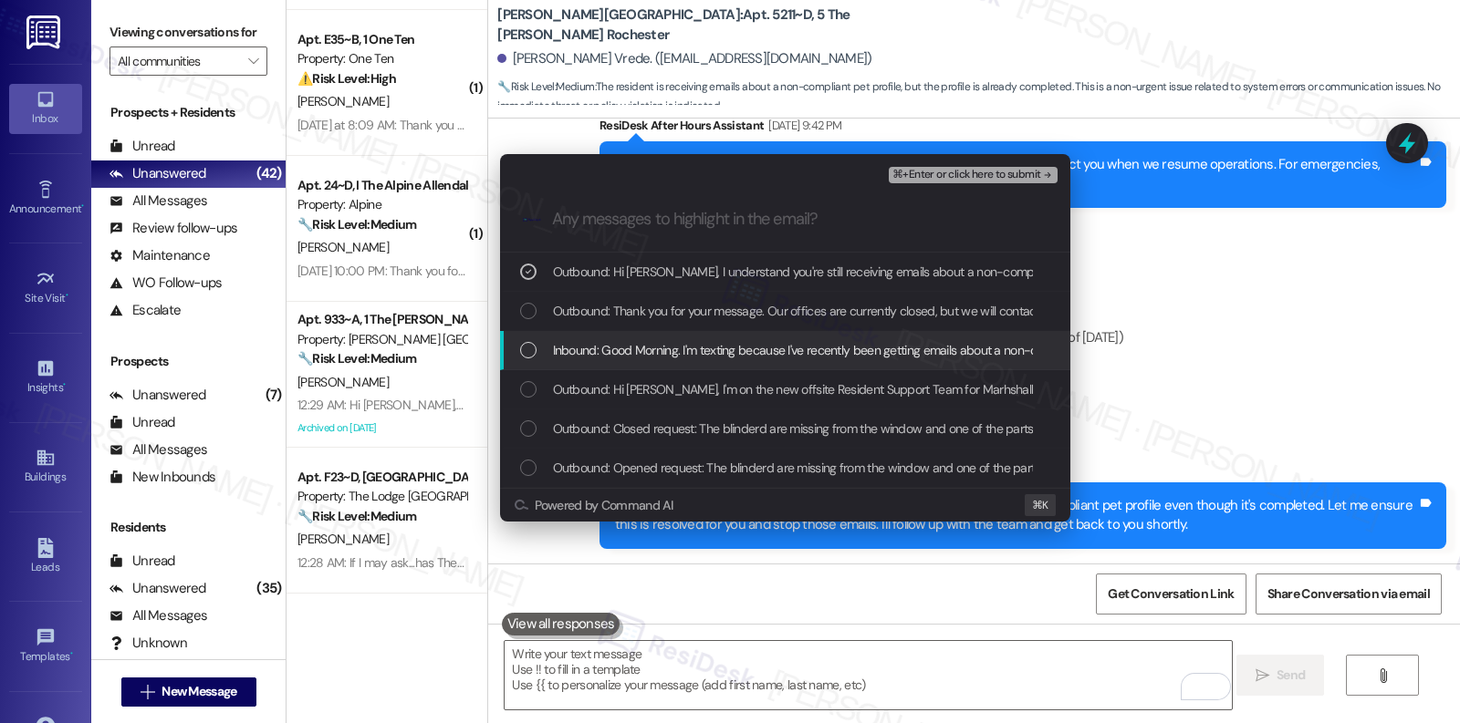
click at [715, 331] on div "Inbound: Good Morning. I'm texting because I've recently been getting emails ab…" at bounding box center [785, 350] width 570 height 39
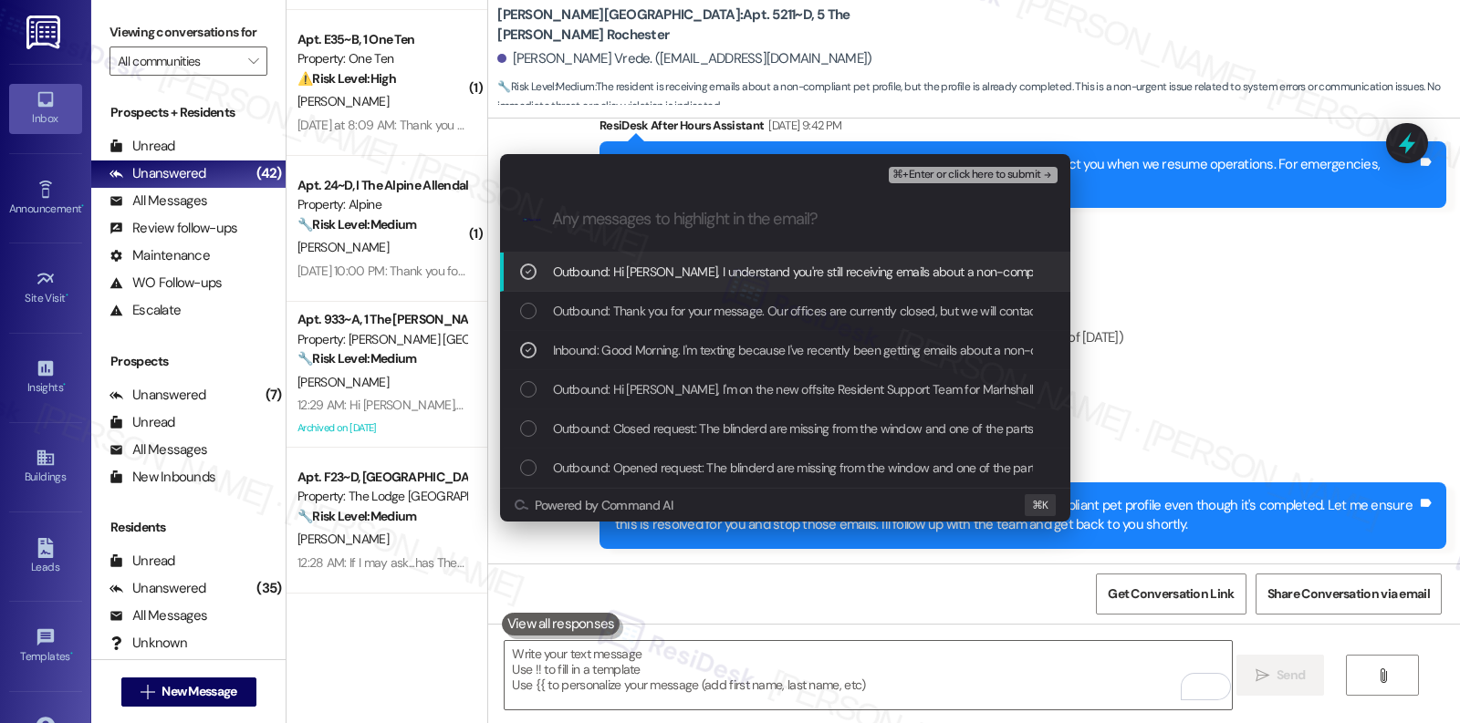
click at [918, 174] on span "⌘+Enter or click here to submit" at bounding box center [966, 175] width 148 height 13
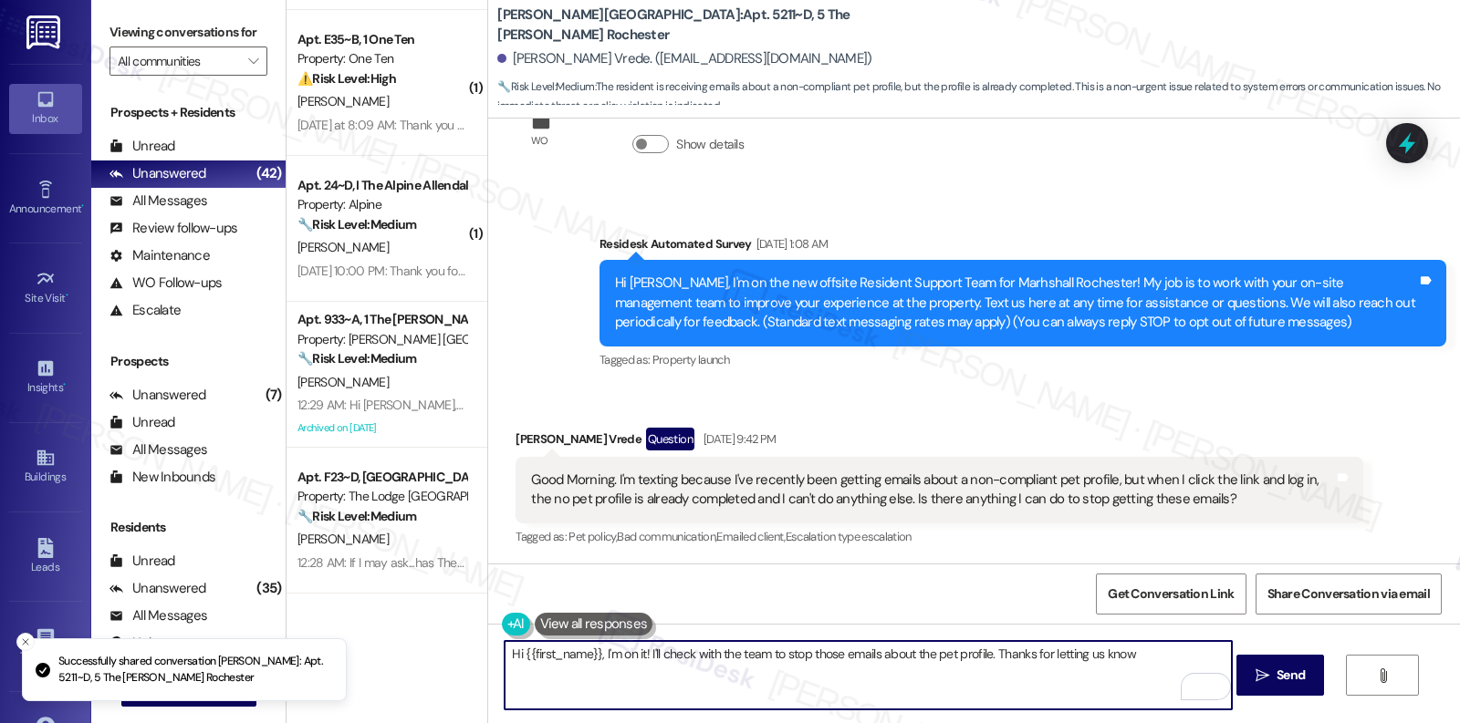
type textarea "Hi {{first_name}}, I'm on it! I'll check with the team to stop those emails abo…"
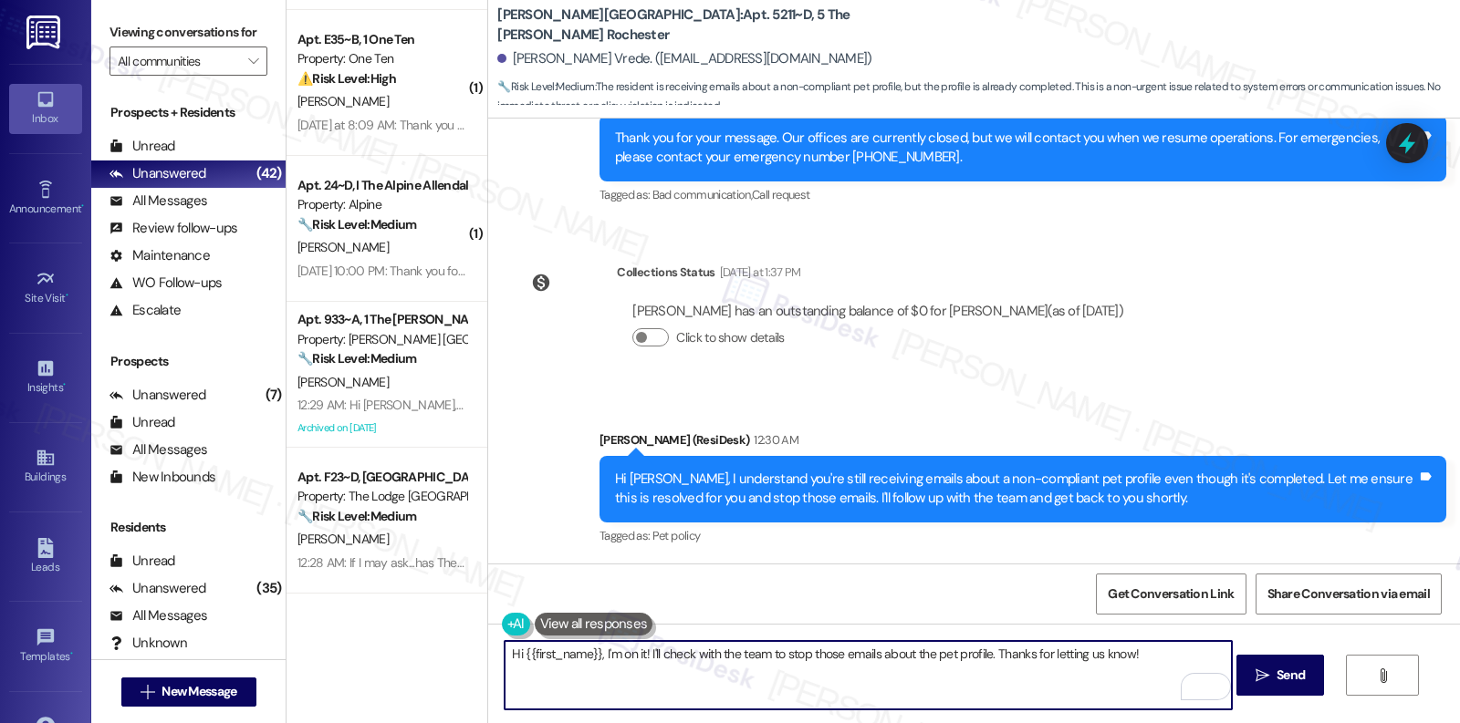
click at [768, 689] on textarea "Hi {{first_name}}, I'm on it! I'll check with the team to stop those emails abo…" at bounding box center [867, 675] width 726 height 68
click at [679, 653] on textarea "Hi {{first_name}}, I'm on it! I'll check with the team to stop those emails abo…" at bounding box center [867, 675] width 726 height 68
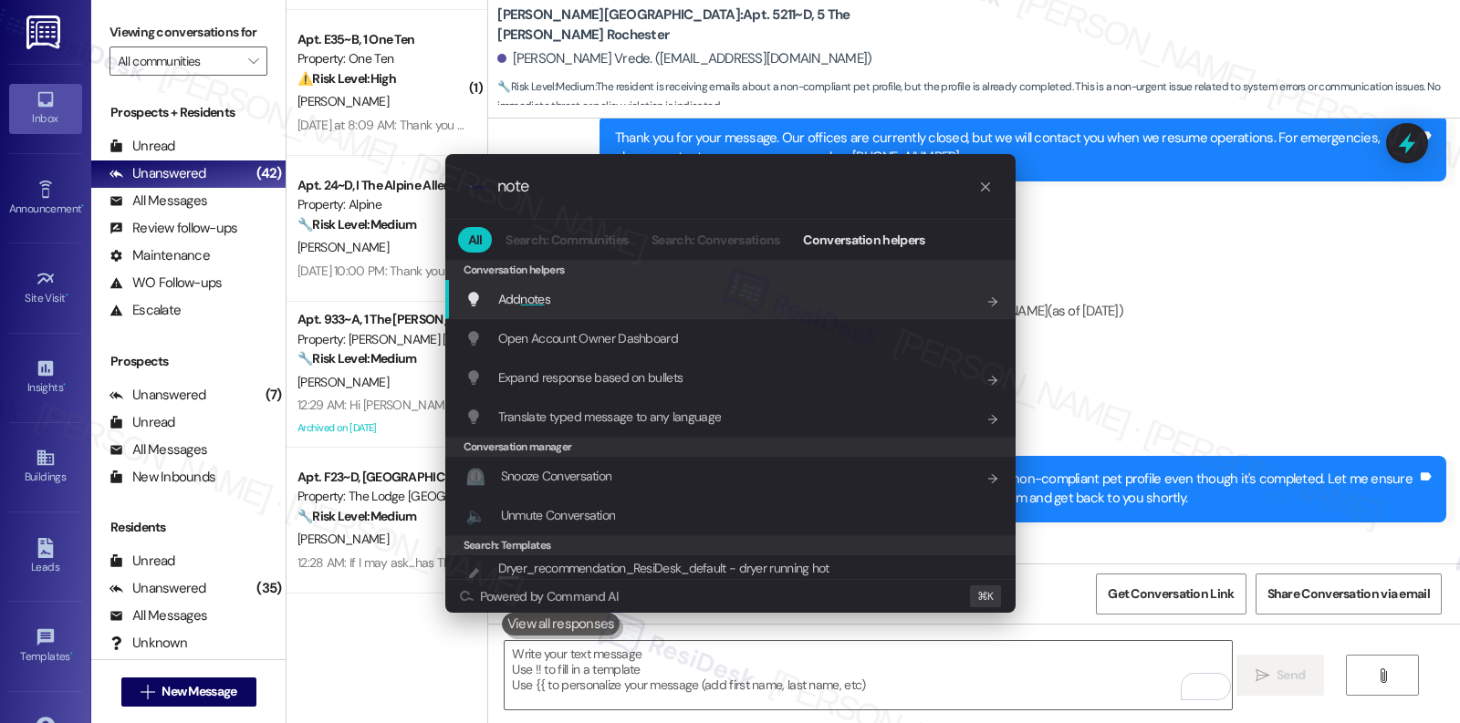
type input "note"
click at [582, 304] on div "Add note s Add shortcut" at bounding box center [732, 299] width 534 height 20
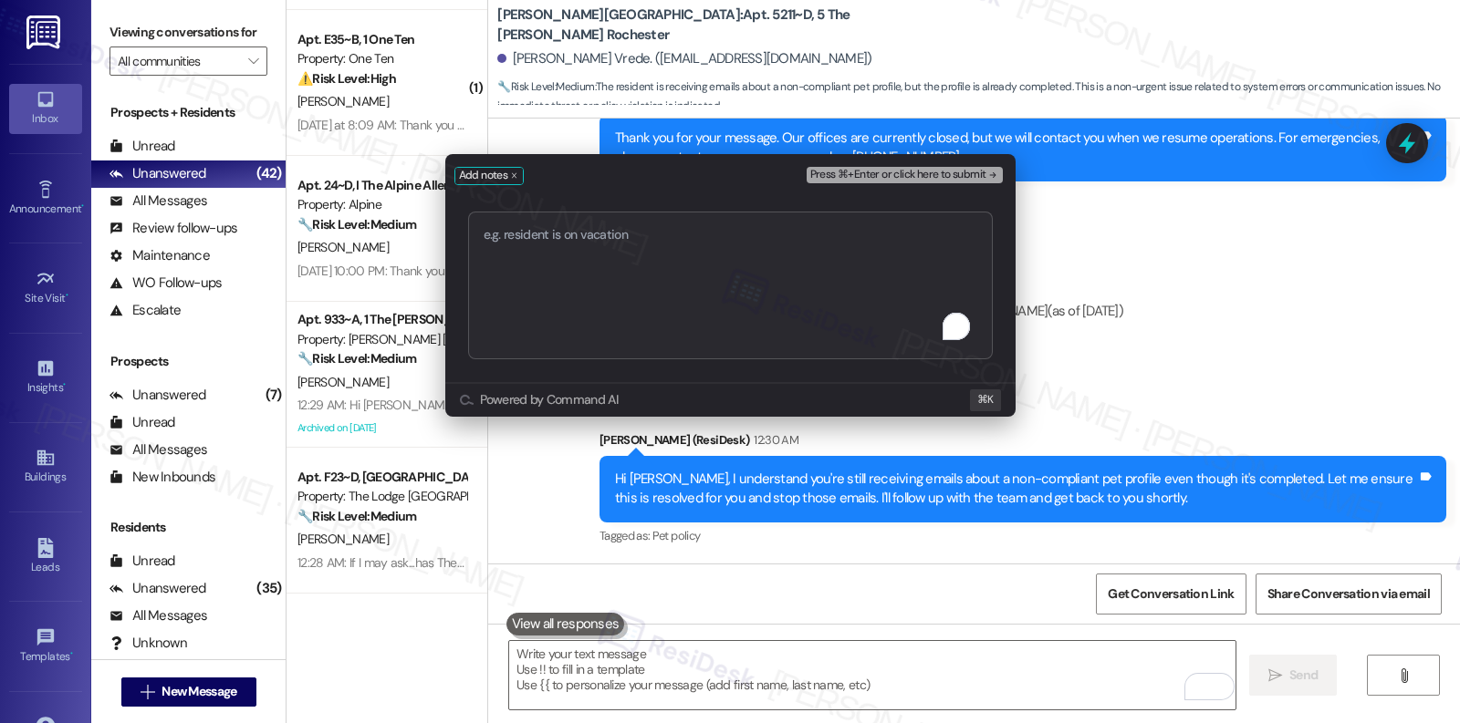
type textarea "Resolving Pet Profile Notification Issue"
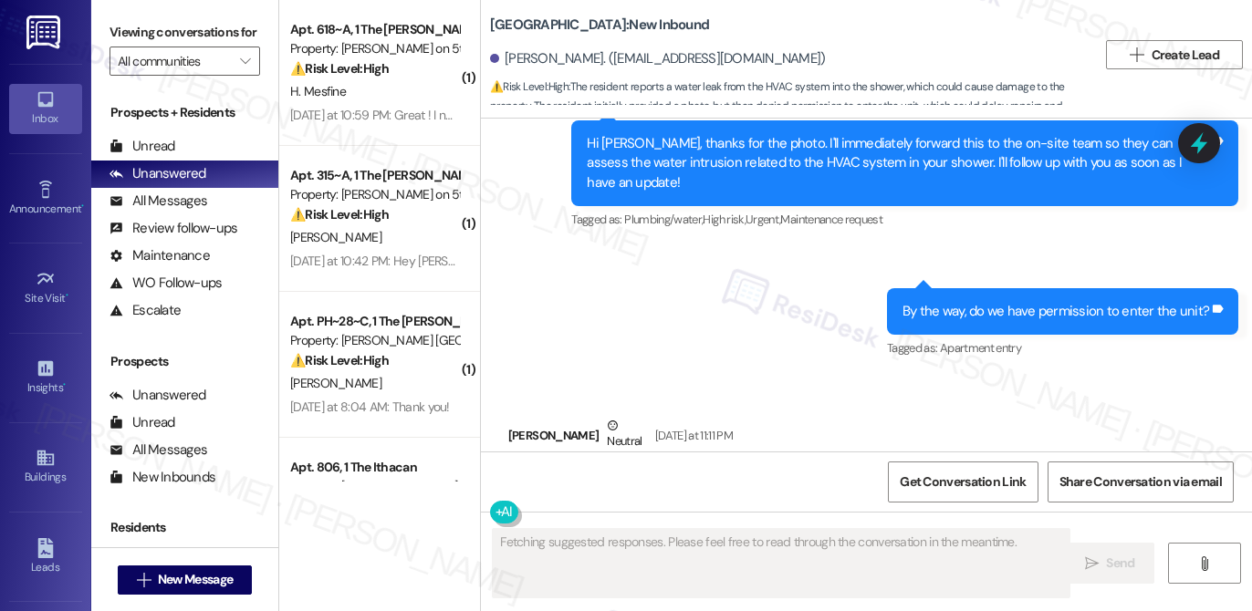
scroll to position [2023, 0]
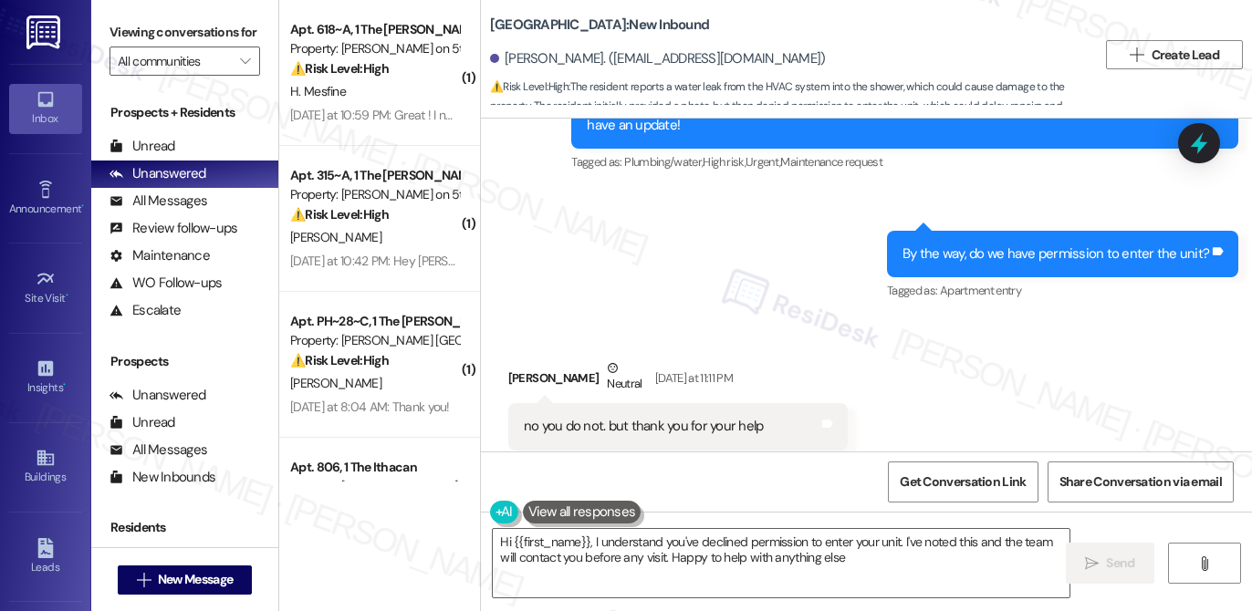
type textarea "Hi {{first_name}}, I understand you've declined permission to enter your unit. …"
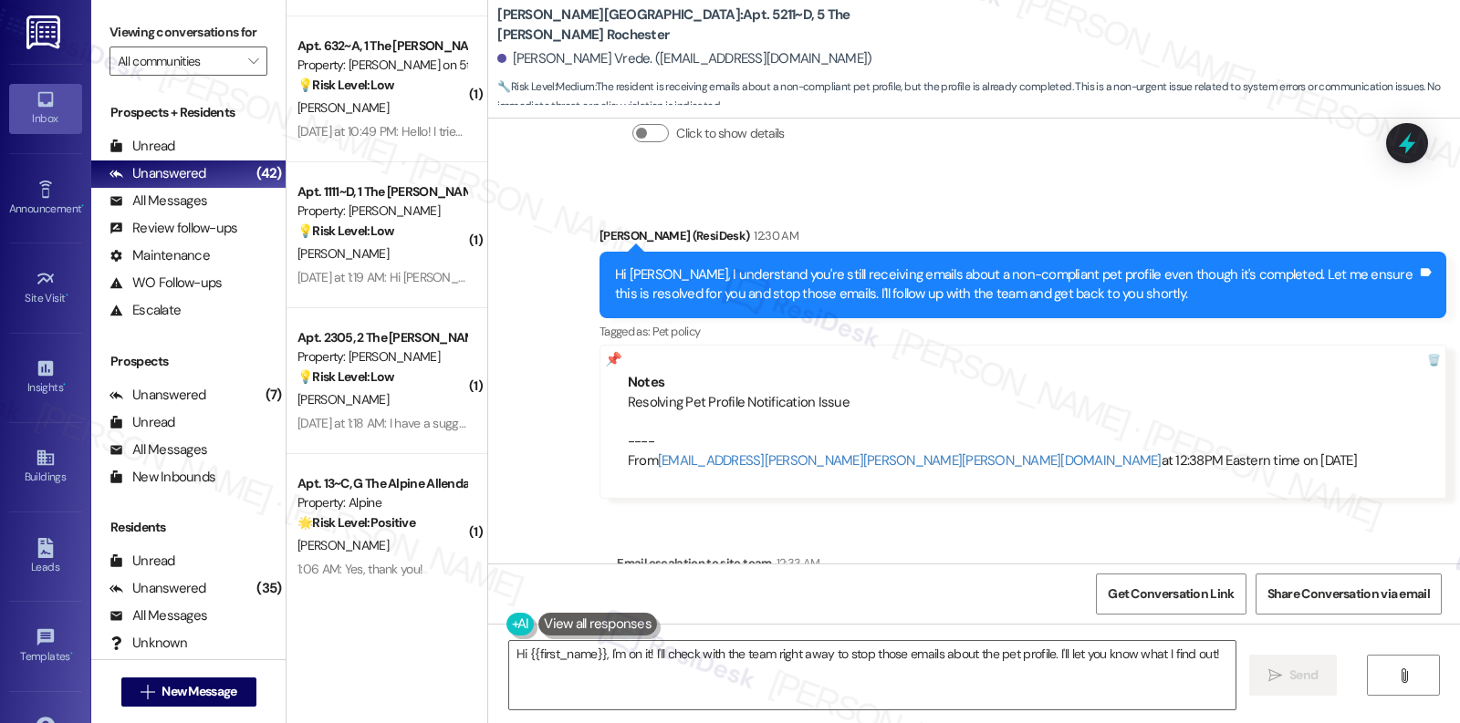
scroll to position [978, 0]
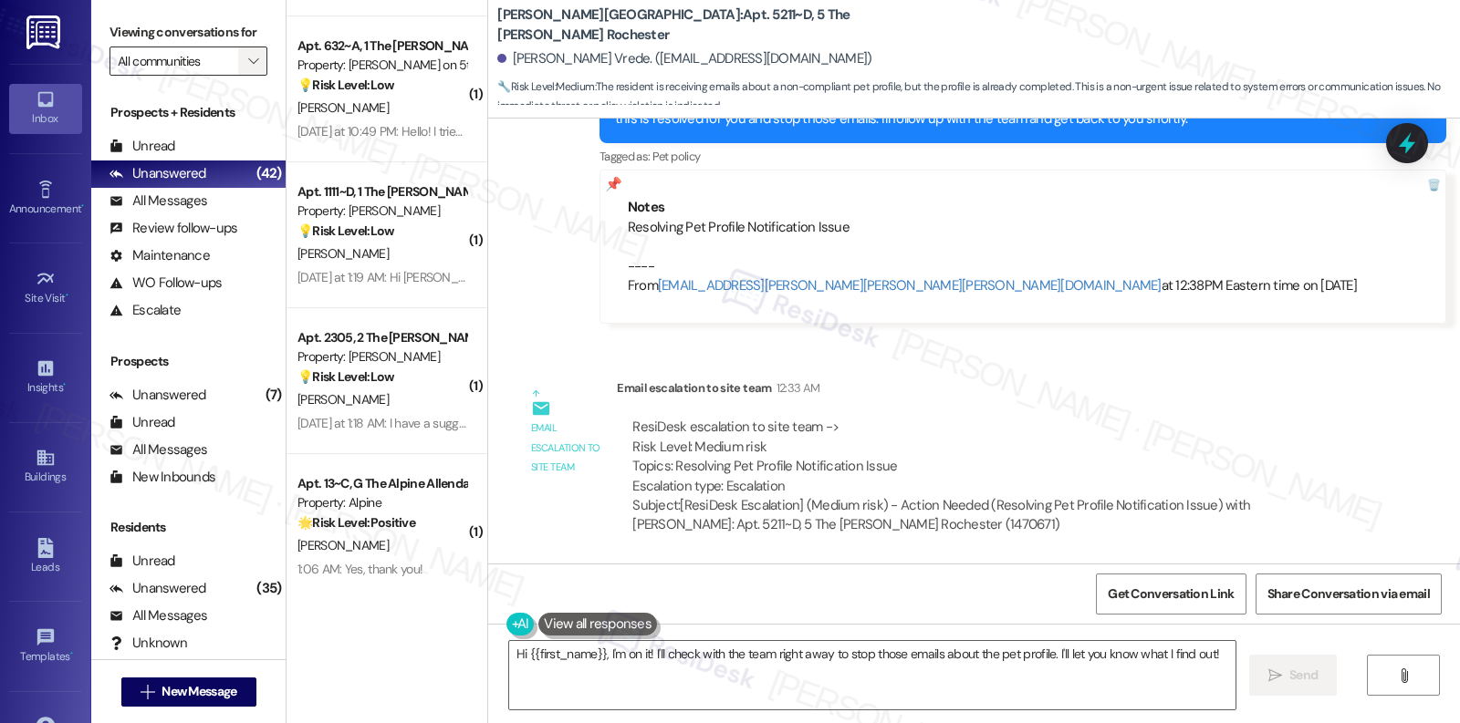
click at [245, 76] on span "" at bounding box center [252, 61] width 17 height 29
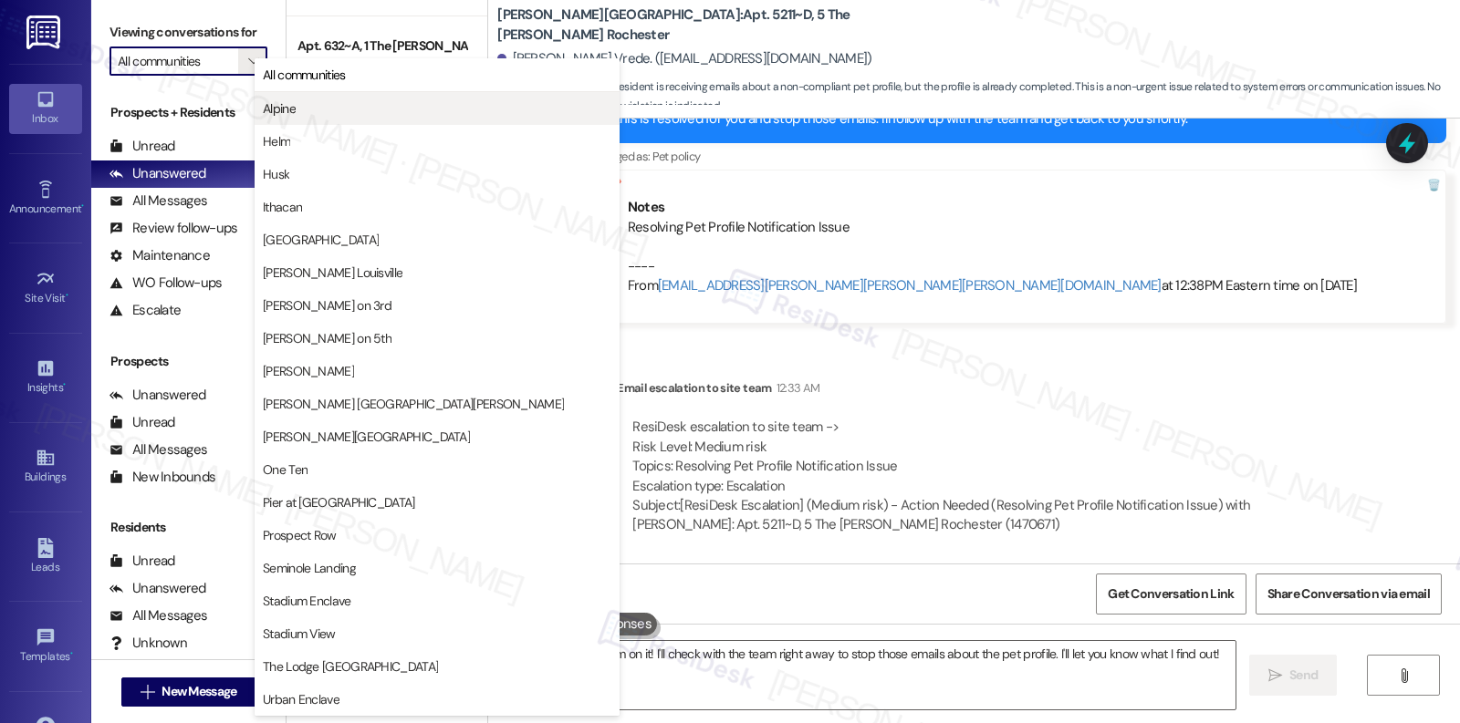
click at [296, 112] on span "Alpine" at bounding box center [279, 108] width 33 height 18
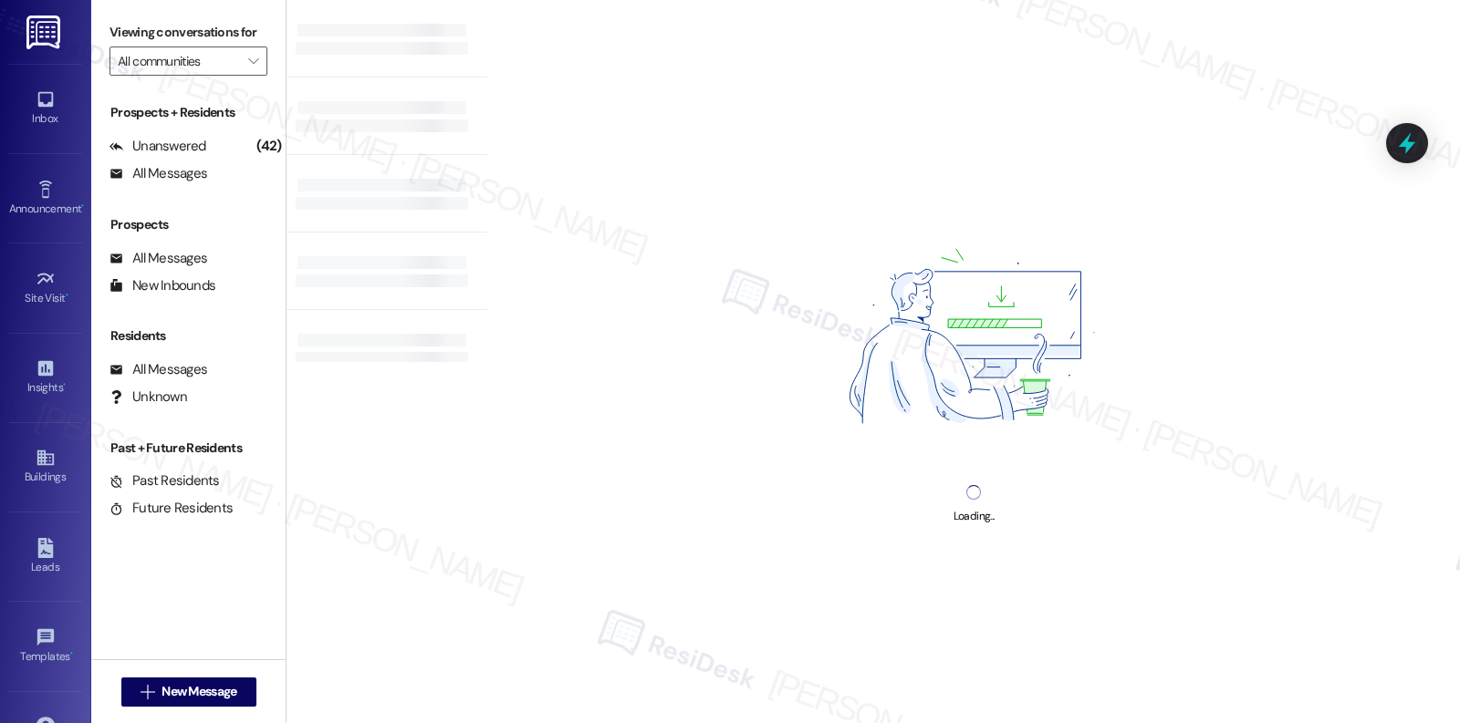
type input "Alpine"
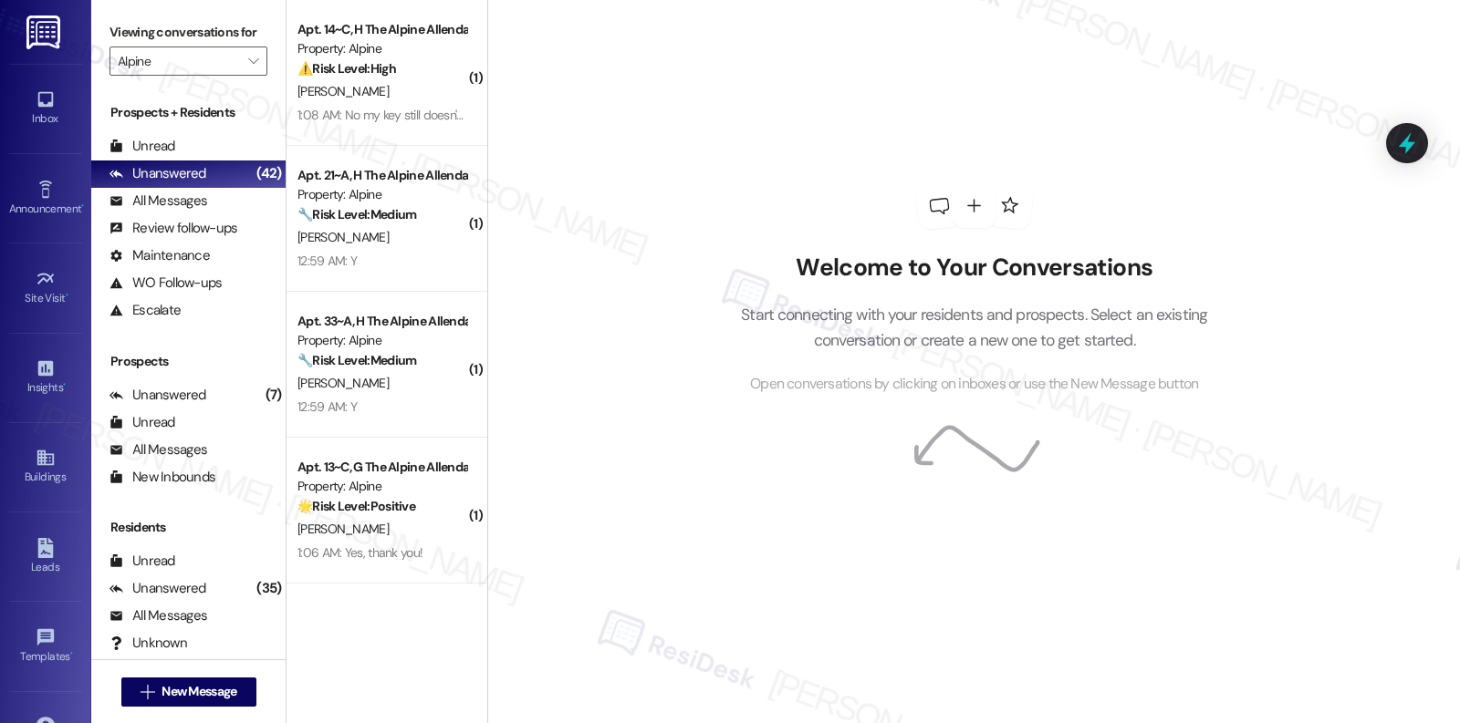
scroll to position [282, 0]
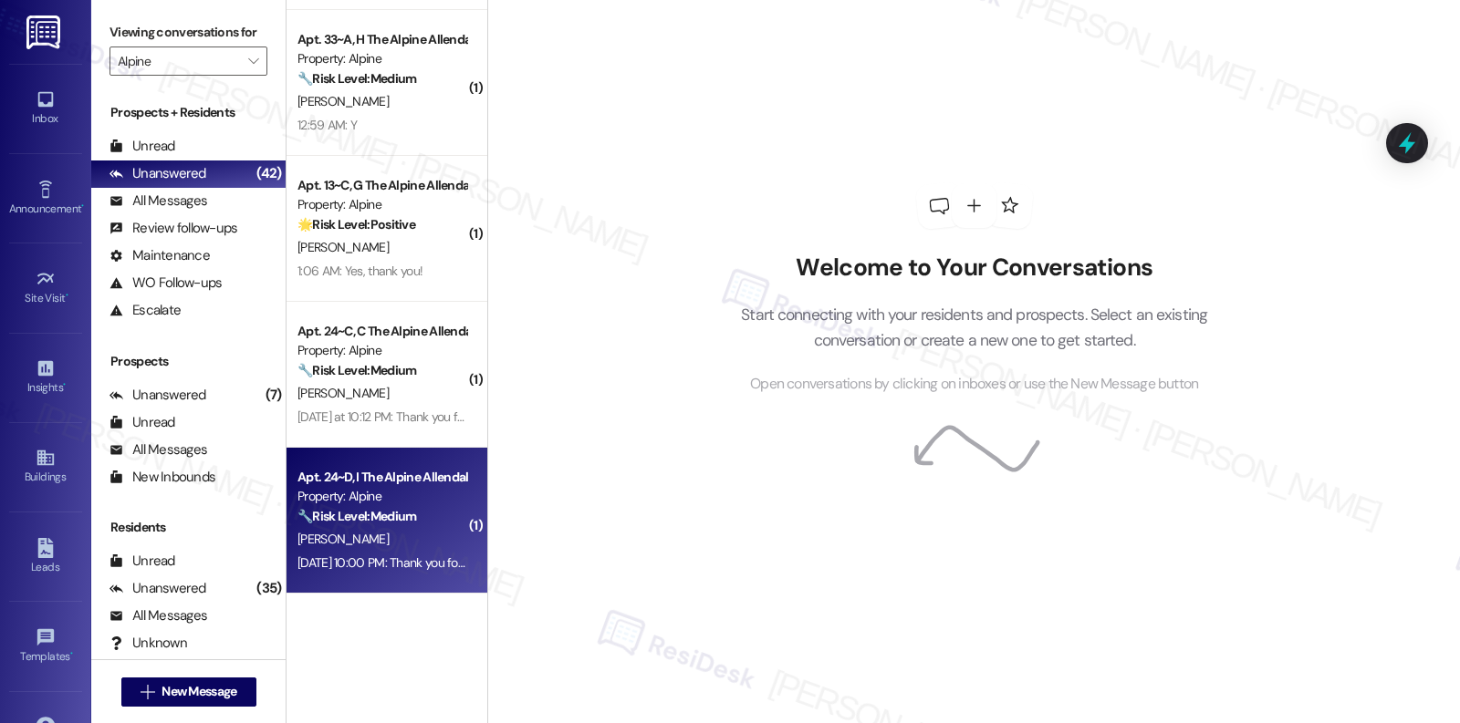
click at [387, 537] on div "J. Mentz" at bounding box center [382, 539] width 172 height 23
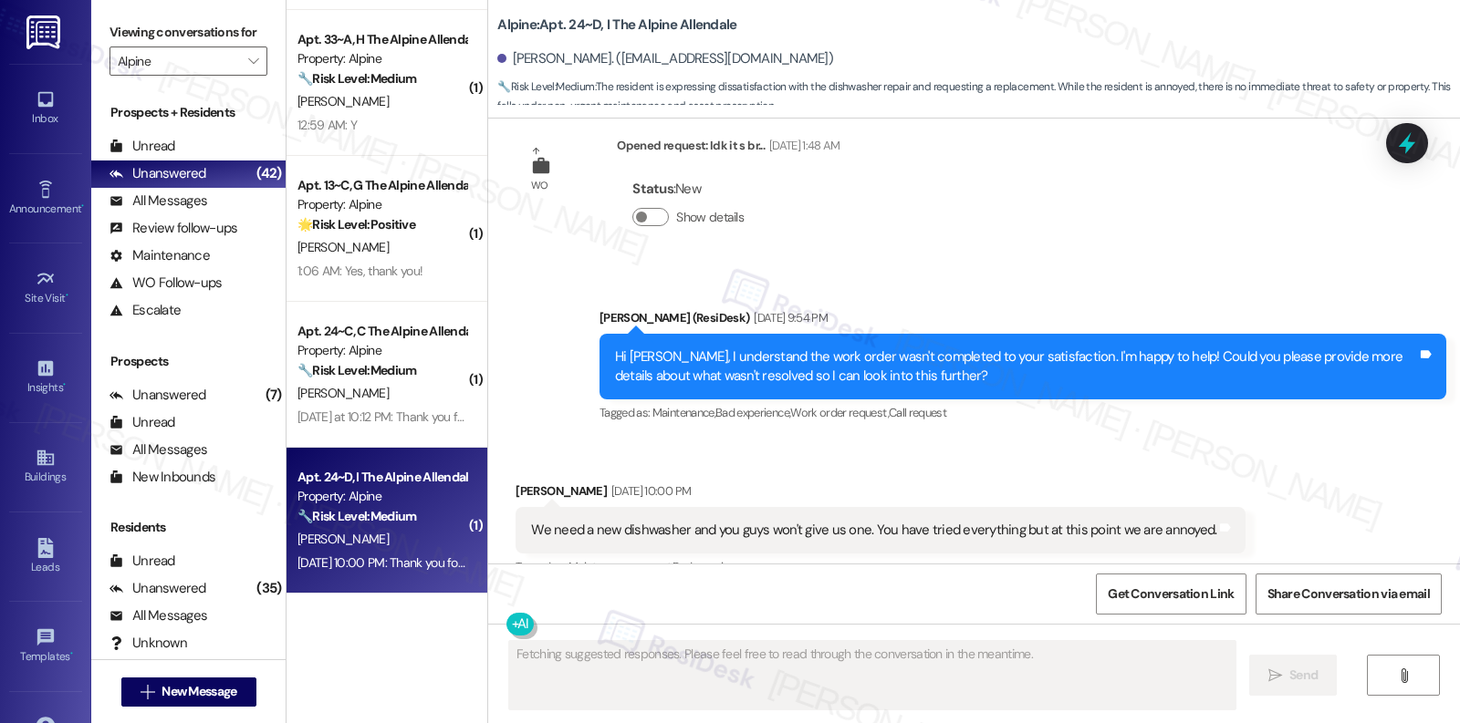
scroll to position [850, 0]
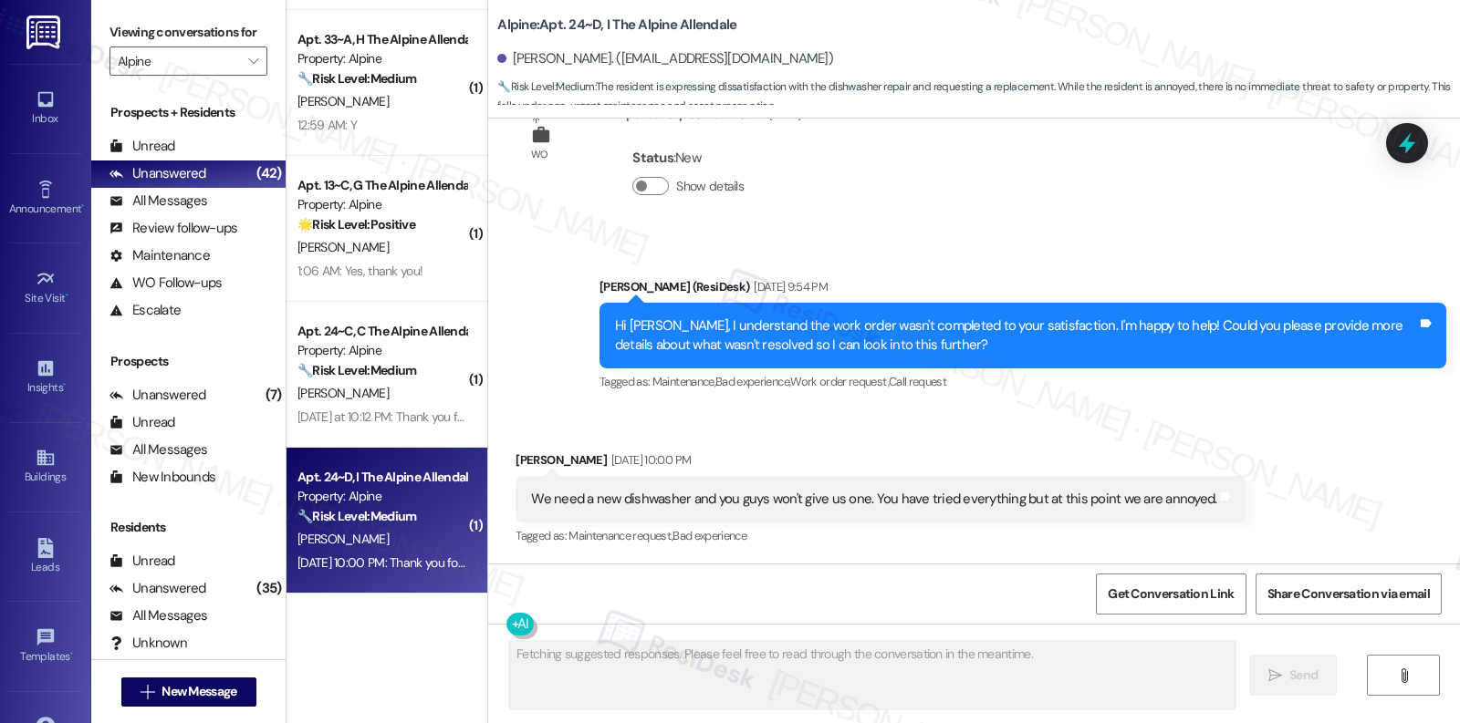
click at [387, 537] on div "J. Mentz" at bounding box center [382, 539] width 172 height 23
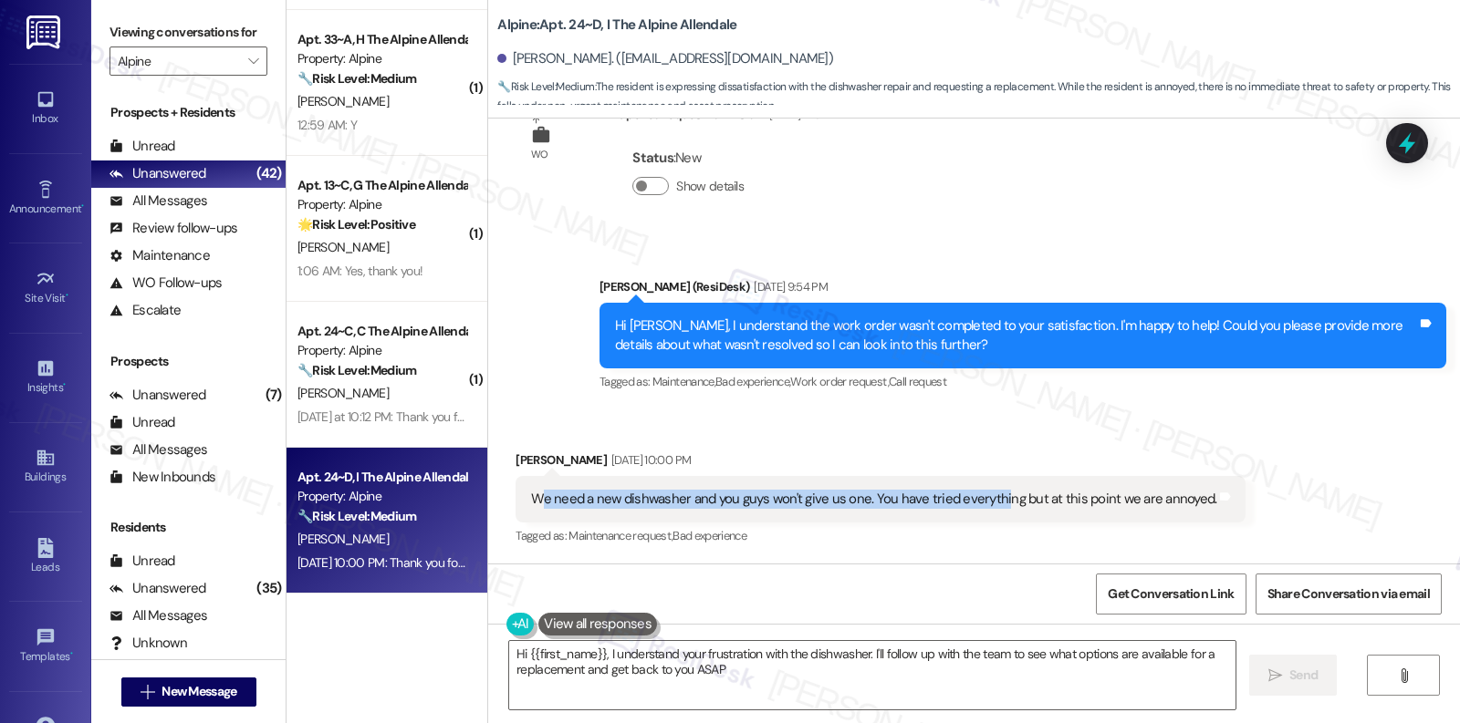
type textarea "Hi {{first_name}}, I understand your frustration with the dishwasher. I'll foll…"
drag, startPoint x: 527, startPoint y: 499, endPoint x: 987, endPoint y: 501, distance: 459.8
click at [987, 501] on div "We need a new dishwasher and you guys won't give us one. You have tried everyth…" at bounding box center [873, 499] width 685 height 19
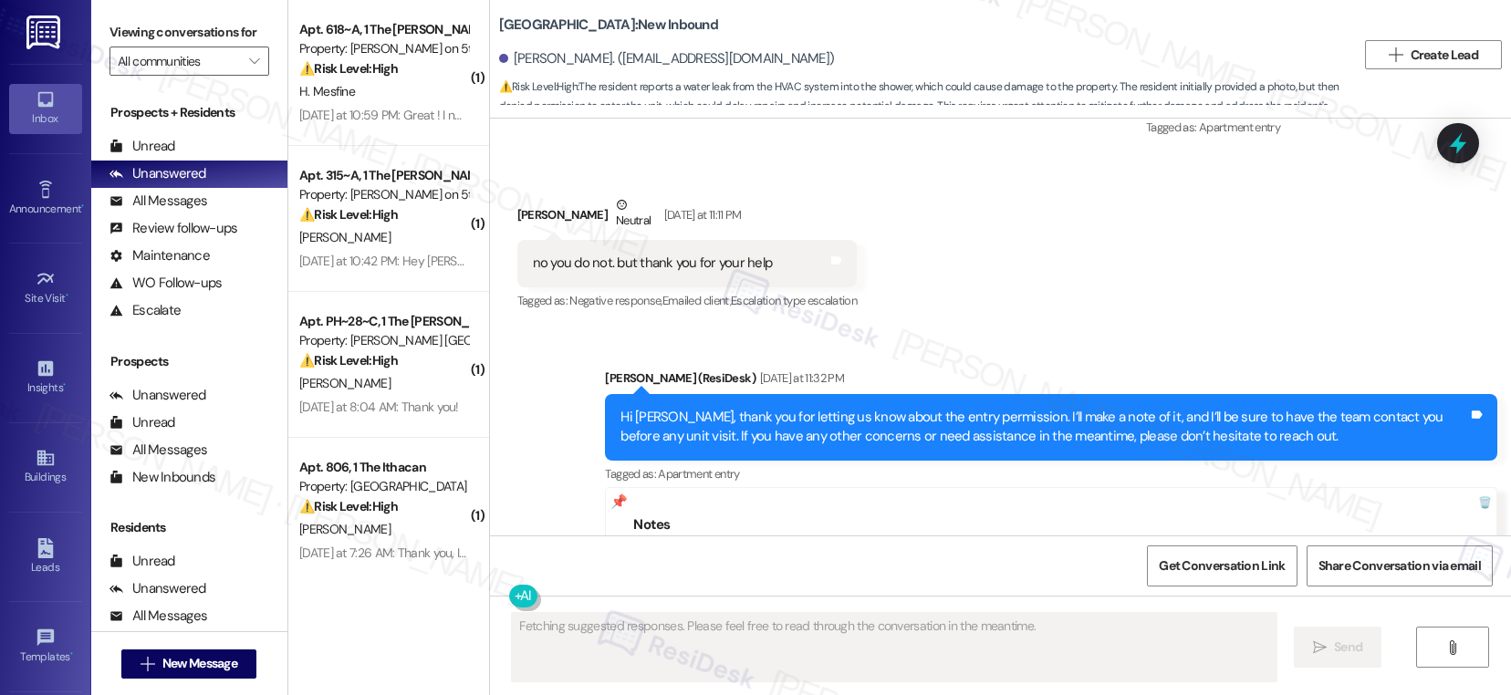
scroll to position [2415, 0]
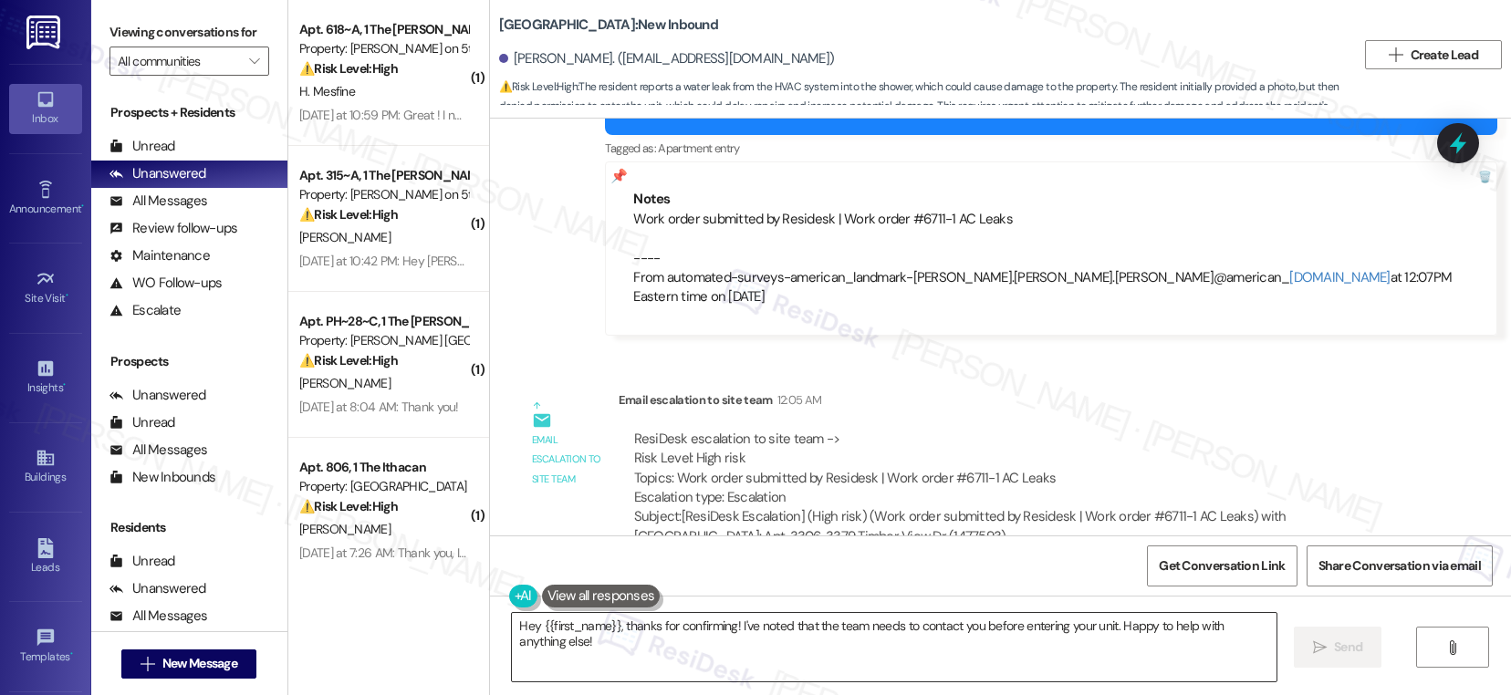
click at [550, 625] on textarea "Hey {{first_name}}, thanks for confirming! I've noted that the team needs to co…" at bounding box center [894, 647] width 764 height 68
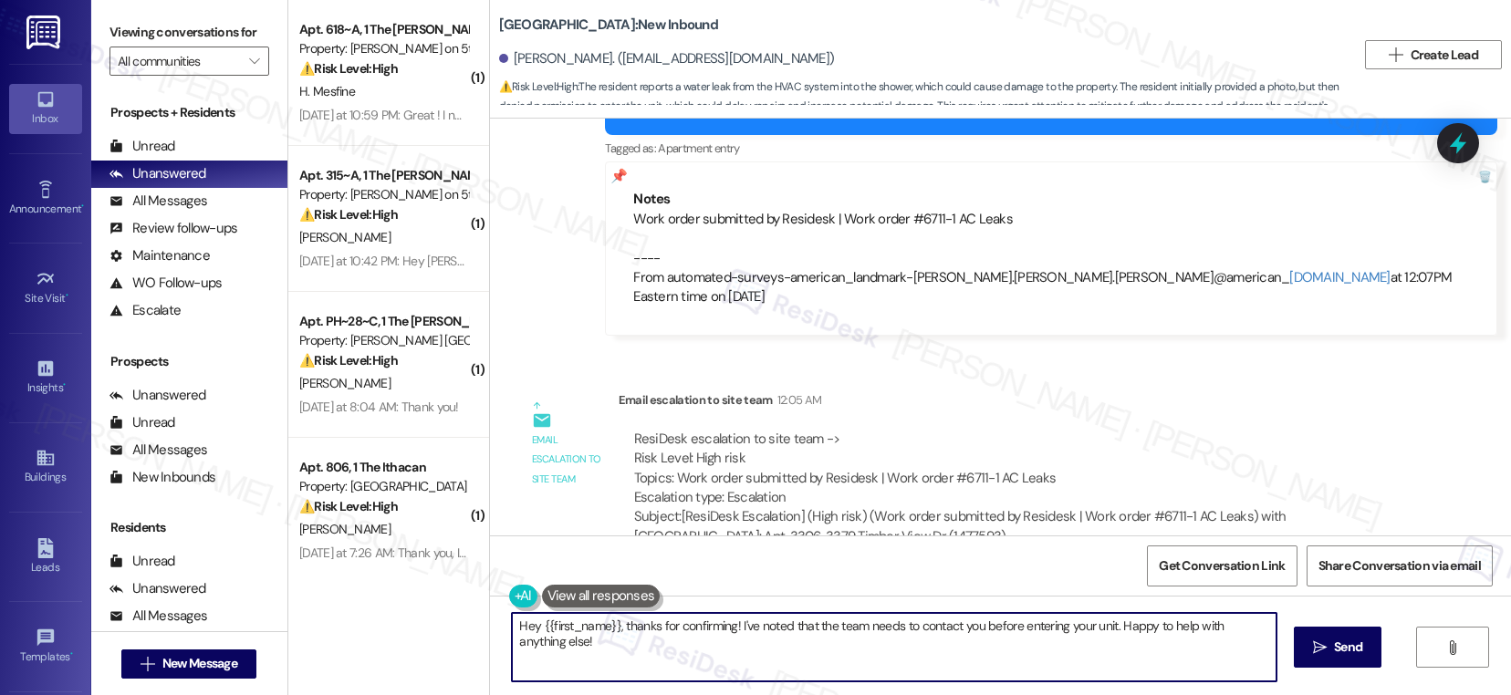
click at [550, 625] on textarea "Hey {{first_name}}, thanks for confirming! I've noted that the team needs to co…" at bounding box center [894, 647] width 764 height 68
paste textarea "i [Resident’s Name], Thank you for reaching out. We’ve forwarded your leak conc…"
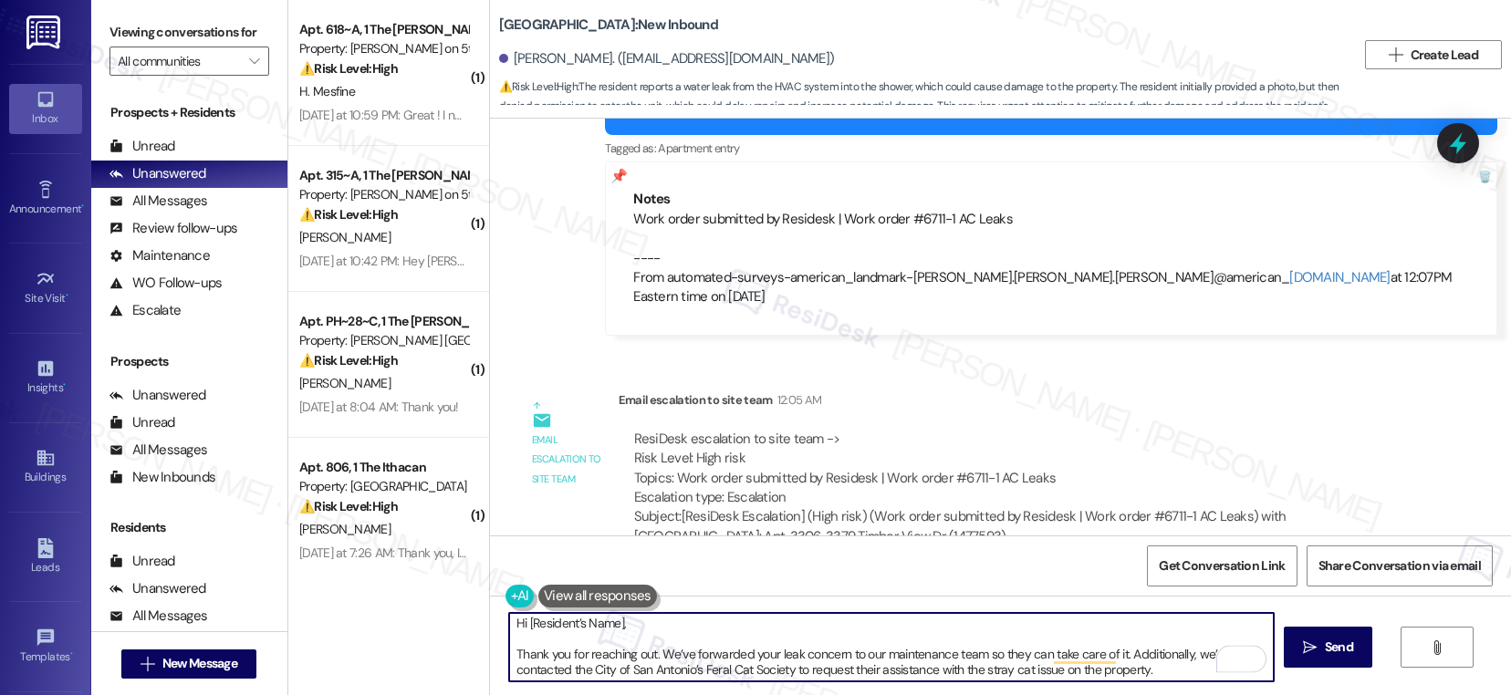
scroll to position [0, 0]
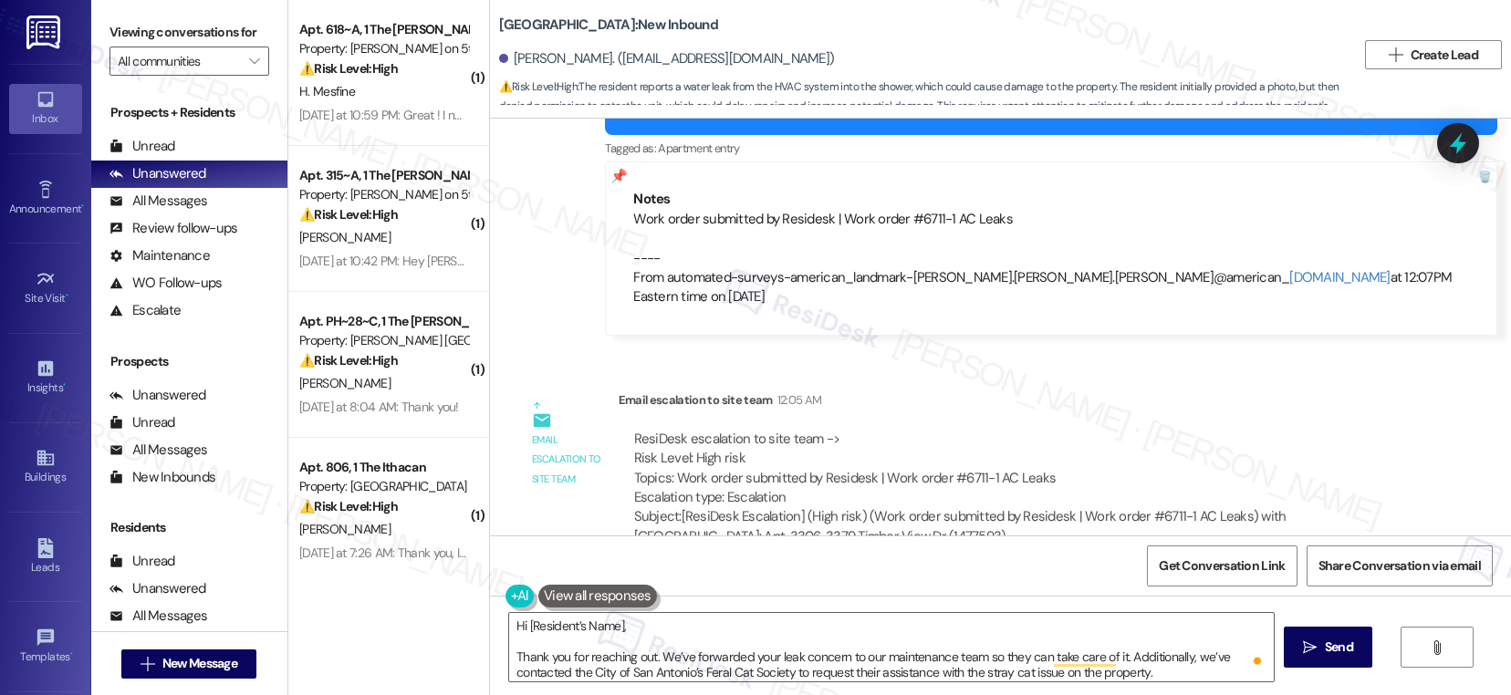
click at [516, 54] on div "[PERSON_NAME]. ([EMAIL_ADDRESS][DOMAIN_NAME])" at bounding box center [667, 58] width 336 height 19
copy div "Kimani"
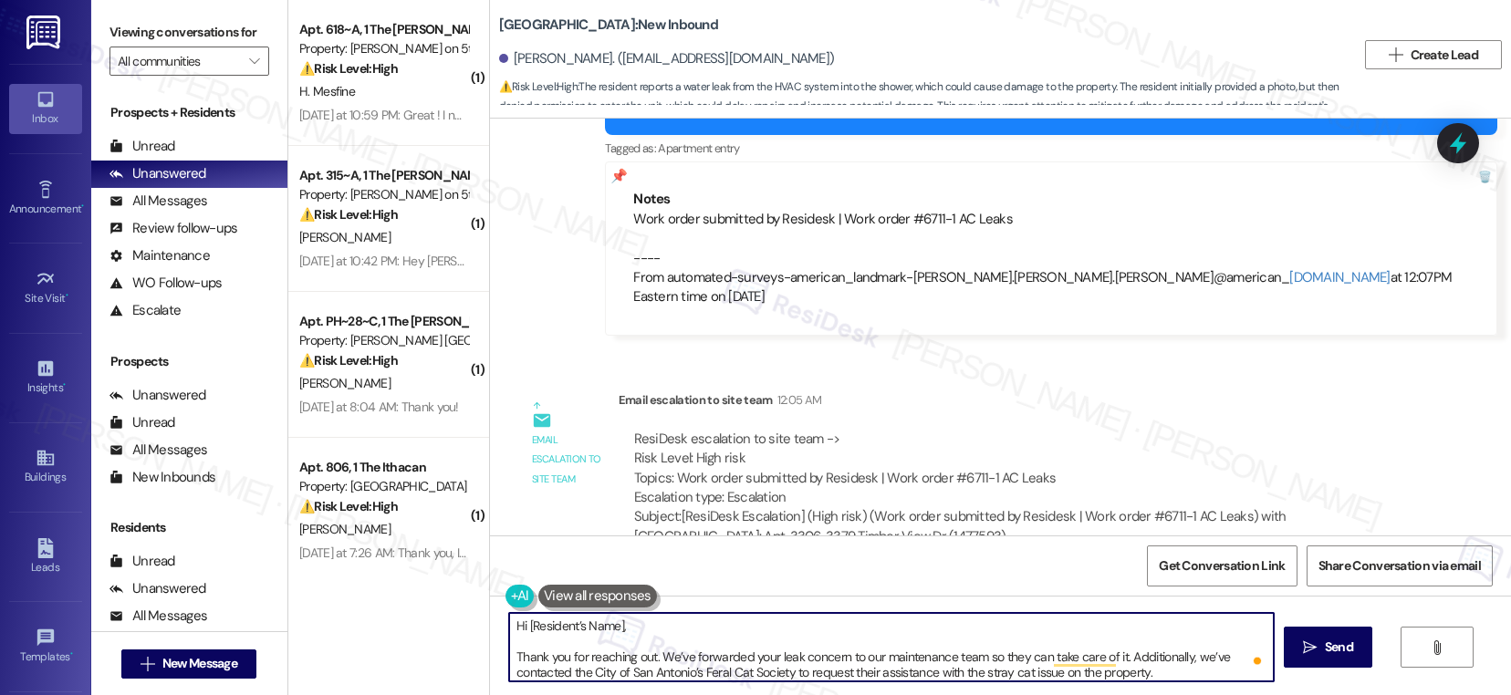
drag, startPoint x: 515, startPoint y: 625, endPoint x: 665, endPoint y: 624, distance: 150.5
click at [665, 624] on textarea "Hi [Resident’s Name], Thank you for reaching out. We’ve forwarded your leak con…" at bounding box center [891, 647] width 764 height 68
paste textarea "Kimani"
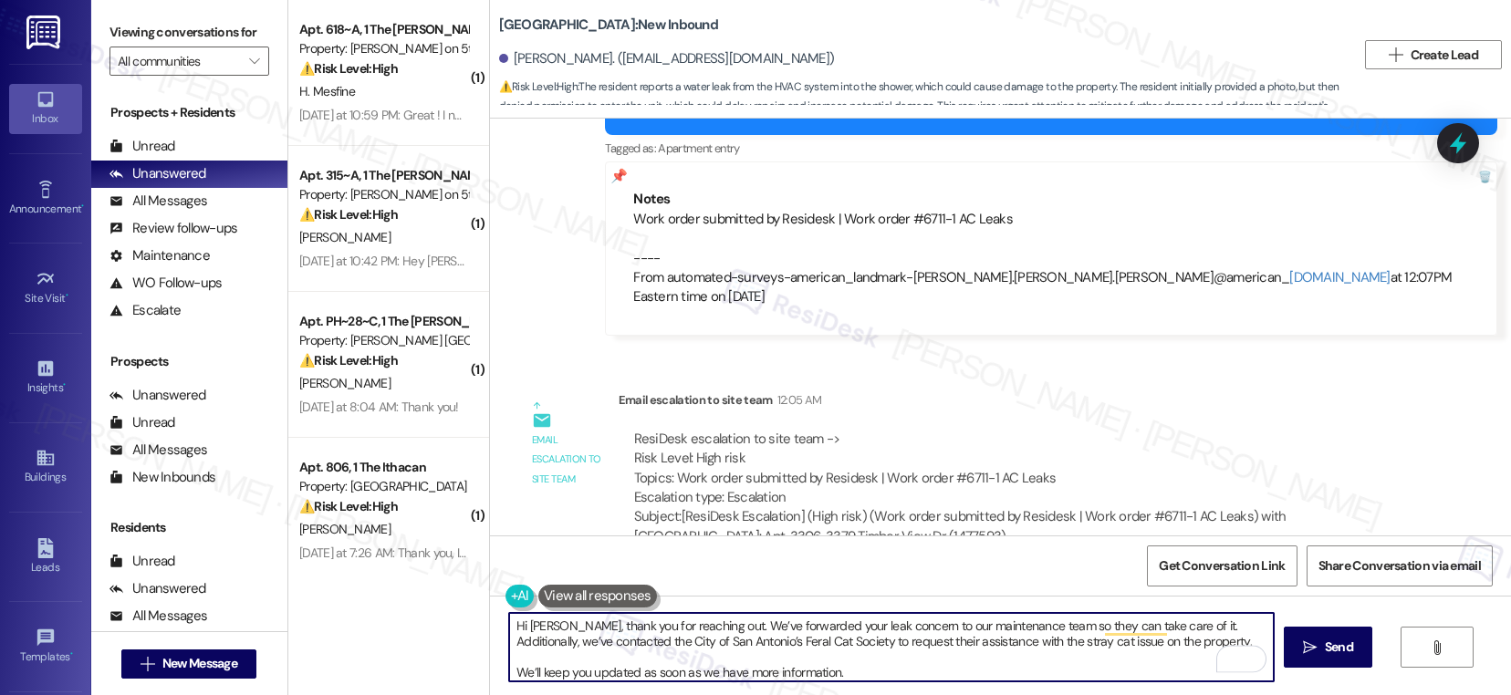
click at [1030, 661] on textarea "Hi Kimani, thank you for reaching out. We’ve forwarded your leak concern to our…" at bounding box center [891, 647] width 764 height 68
type textarea "Hi Kimani, thank you for reaching out. We’ve forwarded your leak concern to our…"
click at [1325, 644] on span "Send" at bounding box center [1339, 647] width 28 height 19
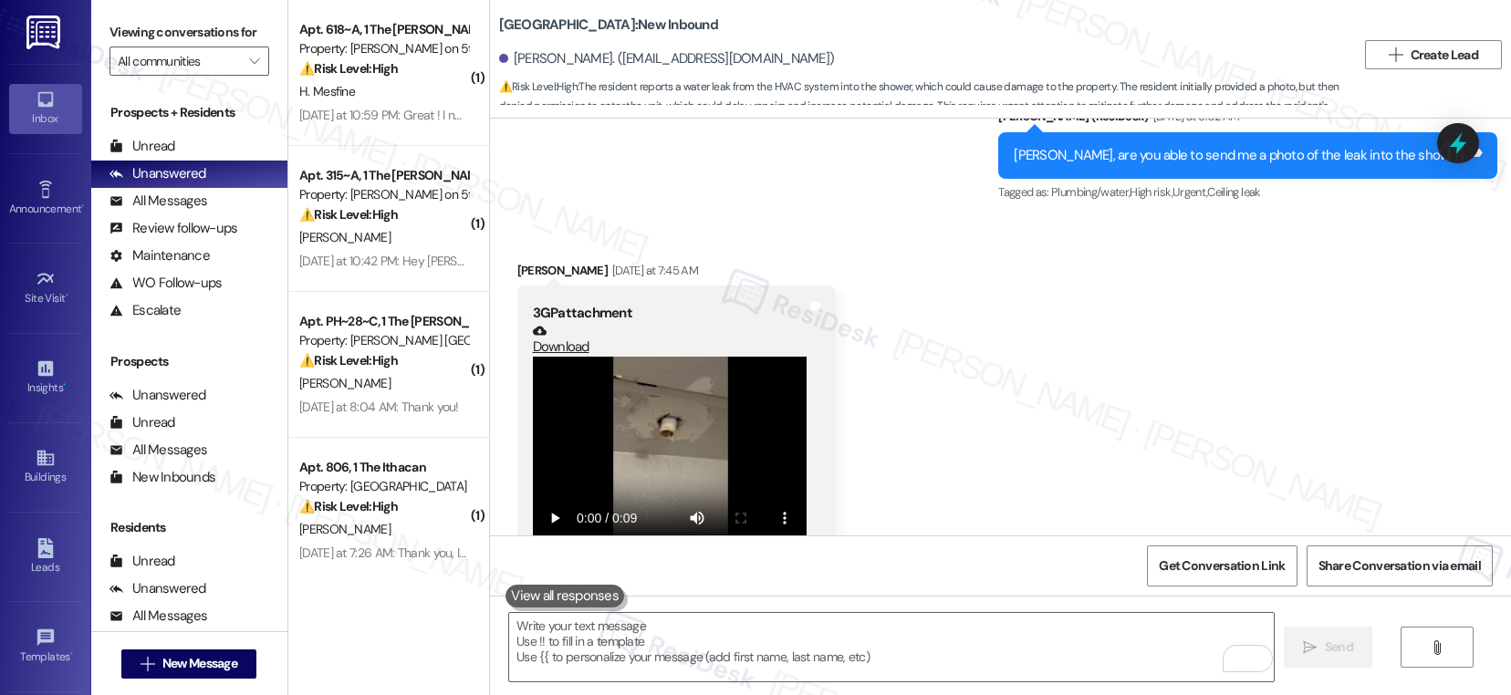
scroll to position [2415, 0]
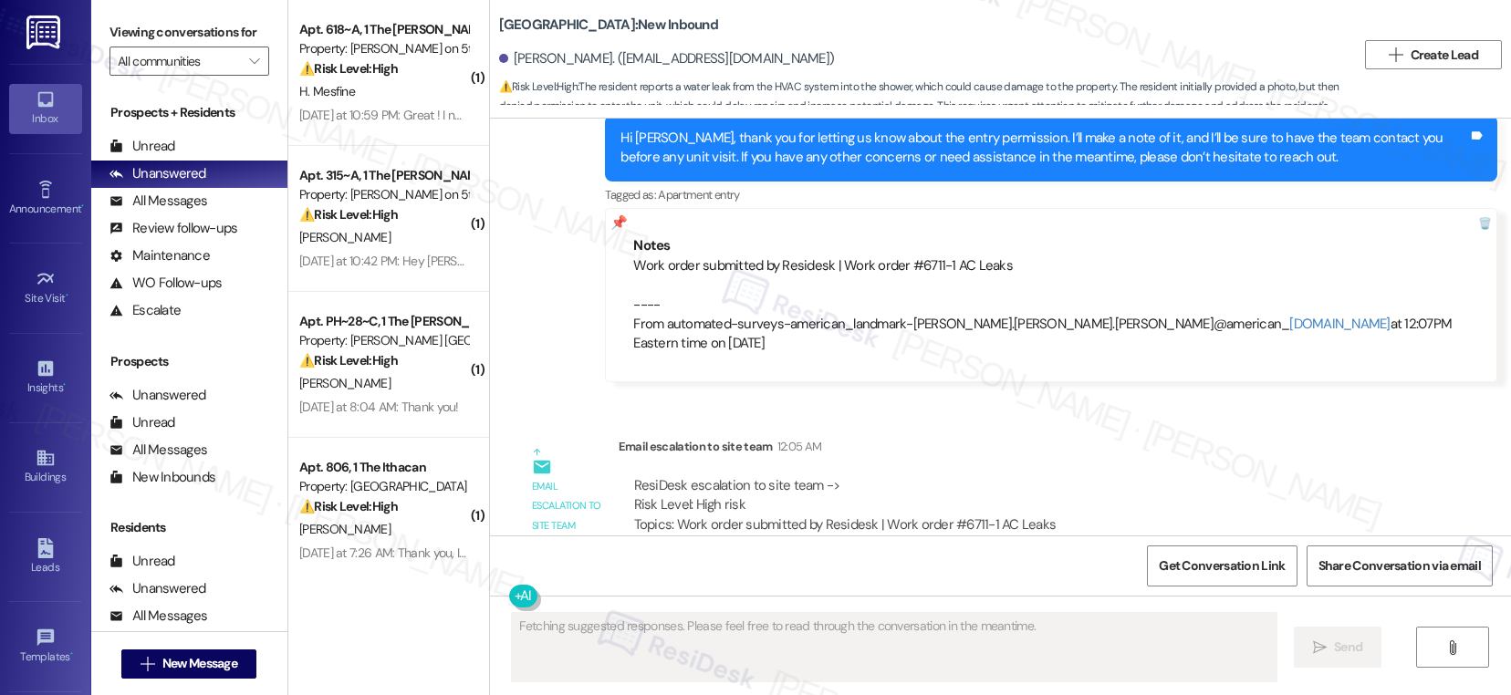
scroll to position [2627, 0]
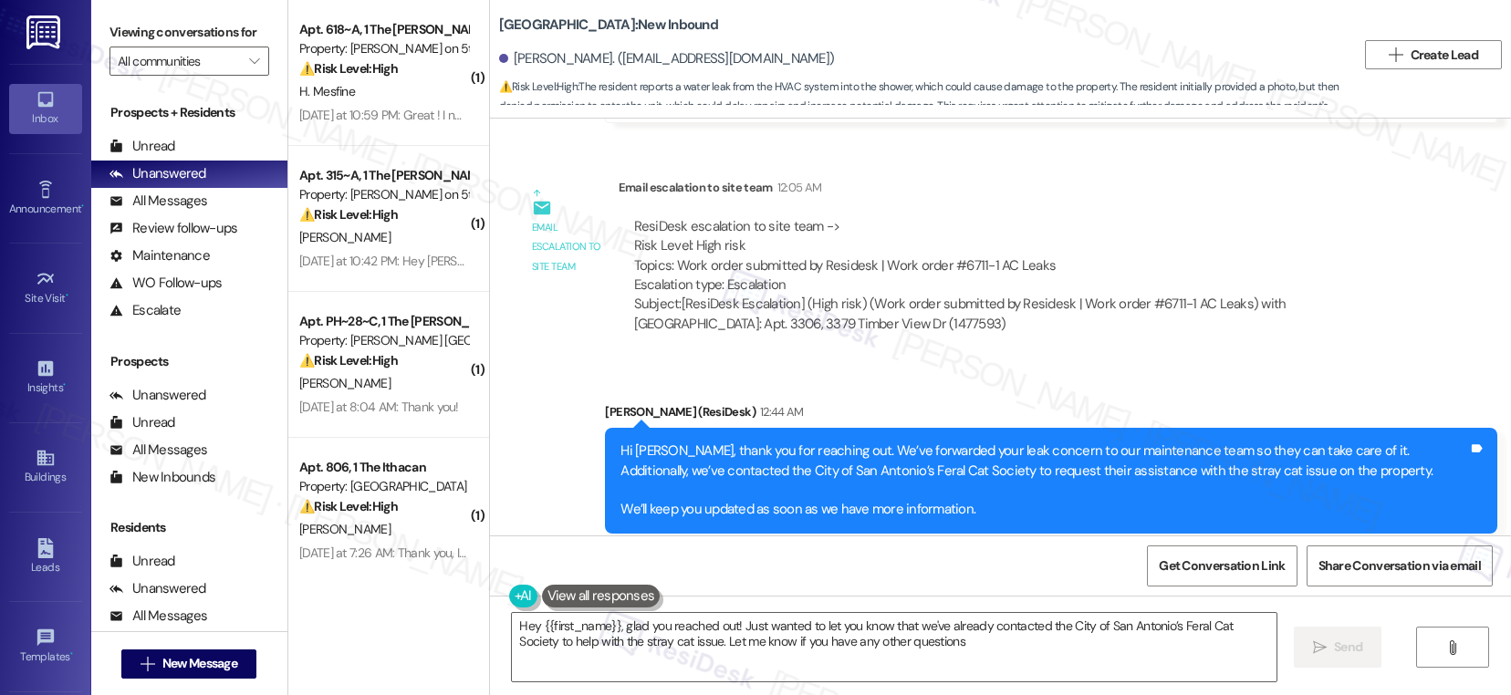
type textarea "Hey {{first_name}}, glad you reached out! Just wanted to let you know that we'v…"
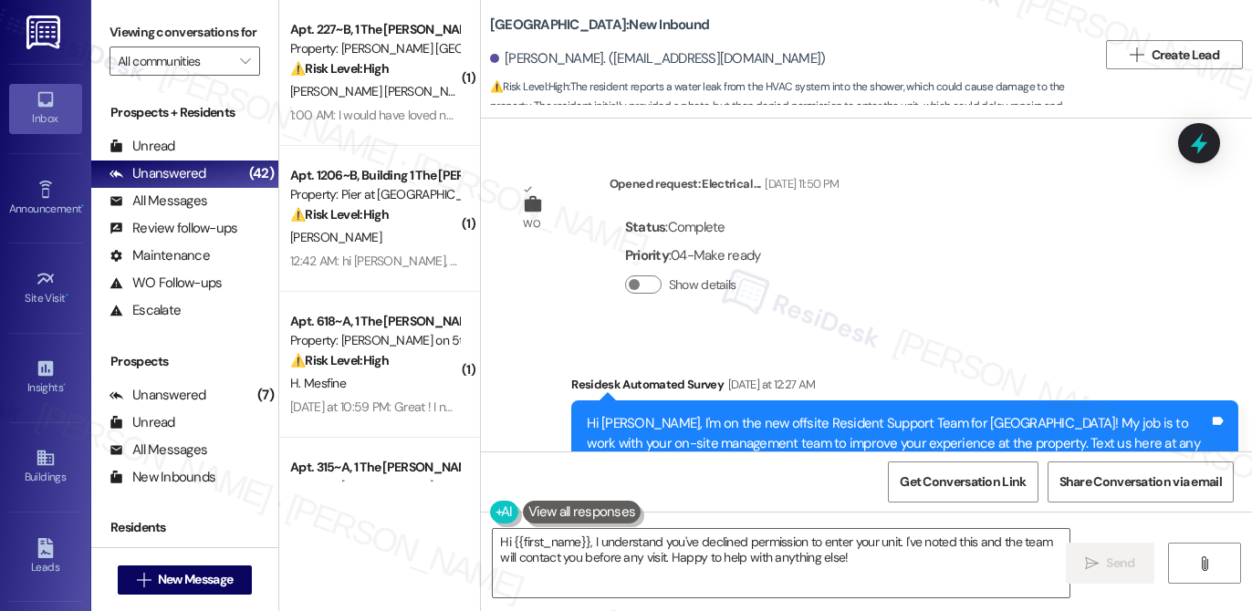
scroll to position [2023, 0]
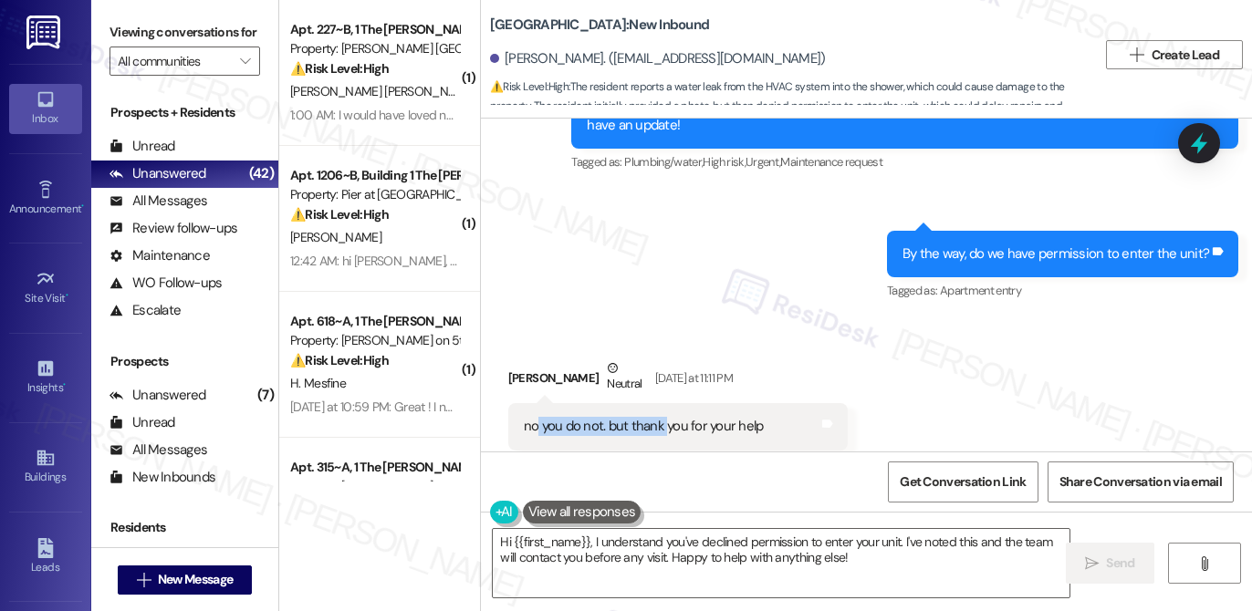
drag, startPoint x: 529, startPoint y: 383, endPoint x: 659, endPoint y: 390, distance: 129.7
click at [659, 417] on div "no you do not. but thank you for your help" at bounding box center [644, 426] width 240 height 19
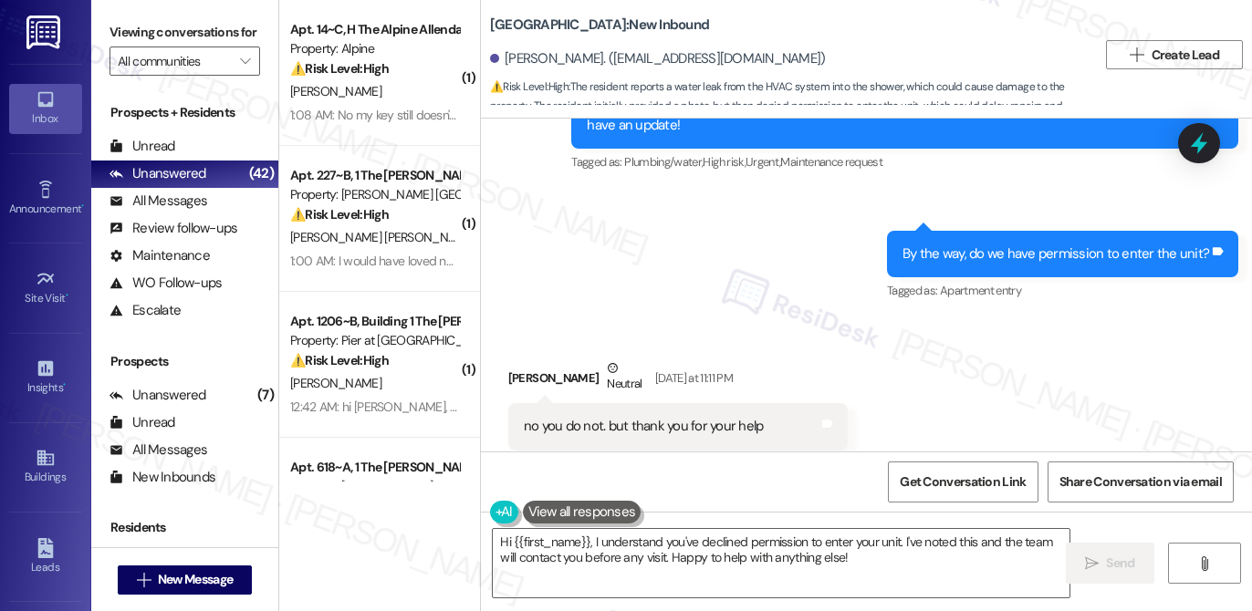
click at [847, 359] on div "[PERSON_NAME] Neutral [DATE] at 11:11 PM" at bounding box center [678, 381] width 340 height 45
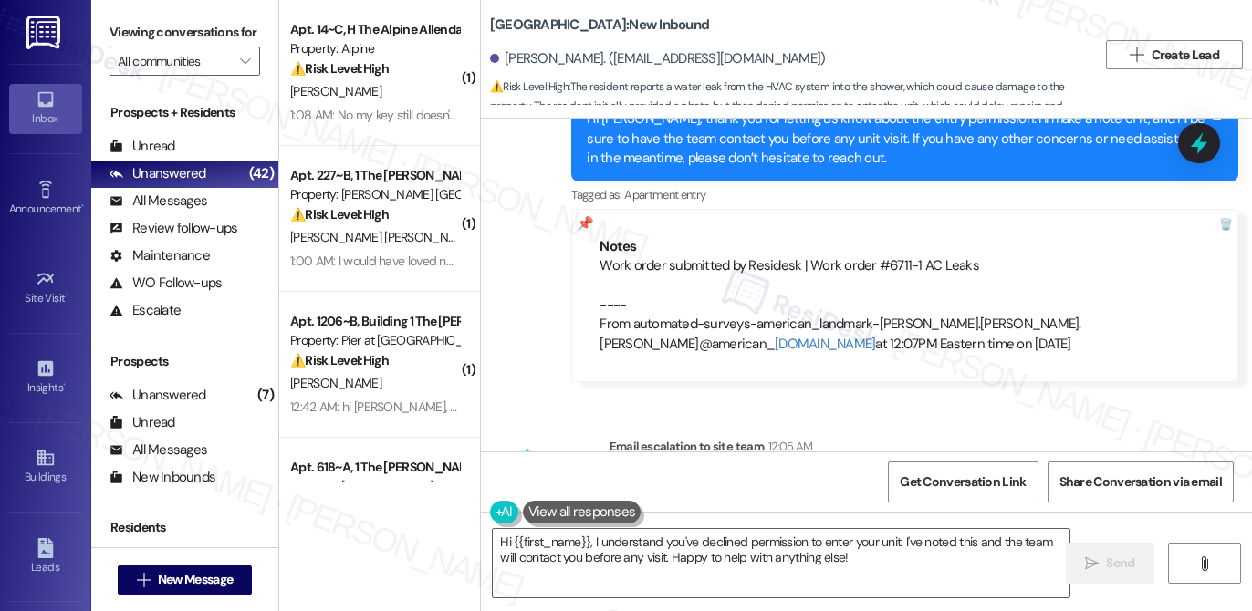
scroll to position [2616, 0]
